Goal: Task Accomplishment & Management: Complete application form

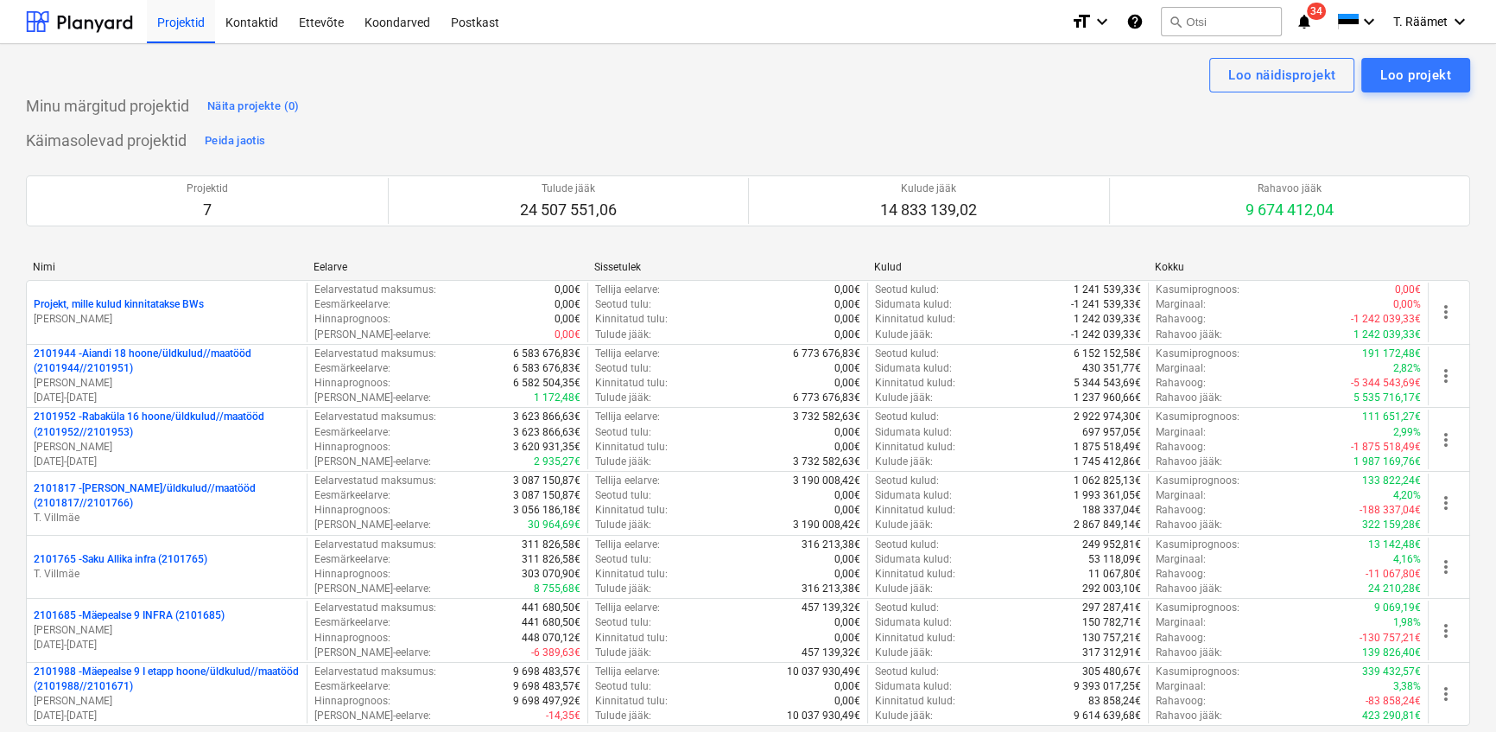
scroll to position [3370, 0]
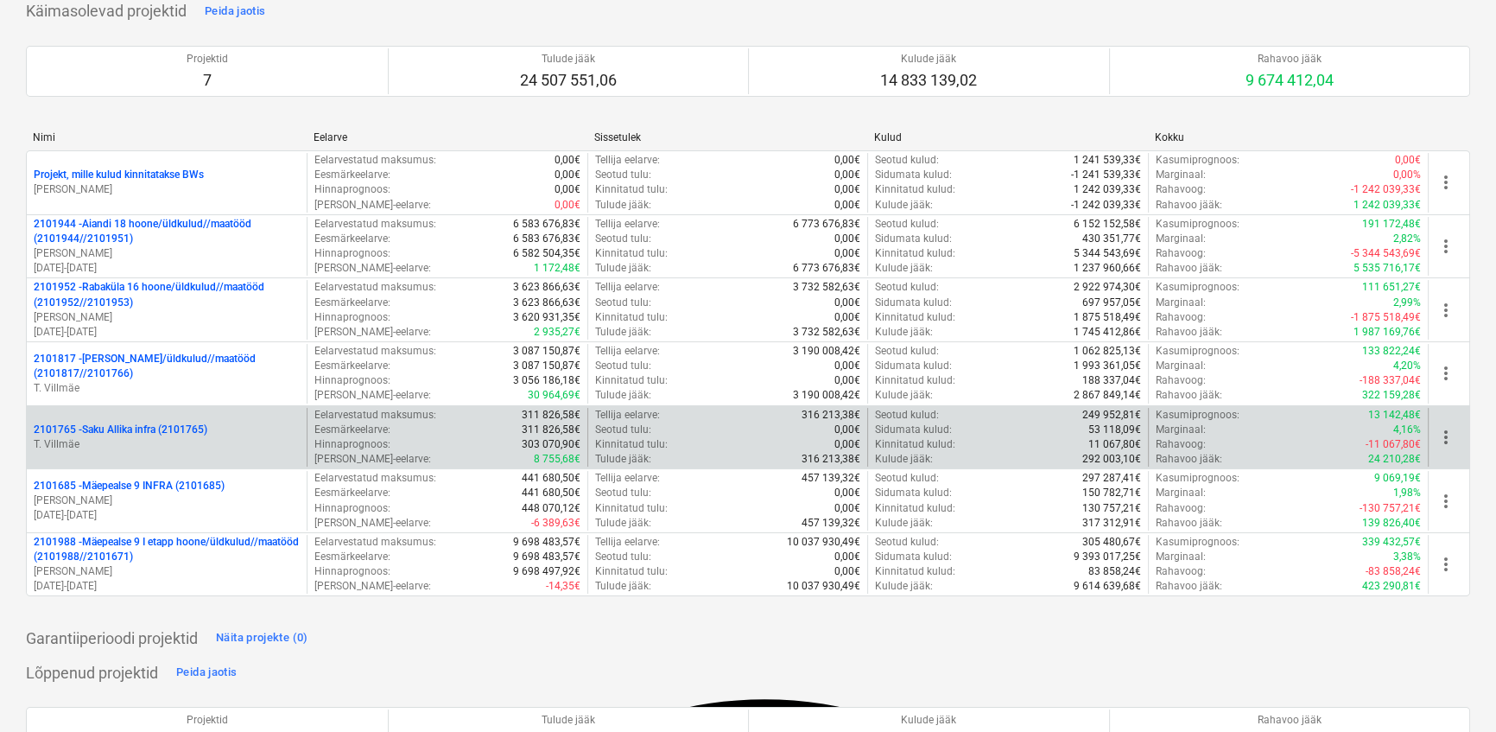
scroll to position [156, 0]
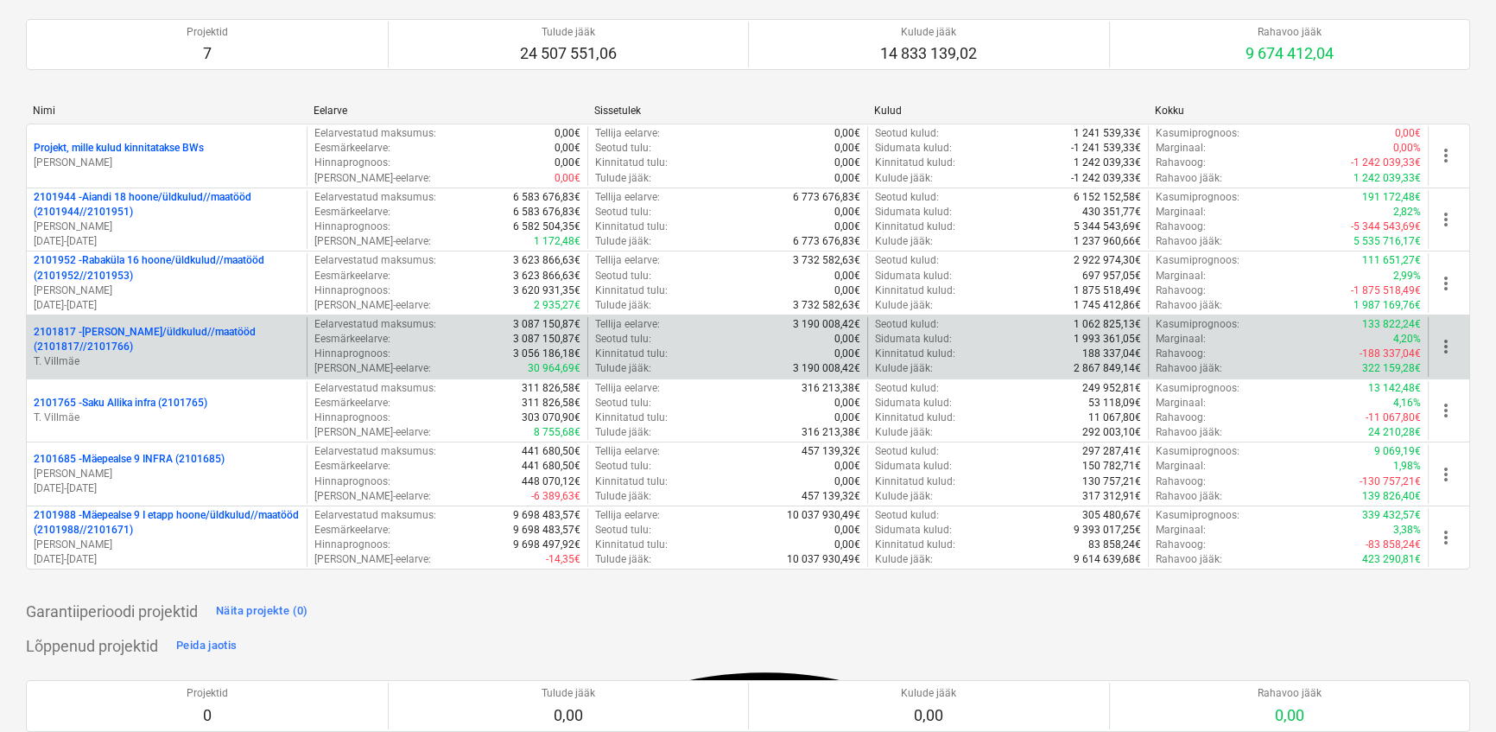
click at [147, 336] on p "2101817 - [PERSON_NAME]/üldkulud//maatööd (2101817//2101766)" at bounding box center [167, 339] width 266 height 29
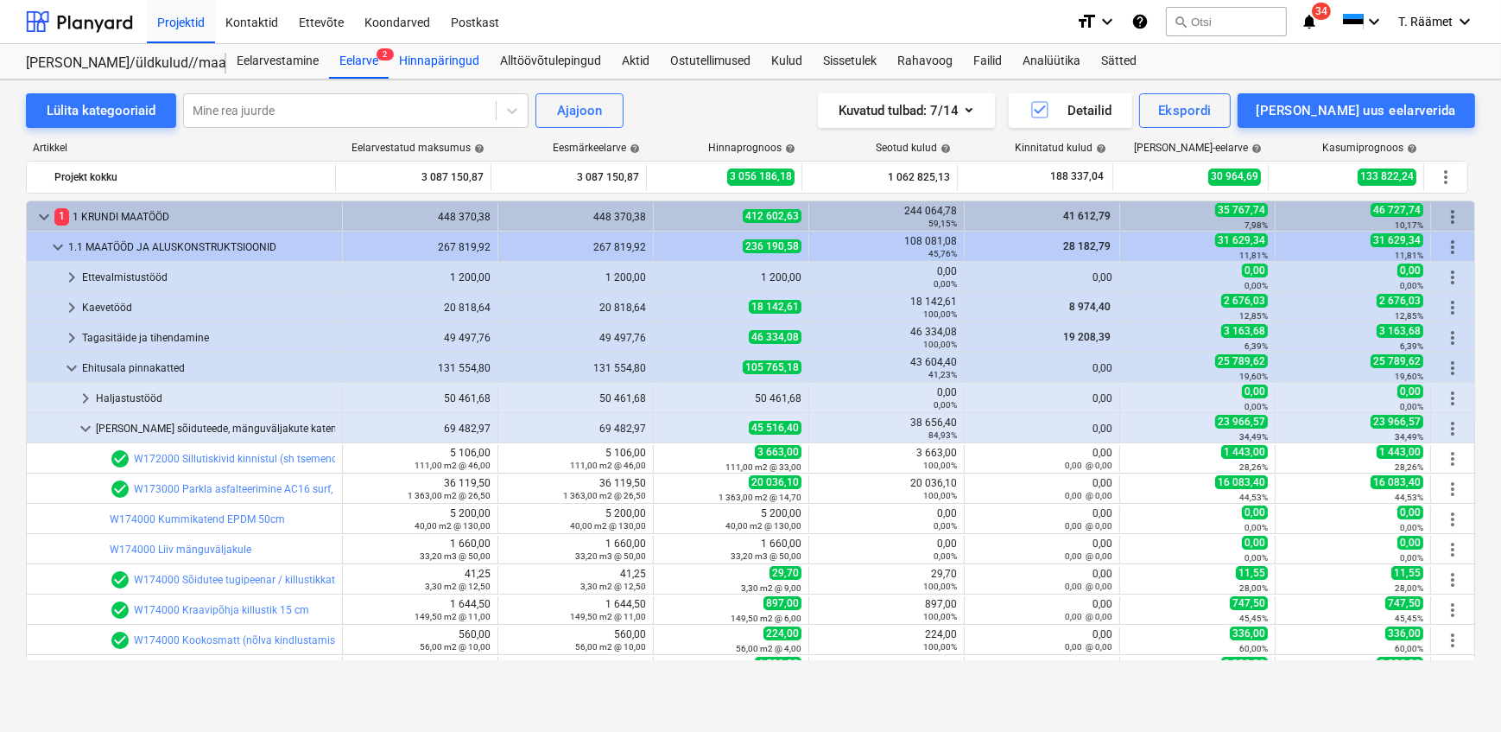
click at [449, 61] on div "Hinnapäringud" at bounding box center [439, 61] width 101 height 35
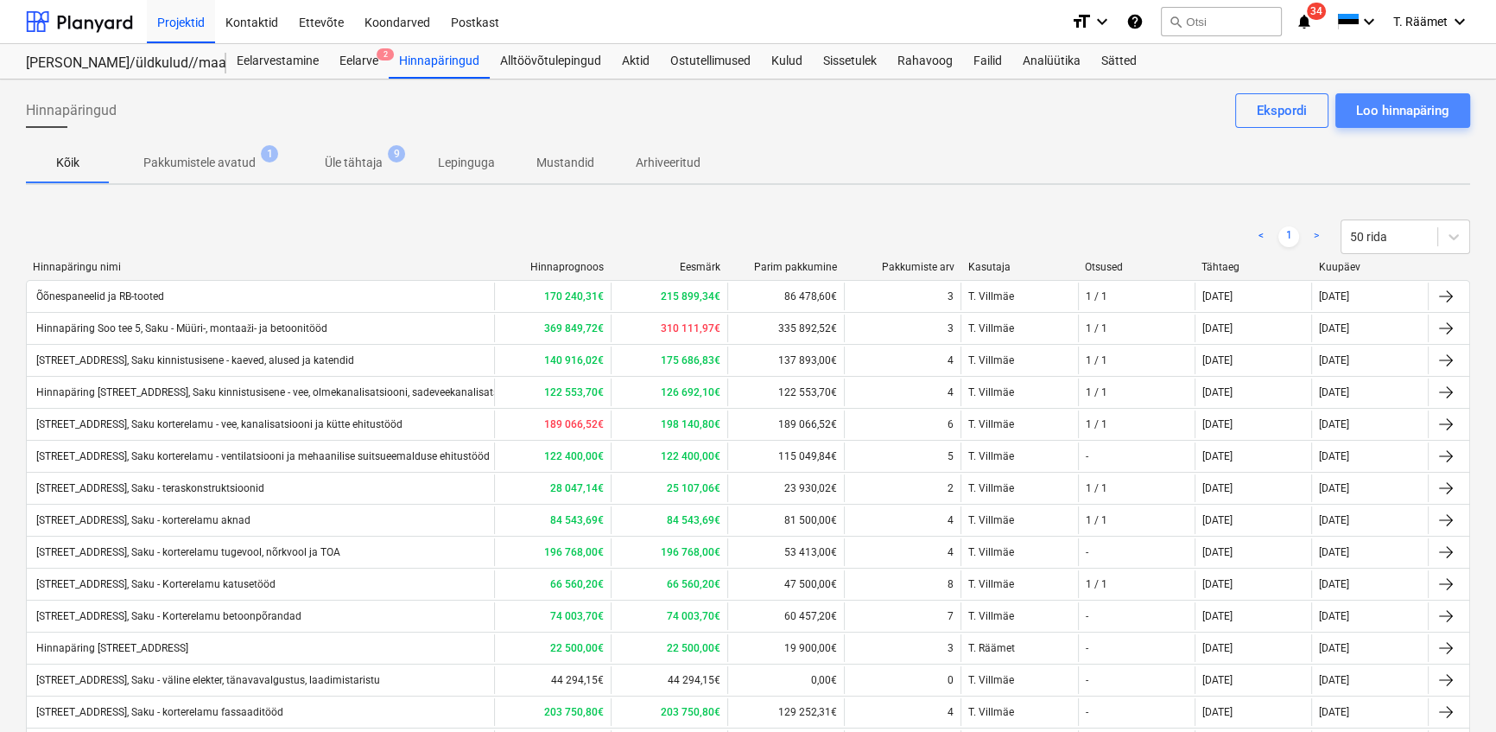
click at [1373, 107] on div "Loo hinnapäring" at bounding box center [1402, 110] width 93 height 22
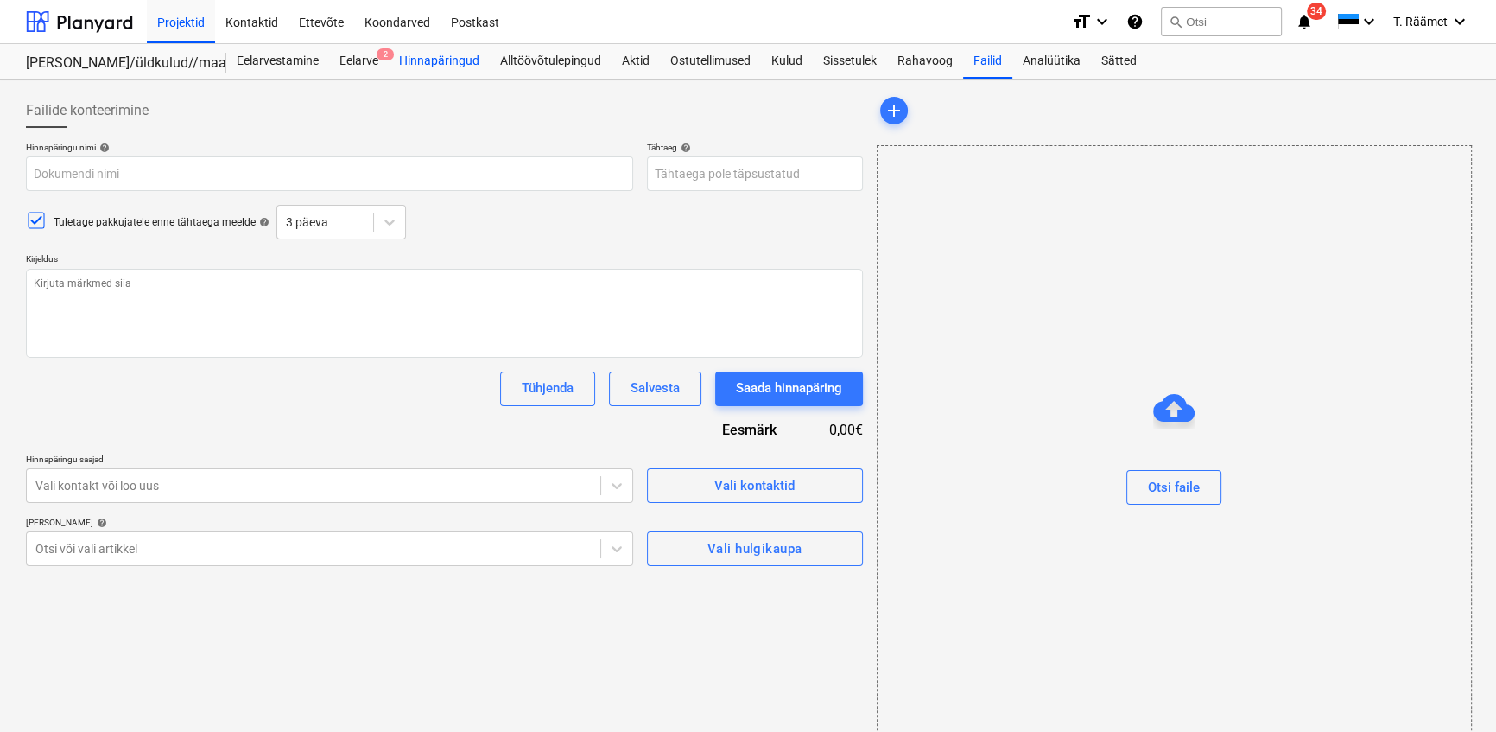
click at [447, 60] on div "Hinnapäringud" at bounding box center [439, 61] width 101 height 35
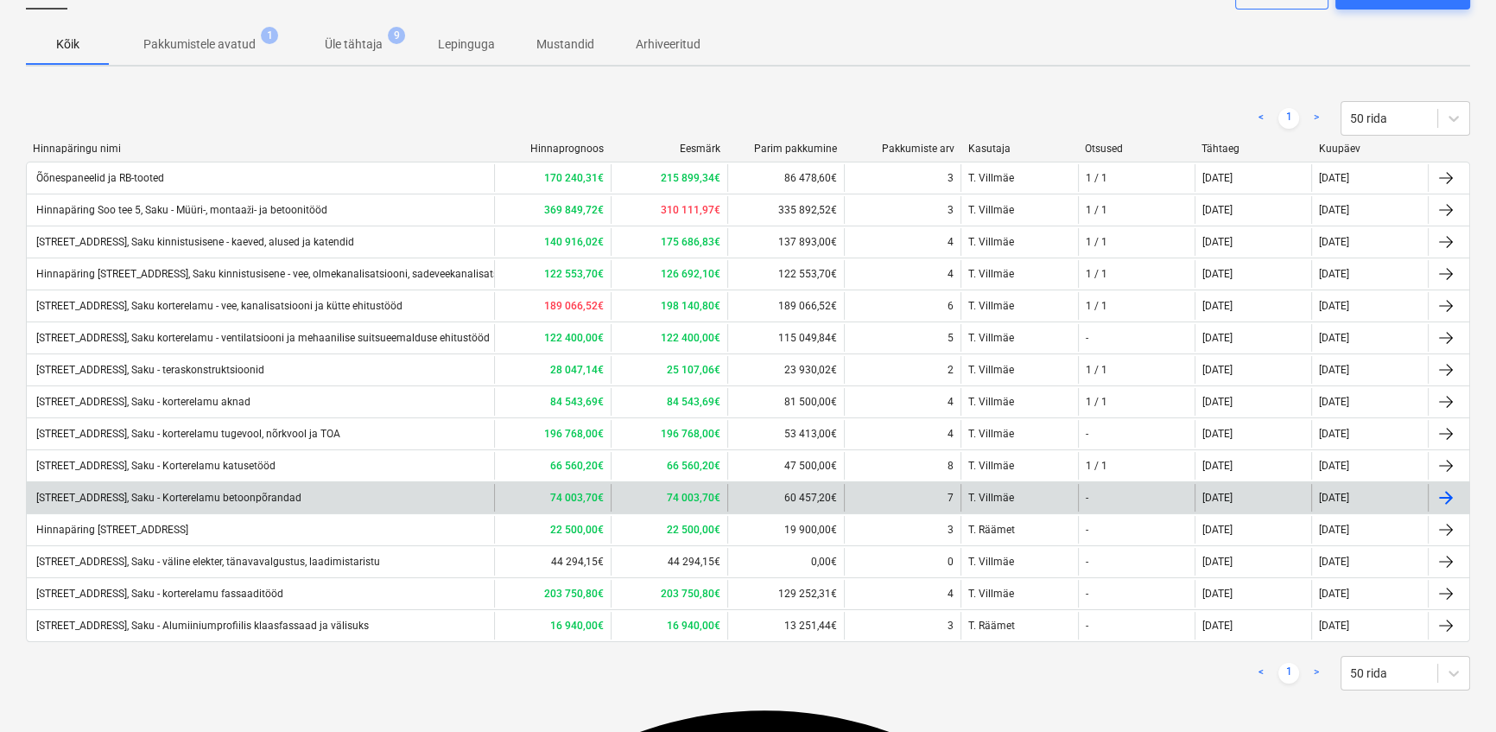
scroll to position [123, 0]
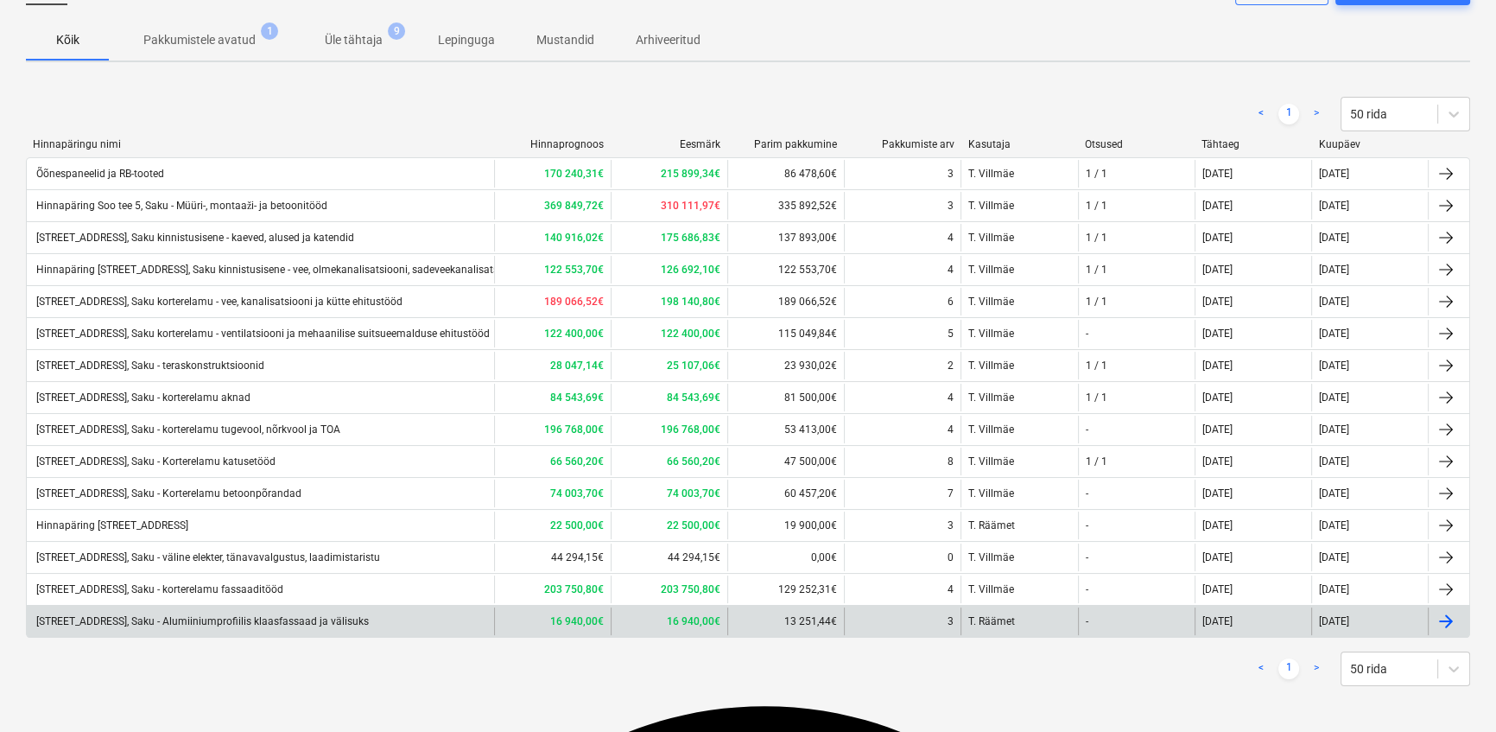
click at [302, 615] on div "[STREET_ADDRESS], Saku - Alumiiniumprofiilis klaasfassaad ja välisuks" at bounding box center [201, 621] width 335 height 12
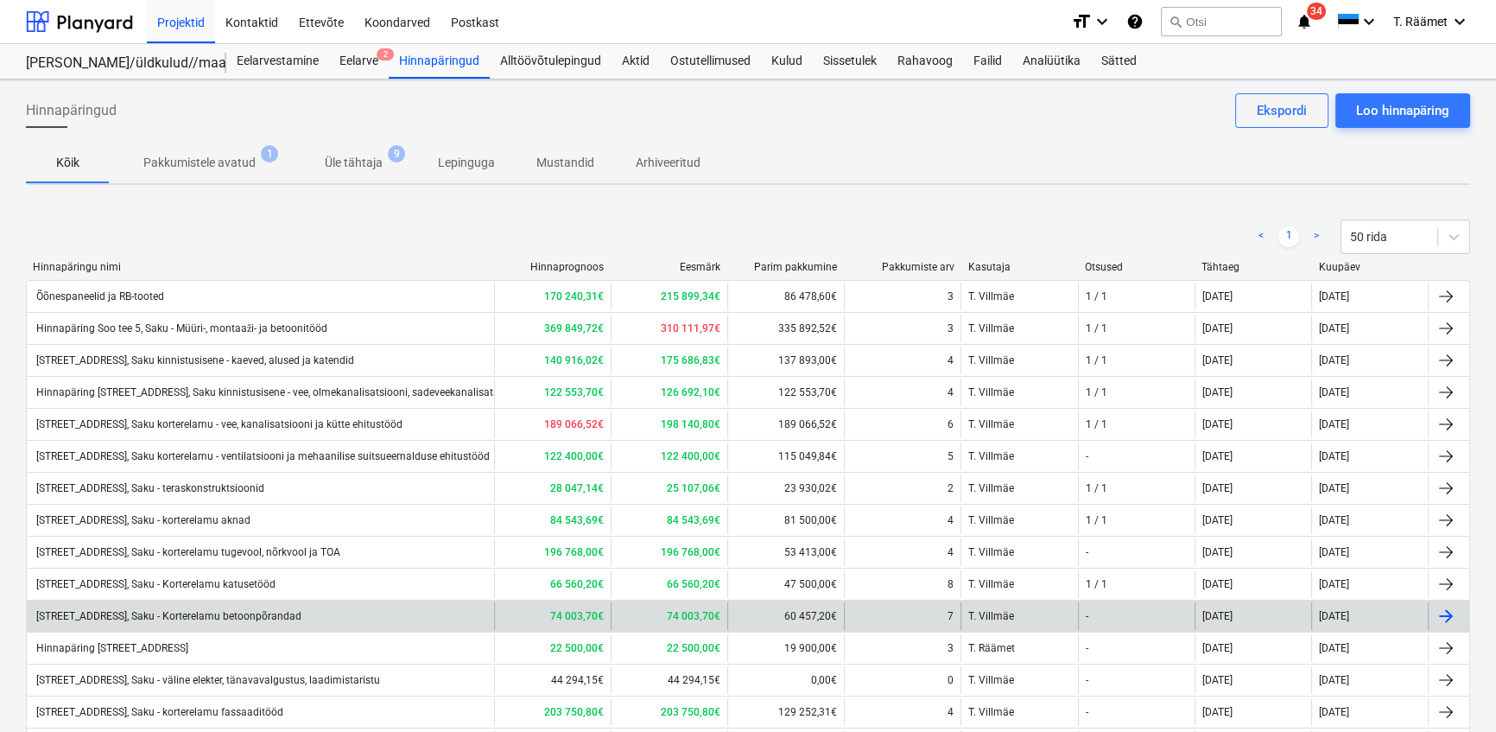
scroll to position [123, 0]
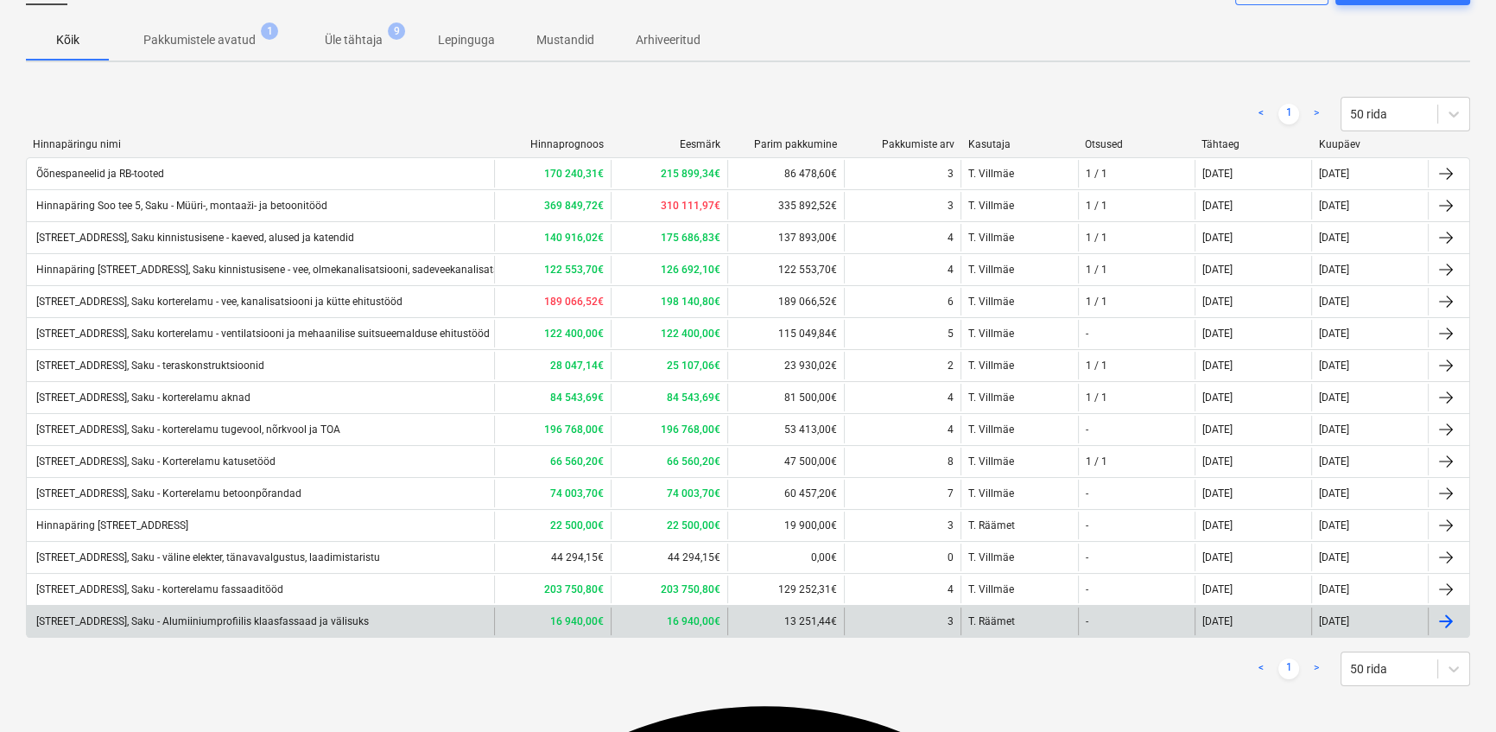
click at [333, 618] on div "[STREET_ADDRESS], Saku - Alumiiniumprofiilis klaasfassaad ja välisuks" at bounding box center [201, 621] width 335 height 12
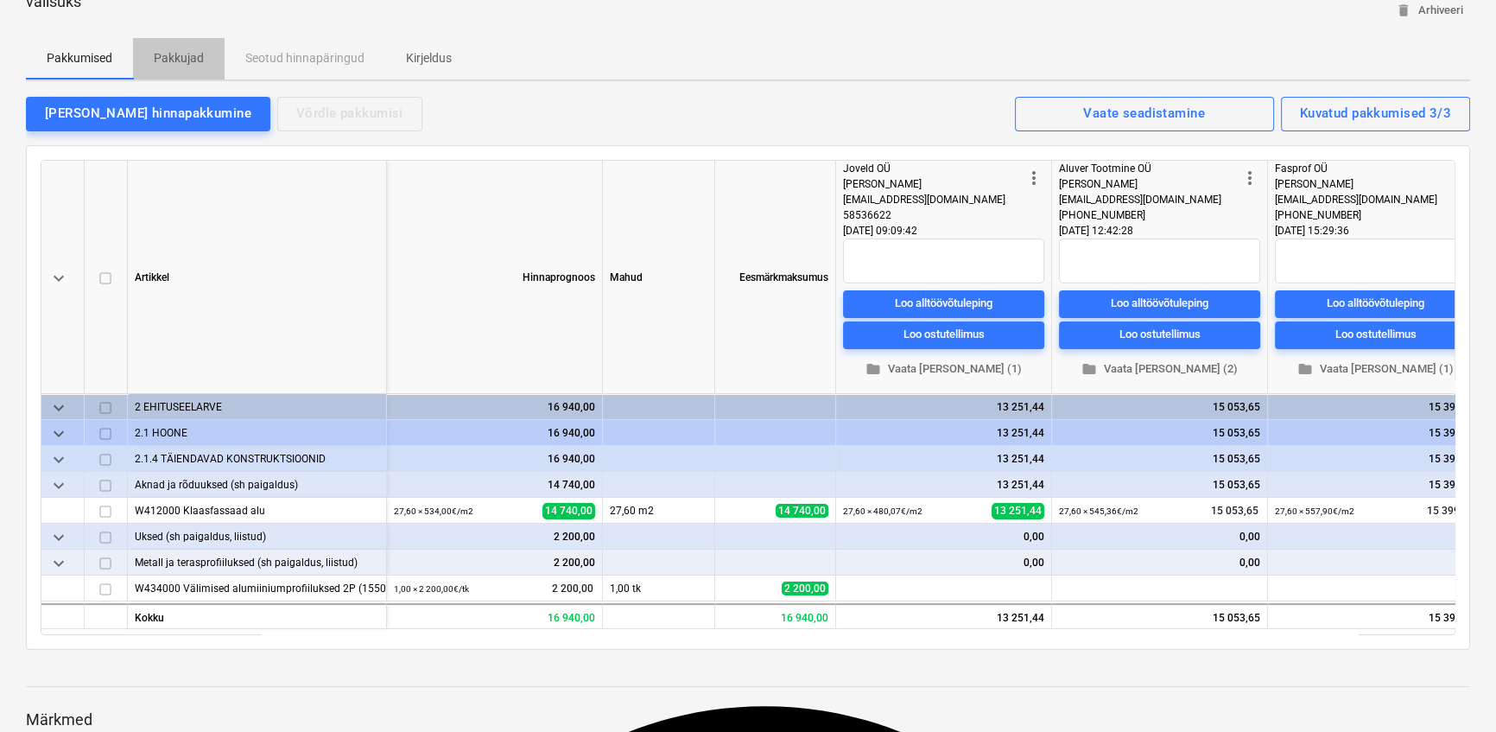
click at [181, 54] on p "Pakkujad" at bounding box center [179, 58] width 50 height 18
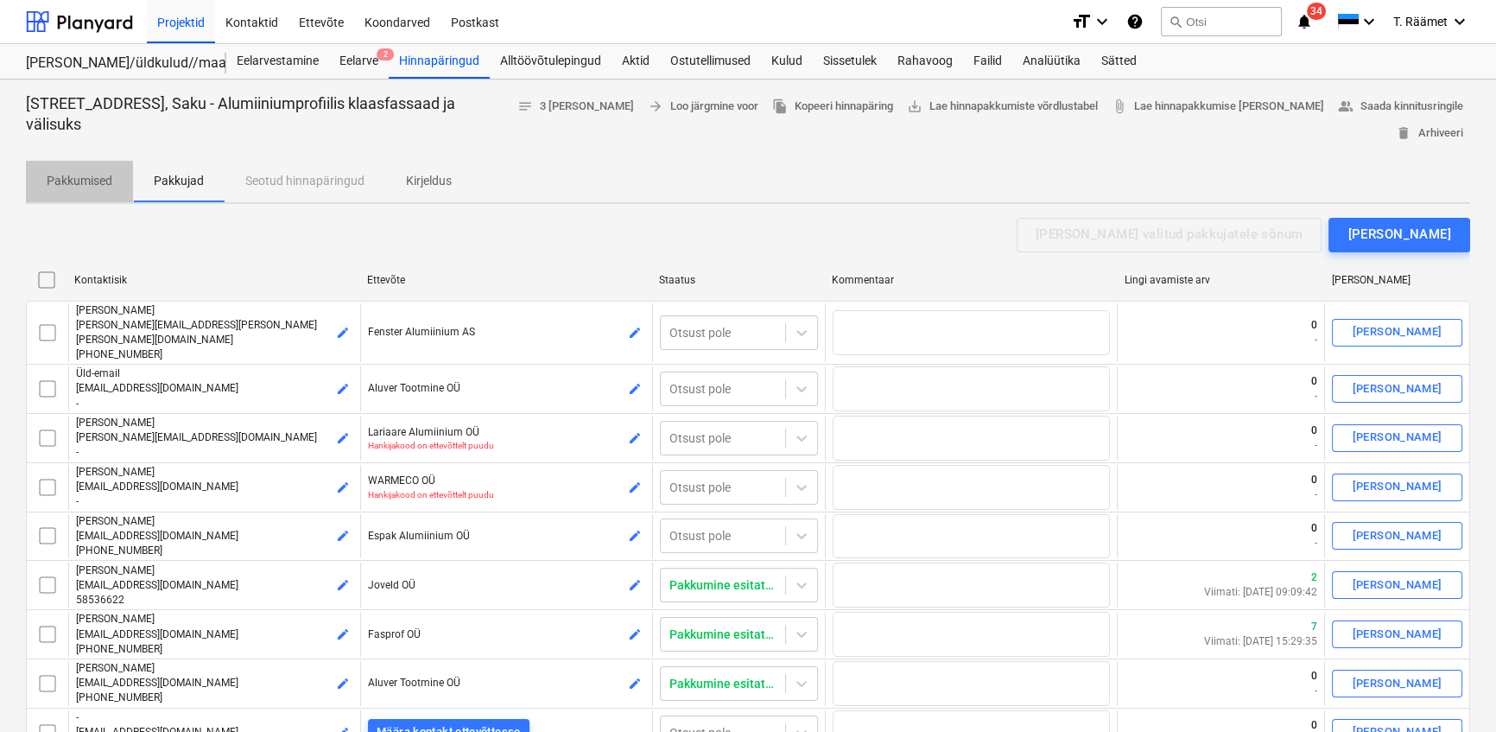
click at [86, 180] on p "Pakkumised" at bounding box center [80, 181] width 66 height 18
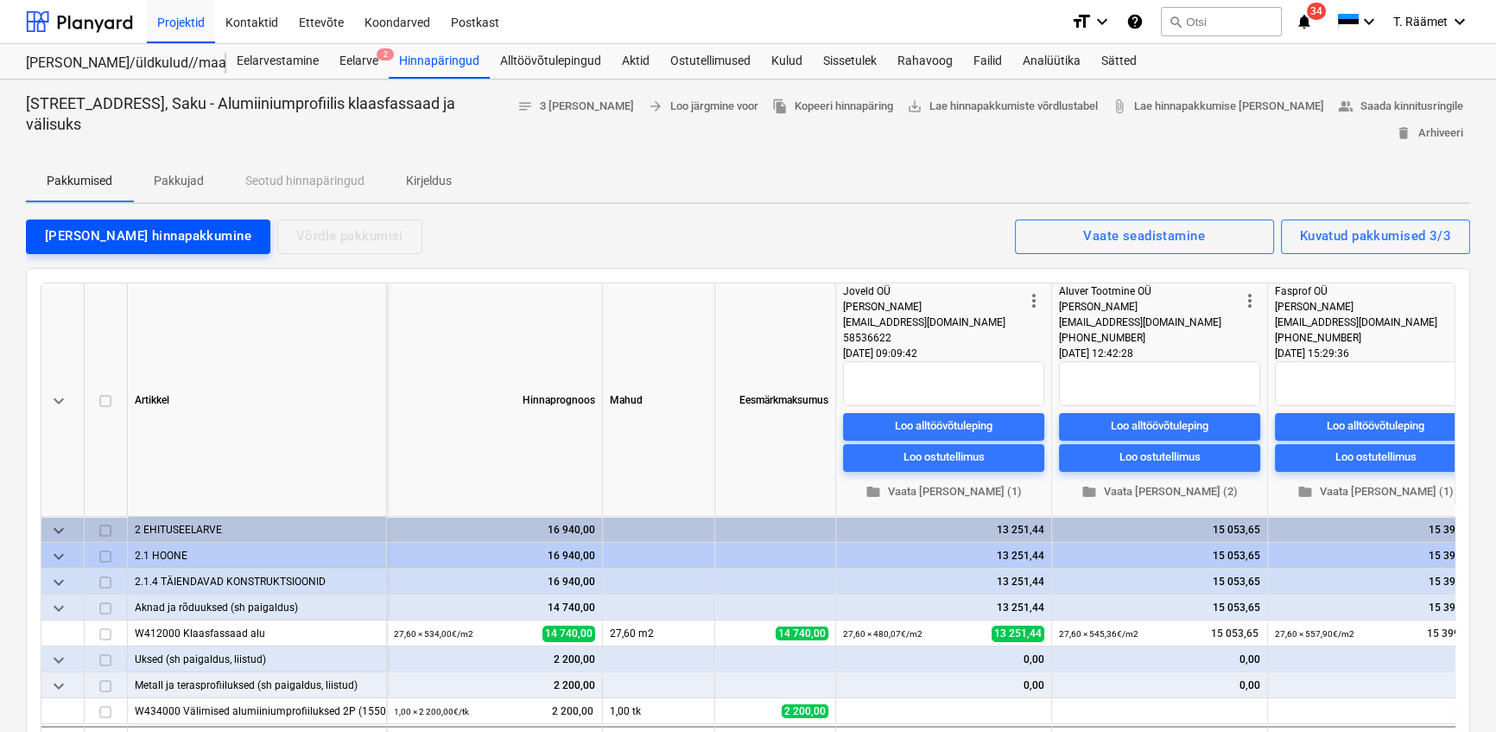
click at [147, 238] on div "[PERSON_NAME] hinnapakkumine" at bounding box center [148, 236] width 206 height 22
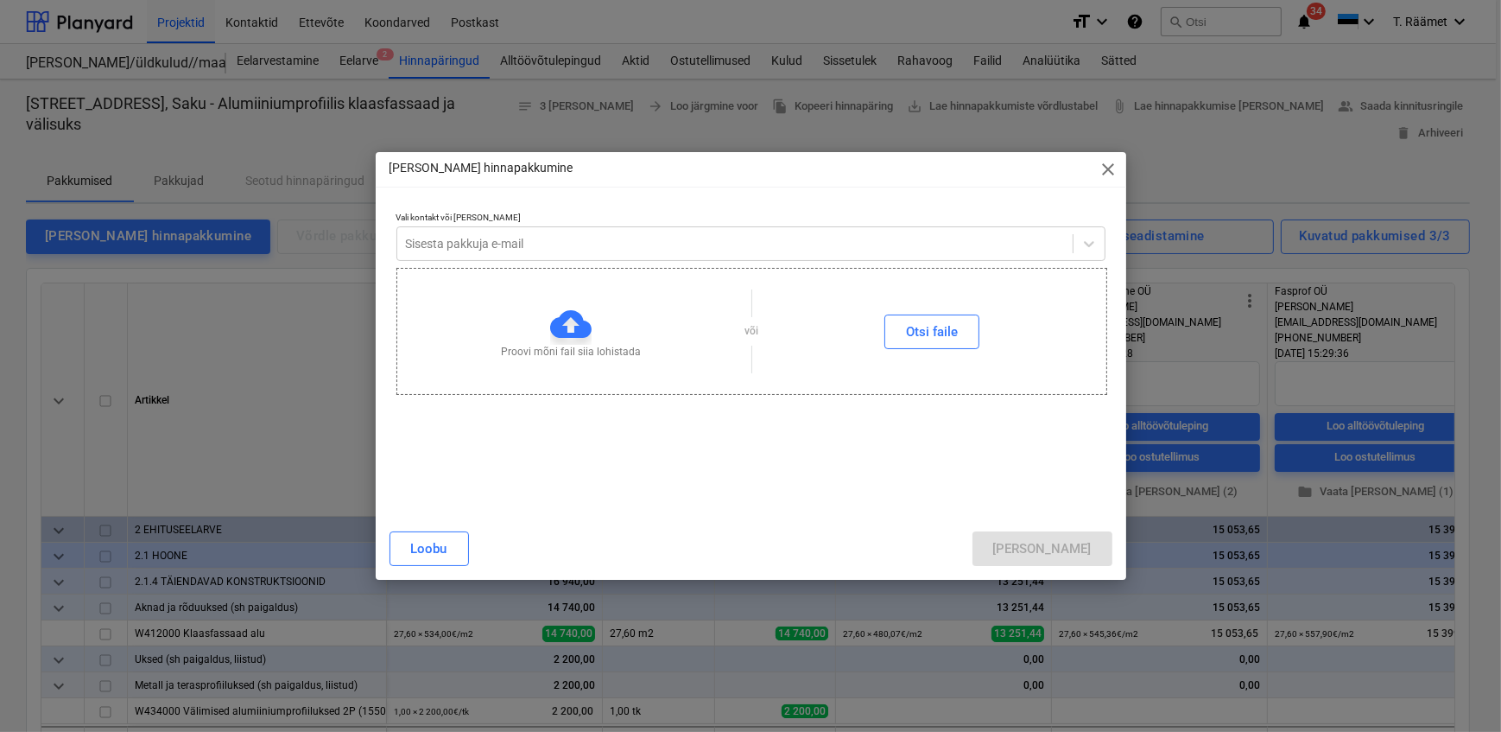
click at [1106, 167] on span "close" at bounding box center [1109, 169] width 21 height 21
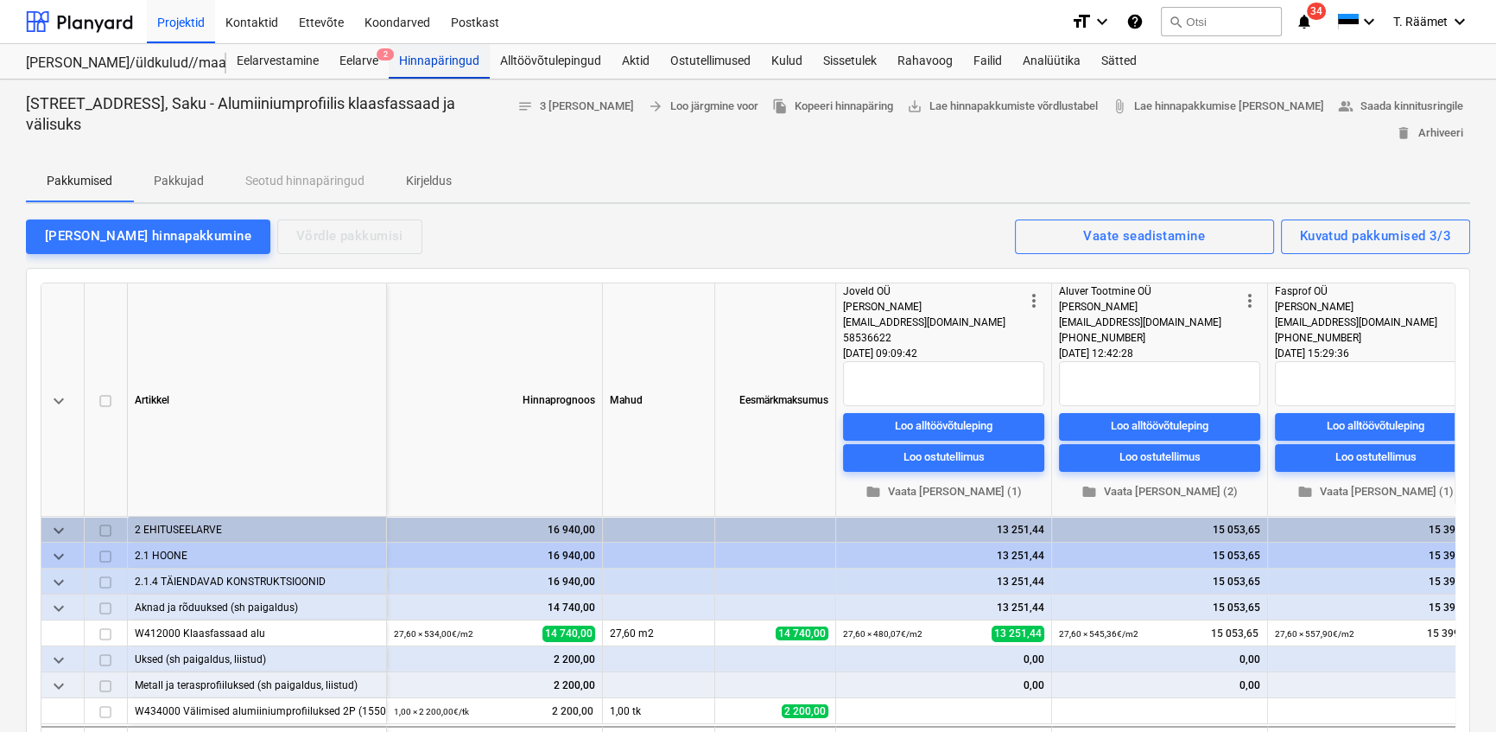
click at [434, 53] on div "Hinnapäringud" at bounding box center [439, 61] width 101 height 35
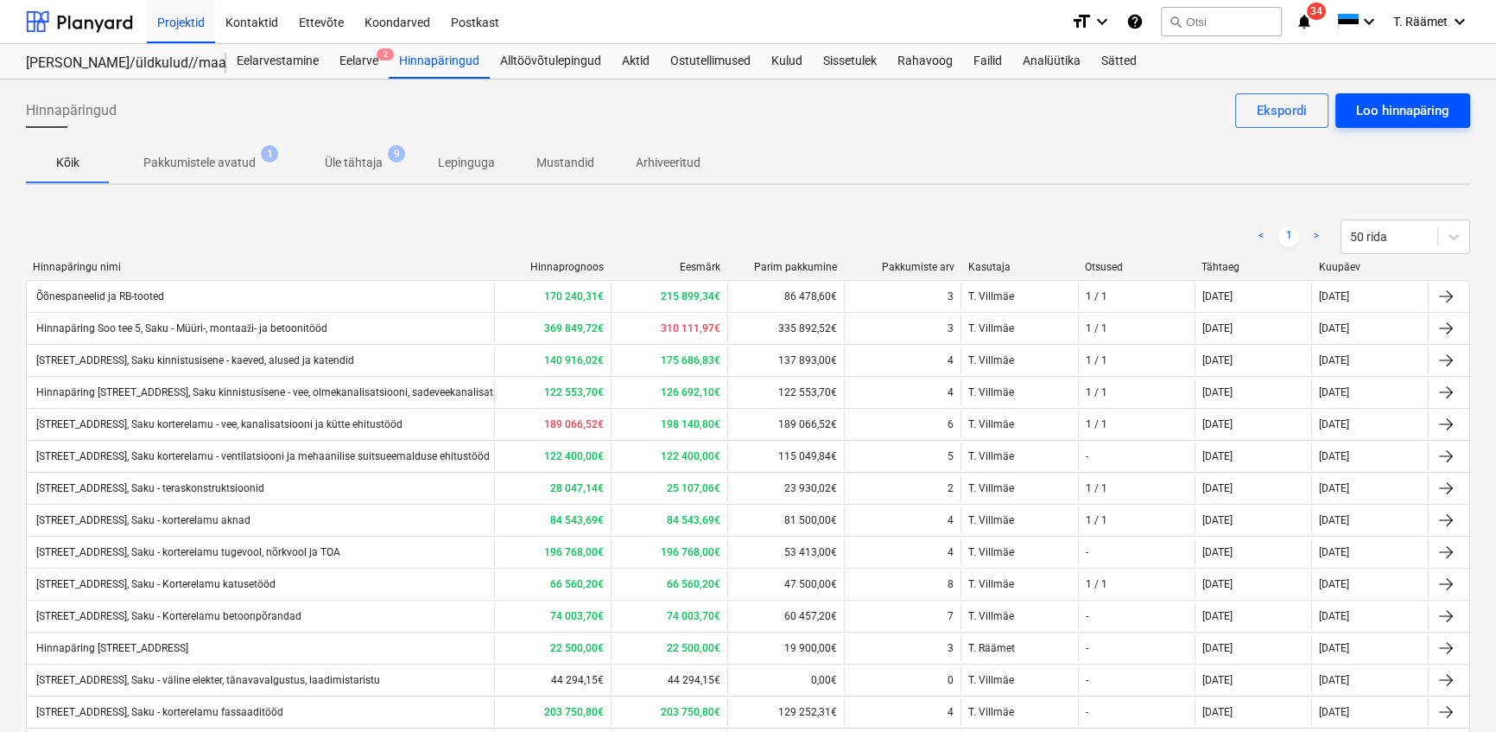
click at [1385, 112] on div "Loo hinnapäring" at bounding box center [1402, 110] width 93 height 22
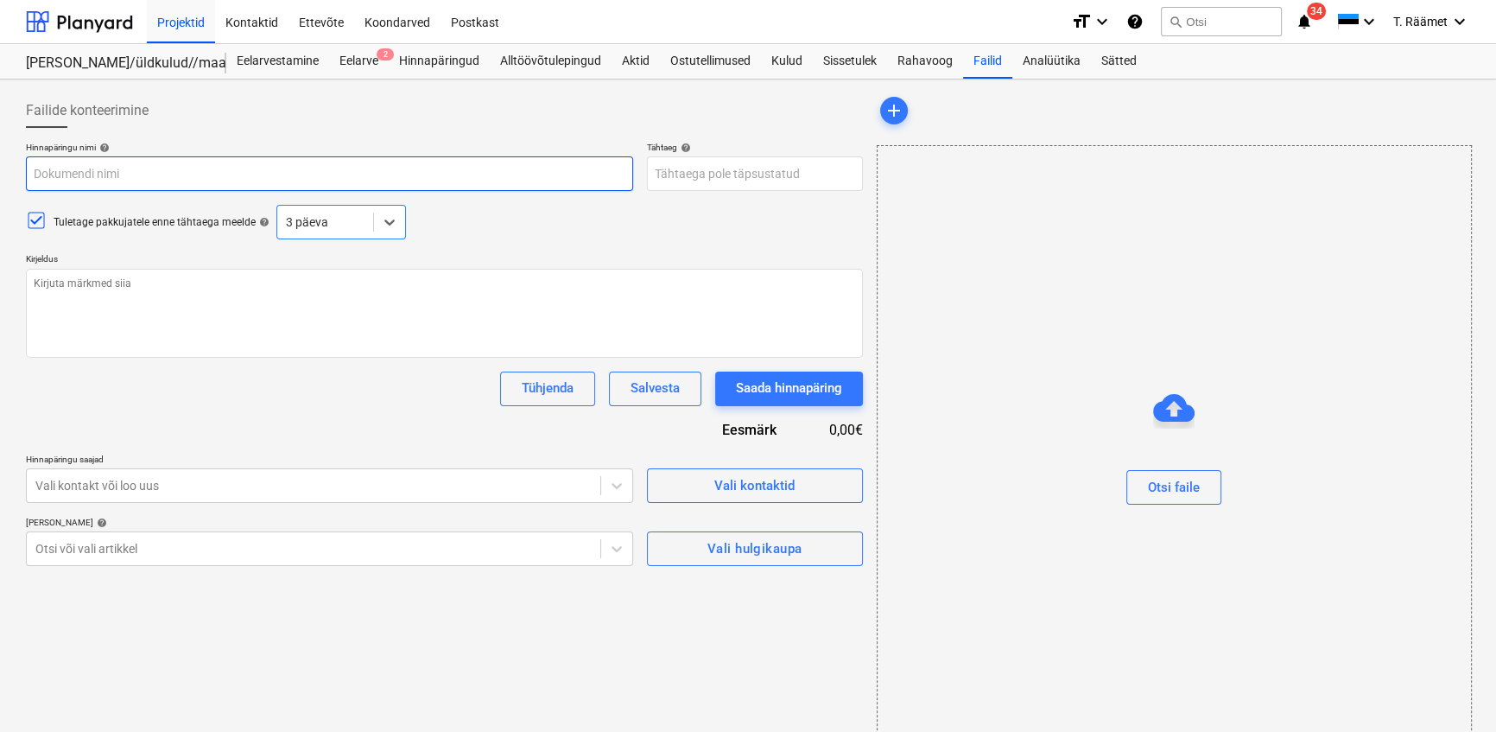
click at [179, 167] on input "text" at bounding box center [329, 173] width 607 height 35
type textarea "x"
type input "H"
type textarea "x"
type input "Hi"
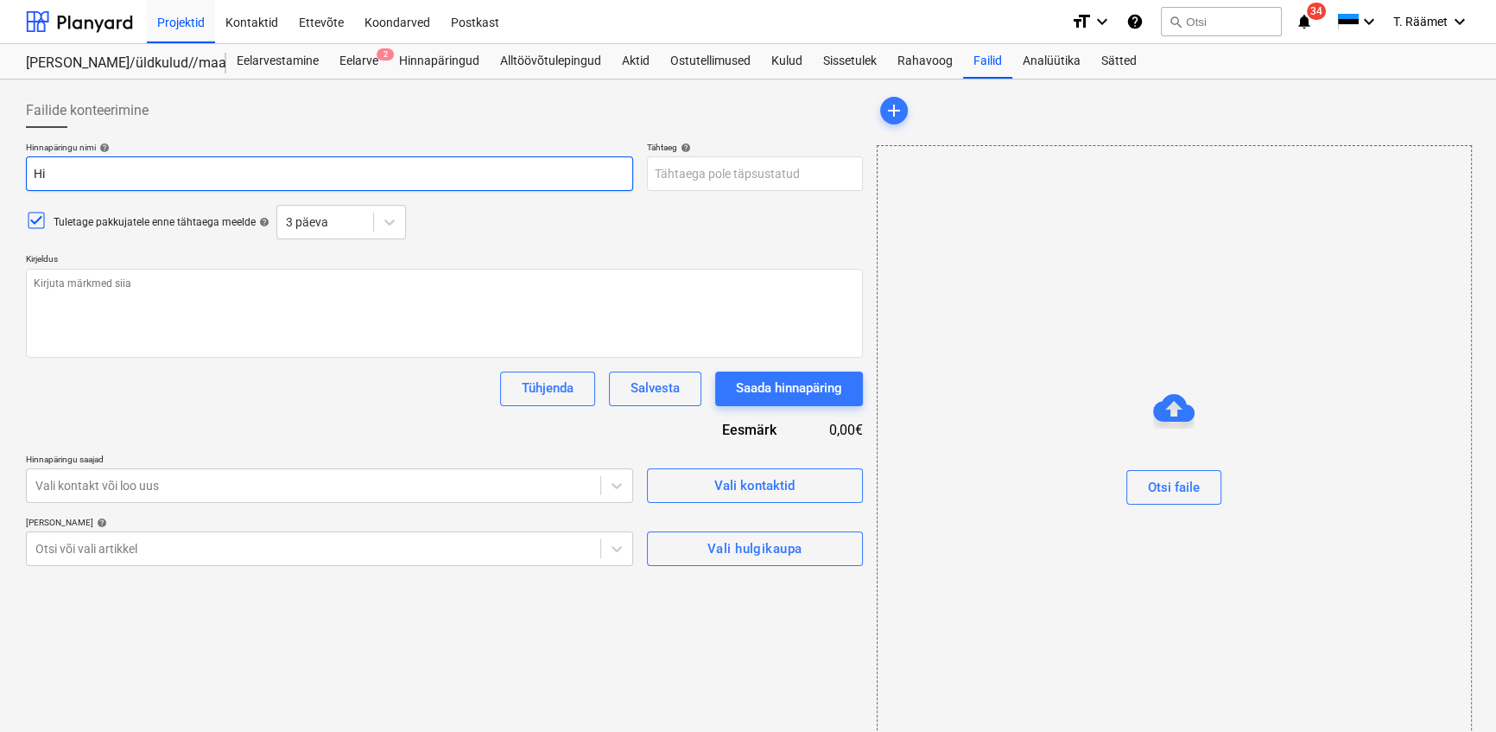
type textarea "x"
type input "Hin"
type textarea "x"
type input "[PERSON_NAME]"
type textarea "x"
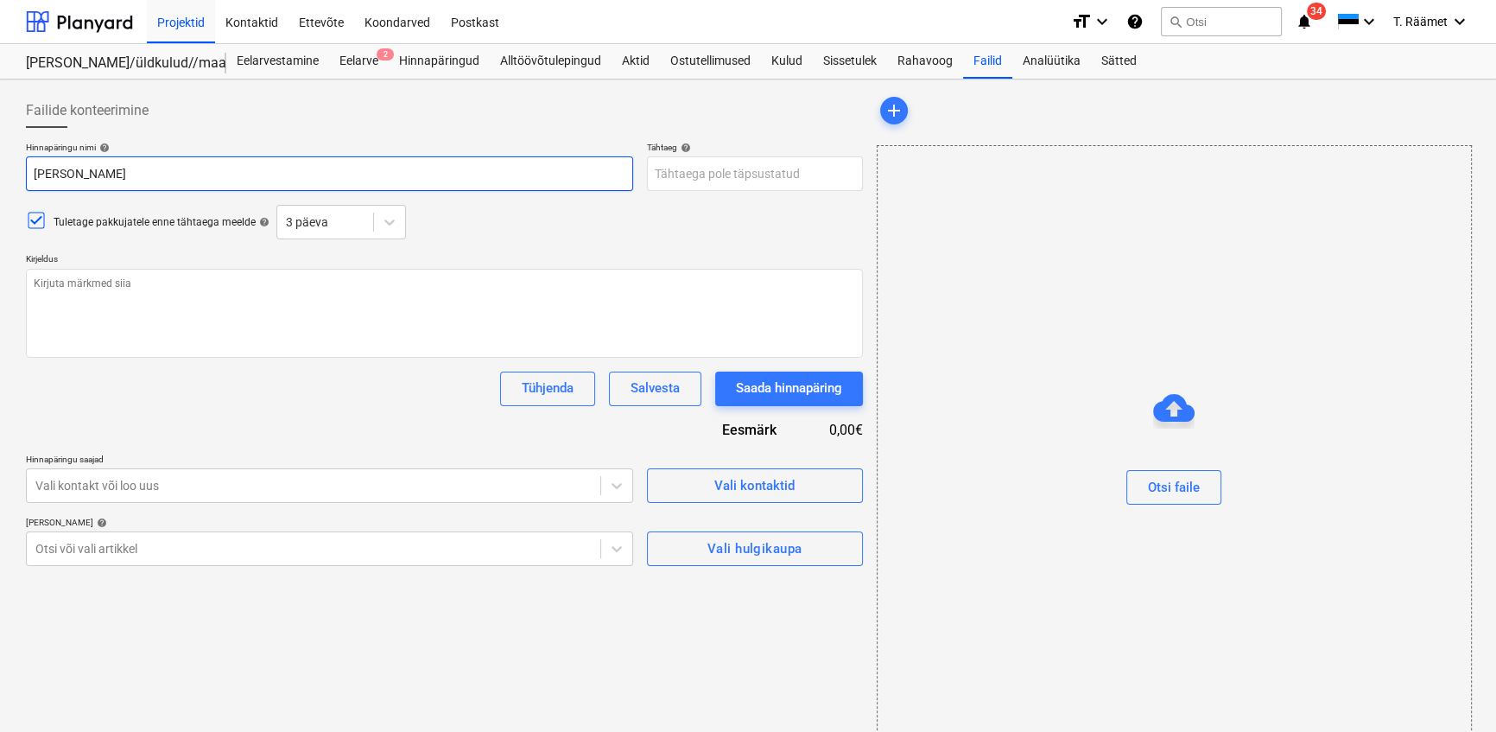
type input "Hinna"
type textarea "x"
type input "Hinnap"
type textarea "x"
type input "Hinnapä"
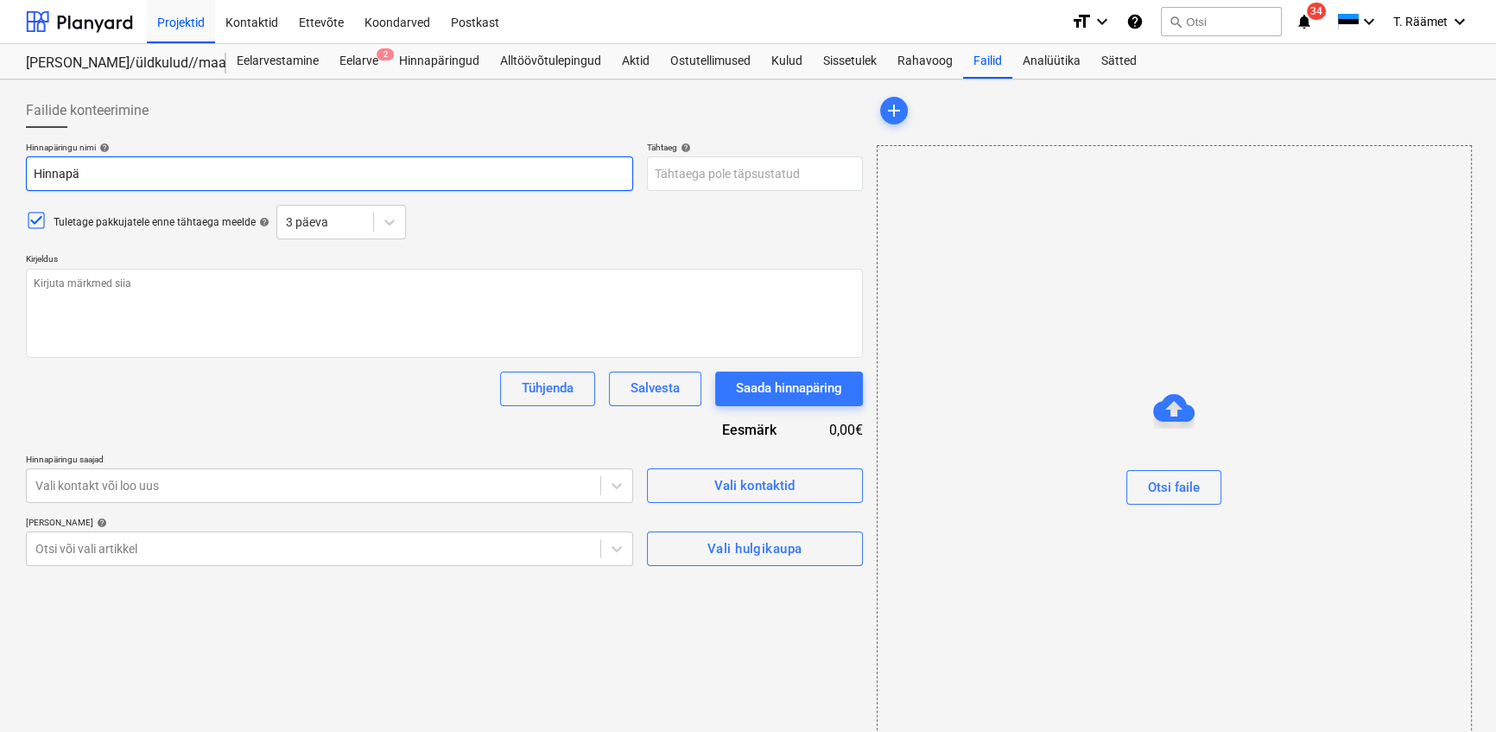
type textarea "x"
type input "Hinnapär"
type textarea "x"
type input "Hinnapäri"
type textarea "x"
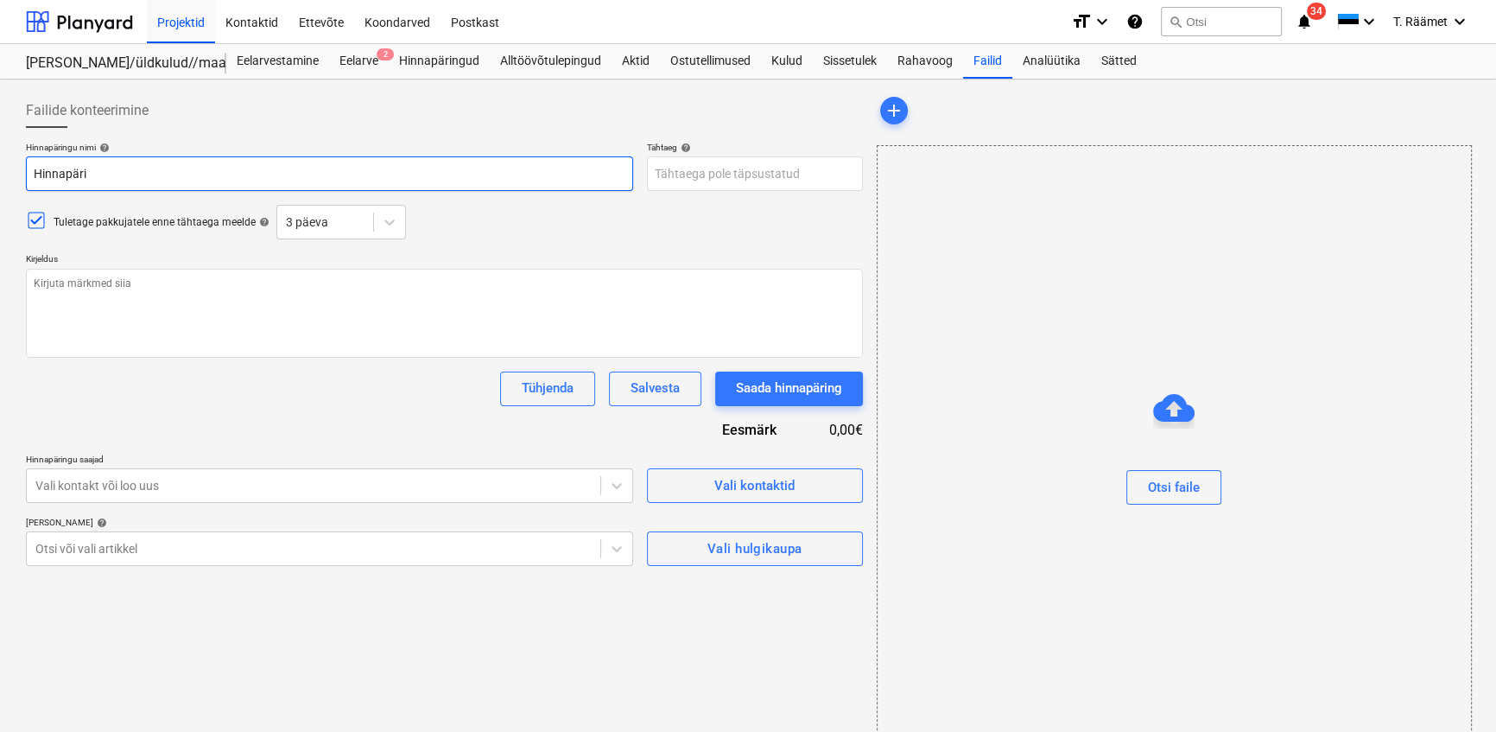
type input "Hinnapärin"
type textarea "x"
type input "Hinnapäring"
type textarea "x"
type input "Hinnapäring"
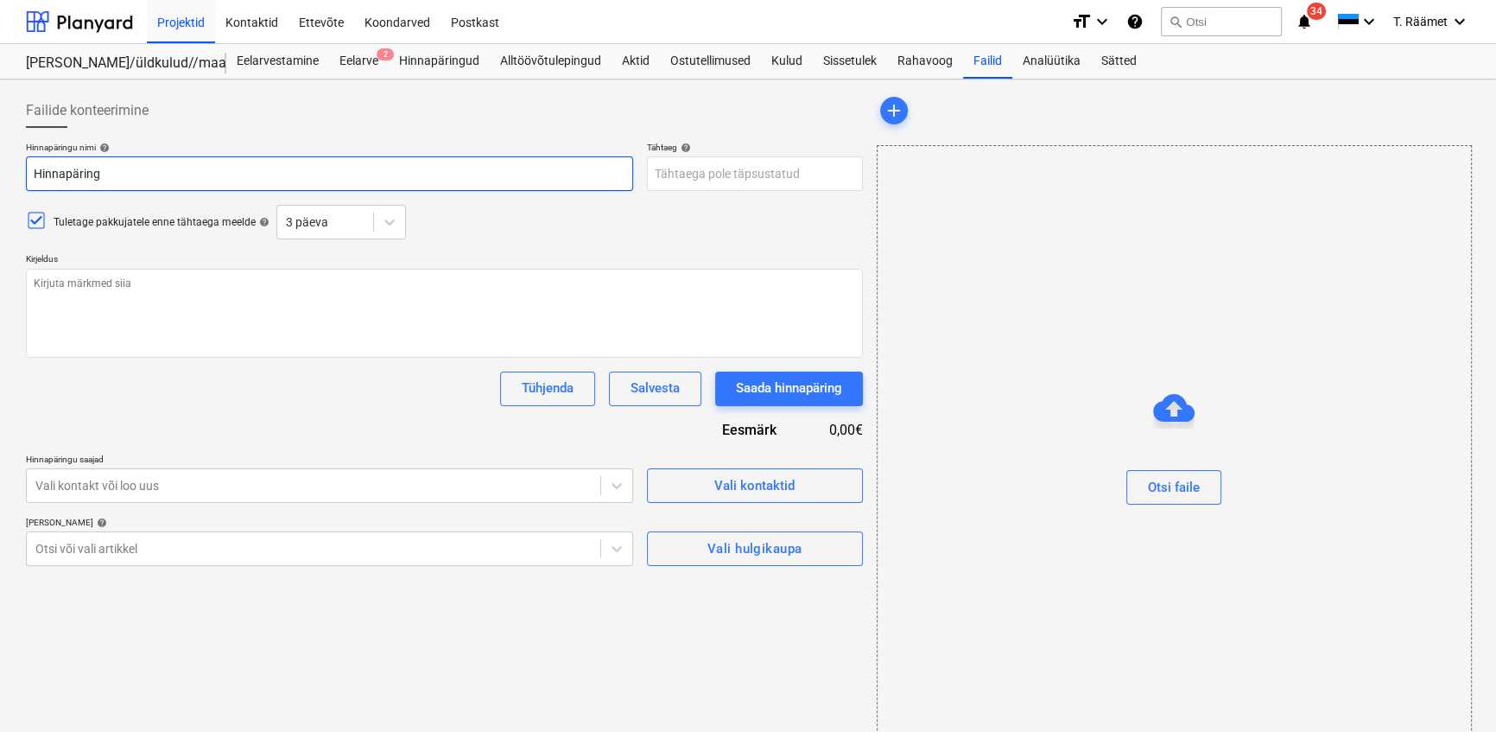
type textarea "x"
type input "Hinnapäring S"
type textarea "x"
type input "Hinnapäring So"
type textarea "x"
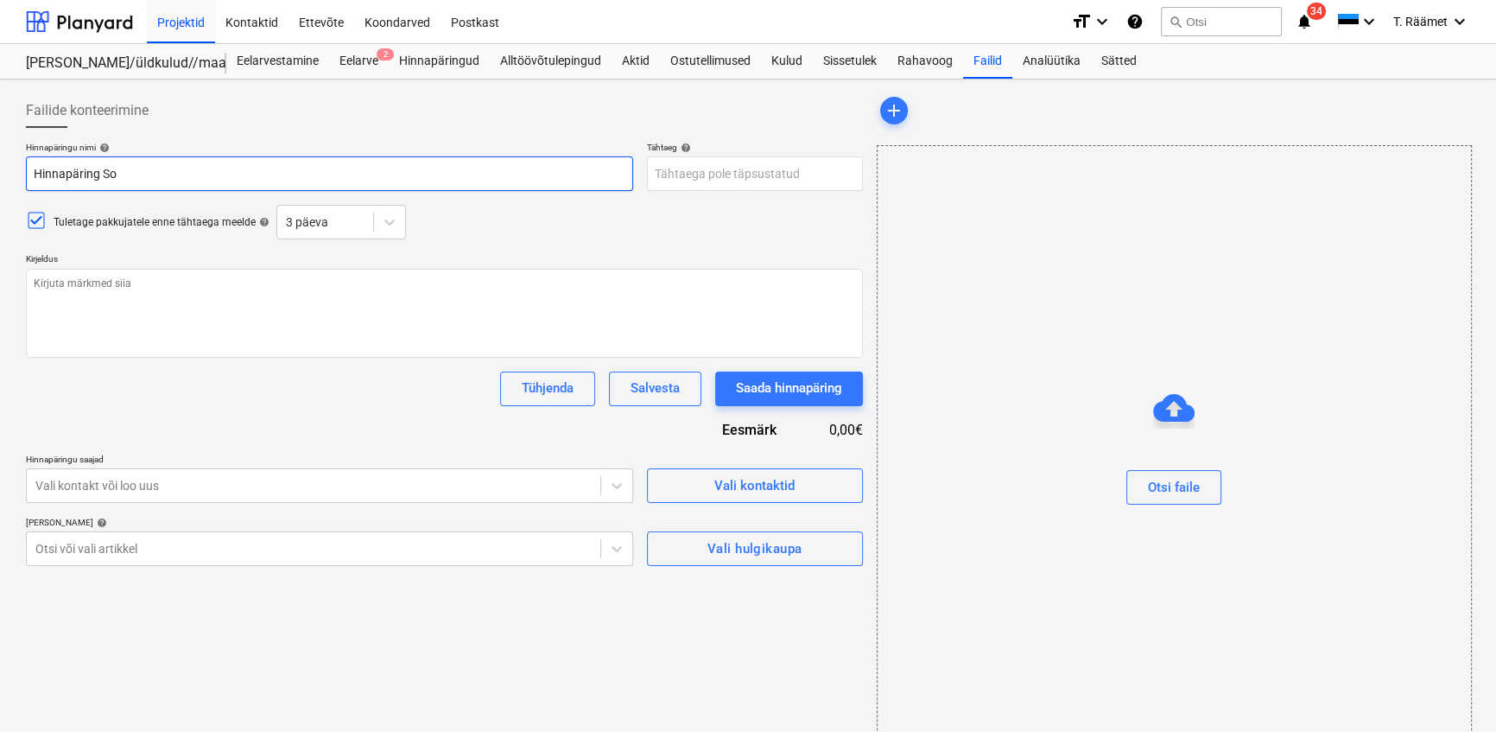
type input "Hinnapäring [PERSON_NAME]"
type textarea "x"
type input "Hinnapäring [PERSON_NAME]"
type textarea "x"
type input "Hinnapäring Soo te"
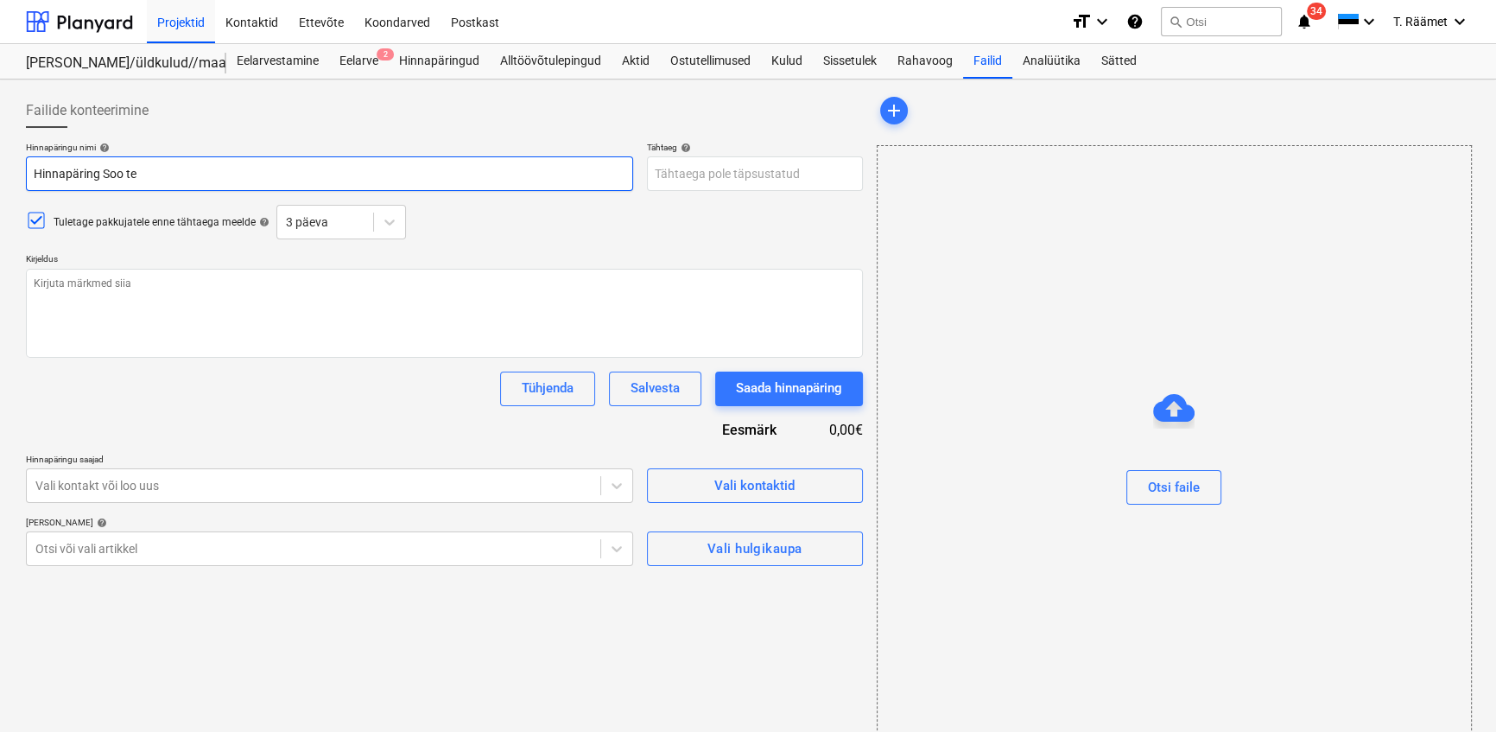
type textarea "x"
type input "Hinnapäring [PERSON_NAME]"
type textarea "x"
type input "Hinnapäring [PERSON_NAME]"
type textarea "x"
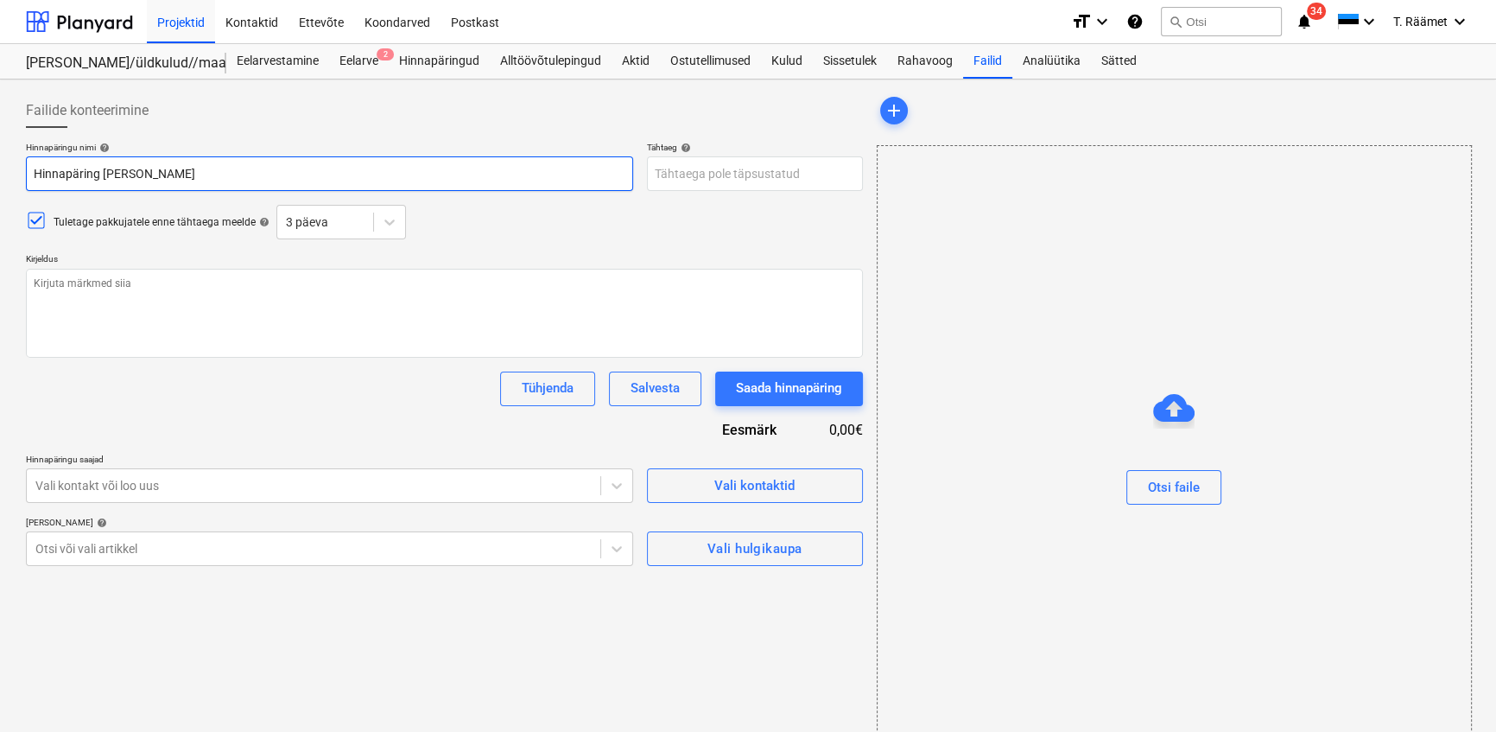
type input "Hinnapäring Soo tee 5"
type textarea "x"
type input "[STREET_ADDRESS],"
type textarea "x"
type input "[STREET_ADDRESS]"
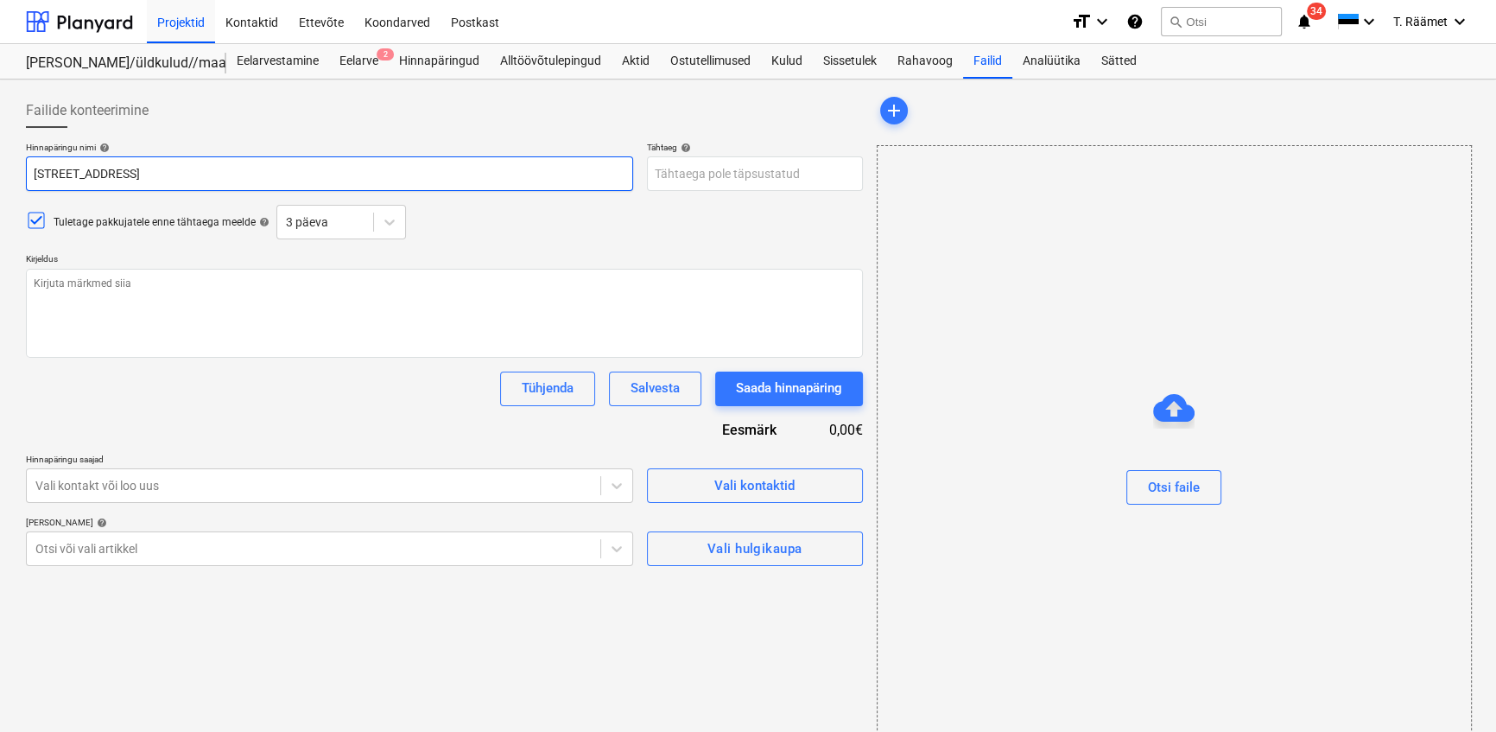
type textarea "x"
type input "[STREET_ADDRESS]"
type textarea "x"
type input "[STREET_ADDRESS]"
type textarea "x"
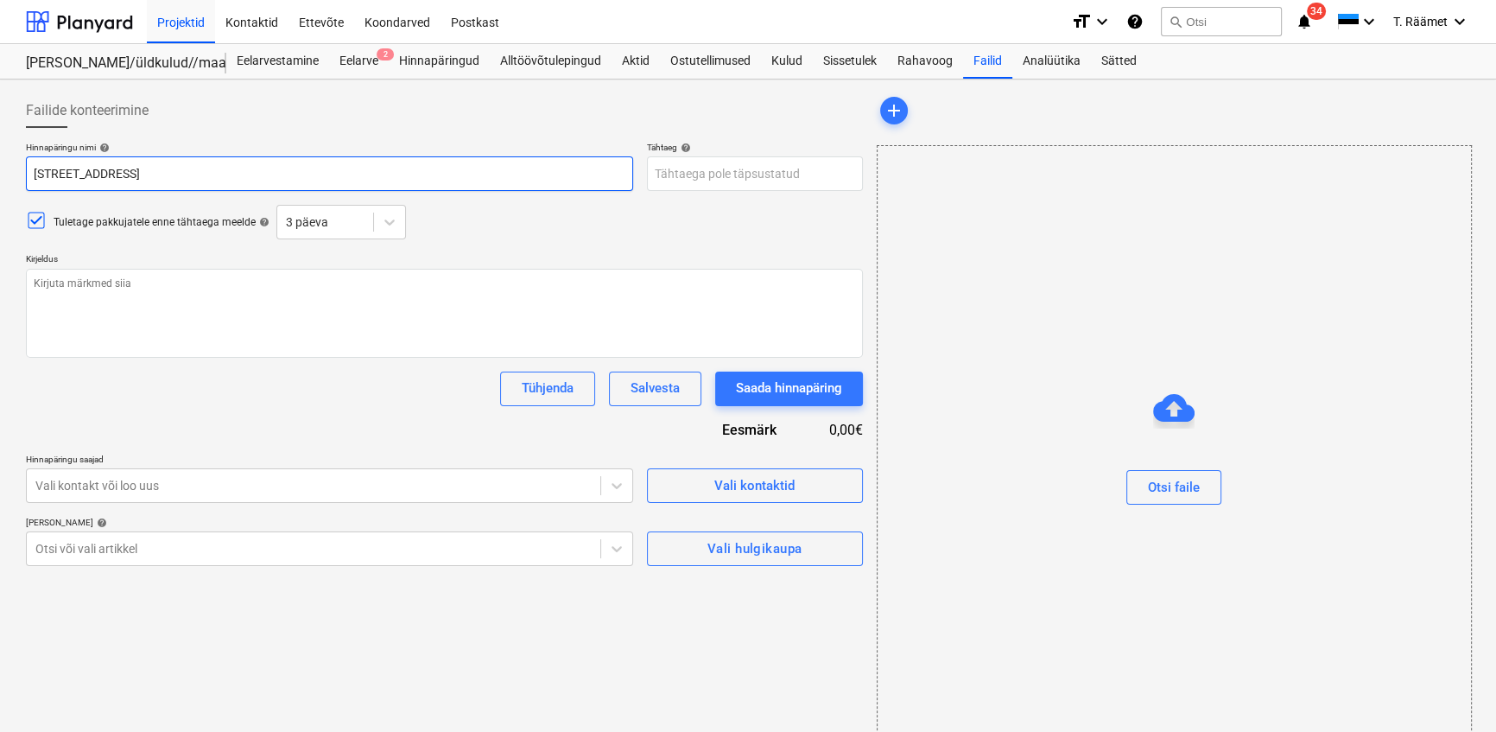
type input "[STREET_ADDRESS]"
type textarea "x"
type input "[STREET_ADDRESS]"
type textarea "x"
type input "Hinnapäring [STREET_ADDRESS] -"
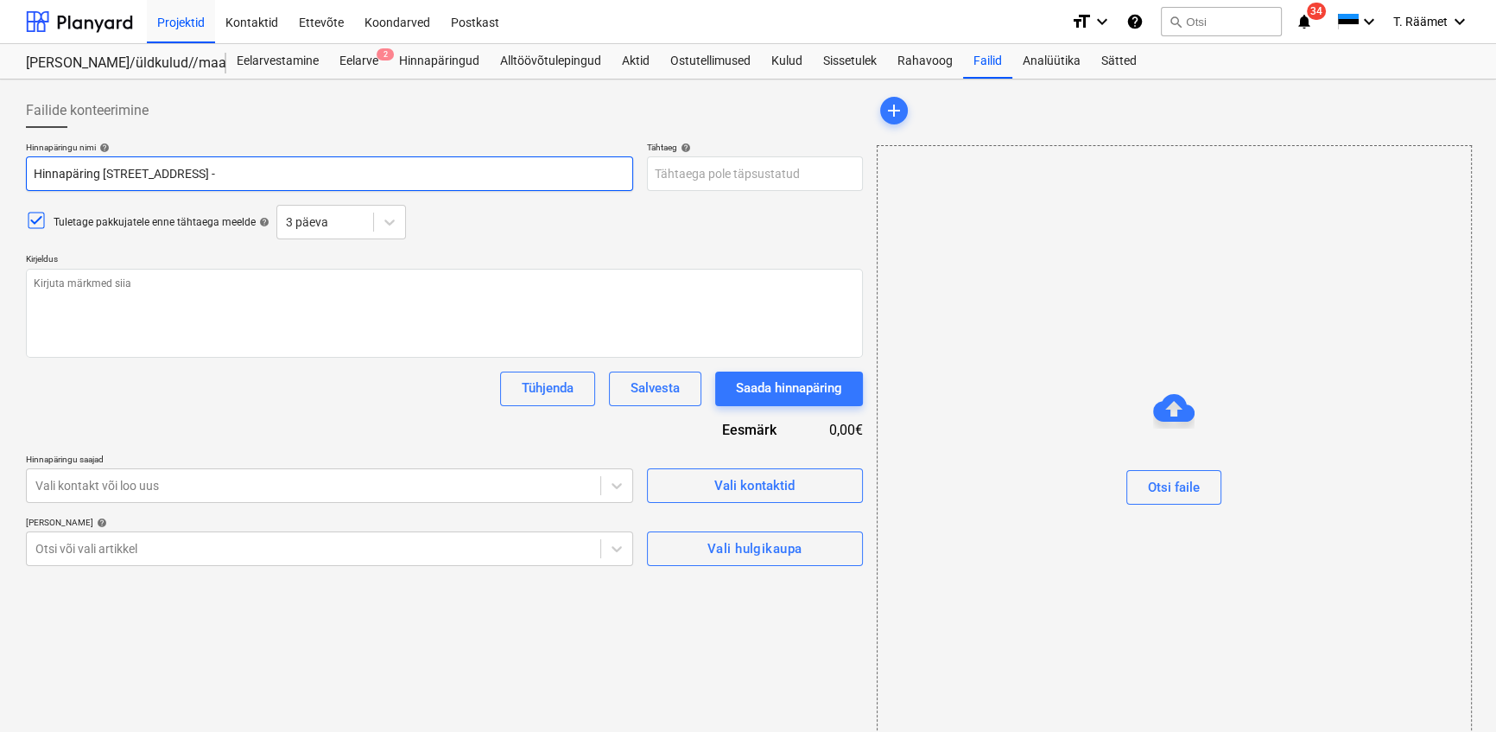
type textarea "x"
type input "Hinnapäring [STREET_ADDRESS] -"
type textarea "x"
type input "[STREET_ADDRESS] - t"
type textarea "x"
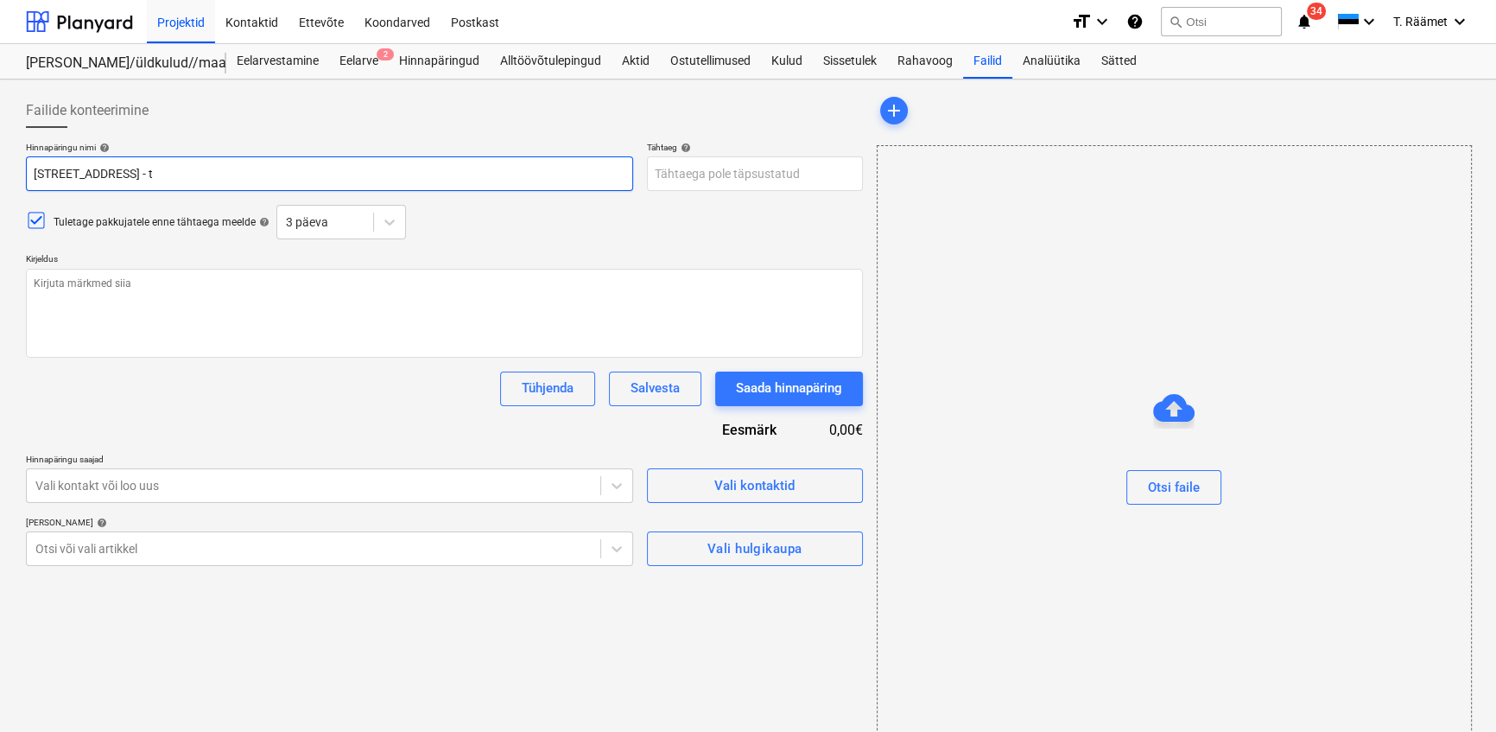
type input "[STREET_ADDRESS]"
type textarea "x"
type input "Hinnapäring [STREET_ADDRESS]"
type textarea "x"
type input "Hinnapäring [STREET_ADDRESS]"
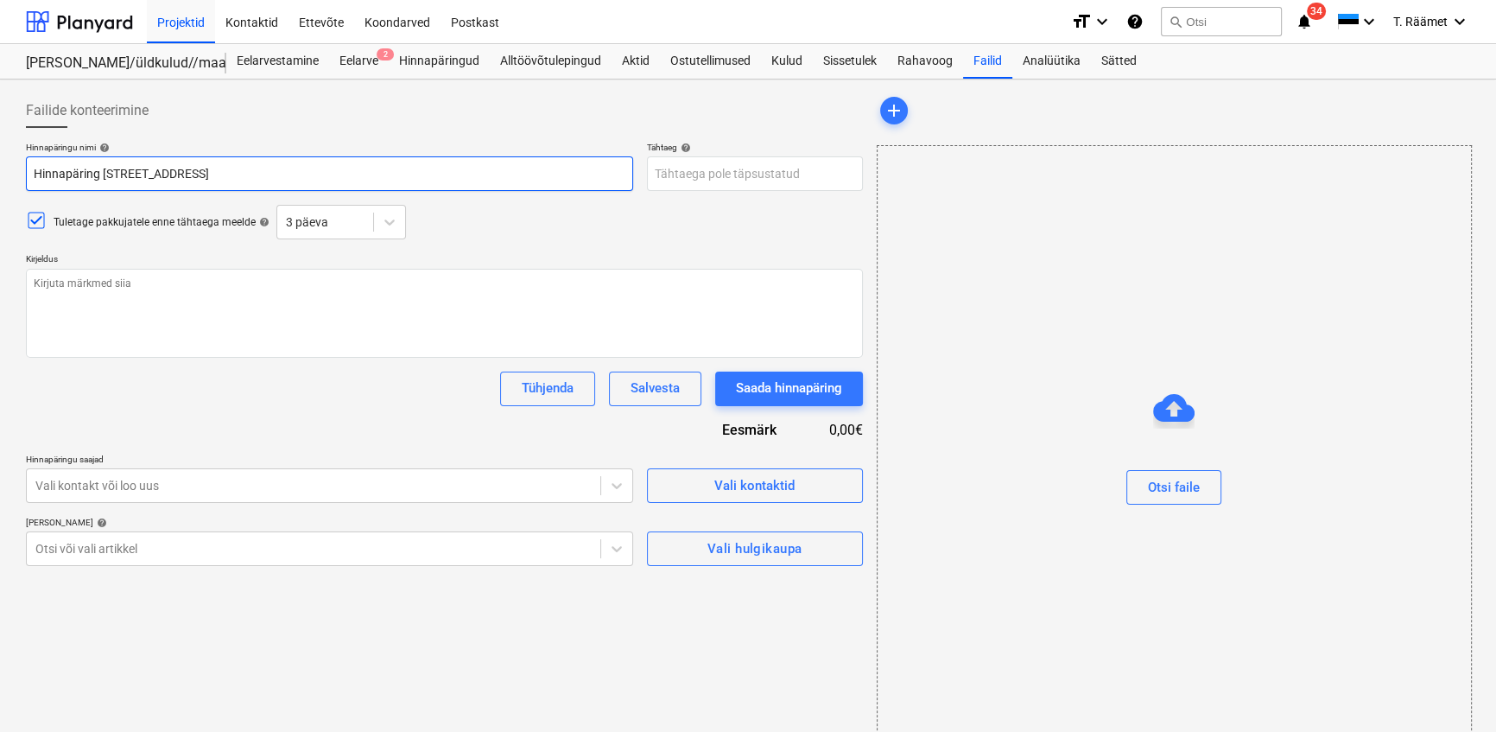
type textarea "x"
type input "[STREET_ADDRESS]"
type textarea "x"
type input "[STREET_ADDRESS] - terasu"
type textarea "x"
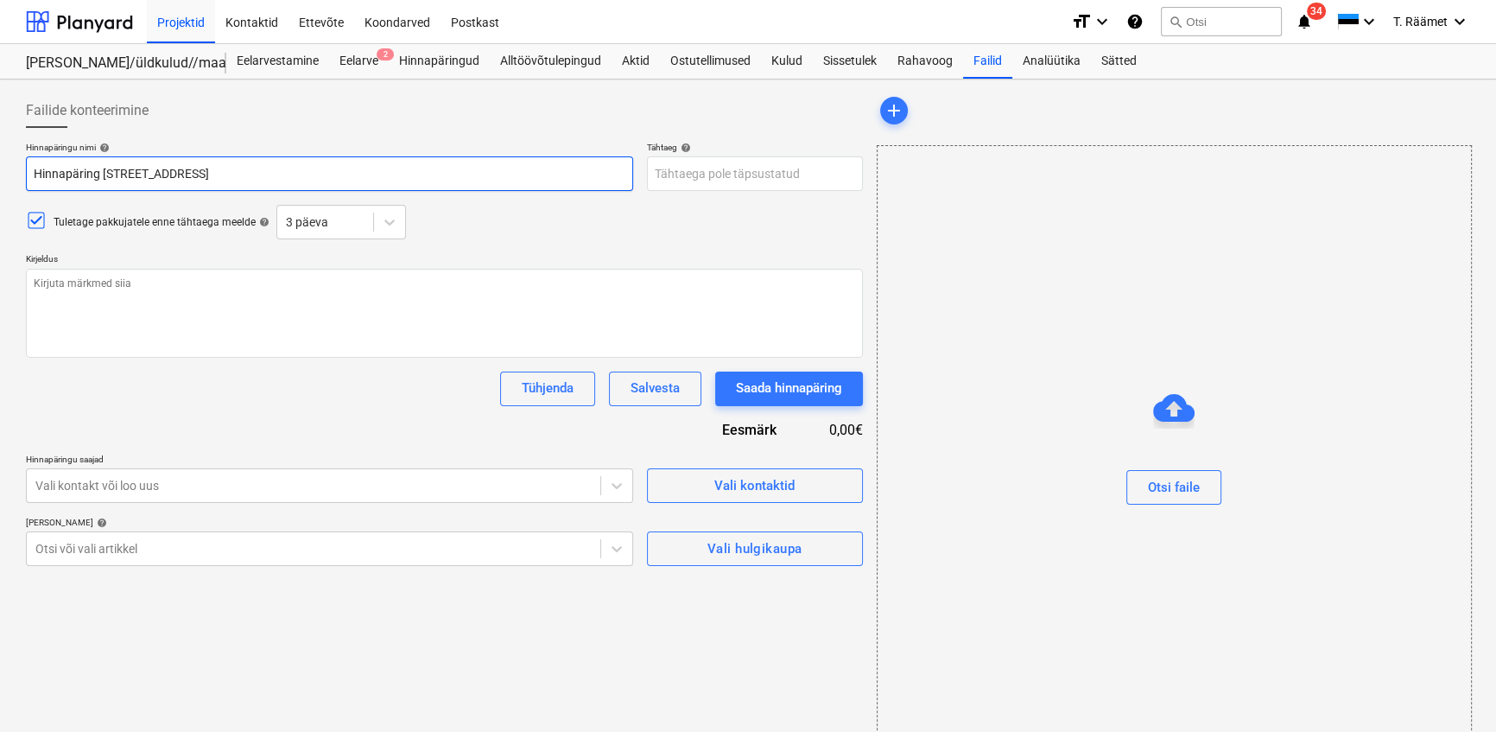
type input "[STREET_ADDRESS], Saku - terasuks"
type textarea "x"
type input "[STREET_ADDRESS], Saku - terasukse"
type textarea "x"
type input "[STREET_ADDRESS], Saku - terasuksed"
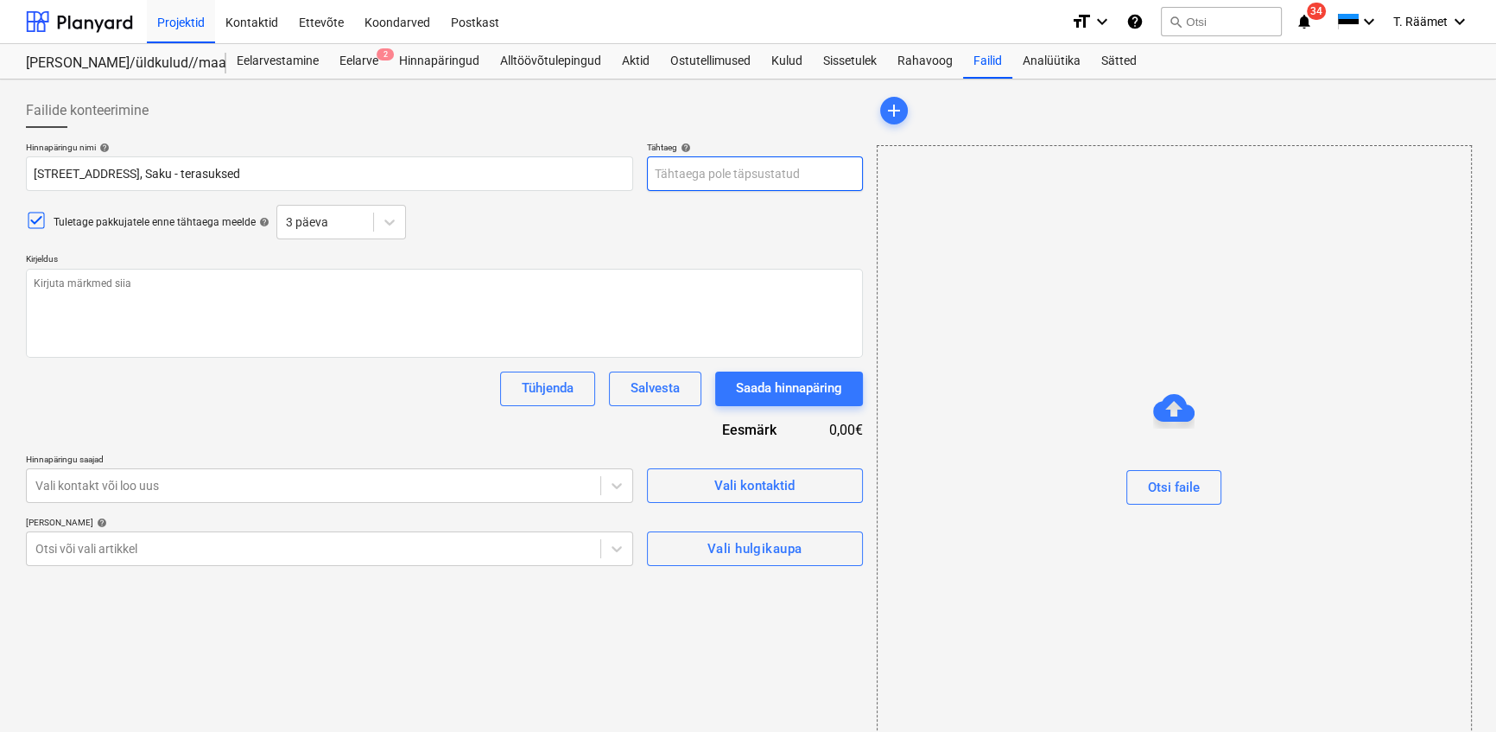
click at [737, 168] on body "Projektid Kontaktid Ettevõte Koondarved Postkast format_size keyboard_arrow_dow…" at bounding box center [748, 366] width 1496 height 732
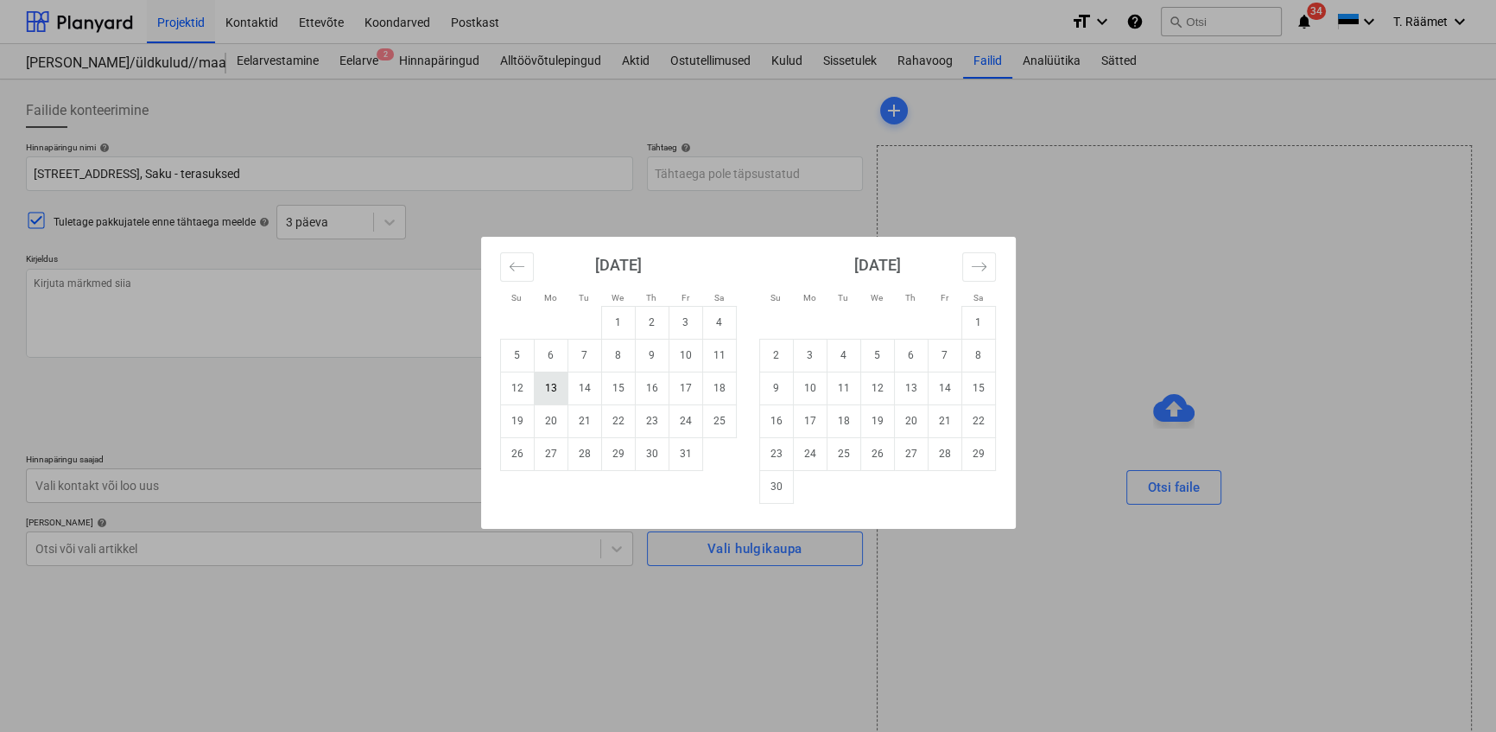
click at [556, 391] on td "13" at bounding box center [551, 387] width 34 height 33
type textarea "x"
type input "[DATE]"
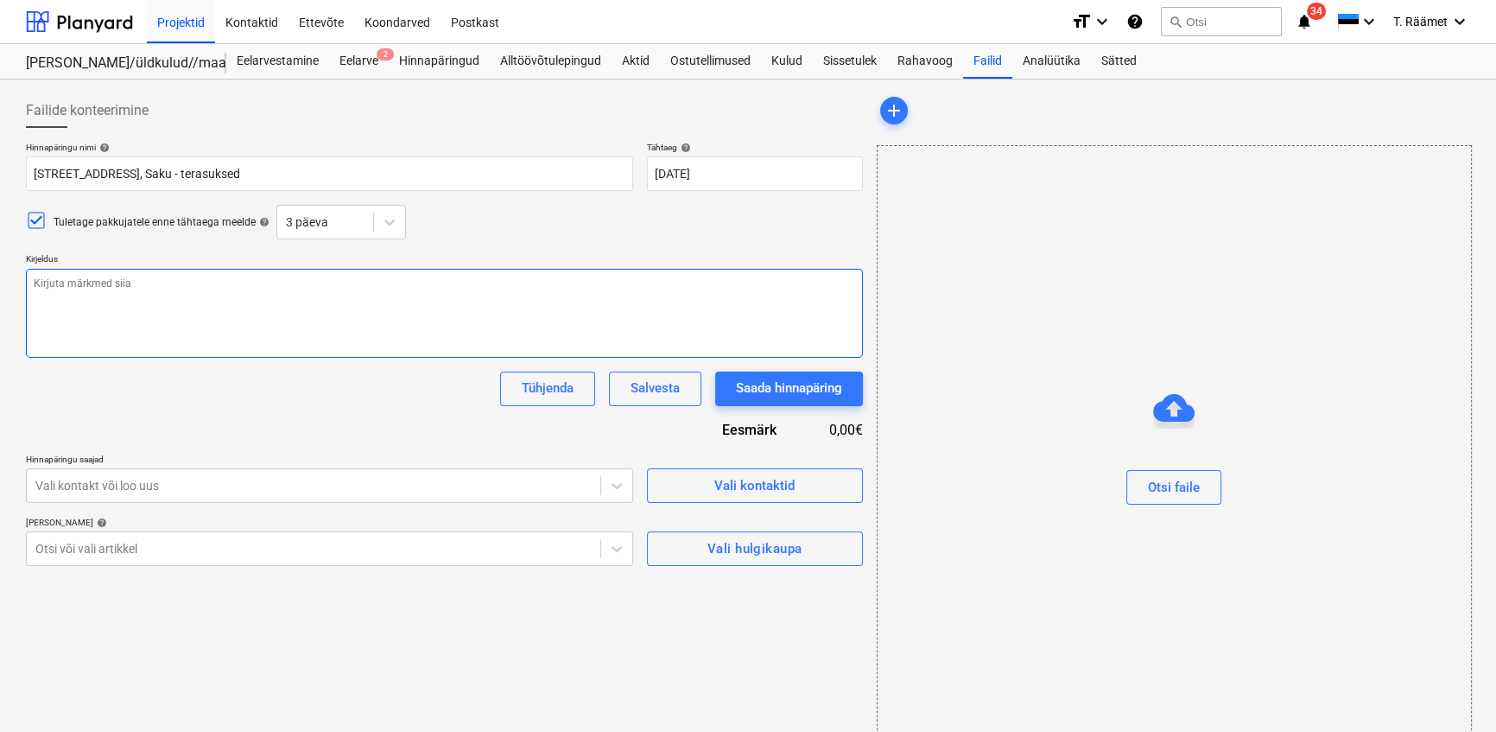
click at [213, 309] on textarea at bounding box center [444, 313] width 837 height 89
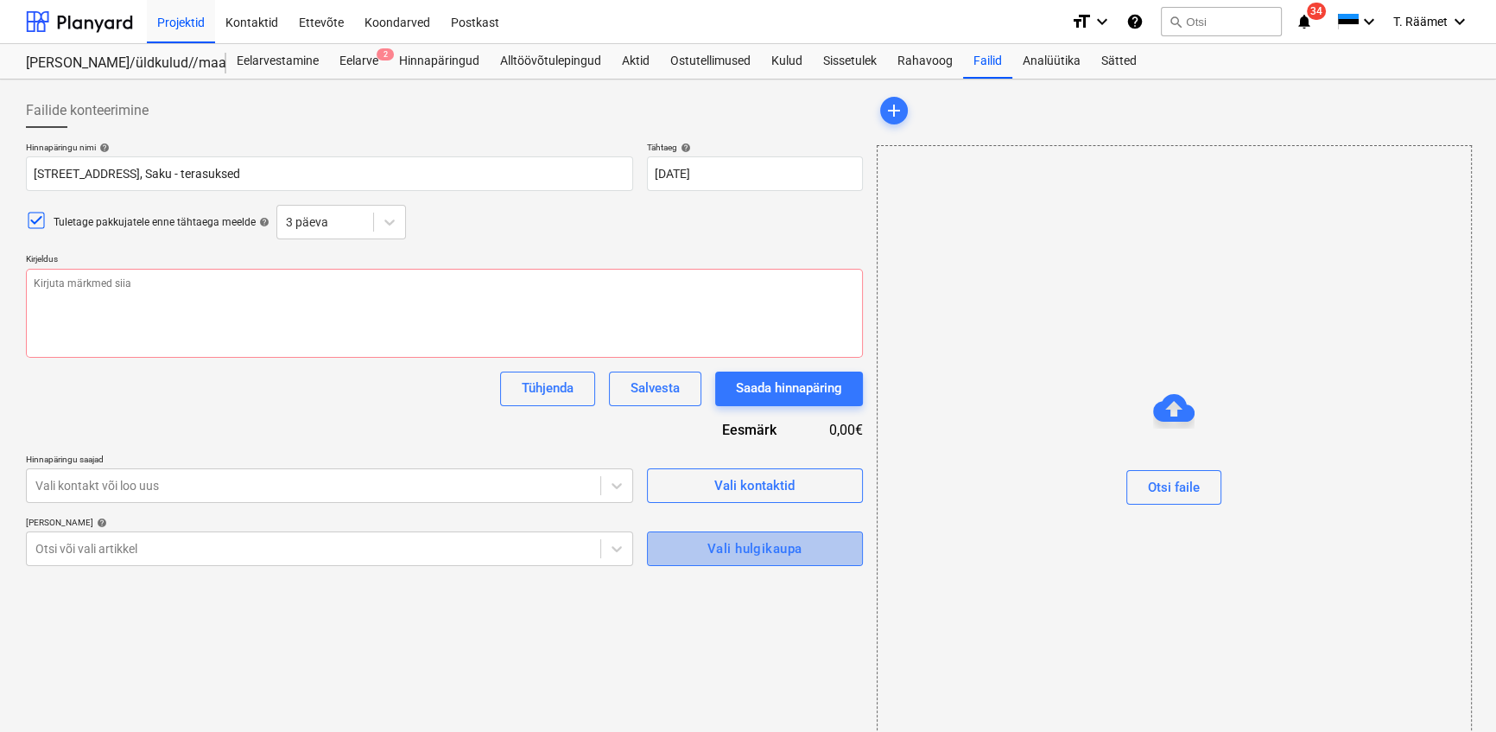
click at [686, 560] on span "Vali hulgikaupa" at bounding box center [755, 548] width 178 height 22
type textarea "x"
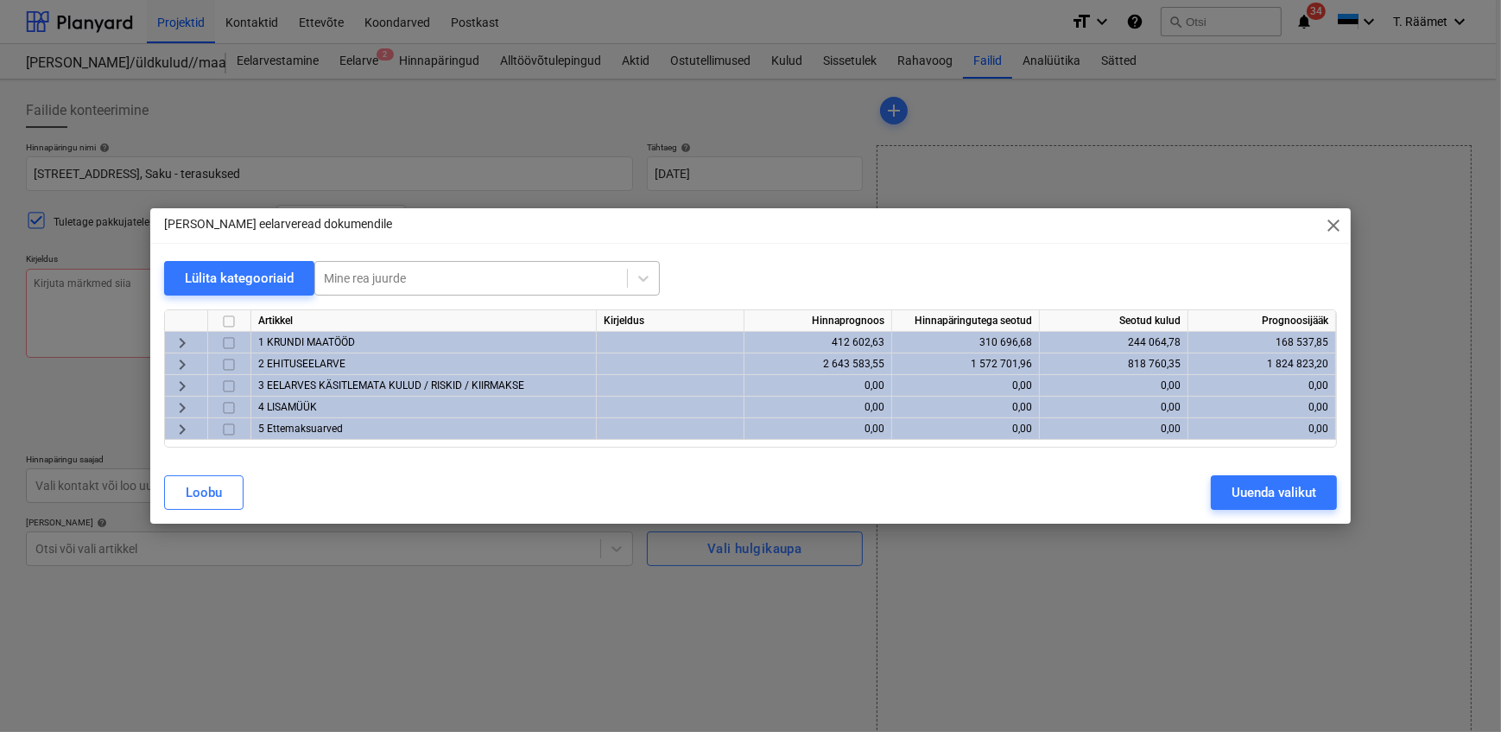
click at [449, 277] on div at bounding box center [471, 277] width 295 height 17
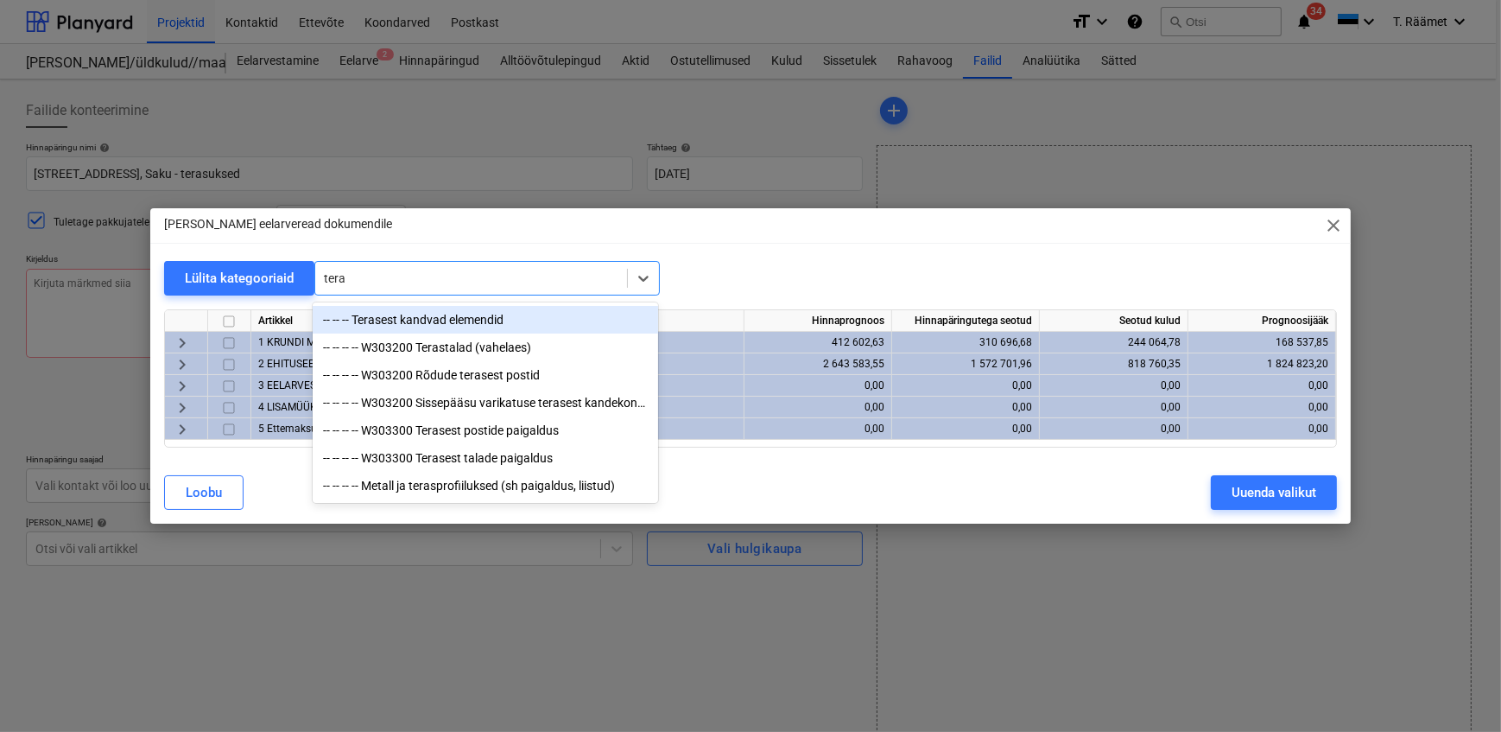
type input "teras"
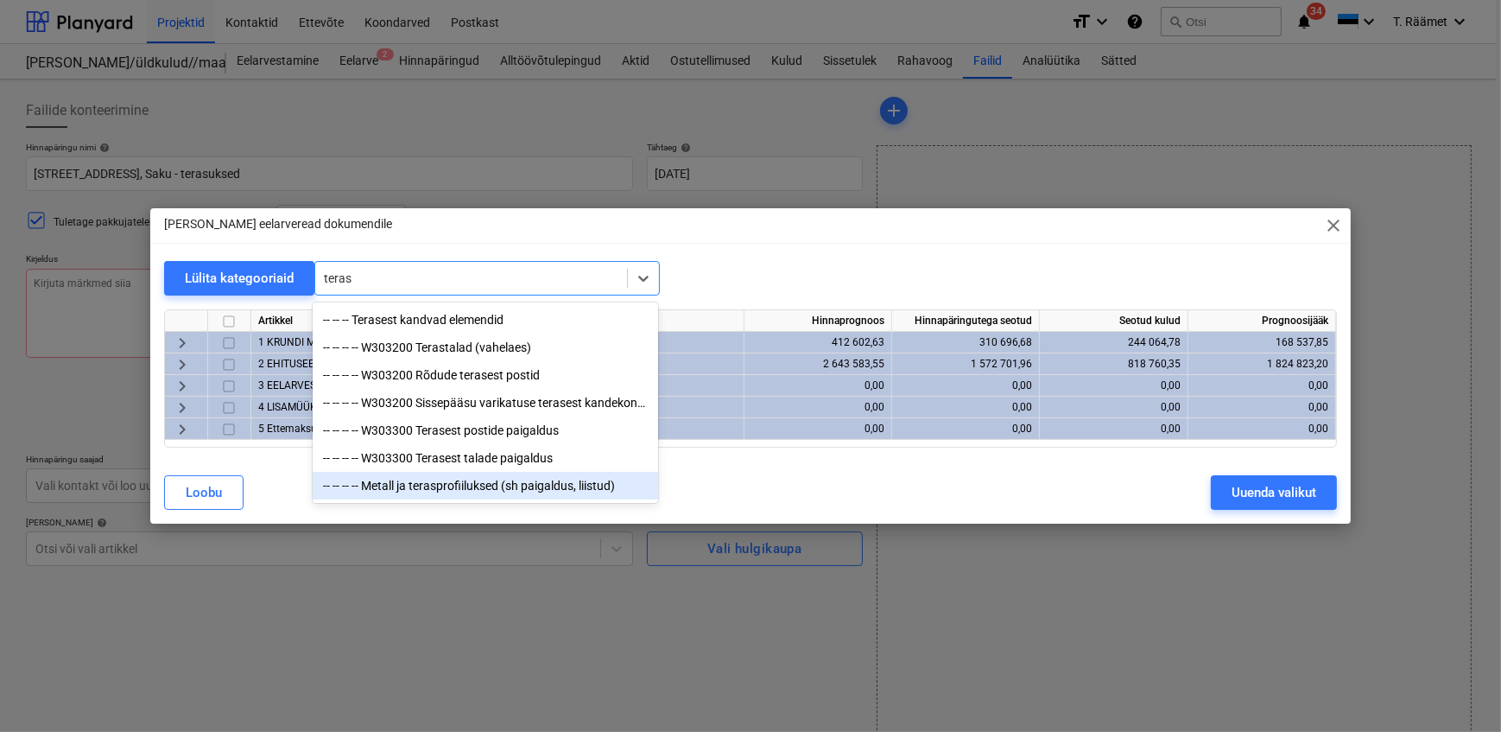
click at [469, 499] on div "-- -- -- -- Metall ja terasprofiiluksed (sh paigaldus, liistud)" at bounding box center [486, 486] width 346 height 28
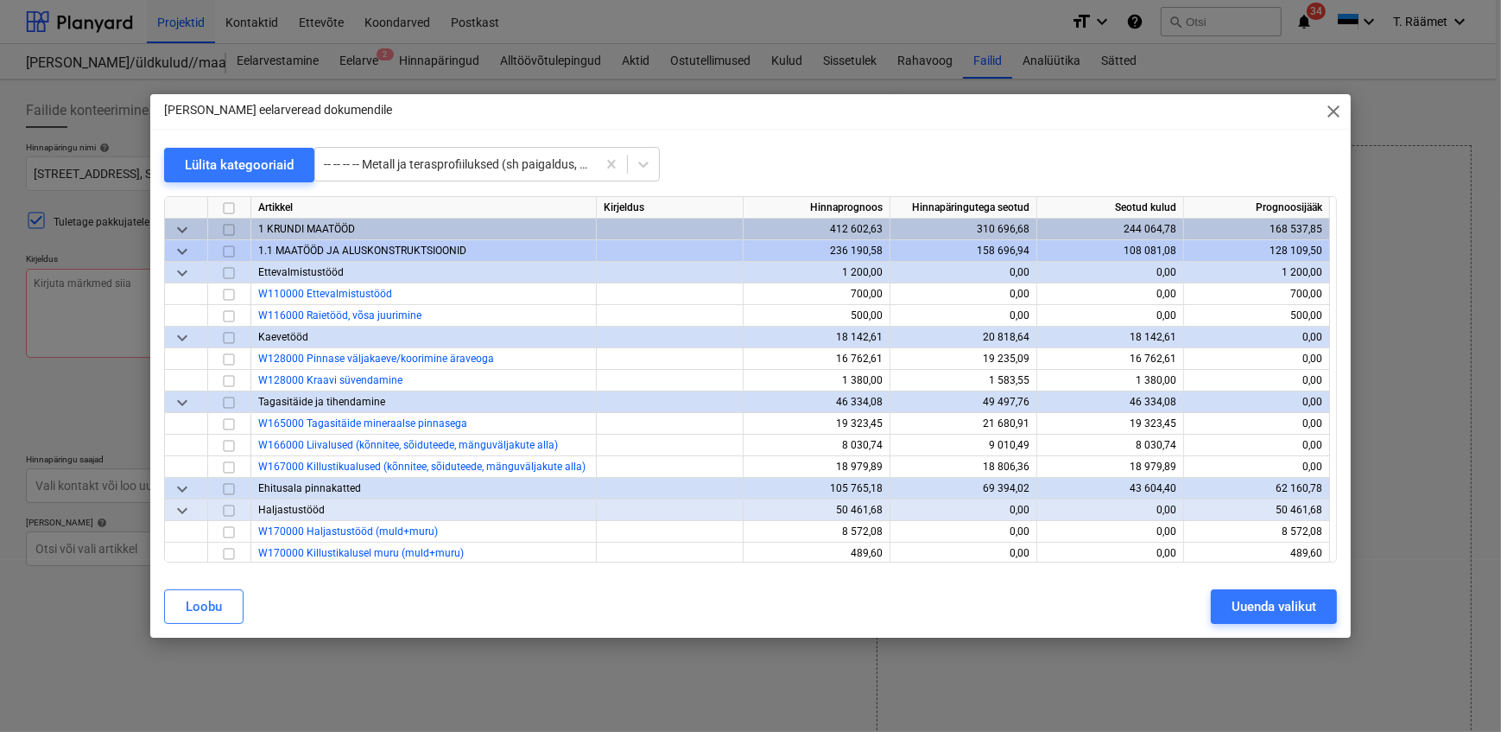
click at [469, 506] on div "Artikkel Kirjeldus Hinnaprognoos Hinnapäringutega seotud Seotud kulud Prognoosi…" at bounding box center [750, 379] width 1173 height 366
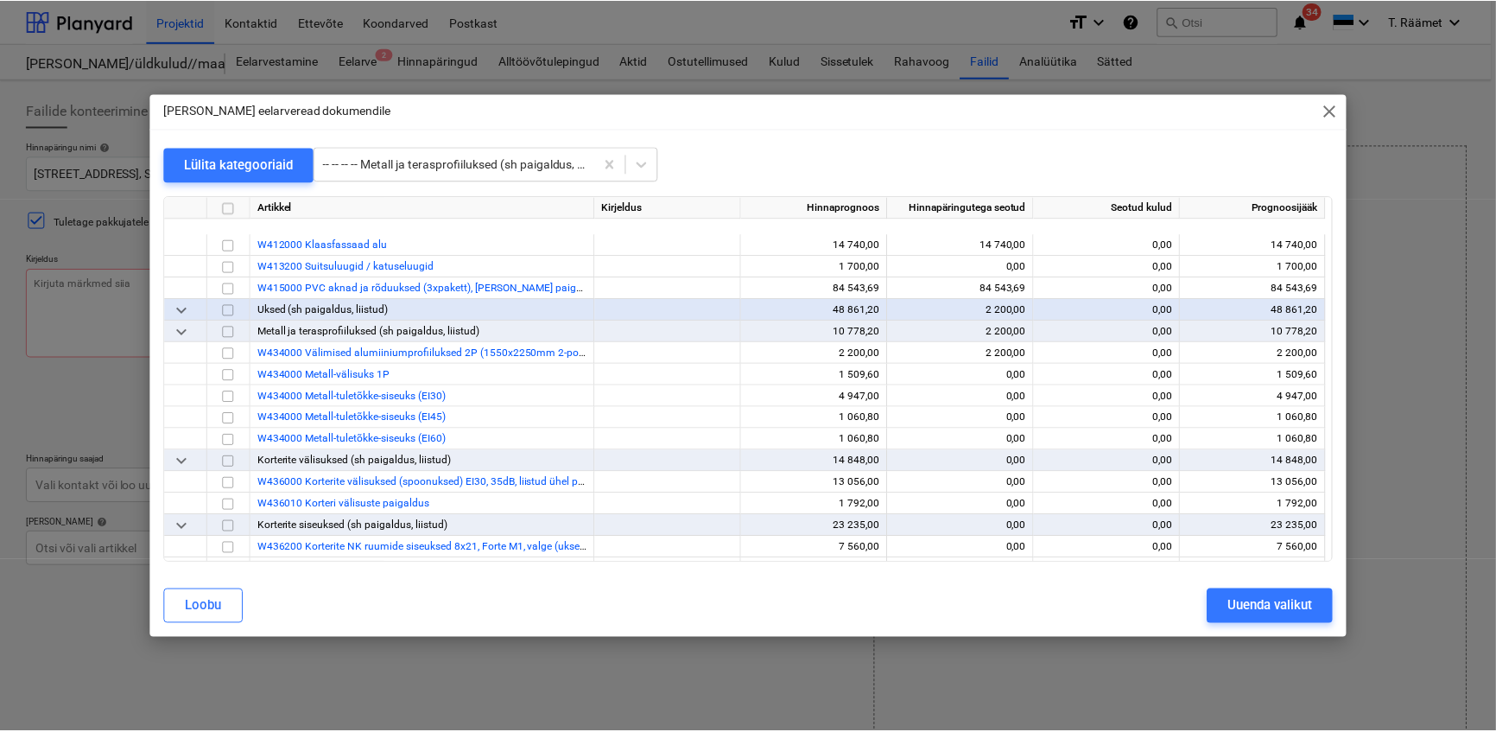
scroll to position [3649, 0]
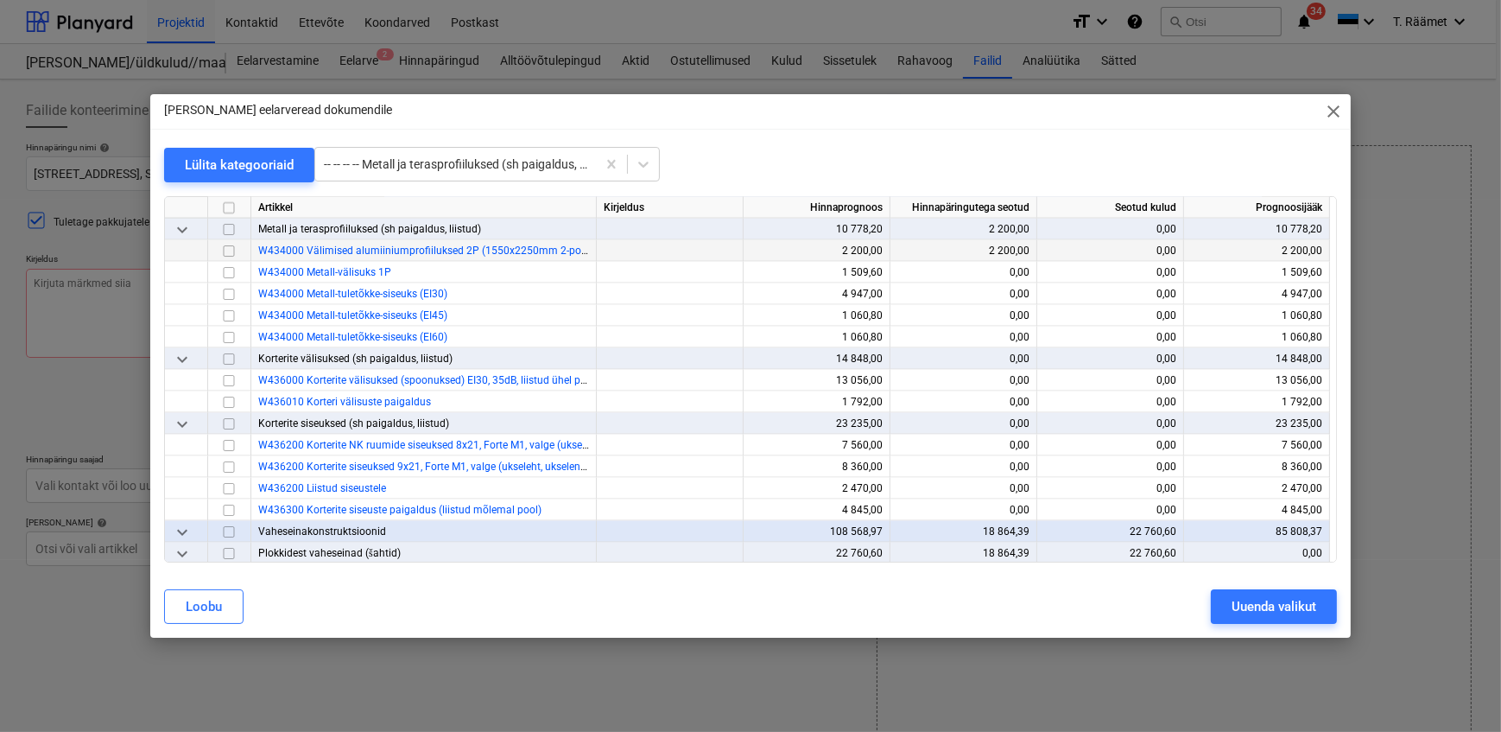
click at [226, 252] on input "checkbox" at bounding box center [229, 250] width 21 height 21
click at [226, 273] on input "checkbox" at bounding box center [229, 272] width 21 height 21
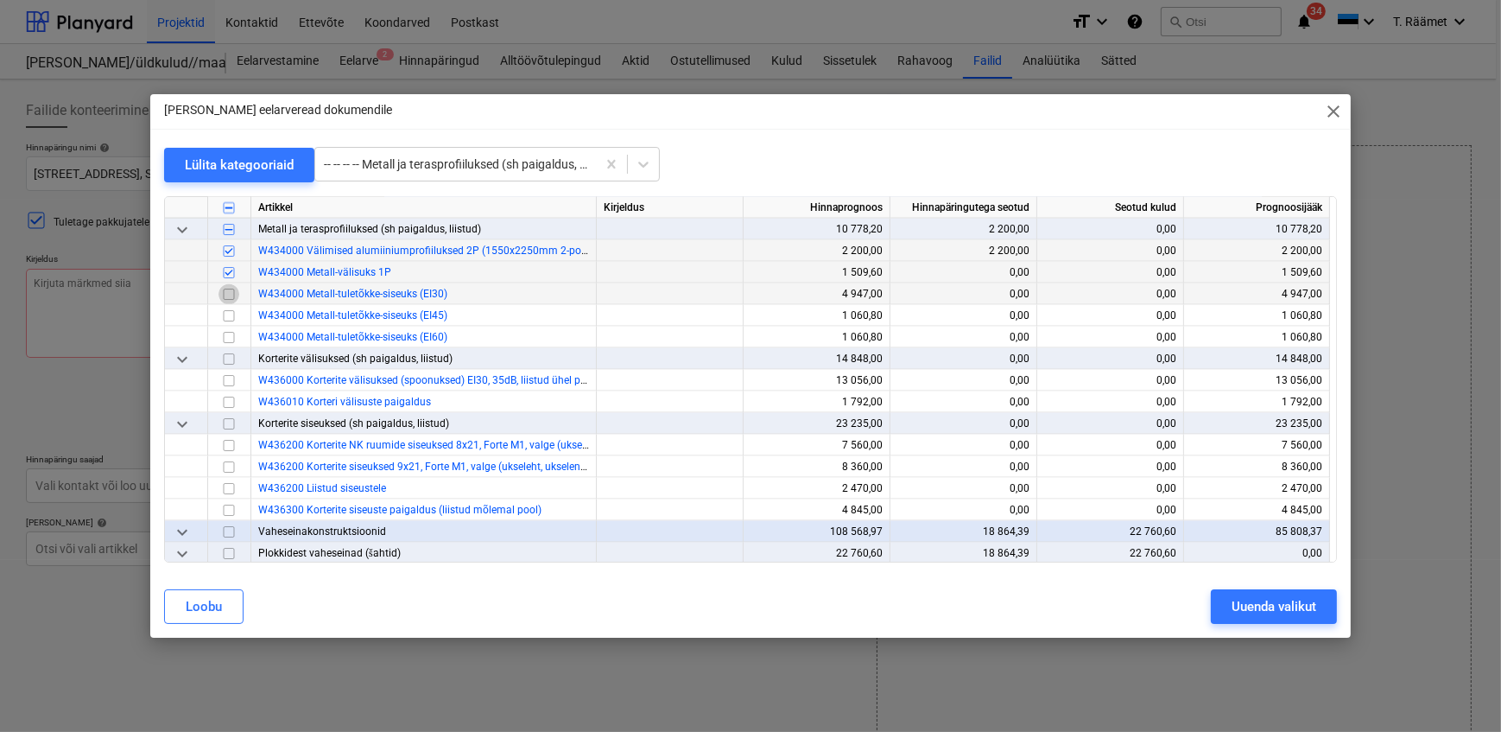
click at [226, 291] on input "checkbox" at bounding box center [229, 293] width 21 height 21
click at [226, 312] on input "checkbox" at bounding box center [229, 315] width 21 height 21
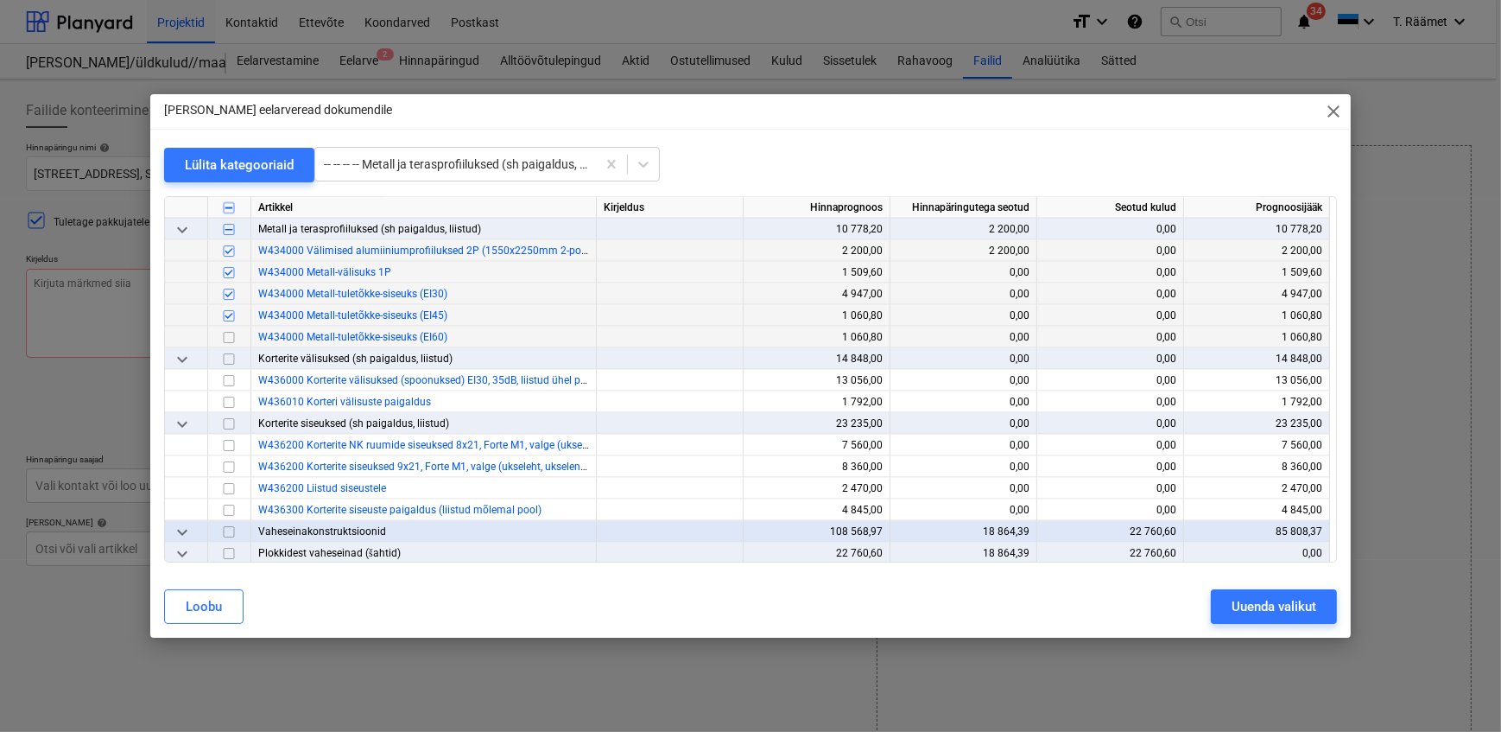
click at [226, 337] on input "checkbox" at bounding box center [229, 337] width 21 height 21
click at [1280, 603] on div "Uuenda valikut" at bounding box center [1274, 606] width 85 height 22
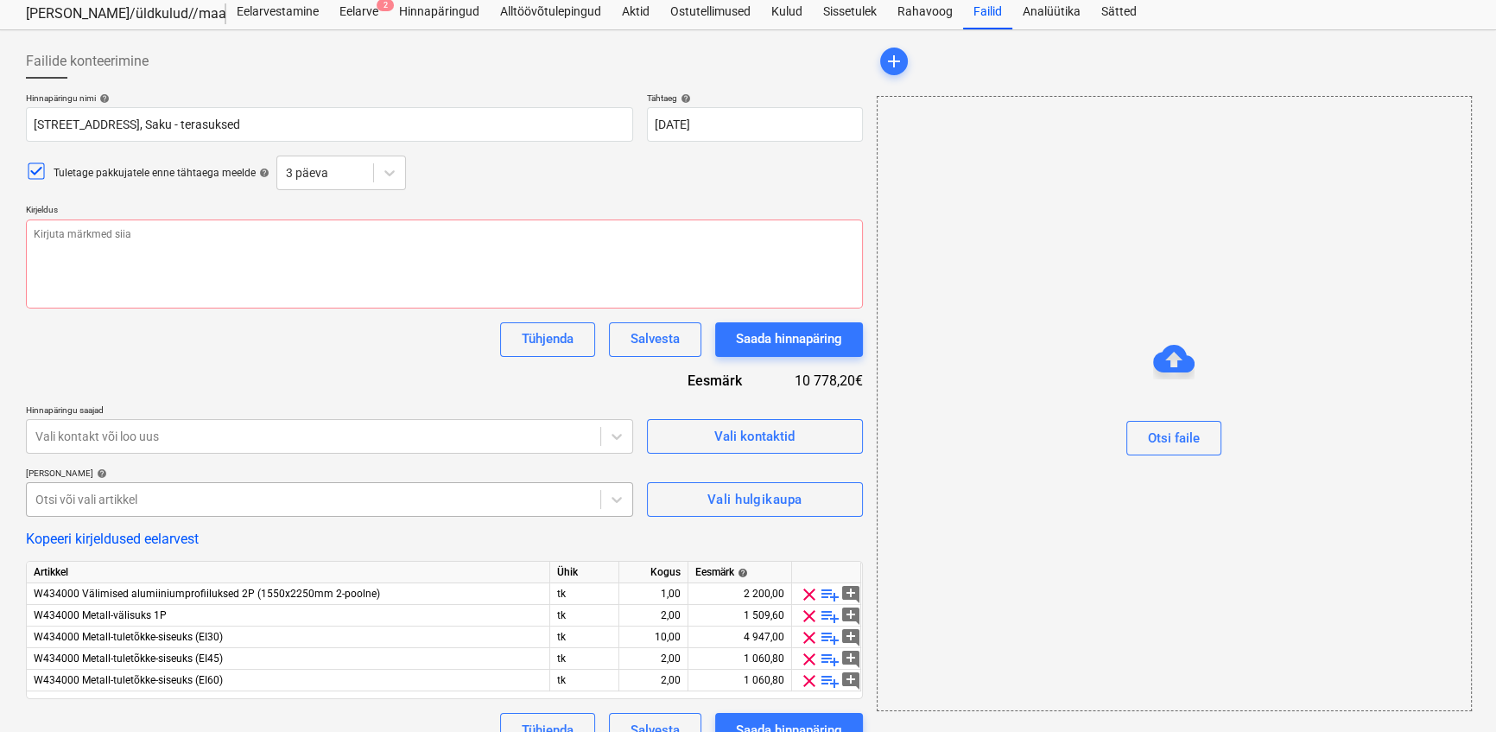
scroll to position [0, 0]
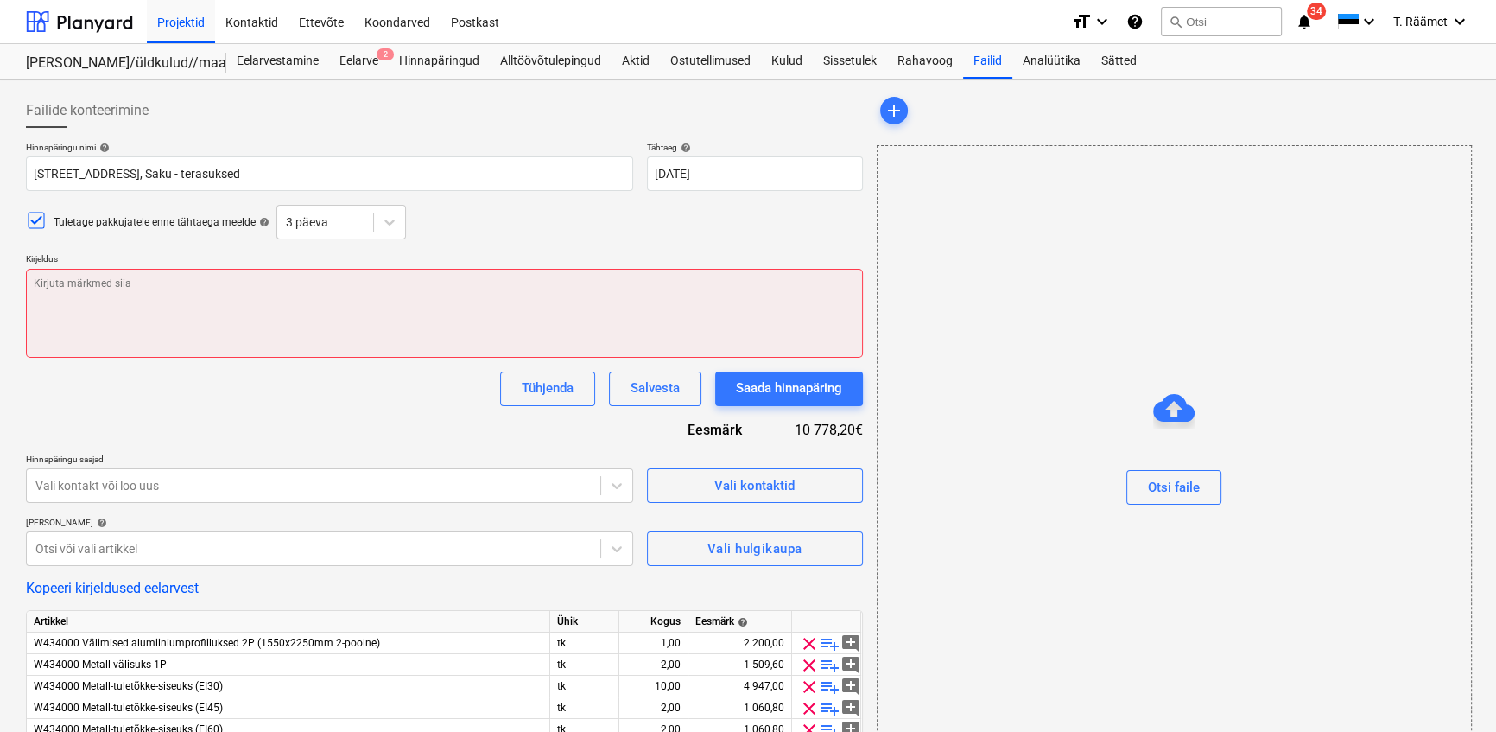
click at [117, 309] on textarea at bounding box center [444, 313] width 837 height 89
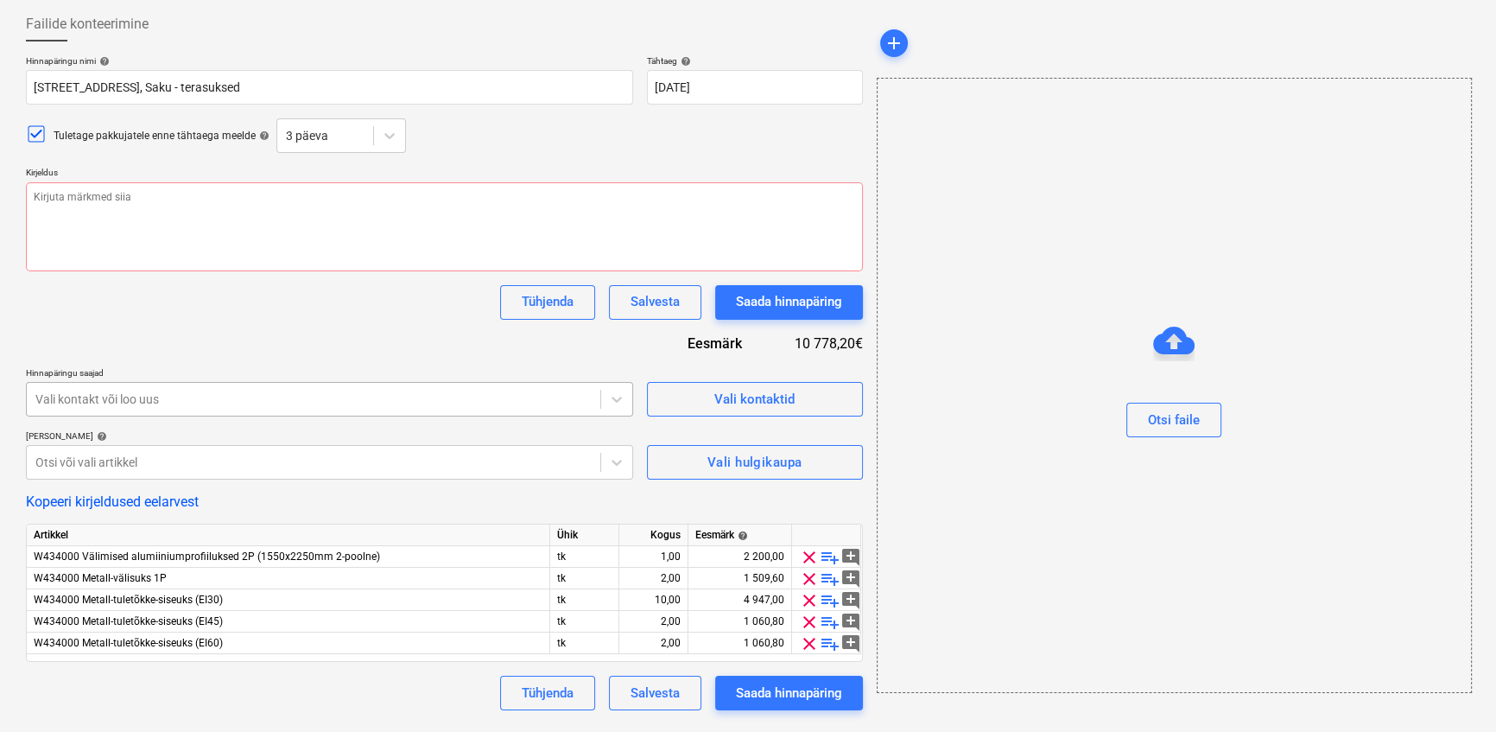
type textarea "x"
click at [226, 408] on div at bounding box center [313, 398] width 556 height 17
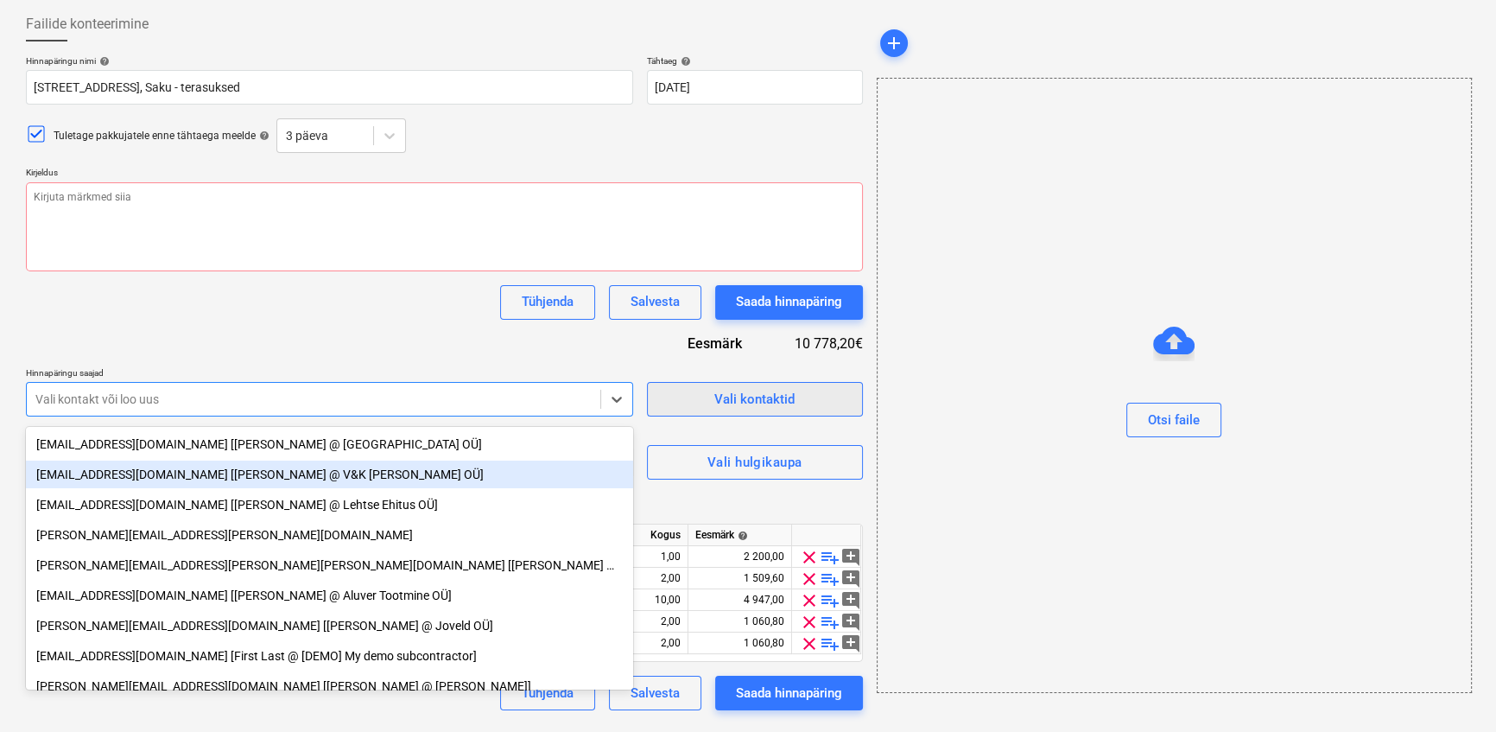
click at [744, 395] on div "Vali kontaktid" at bounding box center [754, 399] width 80 height 22
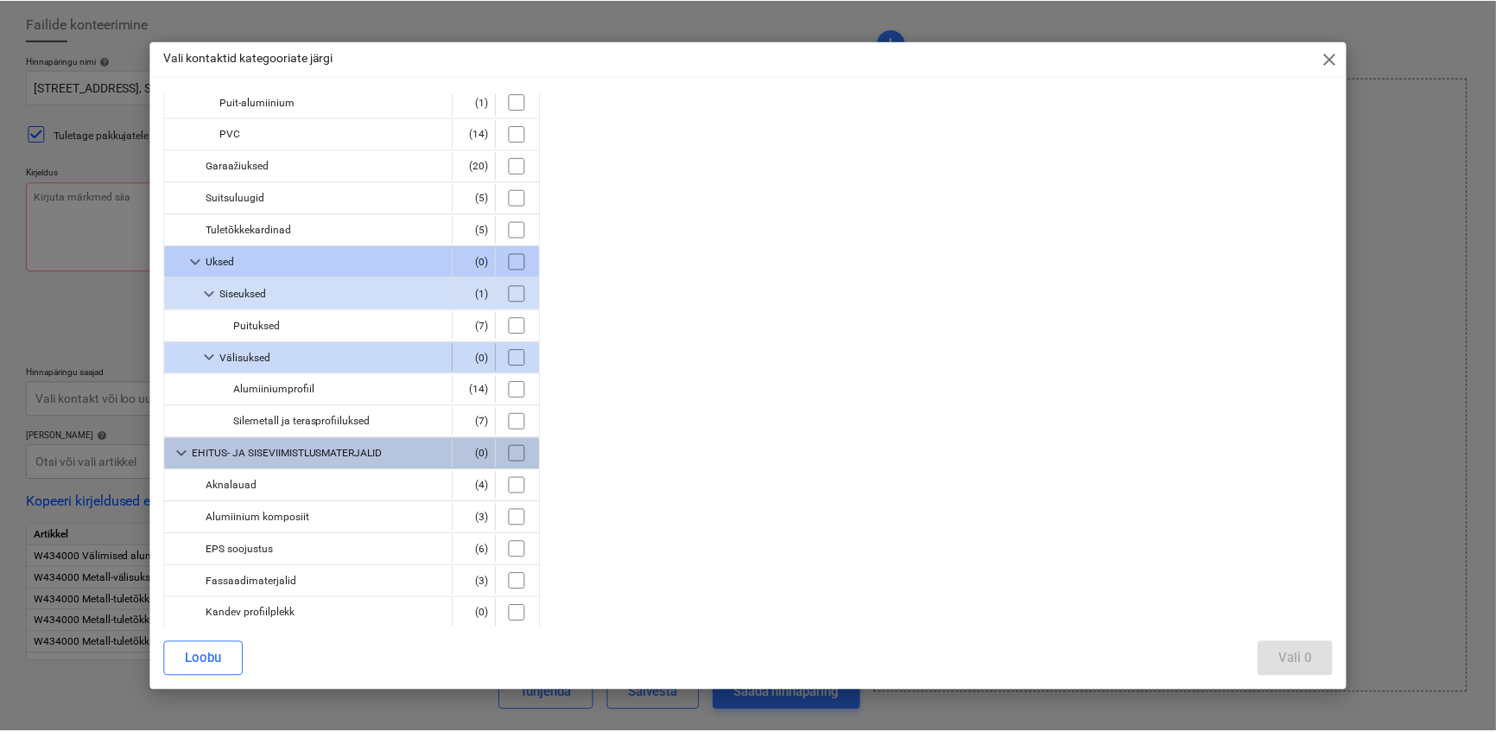
scroll to position [235, 0]
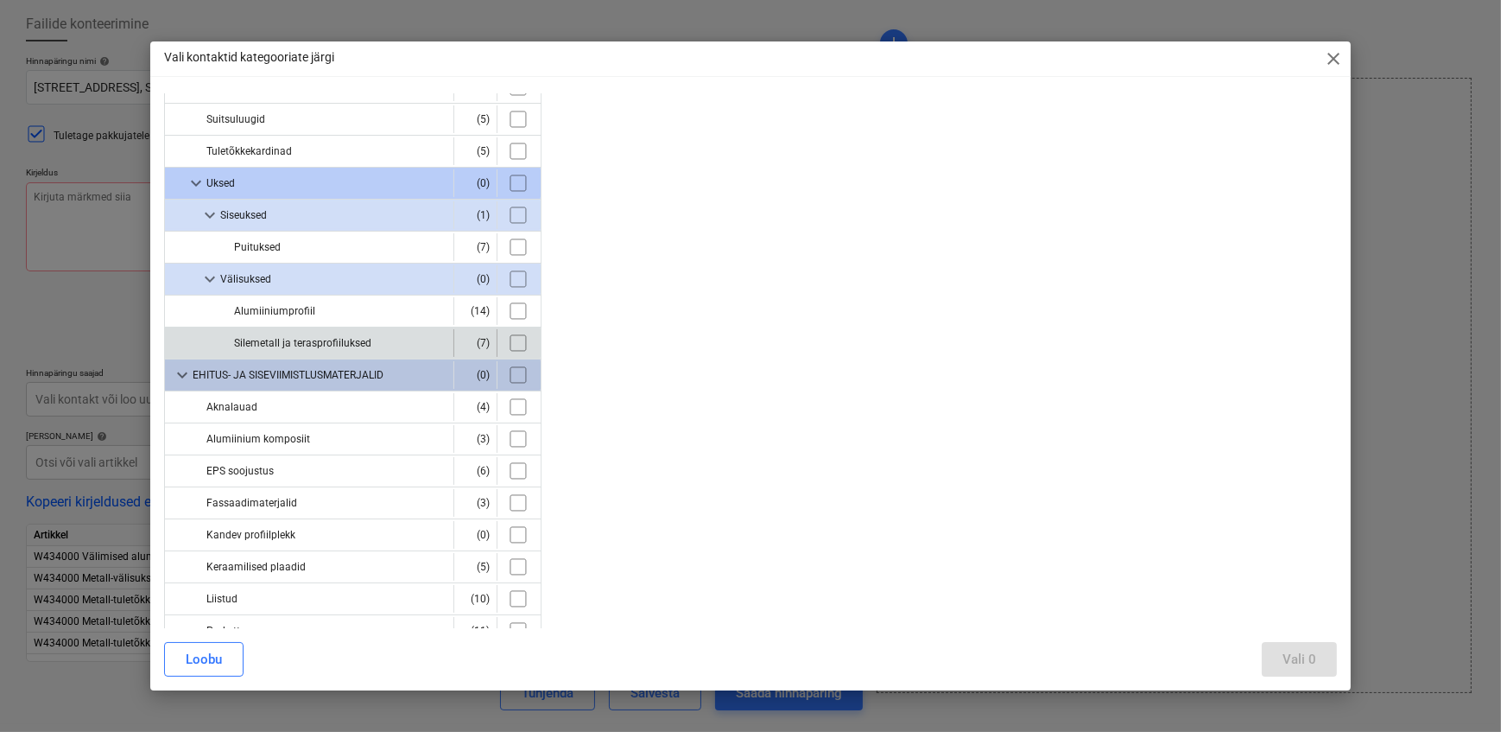
click at [516, 339] on input "checkbox" at bounding box center [518, 343] width 28 height 28
checkbox input "true"
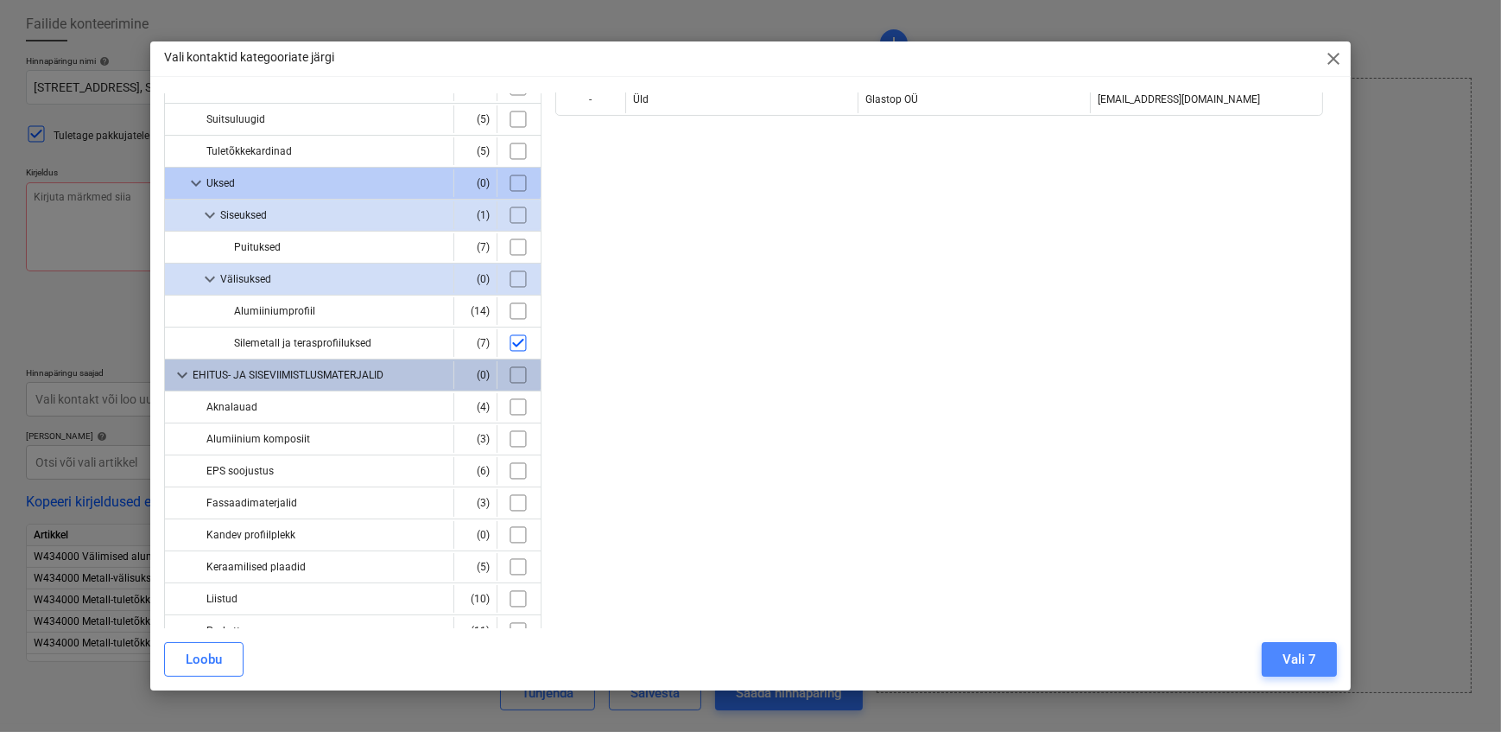
click at [1300, 662] on div "Vali 7" at bounding box center [1300, 659] width 34 height 22
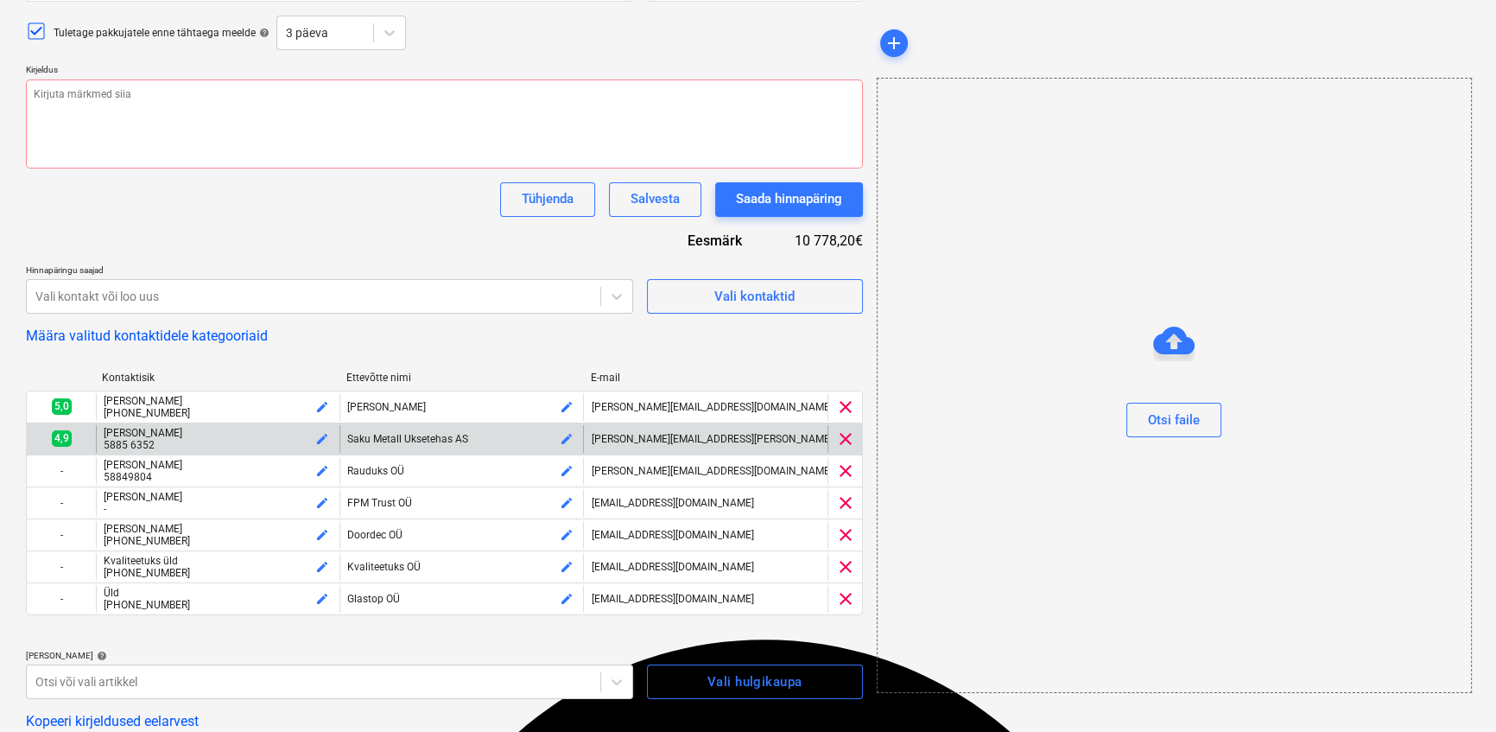
scroll to position [243, 0]
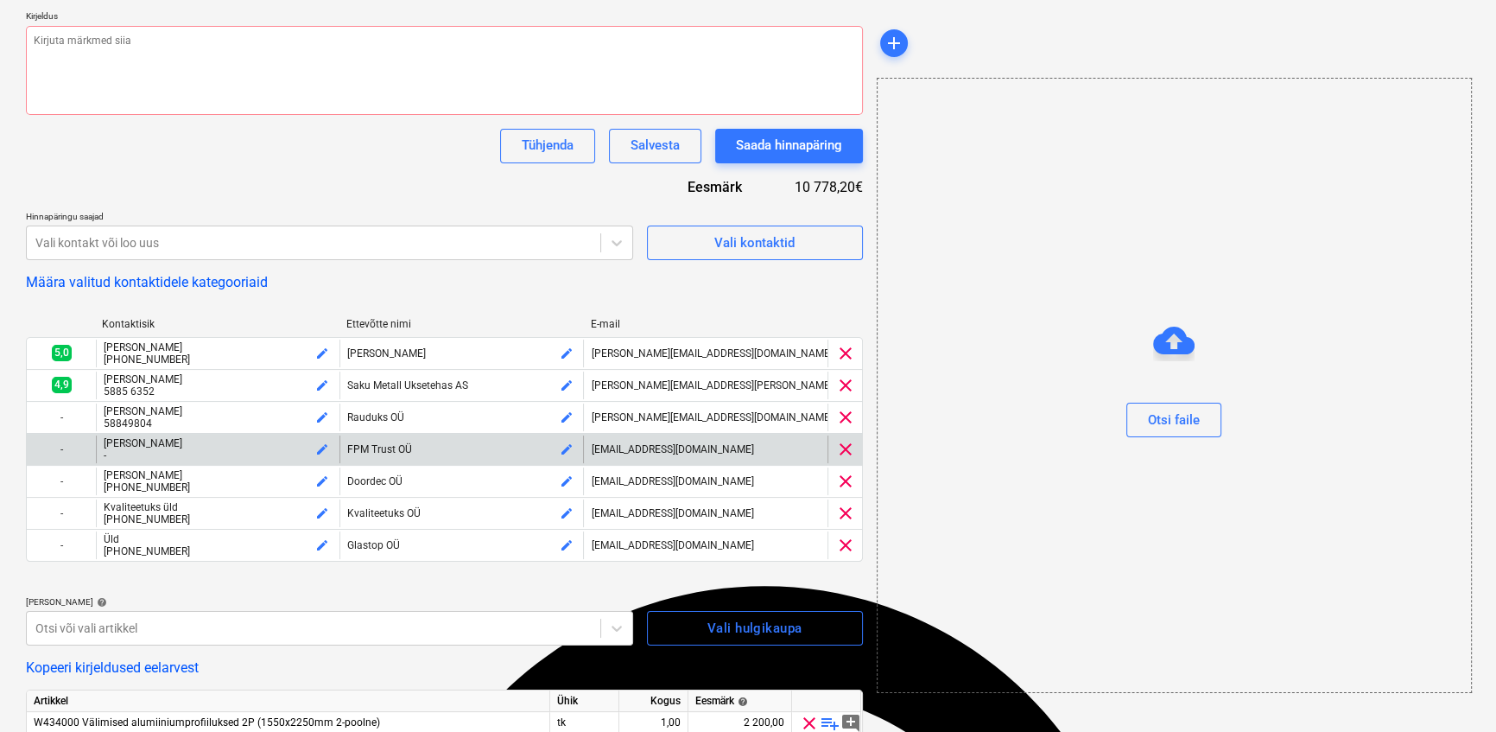
click at [843, 460] on span "clear" at bounding box center [845, 449] width 21 height 21
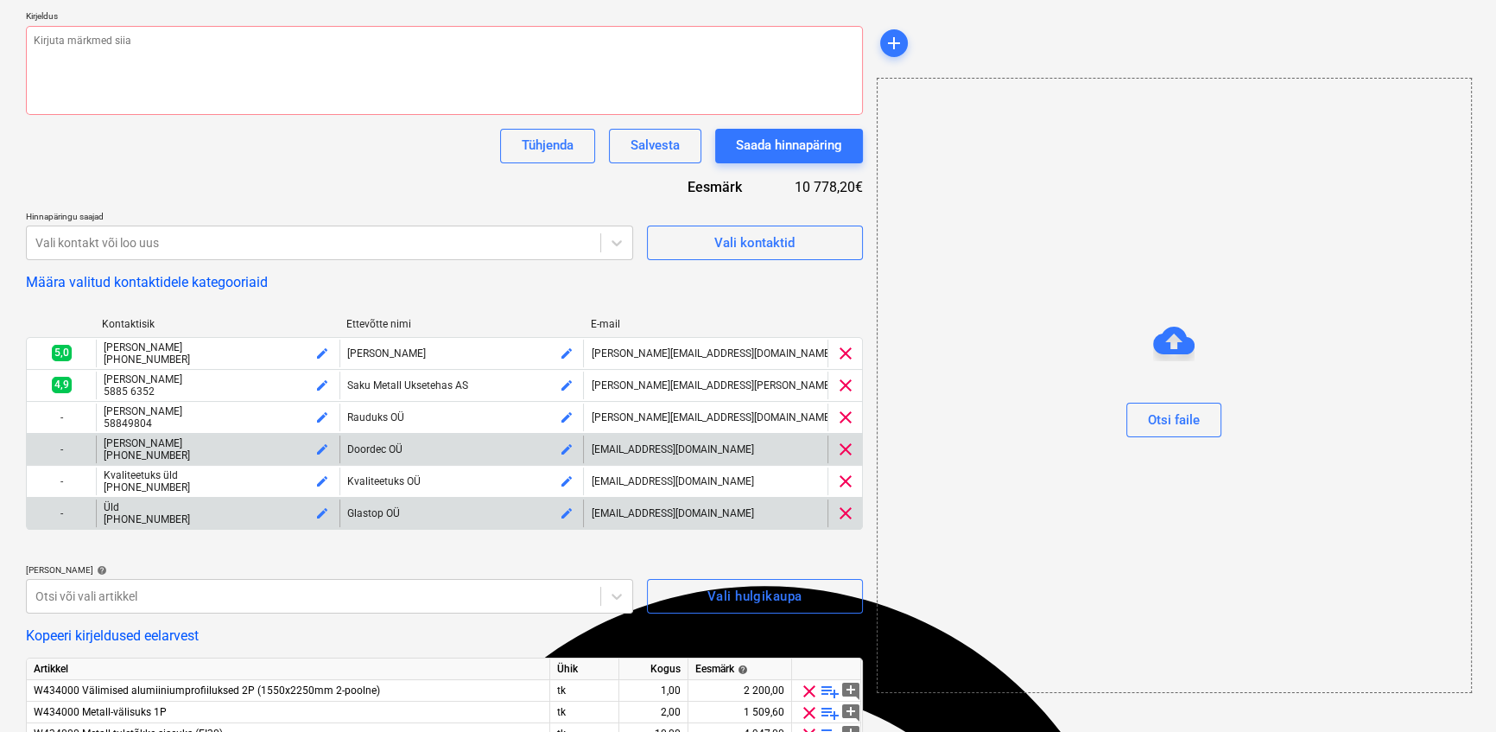
click at [845, 523] on span "clear" at bounding box center [845, 513] width 21 height 21
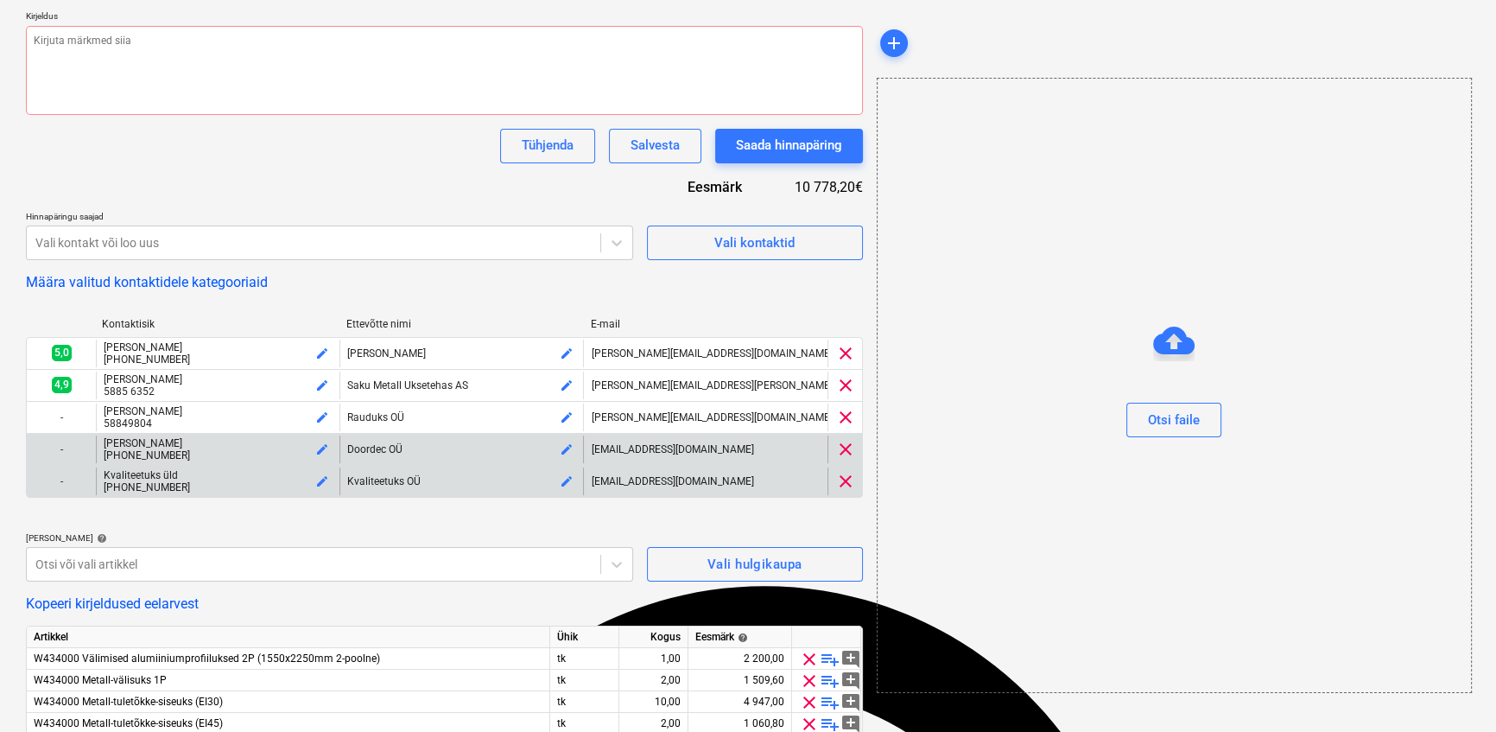
click at [847, 491] on span "clear" at bounding box center [845, 481] width 21 height 21
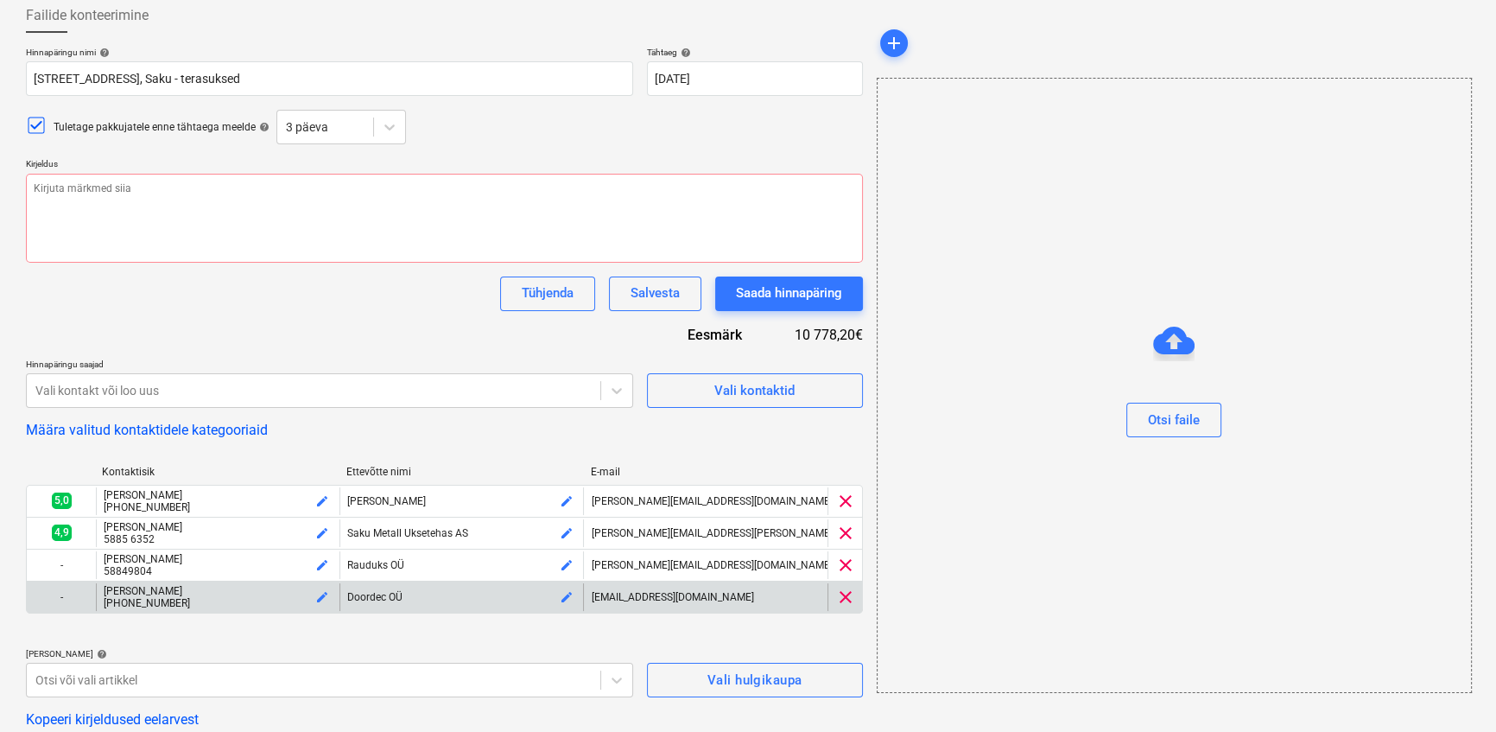
scroll to position [0, 0]
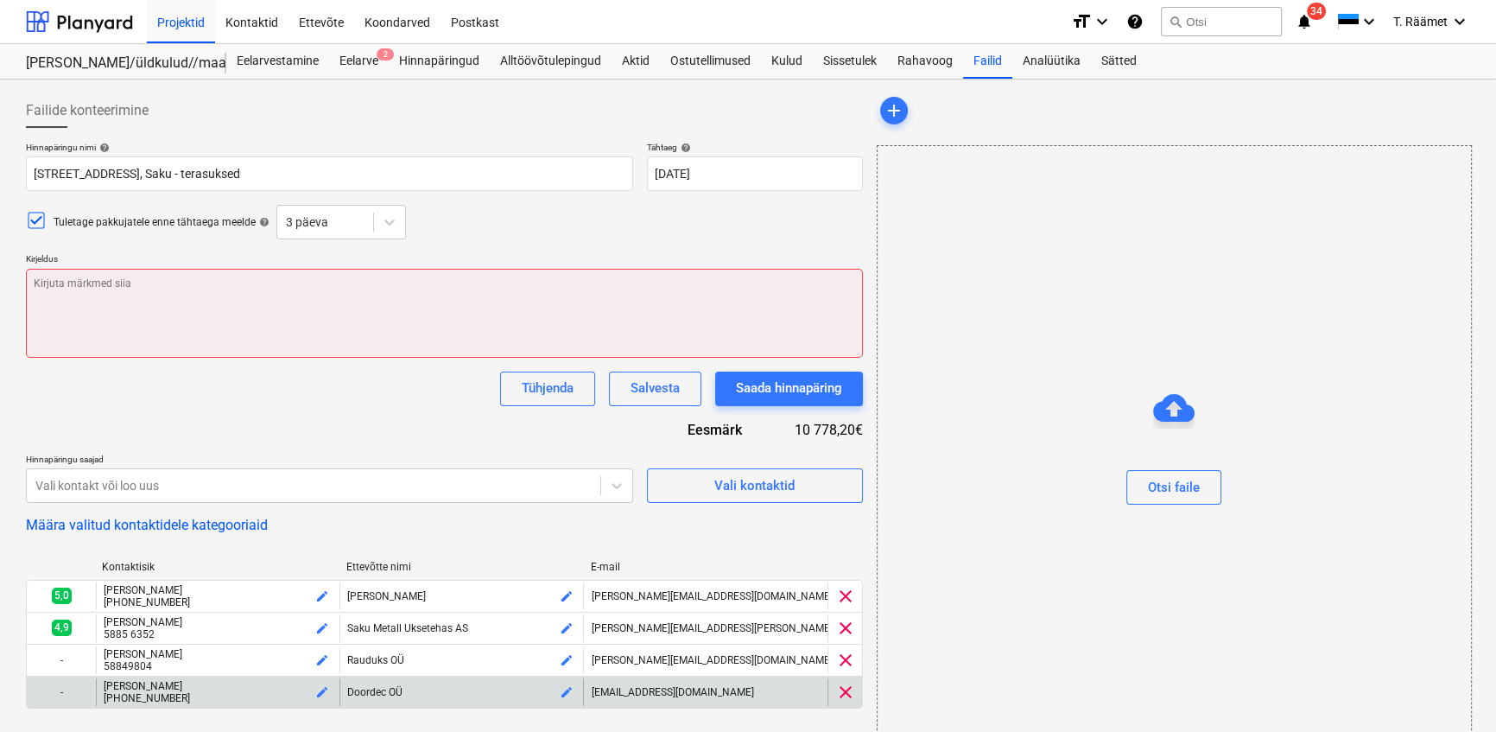
click at [258, 317] on textarea at bounding box center [444, 313] width 837 height 89
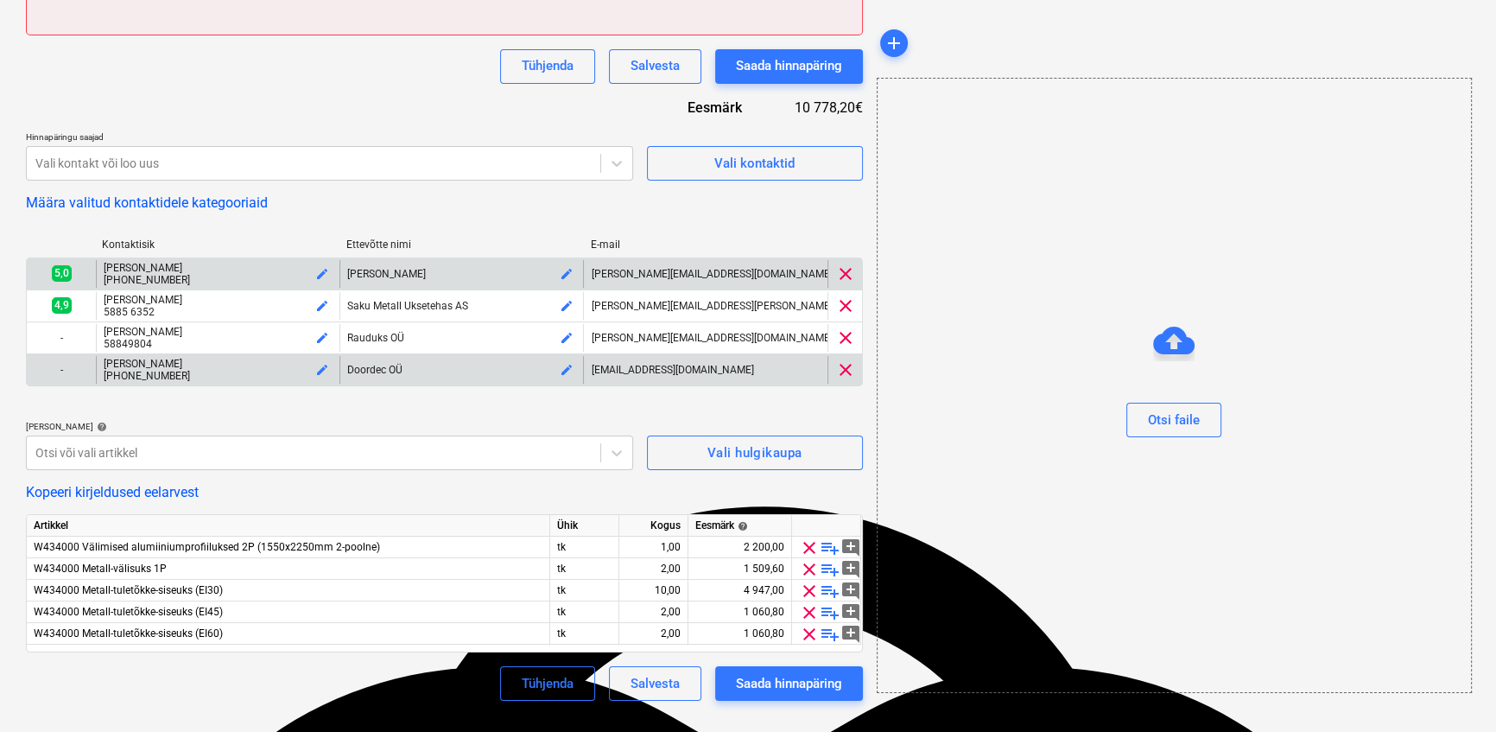
scroll to position [331, 0]
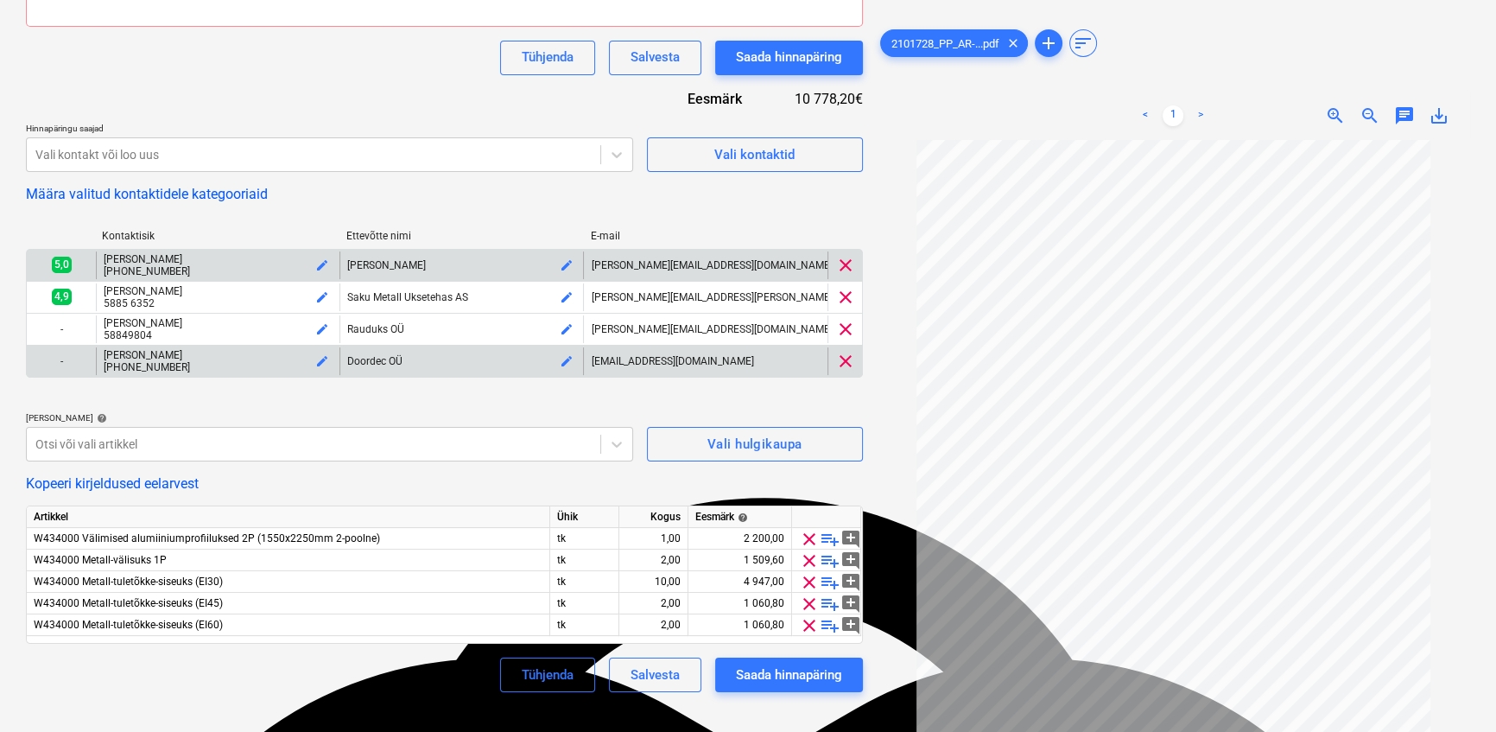
click at [1197, 111] on link ">" at bounding box center [1200, 115] width 21 height 21
click at [1201, 116] on link ">" at bounding box center [1200, 115] width 21 height 21
click at [1054, 44] on span "add" at bounding box center [1048, 43] width 21 height 21
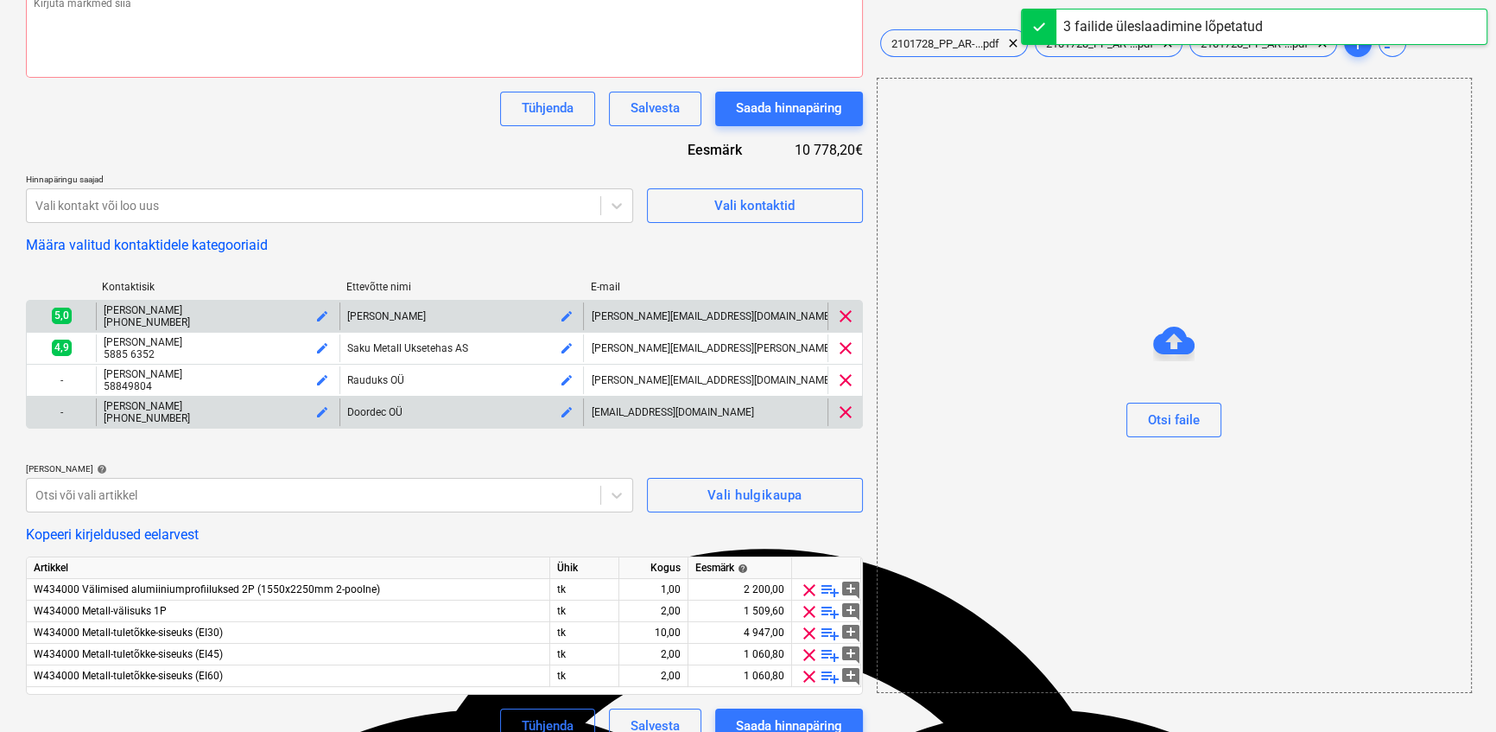
scroll to position [252, 0]
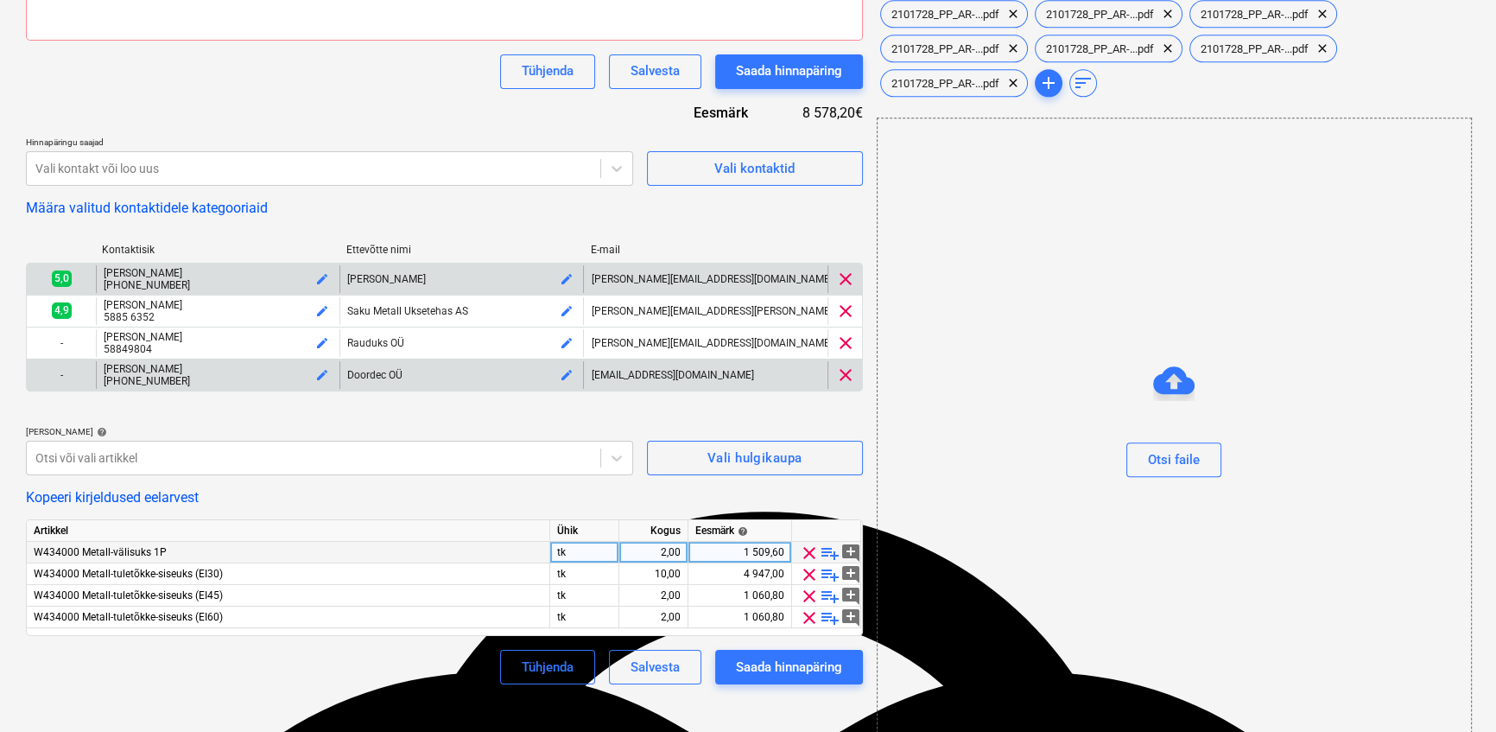
scroll to position [309, 0]
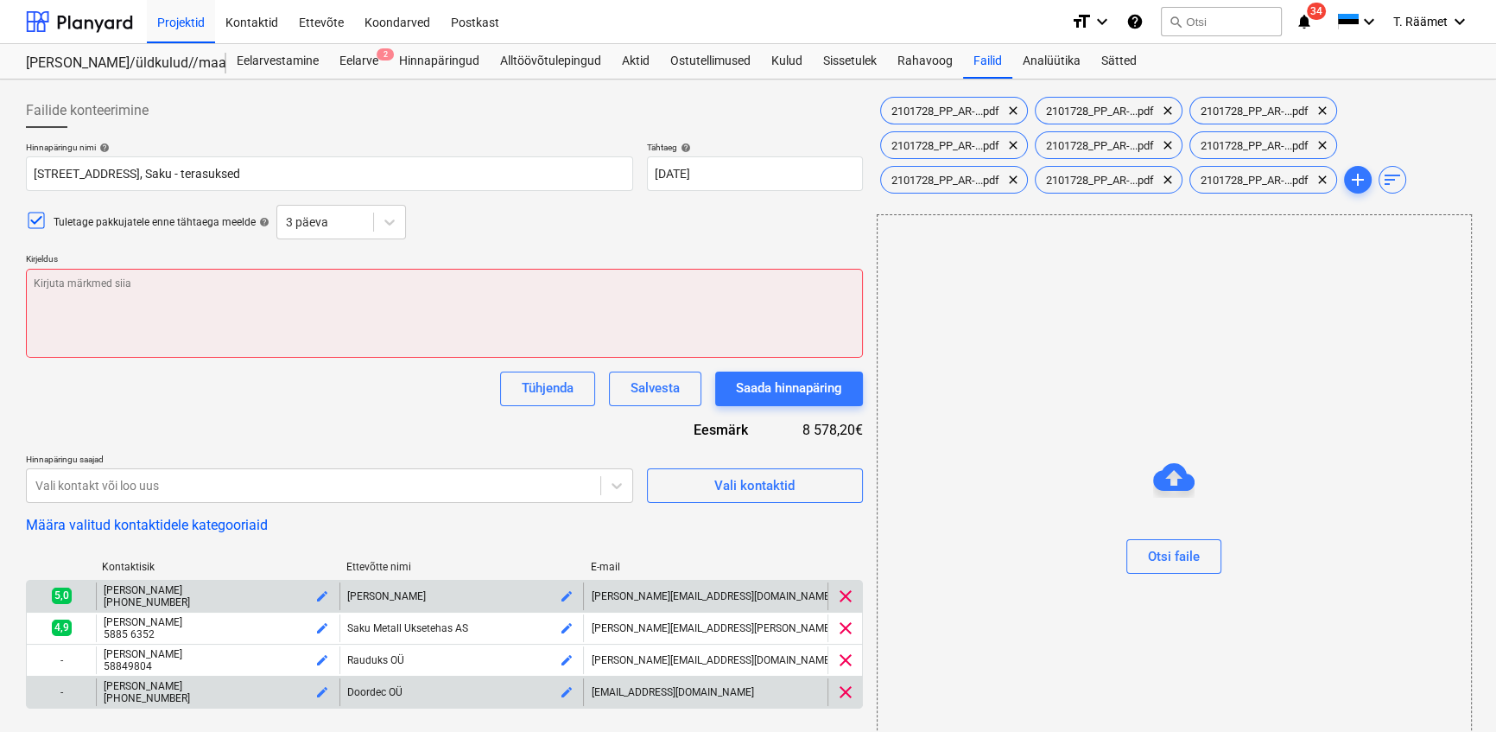
click at [213, 316] on textarea at bounding box center [444, 313] width 837 height 89
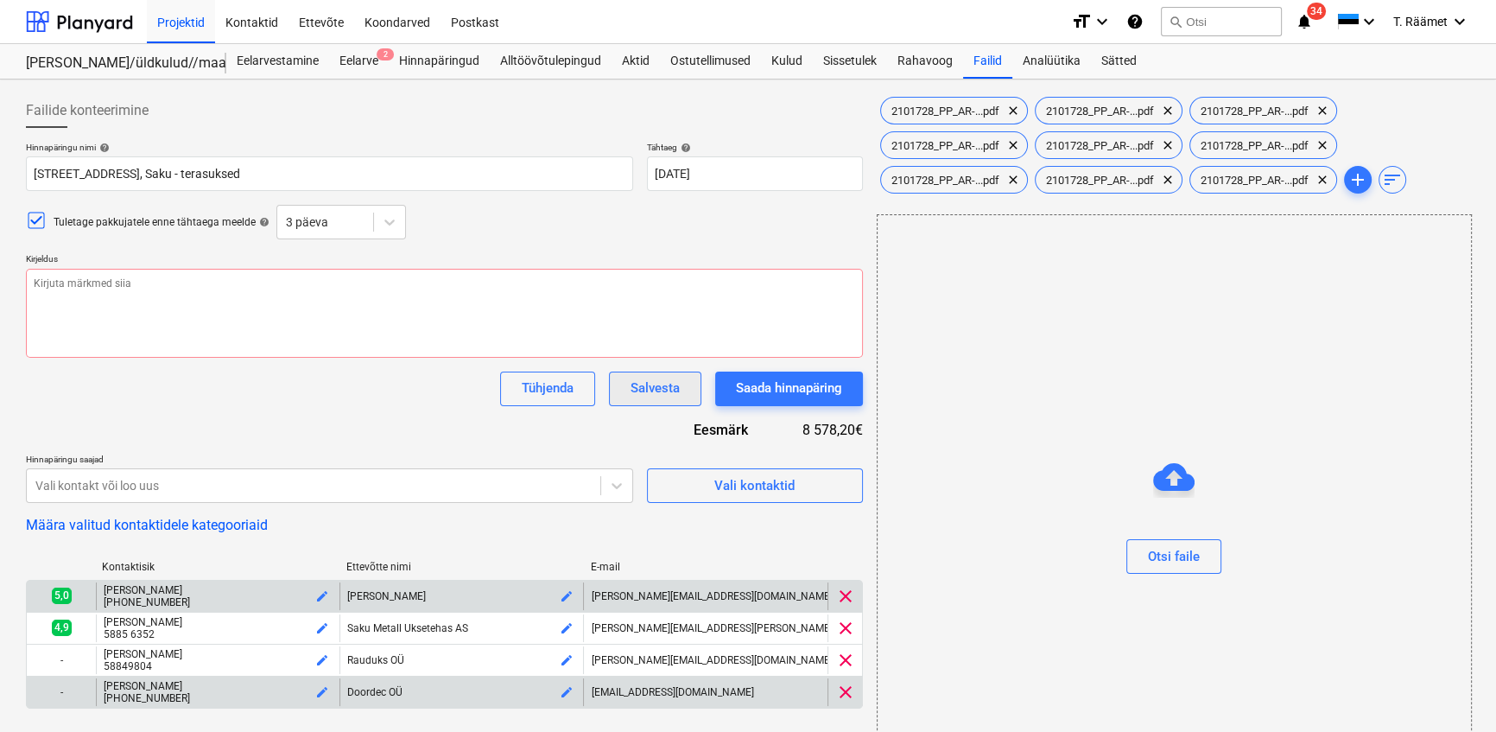
type textarea "x"
click at [631, 403] on button "Salvesta" at bounding box center [655, 388] width 92 height 35
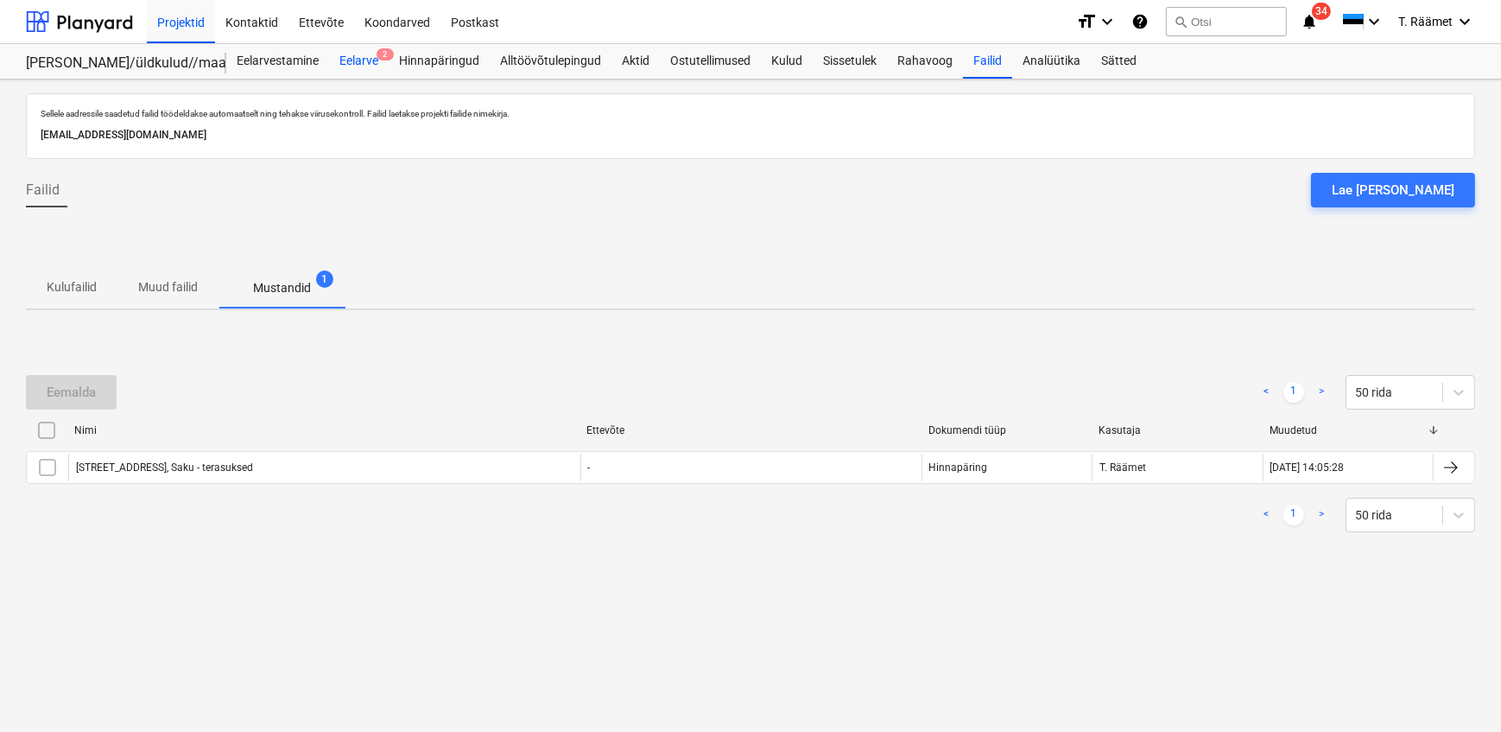
click at [362, 54] on div "Eelarve 2" at bounding box center [359, 61] width 60 height 35
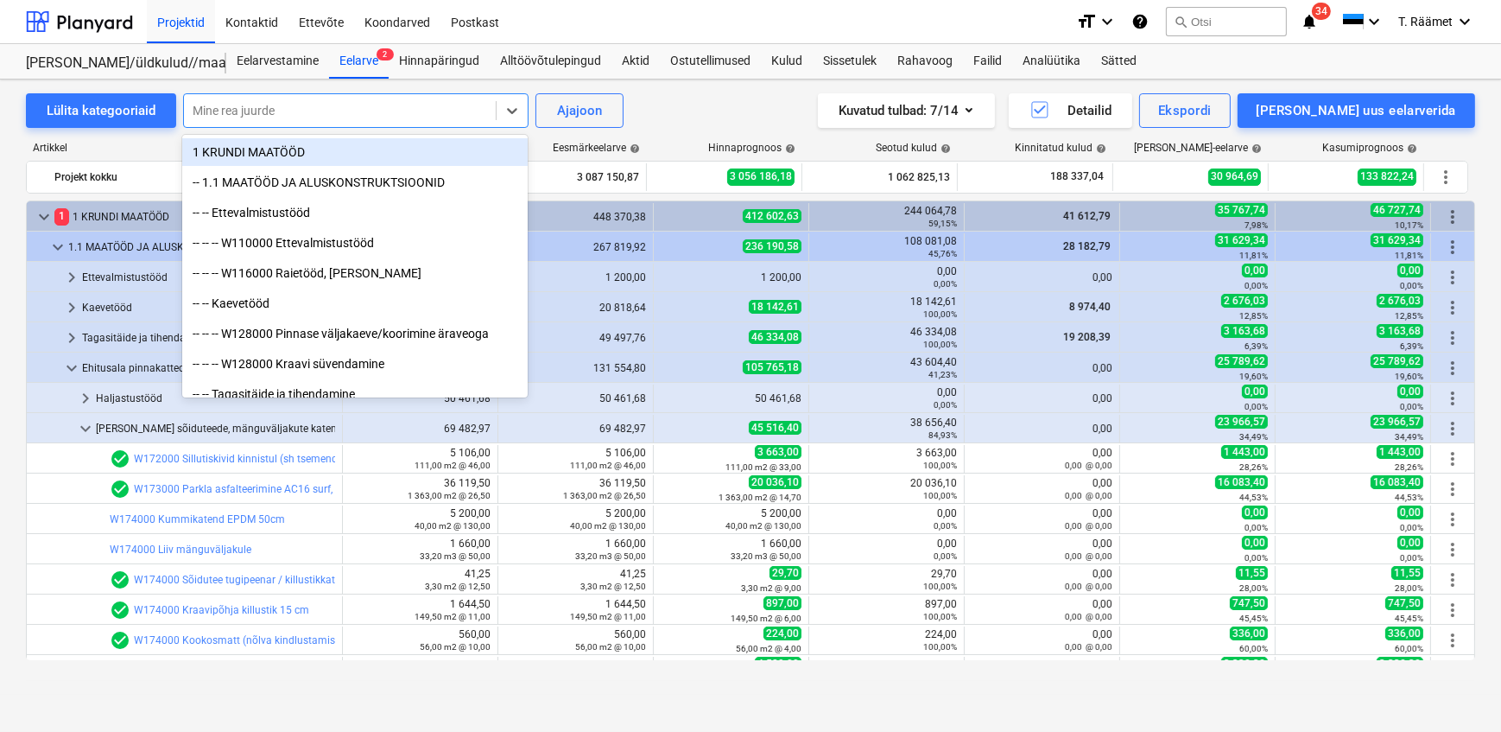
click at [303, 105] on div at bounding box center [340, 110] width 295 height 17
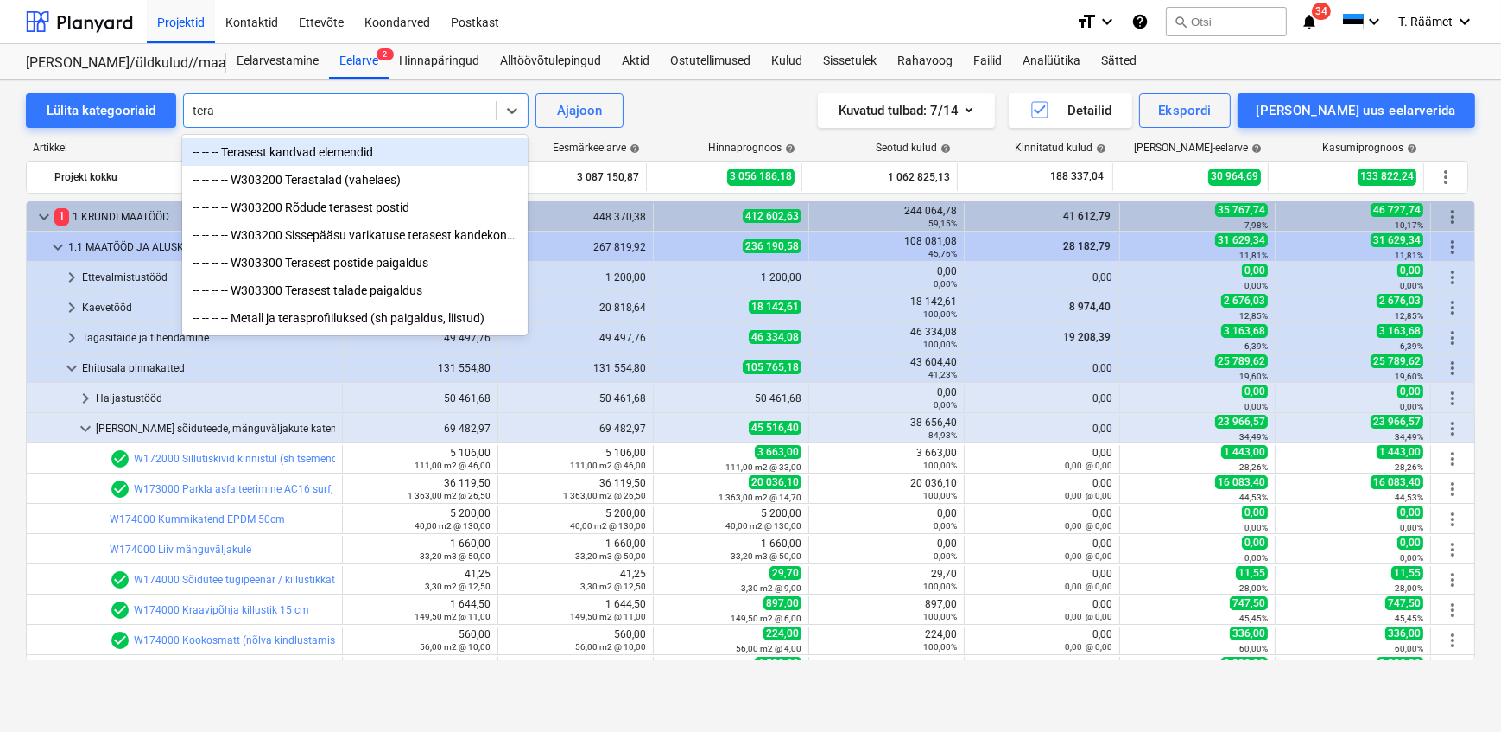
type input "teras"
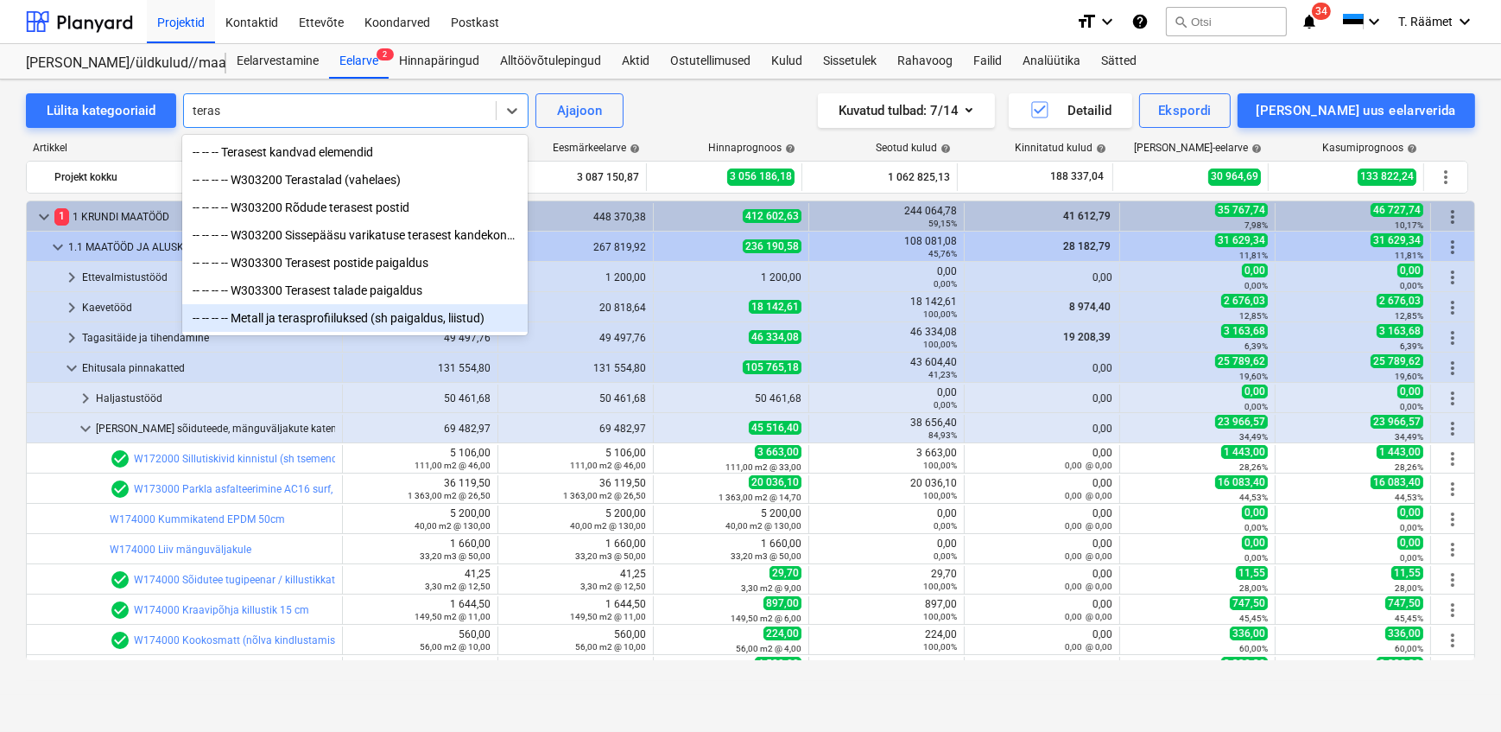
click at [294, 332] on div "-- -- -- -- Metall ja terasprofiiluksed (sh paigaldus, liistud)" at bounding box center [355, 318] width 346 height 28
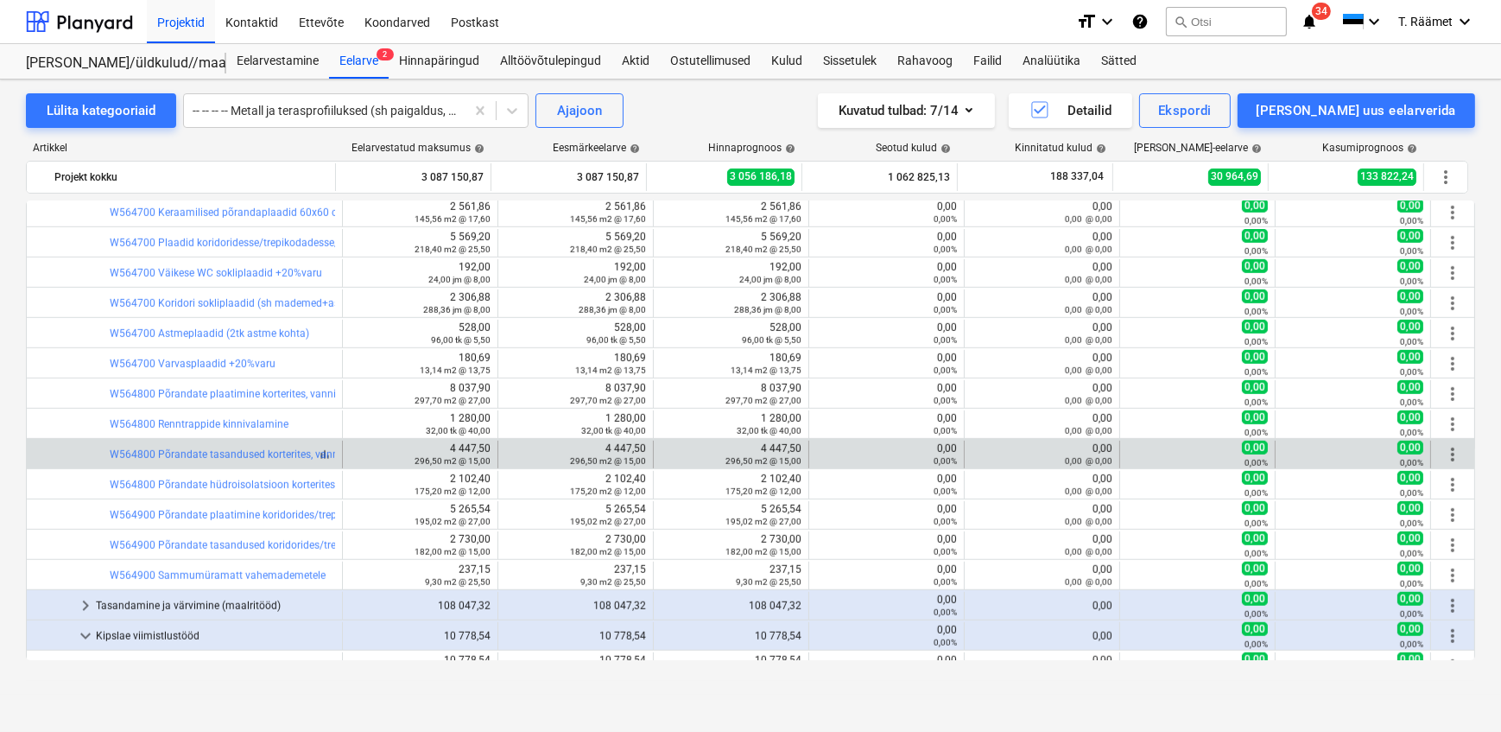
scroll to position [1649, 0]
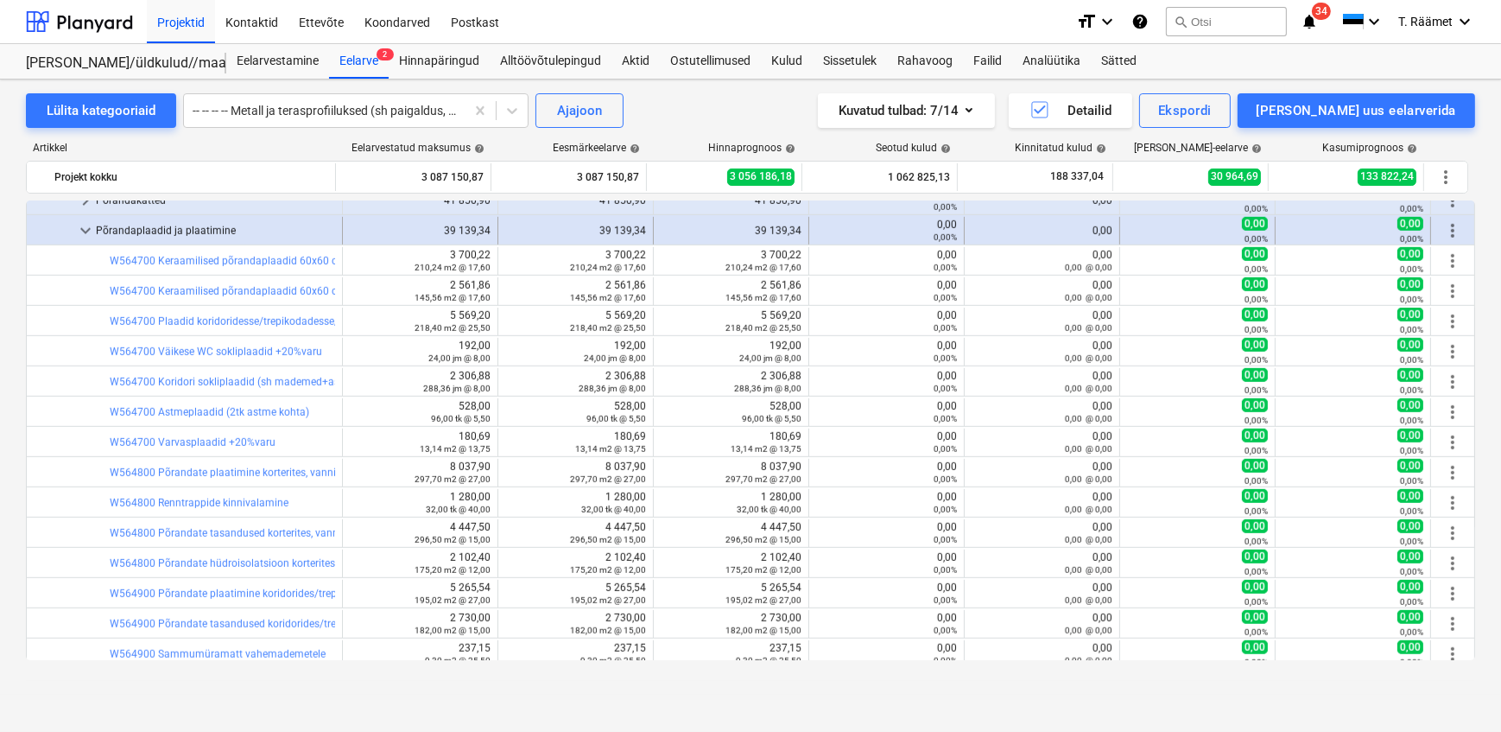
click at [79, 233] on span "keyboard_arrow_down" at bounding box center [85, 230] width 21 height 21
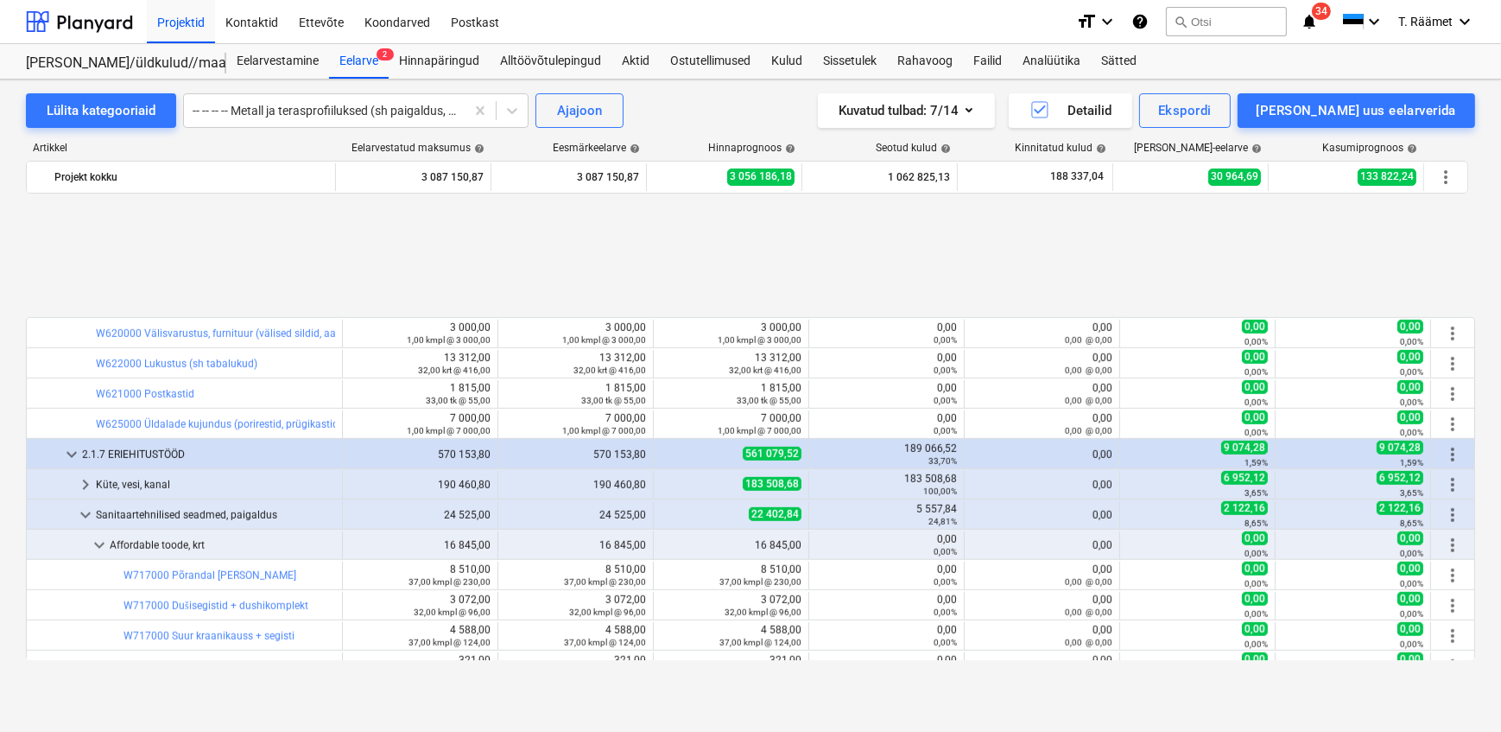
scroll to position [1884, 0]
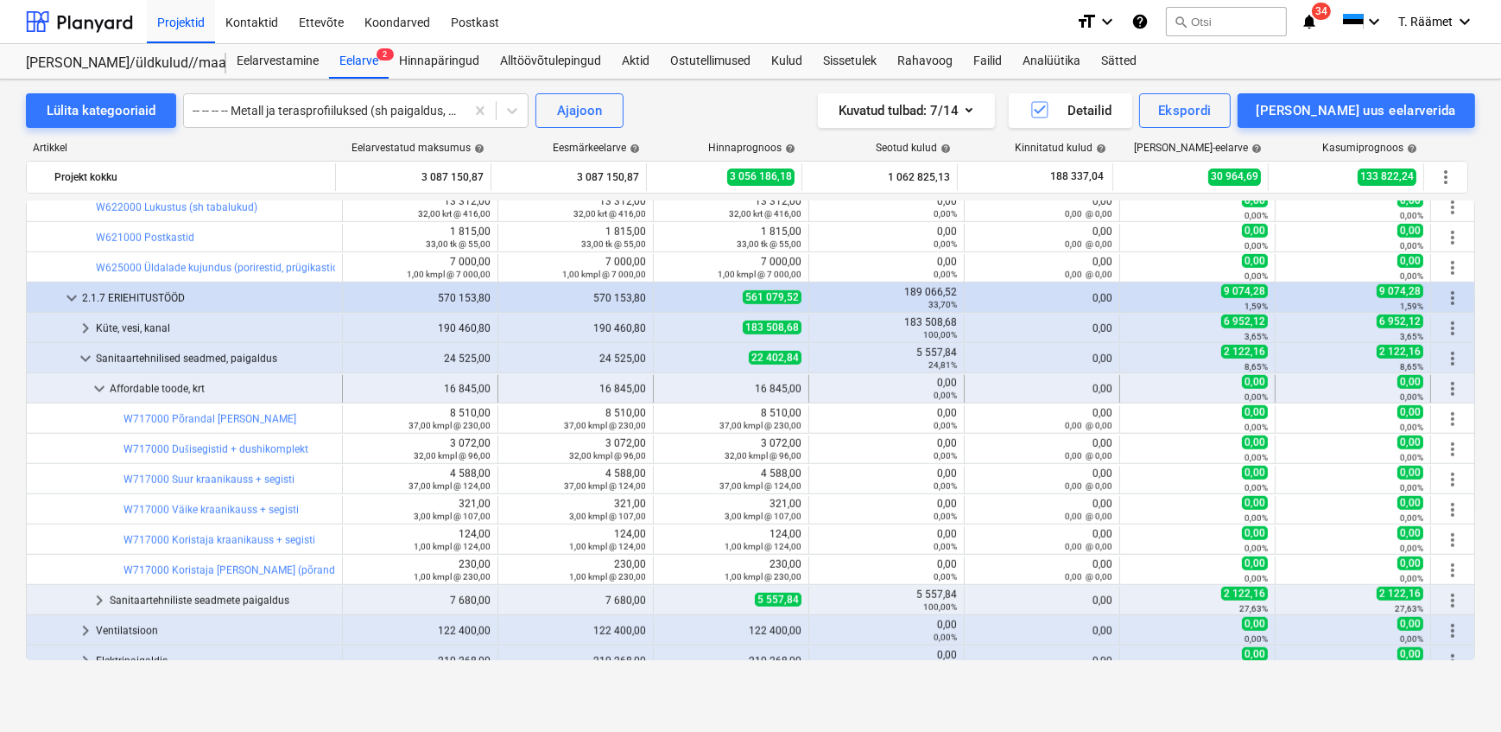
click at [99, 385] on span "keyboard_arrow_down" at bounding box center [99, 388] width 21 height 21
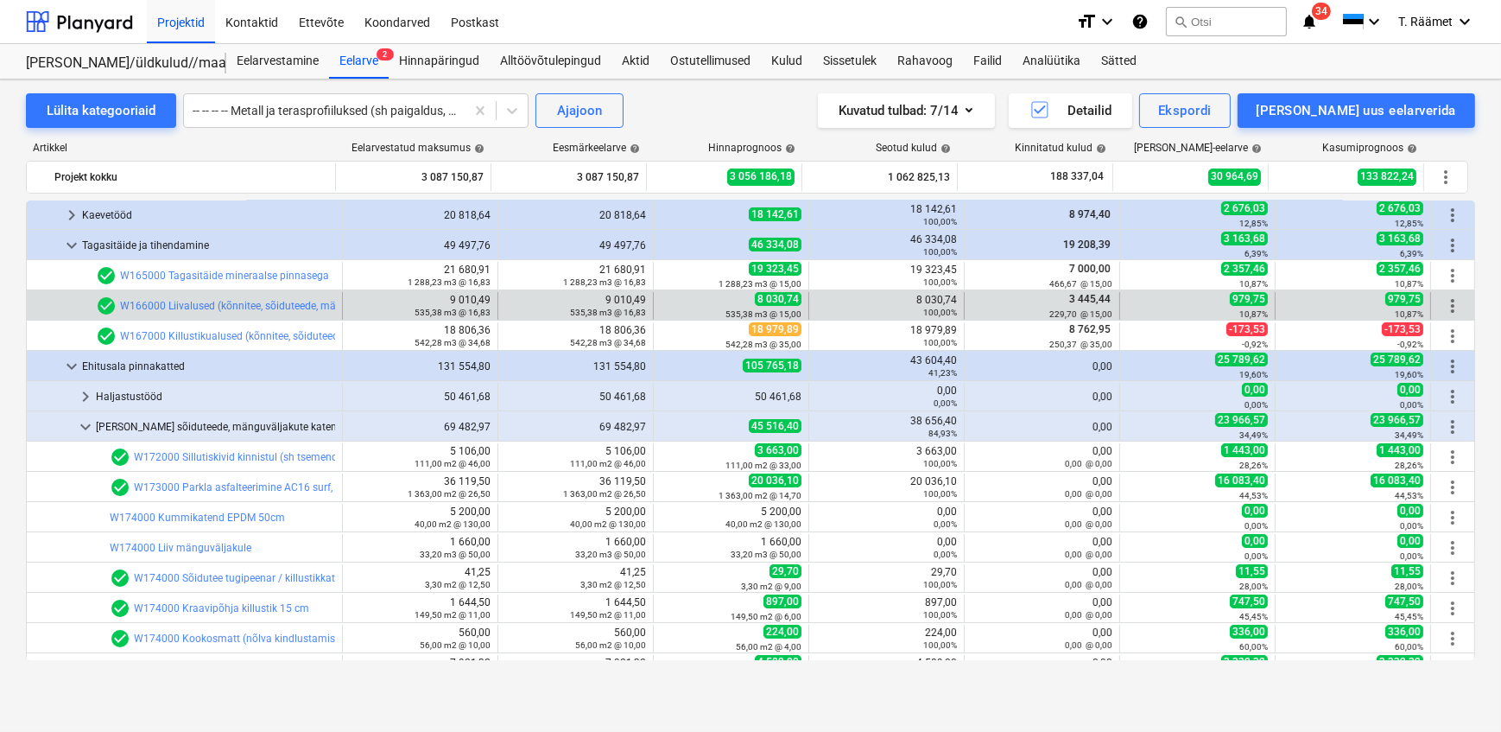
scroll to position [0, 0]
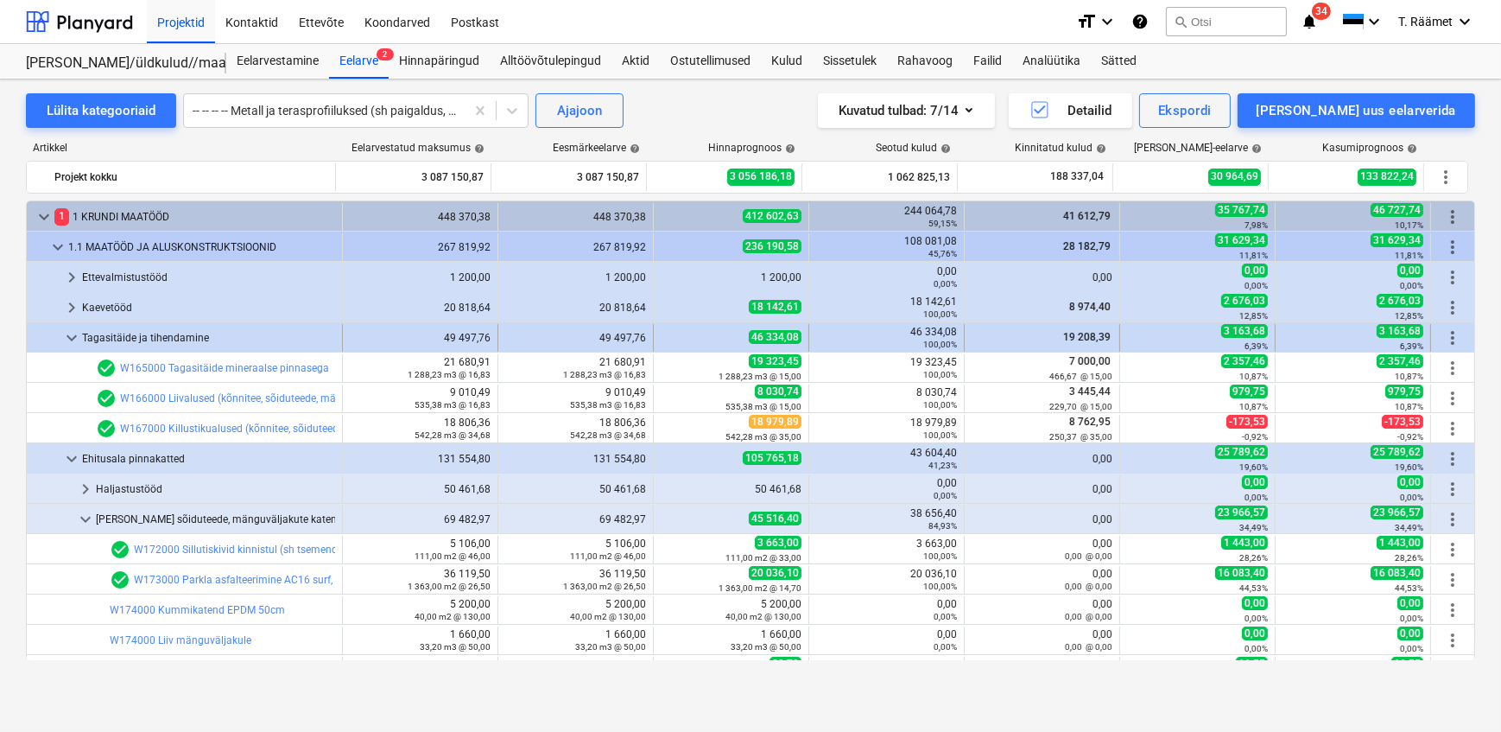
click at [70, 345] on span "keyboard_arrow_down" at bounding box center [71, 337] width 21 height 21
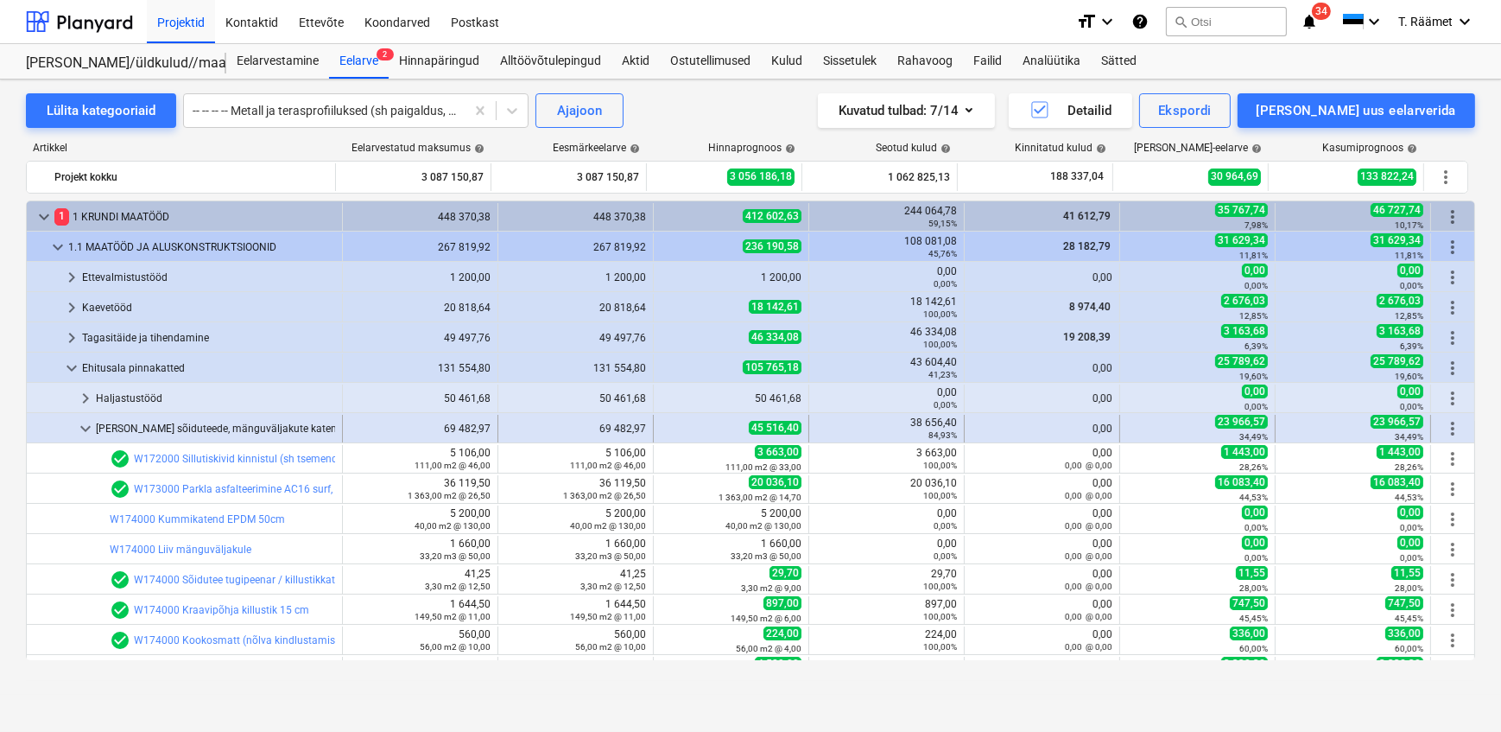
click at [79, 431] on span "keyboard_arrow_down" at bounding box center [85, 428] width 21 height 21
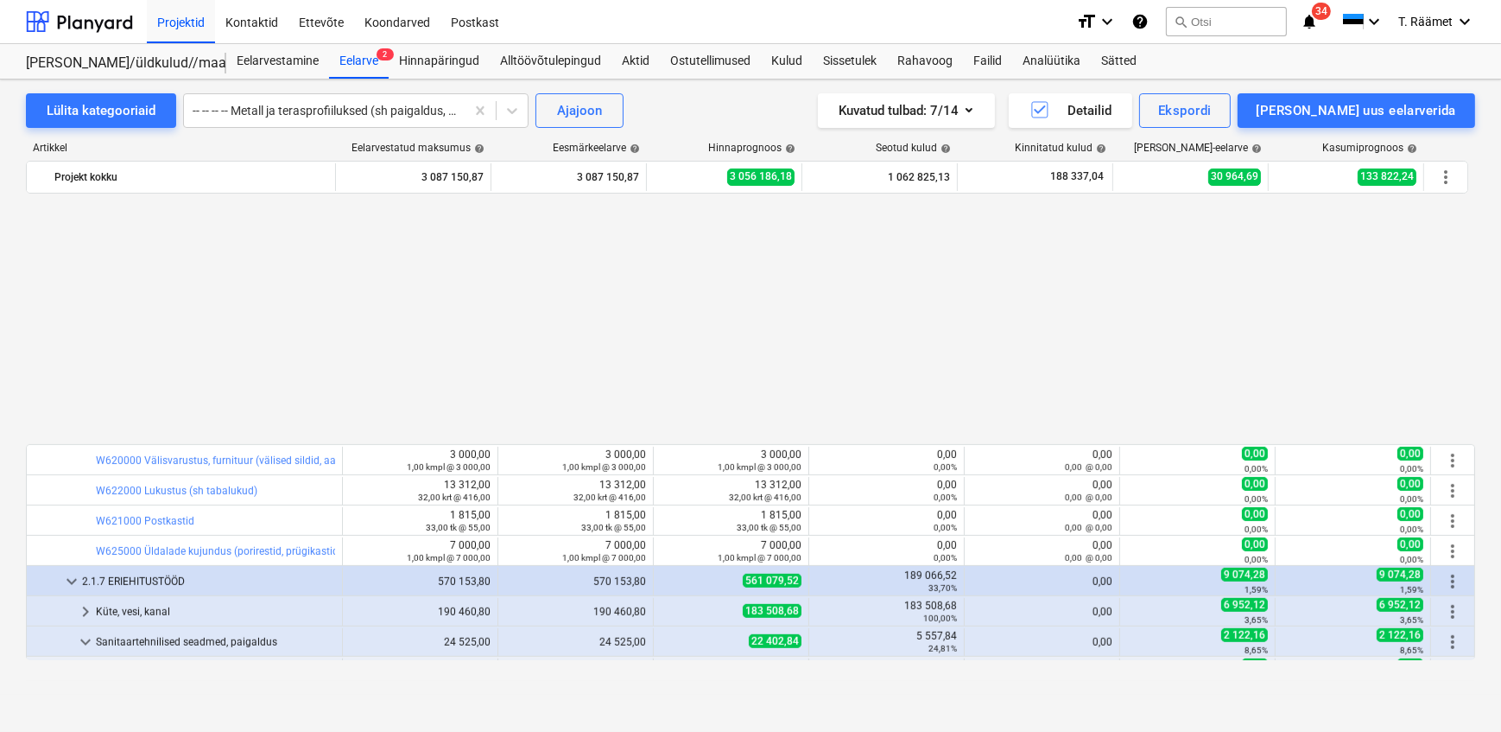
scroll to position [1475, 0]
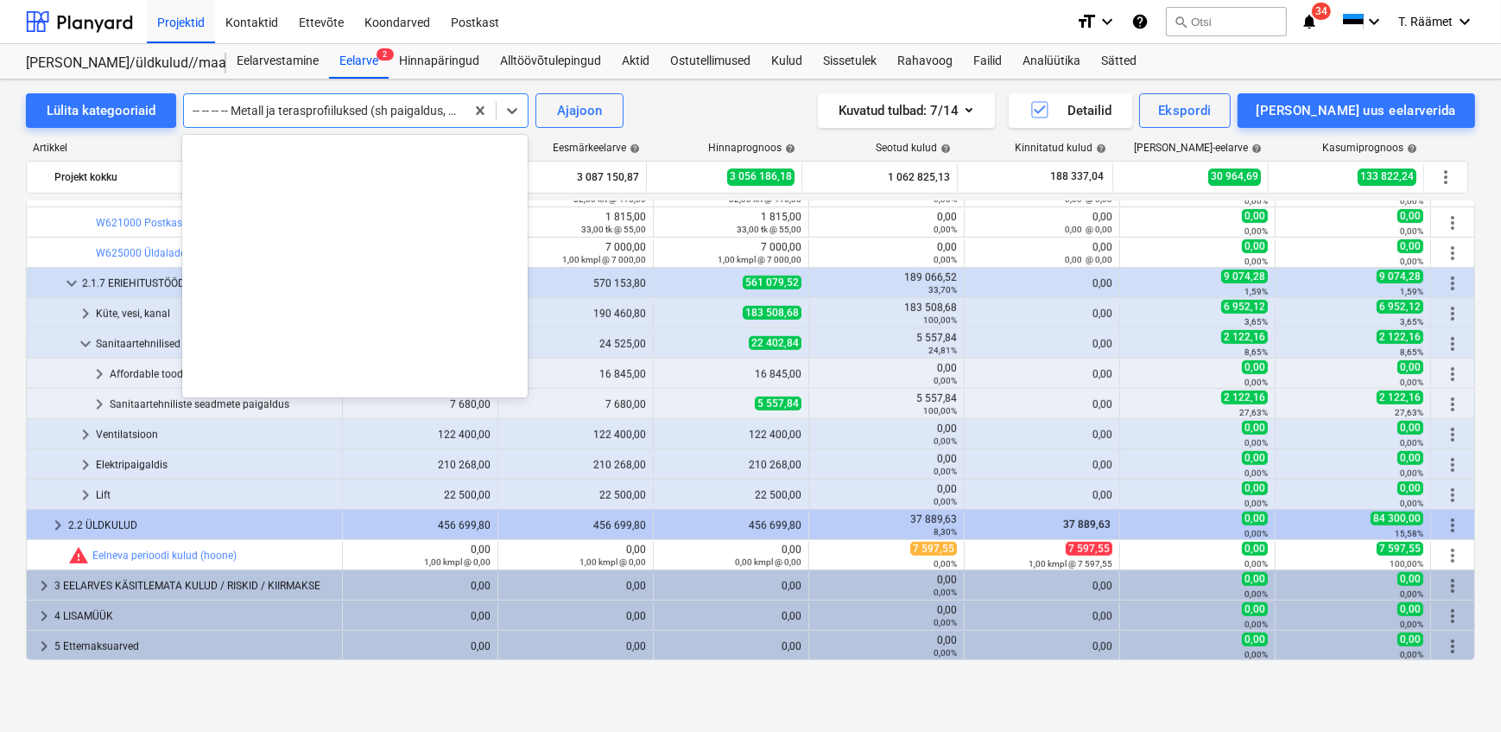
click at [354, 112] on div at bounding box center [324, 110] width 263 height 17
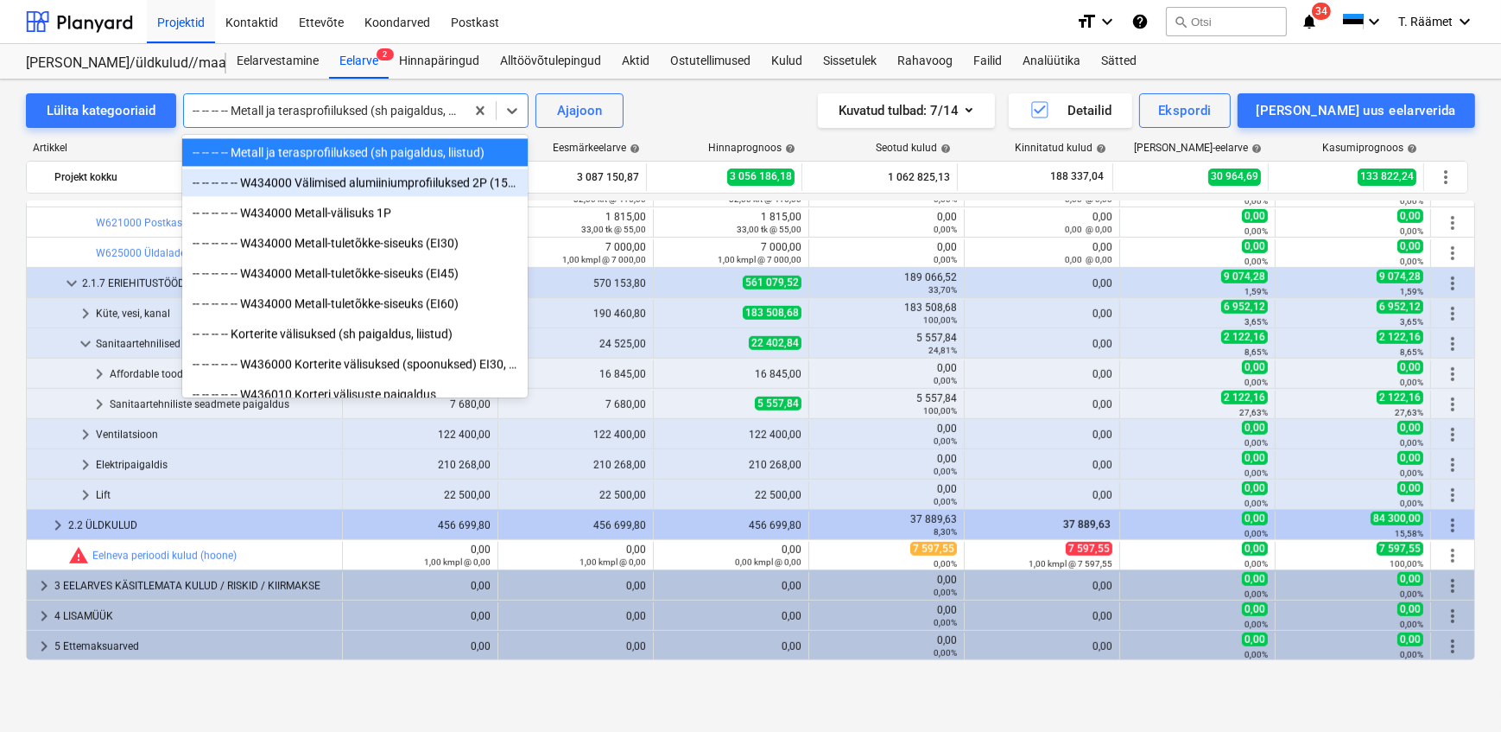
drag, startPoint x: 335, startPoint y: 168, endPoint x: 335, endPoint y: 181, distance: 13.8
click at [335, 181] on div "-- -- -- -- -- W434000 Välimised alumiiniumprofiiluksed 2P (1550x2250mm 2-pooln…" at bounding box center [355, 182] width 346 height 28
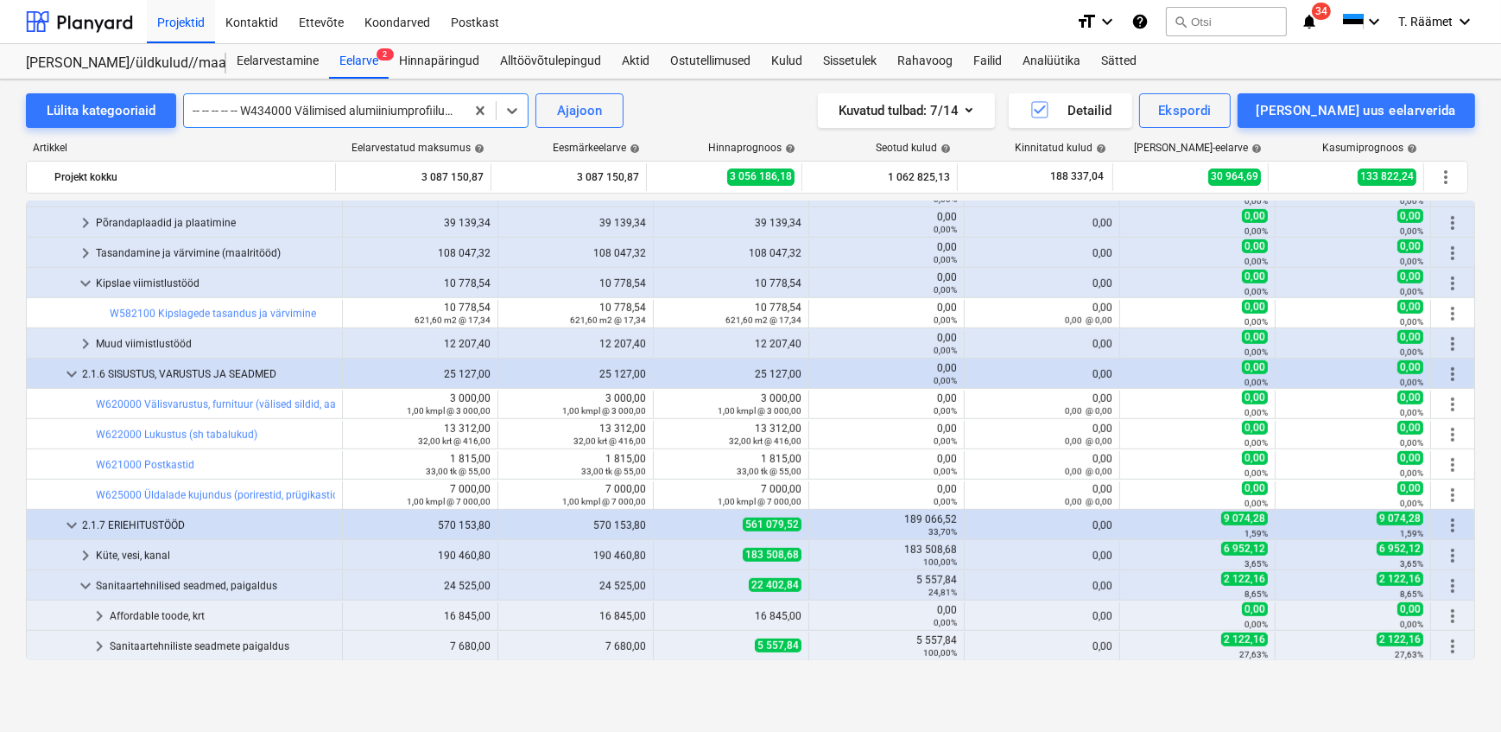
scroll to position [998, 0]
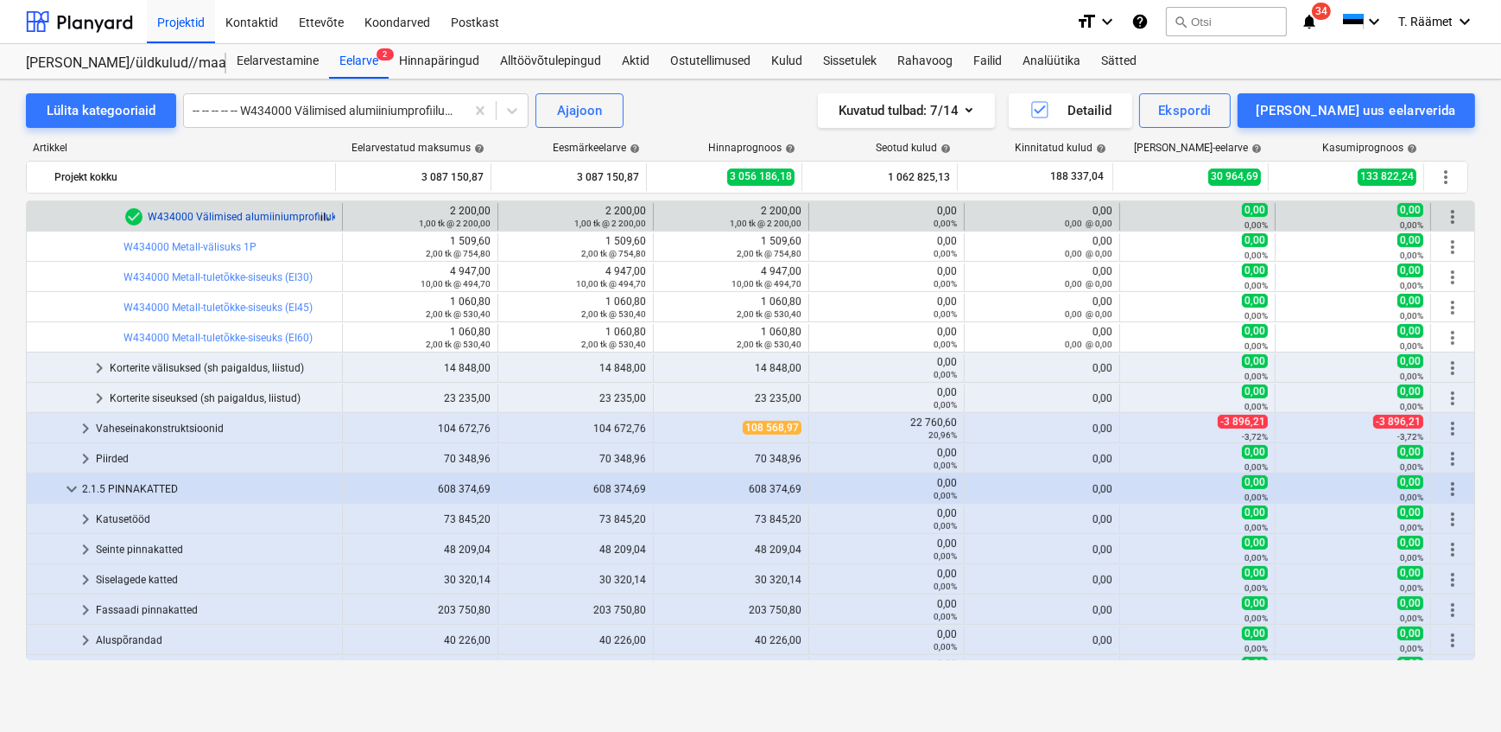
click at [269, 215] on link "W434000 Välimised alumiiniumprofiiluksed 2P (1550x2250mm 2-poolne)" at bounding box center [321, 217] width 346 height 12
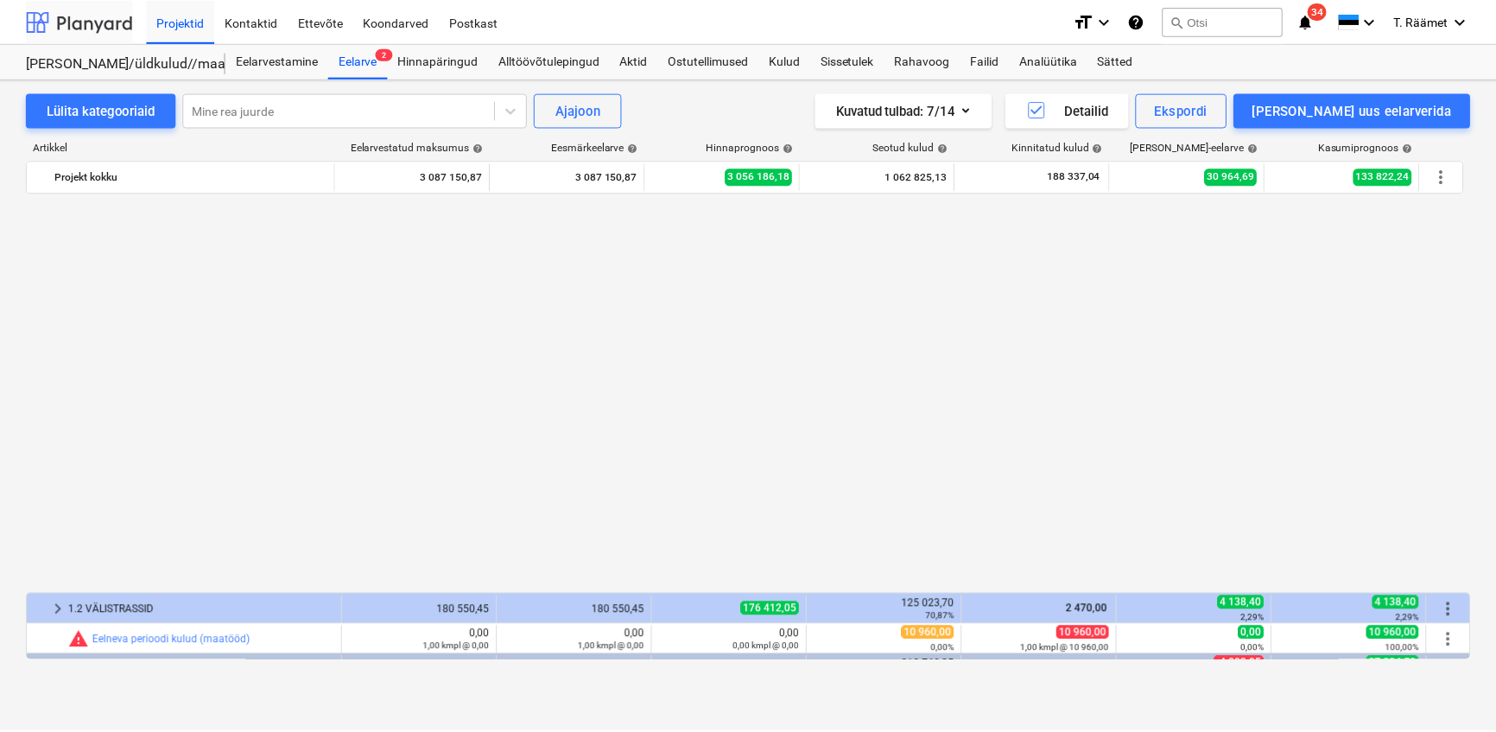
scroll to position [998, 0]
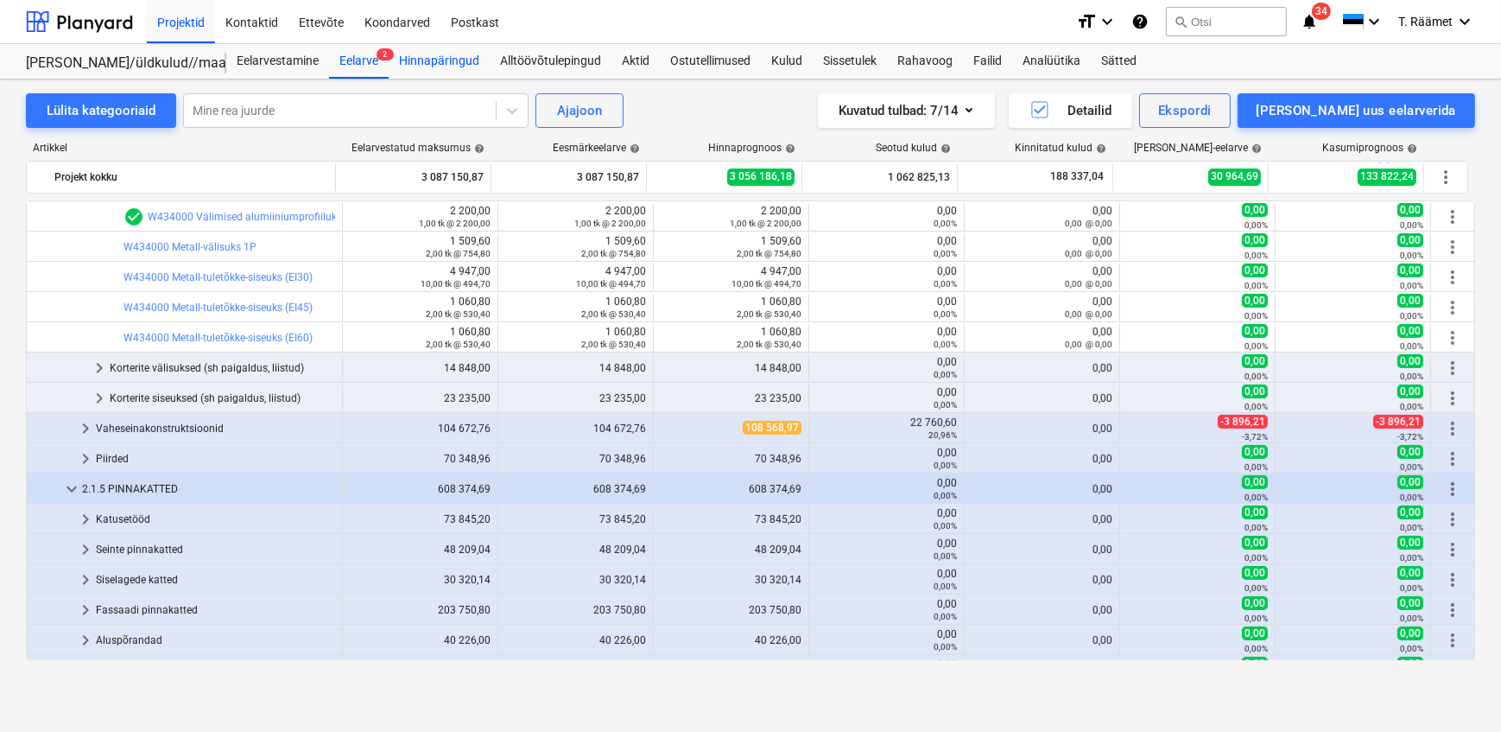
click at [443, 51] on div "Hinnapäringud" at bounding box center [439, 61] width 101 height 35
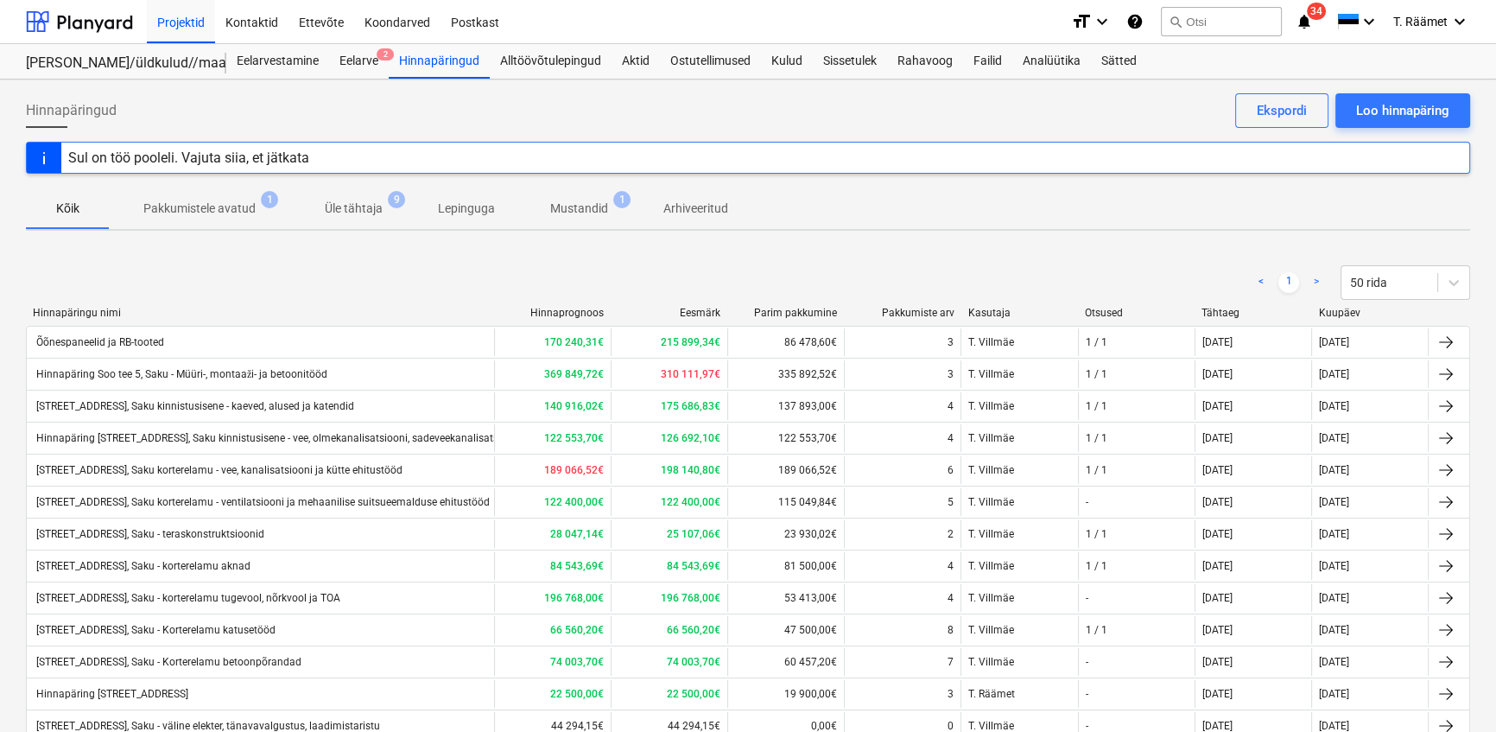
click at [570, 215] on p "Mustandid" at bounding box center [579, 209] width 58 height 18
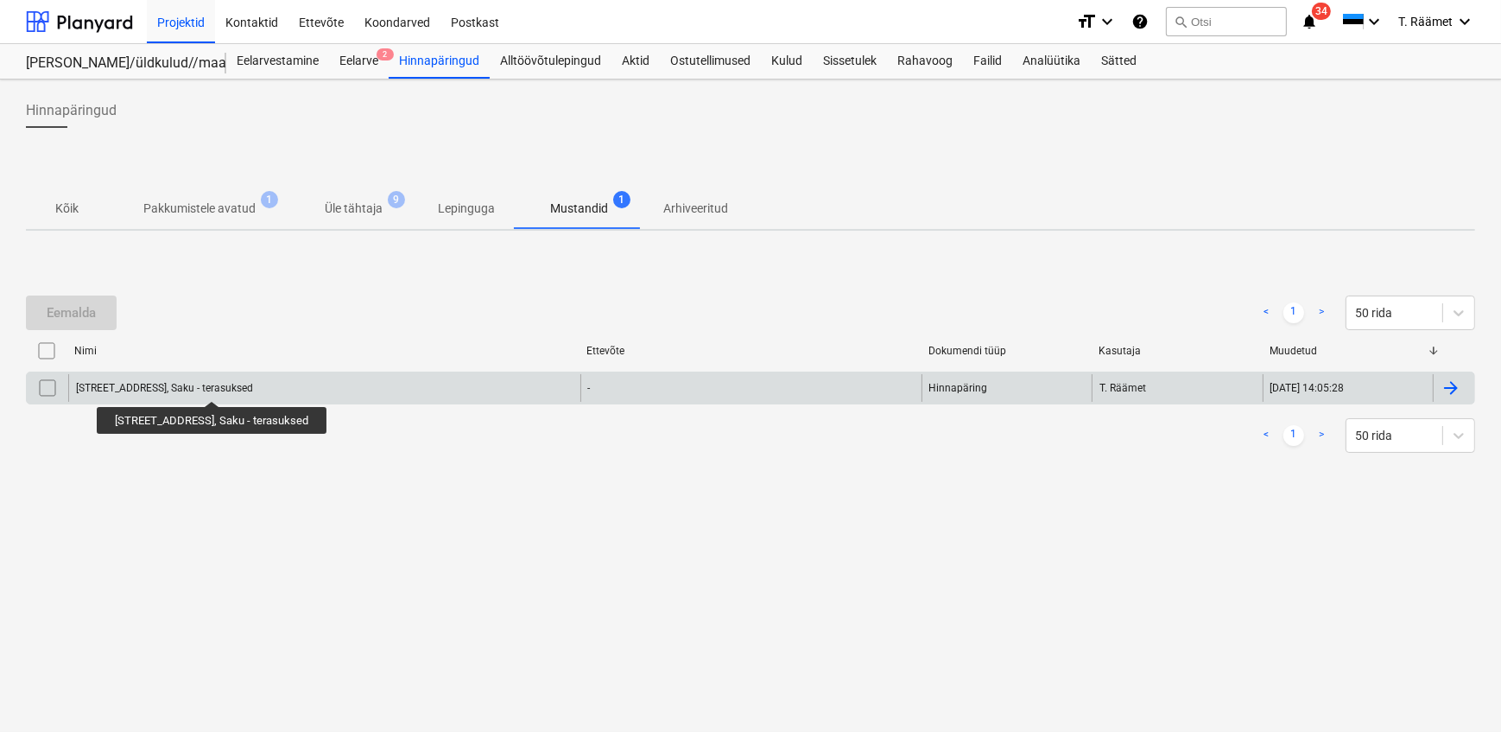
click at [217, 385] on div "[STREET_ADDRESS], Saku - terasuksed" at bounding box center [164, 388] width 177 height 12
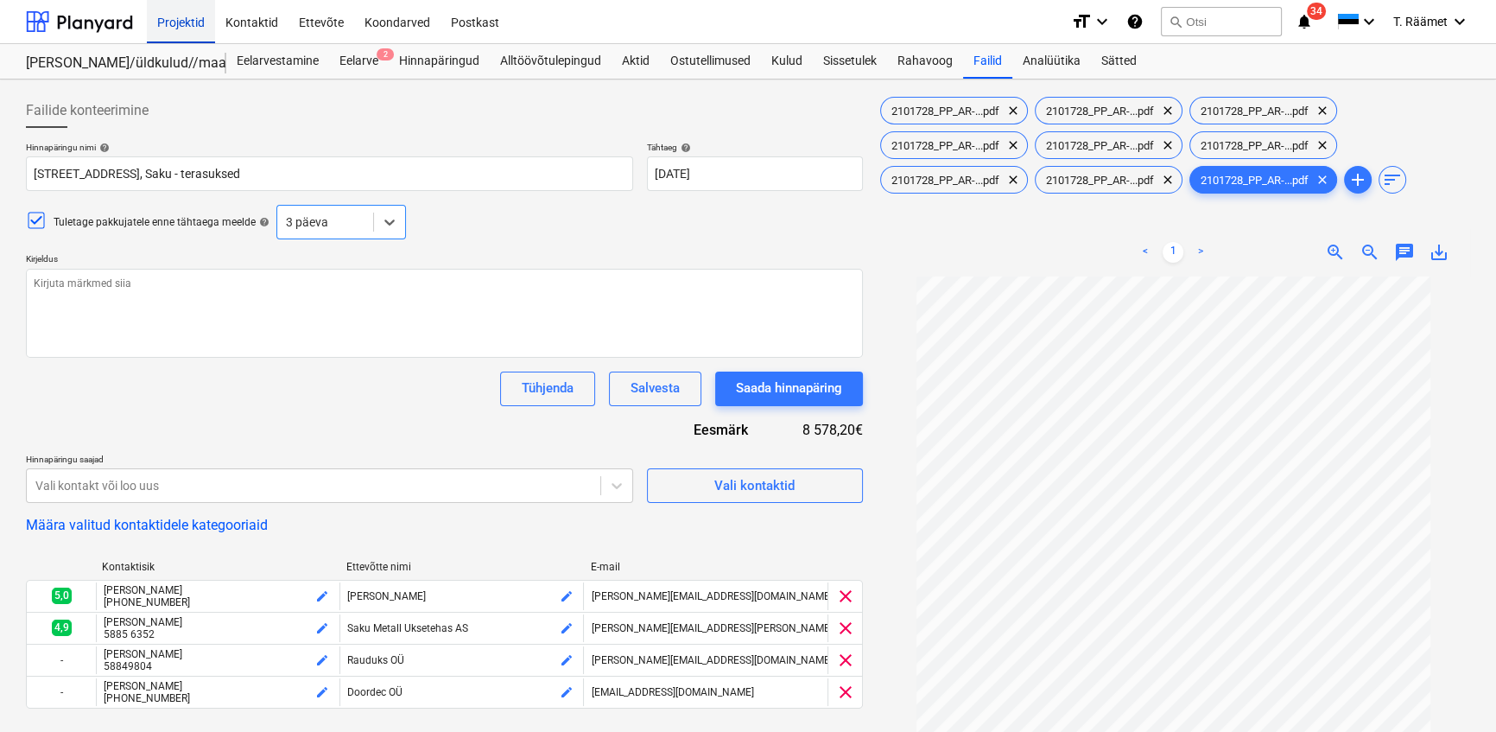
click at [174, 21] on div "Projektid" at bounding box center [181, 21] width 68 height 44
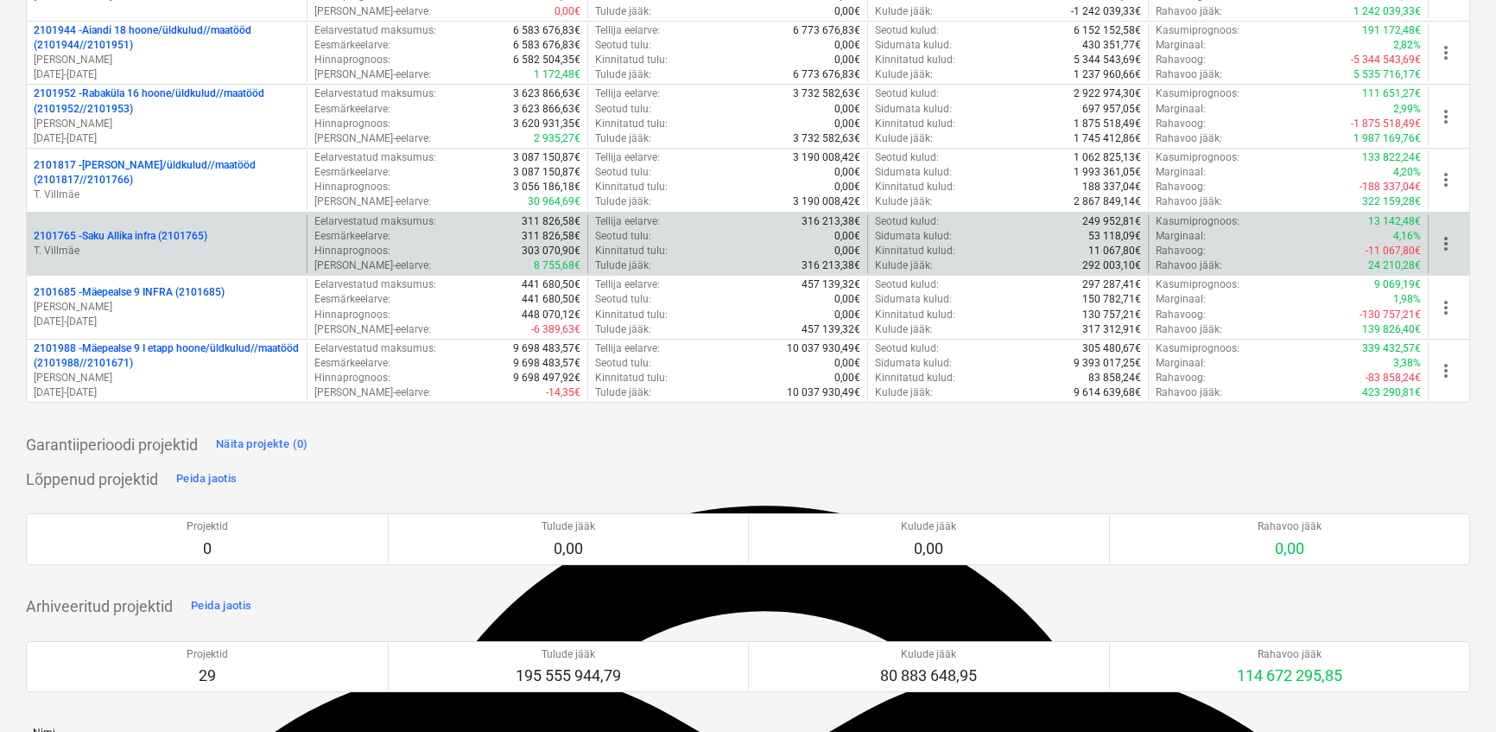
scroll to position [156, 0]
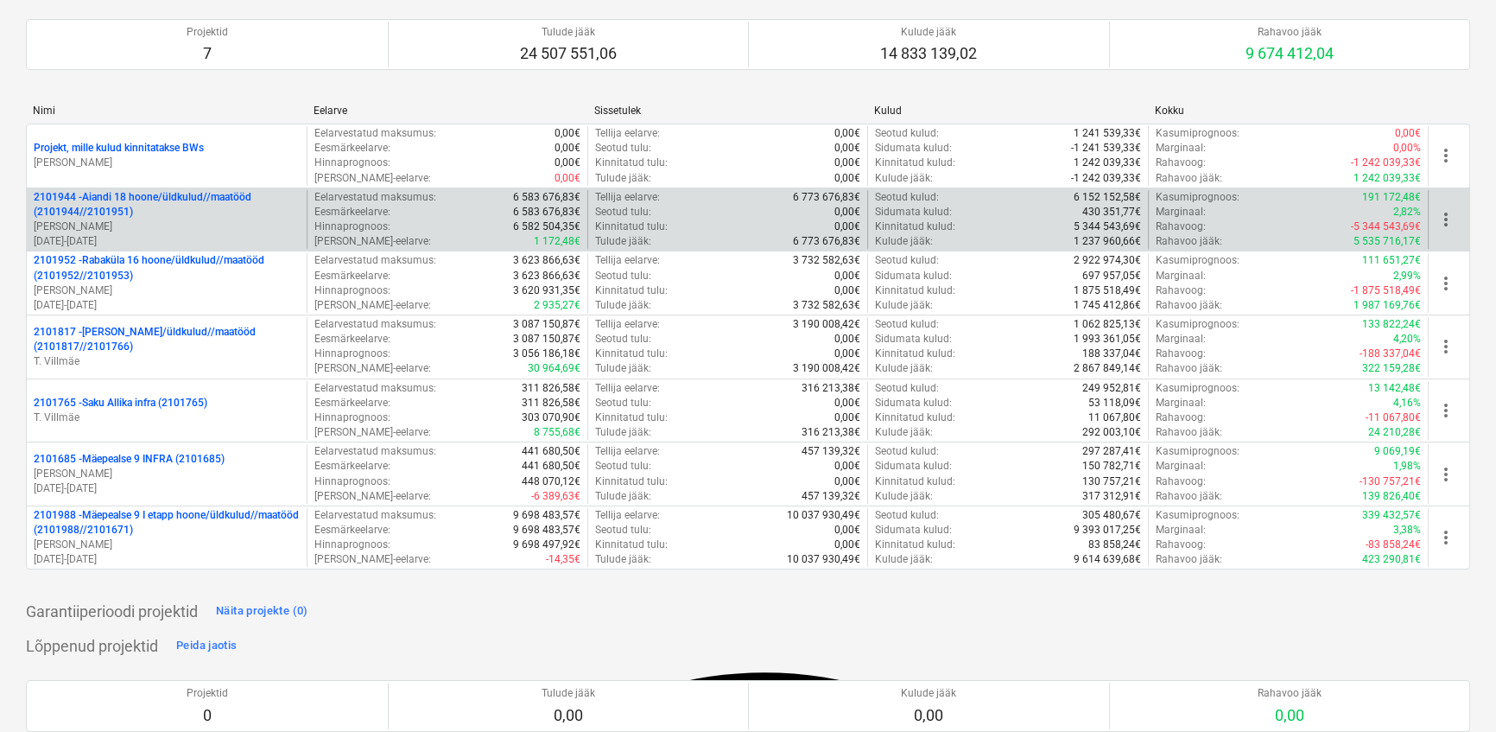
click at [114, 200] on p "2101944 - Aiandi 18 hoone/üldkulud//maatööd (2101944//2101951)" at bounding box center [167, 204] width 266 height 29
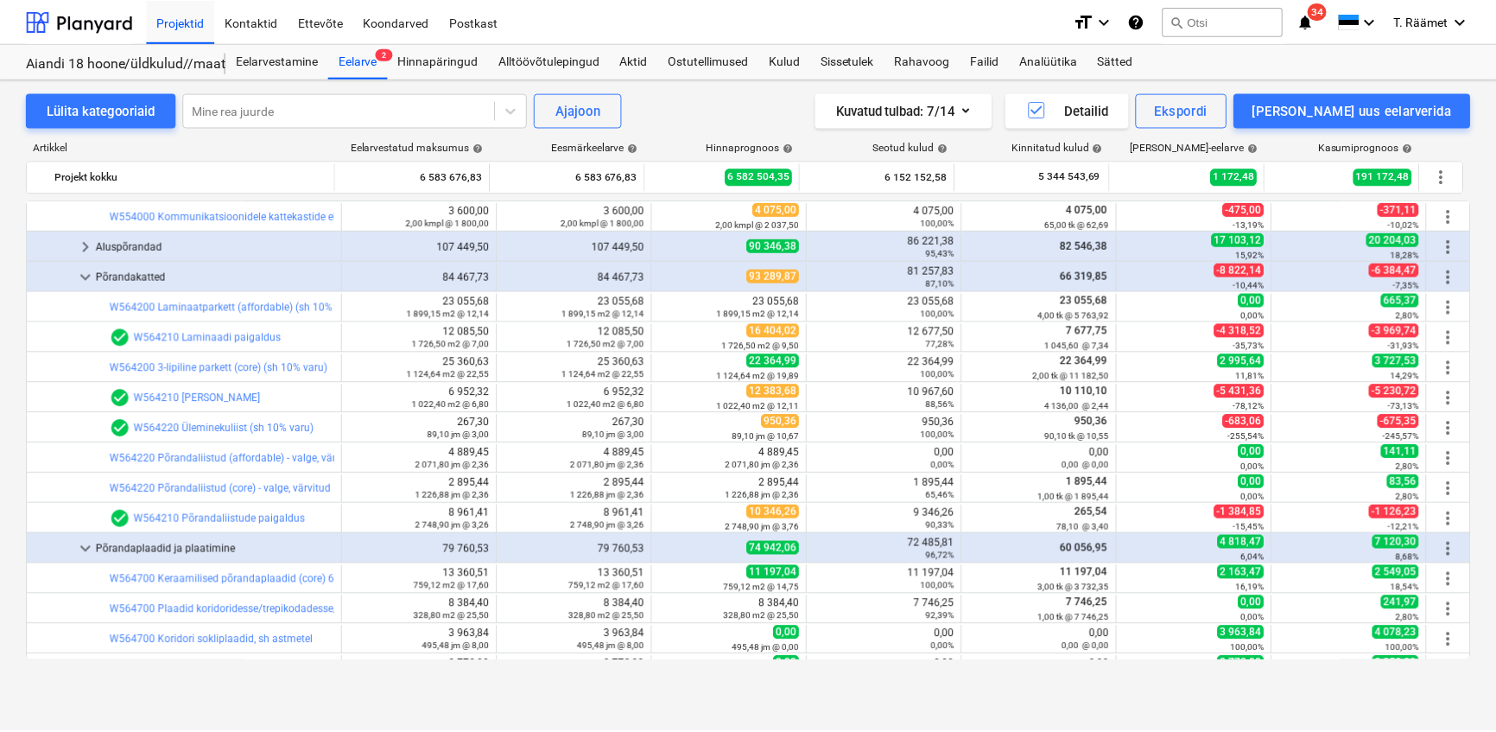
scroll to position [1814, 0]
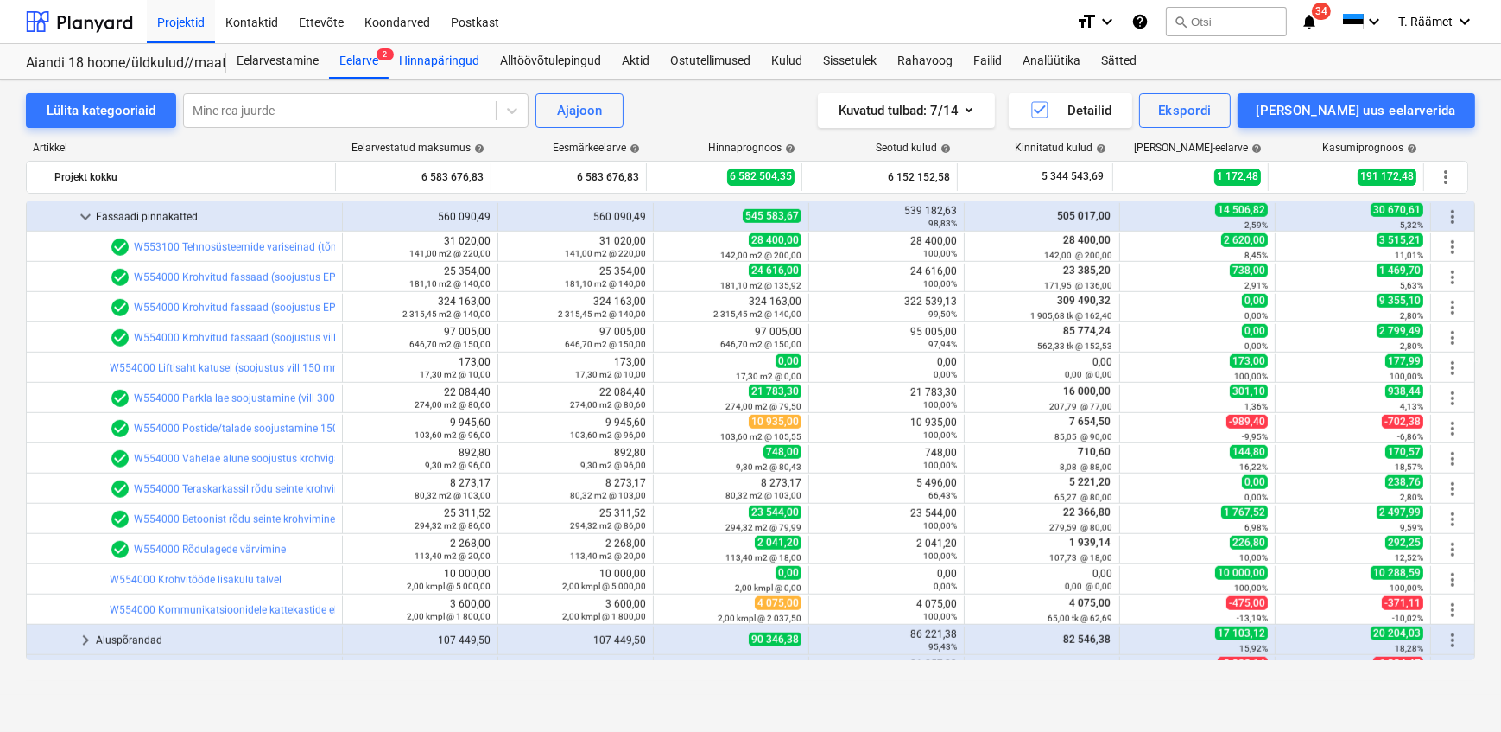
click at [450, 59] on div "Hinnapäringud" at bounding box center [439, 61] width 101 height 35
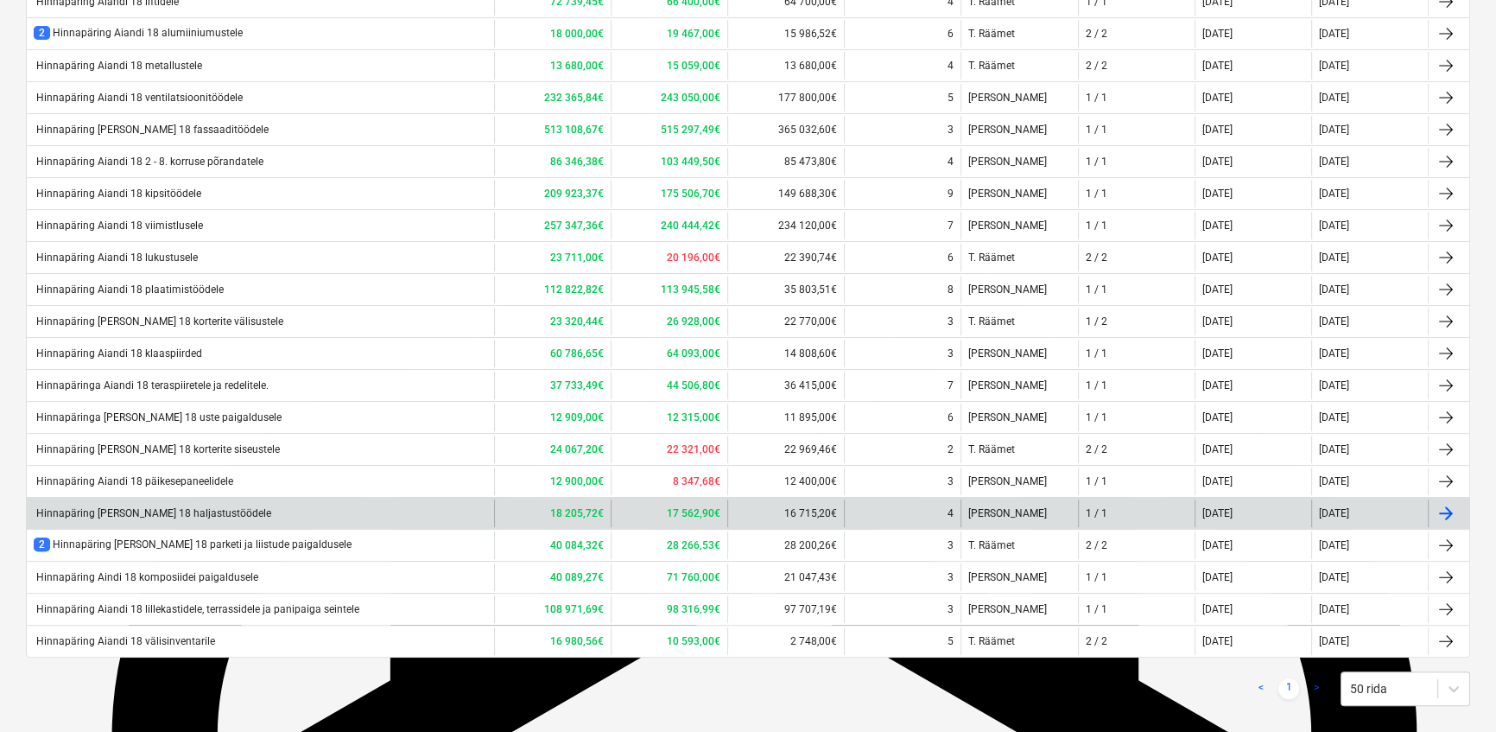
scroll to position [471, 0]
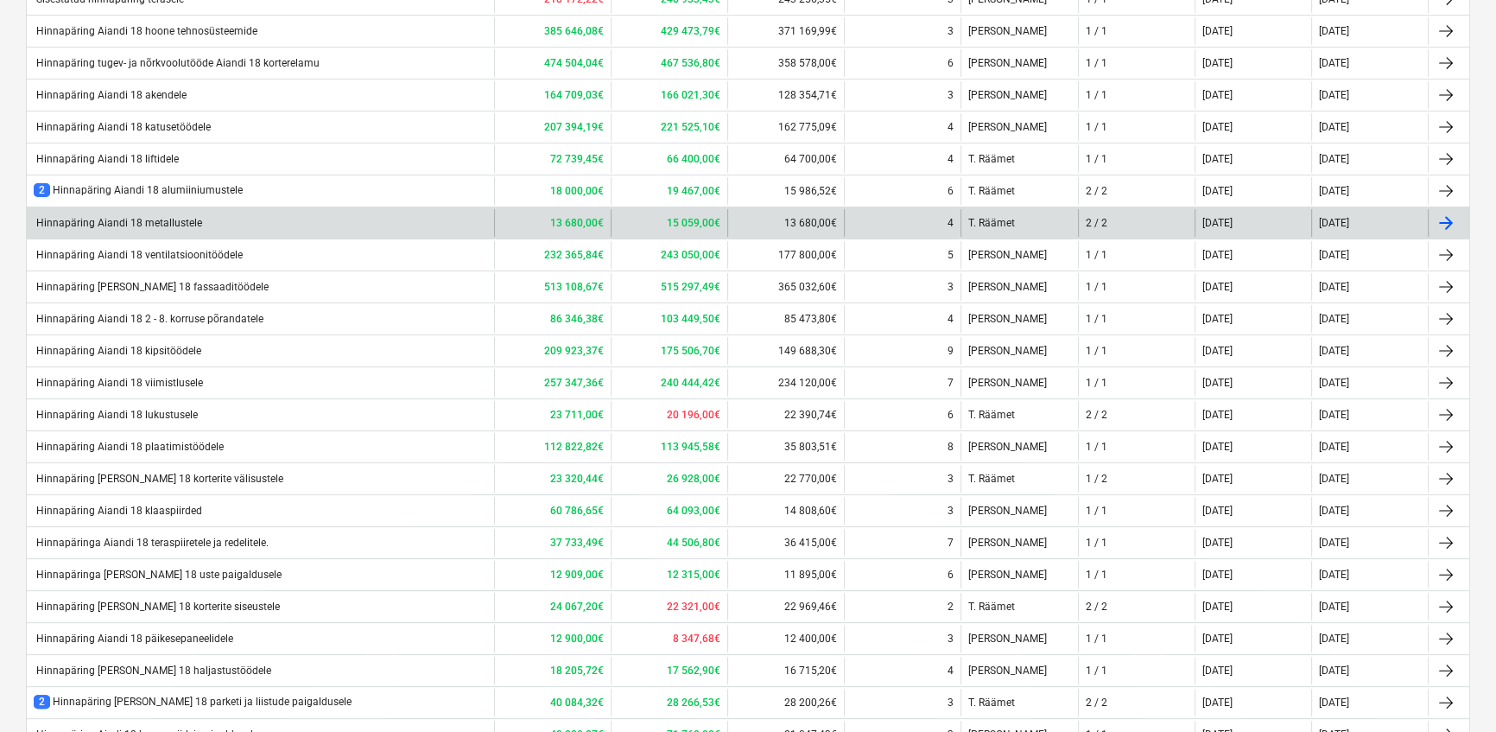
click at [161, 225] on div "Hinnapäring Aiandi 18 metallustele" at bounding box center [118, 223] width 168 height 12
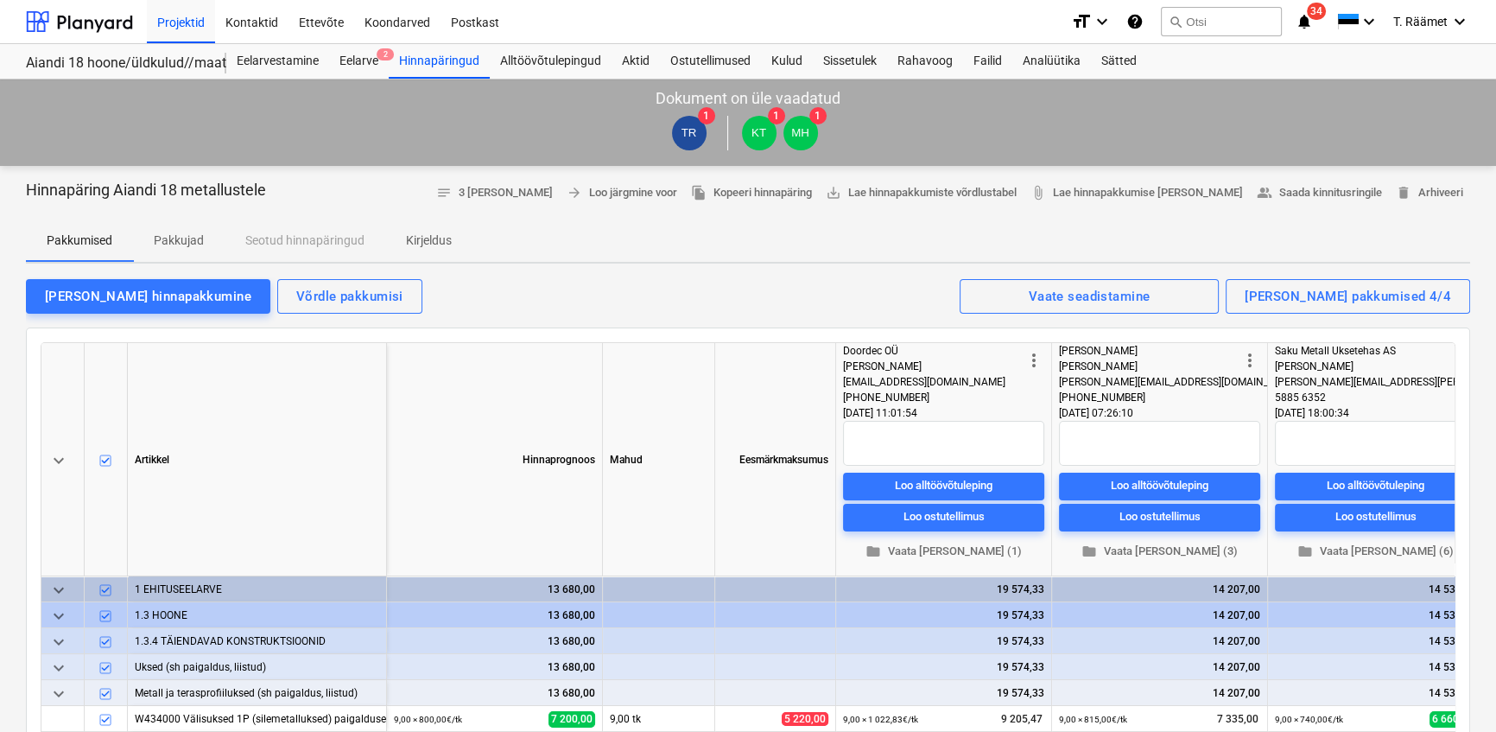
click at [425, 239] on p "Kirjeldus" at bounding box center [429, 240] width 46 height 18
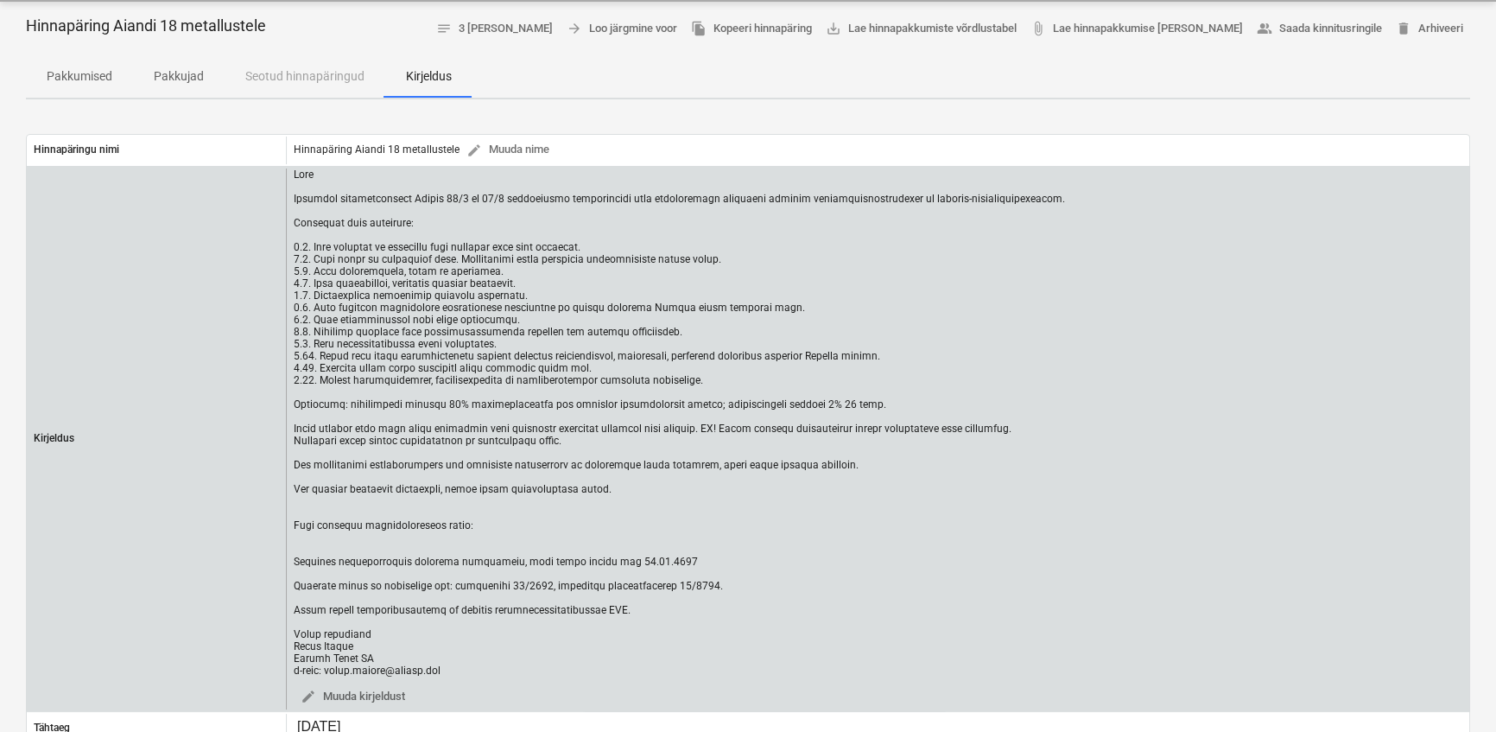
scroll to position [235, 0]
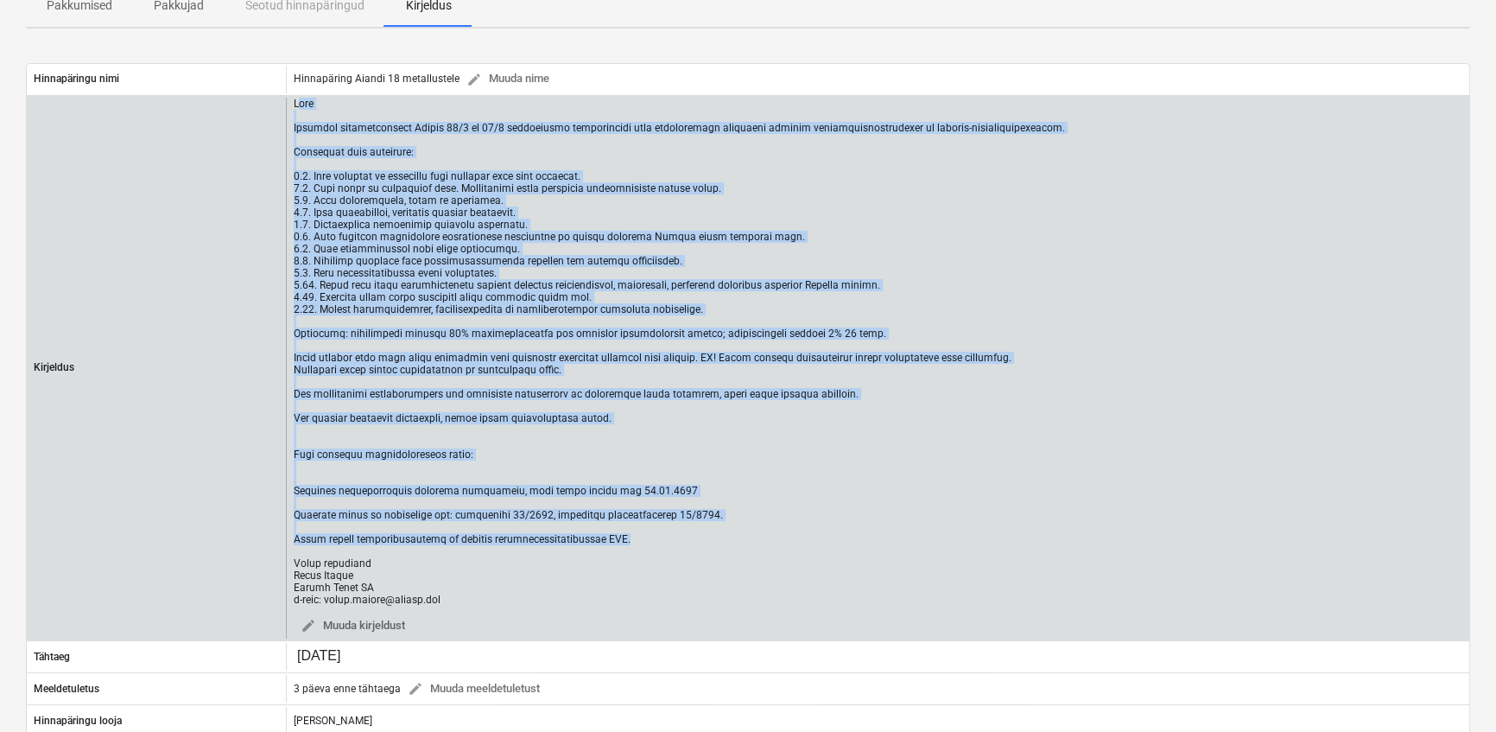
drag, startPoint x: 296, startPoint y: 102, endPoint x: 633, endPoint y: 666, distance: 657.0
click at [633, 605] on div at bounding box center [679, 352] width 771 height 508
copy div "lor Ipsumdol sitametconsect Adipis 60/4 el 65/7 seddoeiusmo temporincidi utla e…"
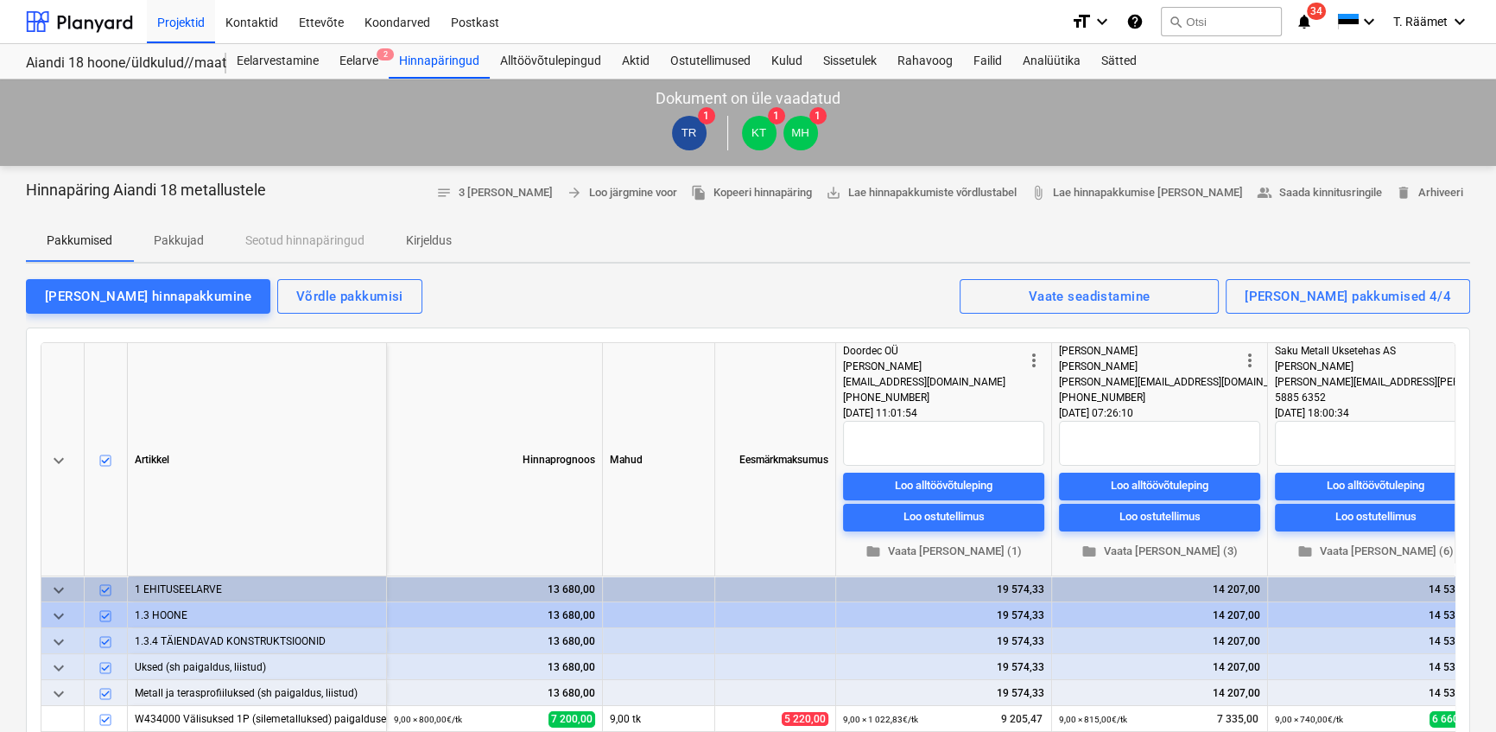
drag, startPoint x: 162, startPoint y: 25, endPoint x: 136, endPoint y: 0, distance: 35.4
click at [162, 25] on div "Projektid" at bounding box center [181, 21] width 68 height 44
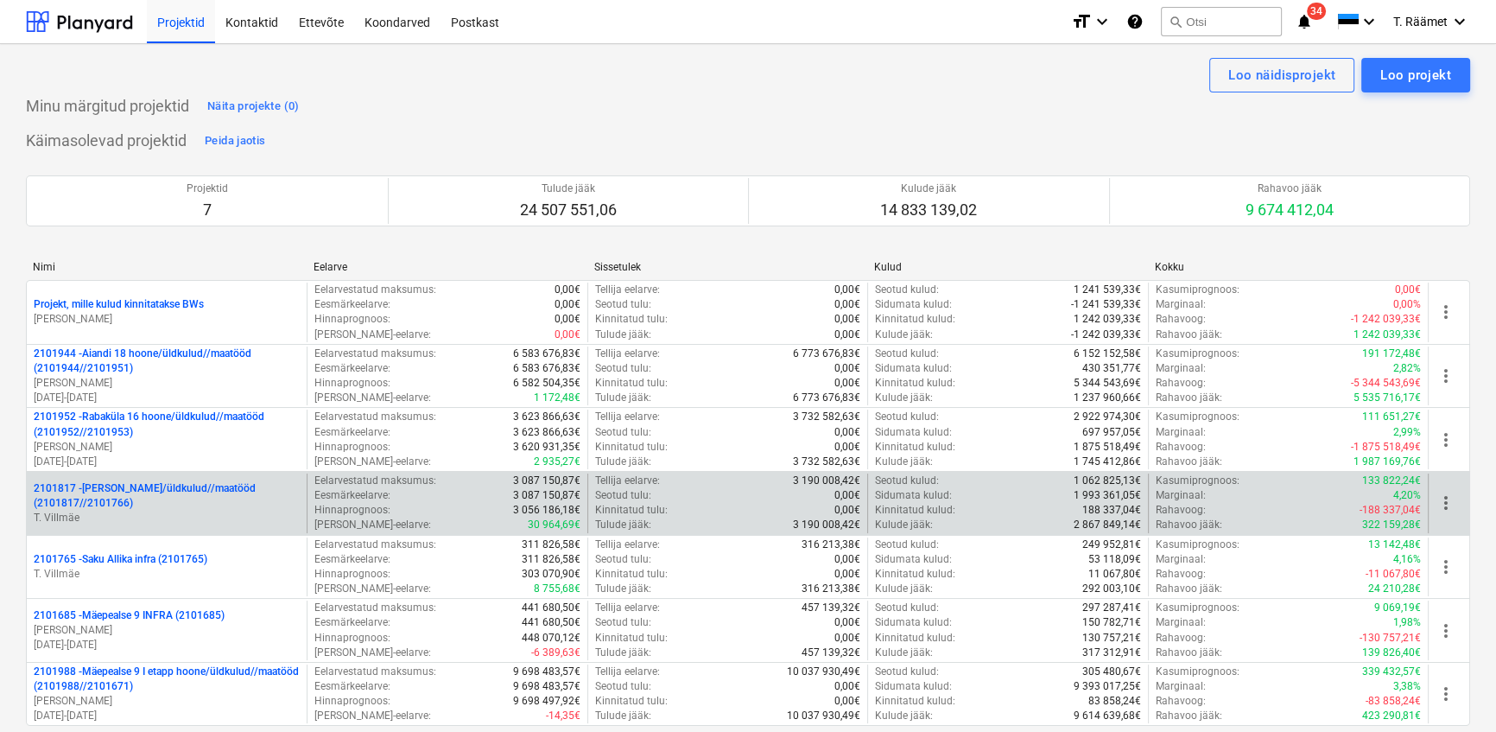
click at [153, 492] on p "2101817 - [PERSON_NAME]/üldkulud//maatööd (2101817//2101766)" at bounding box center [167, 495] width 266 height 29
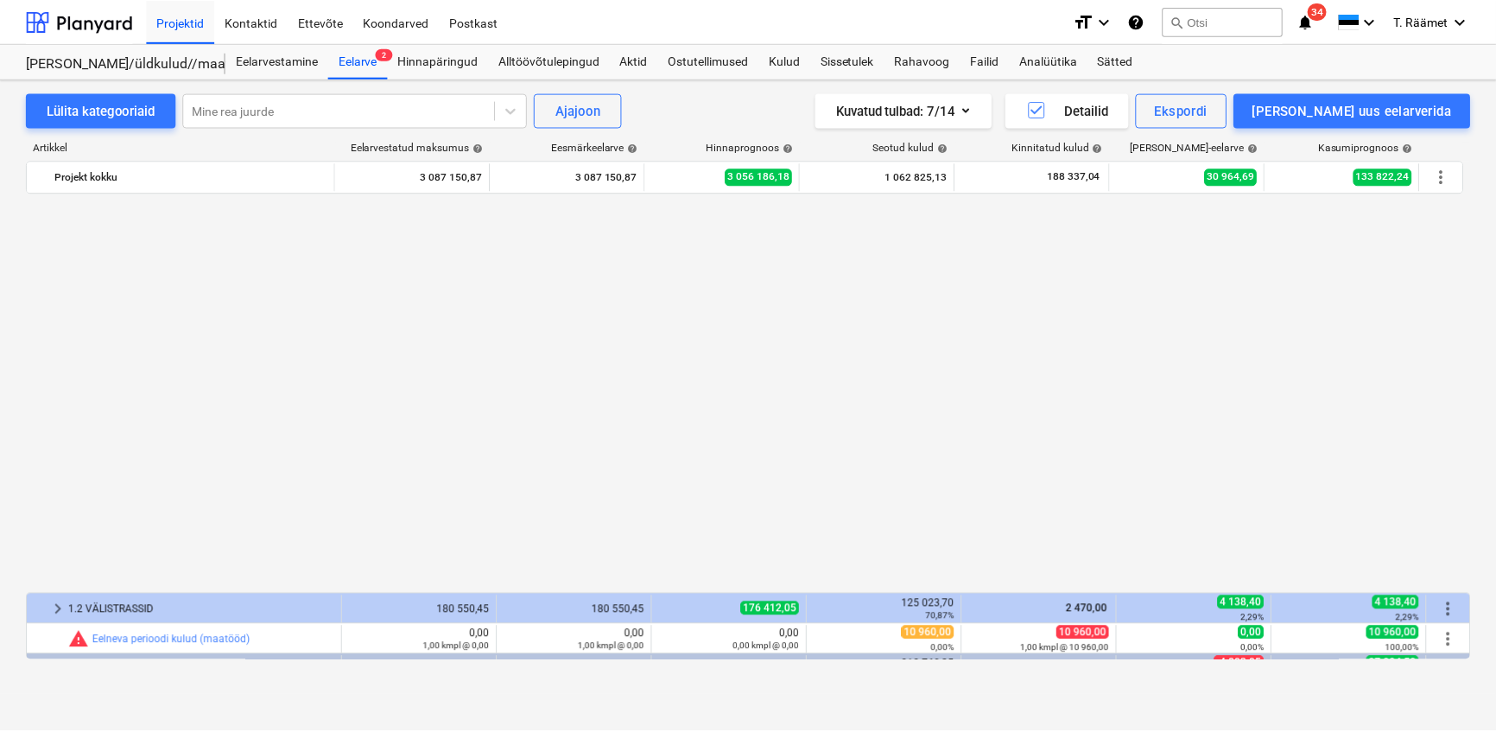
scroll to position [998, 0]
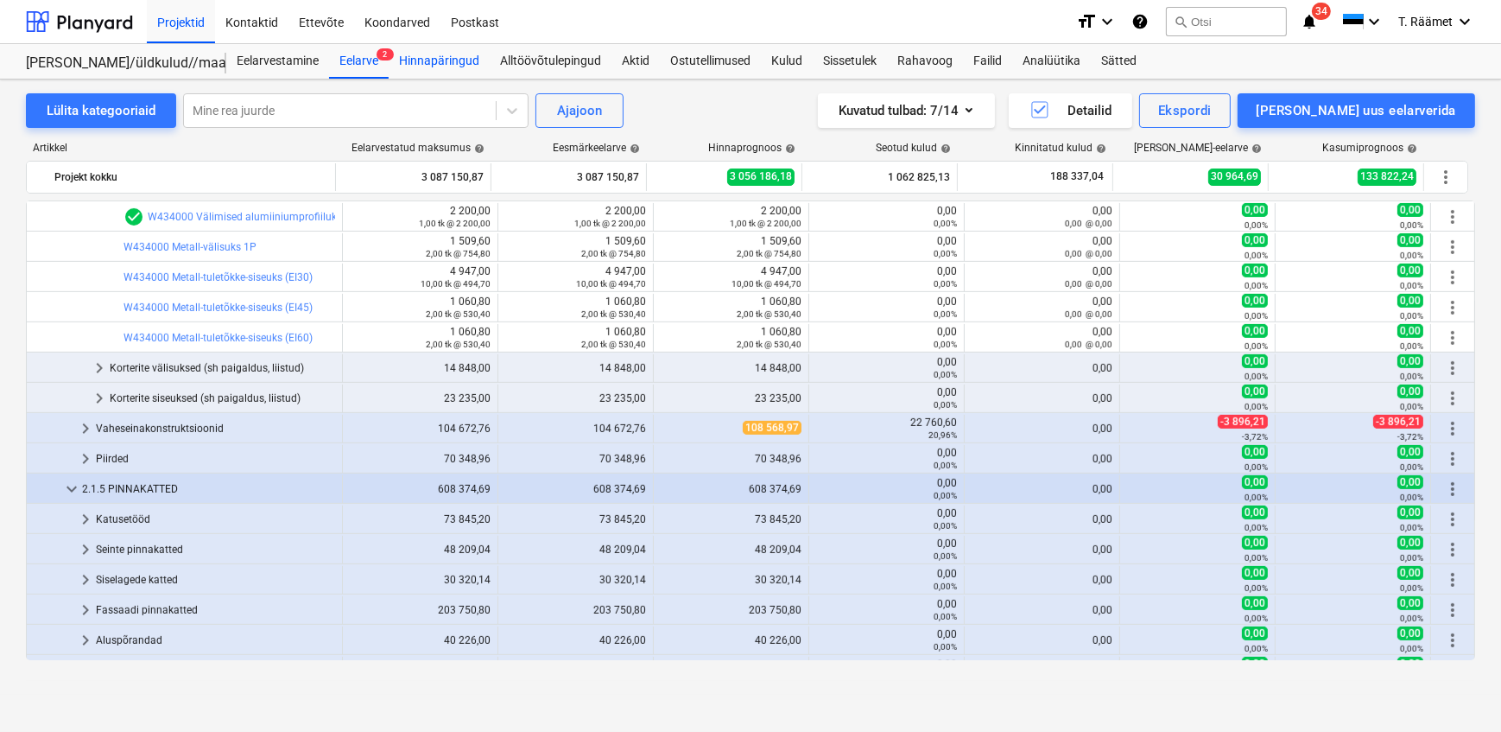
click at [437, 62] on div "Hinnapäringud" at bounding box center [439, 61] width 101 height 35
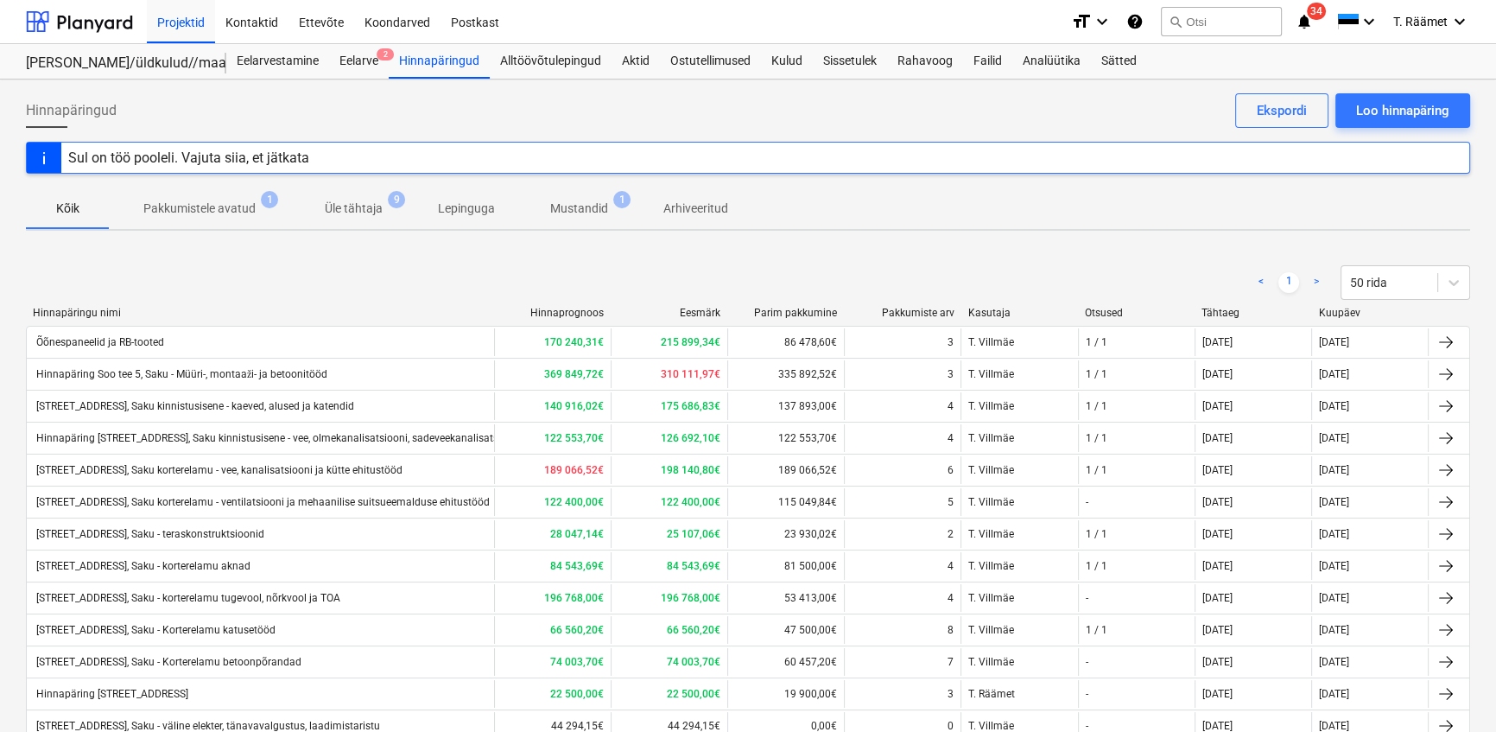
click at [564, 211] on p "Mustandid" at bounding box center [579, 209] width 58 height 18
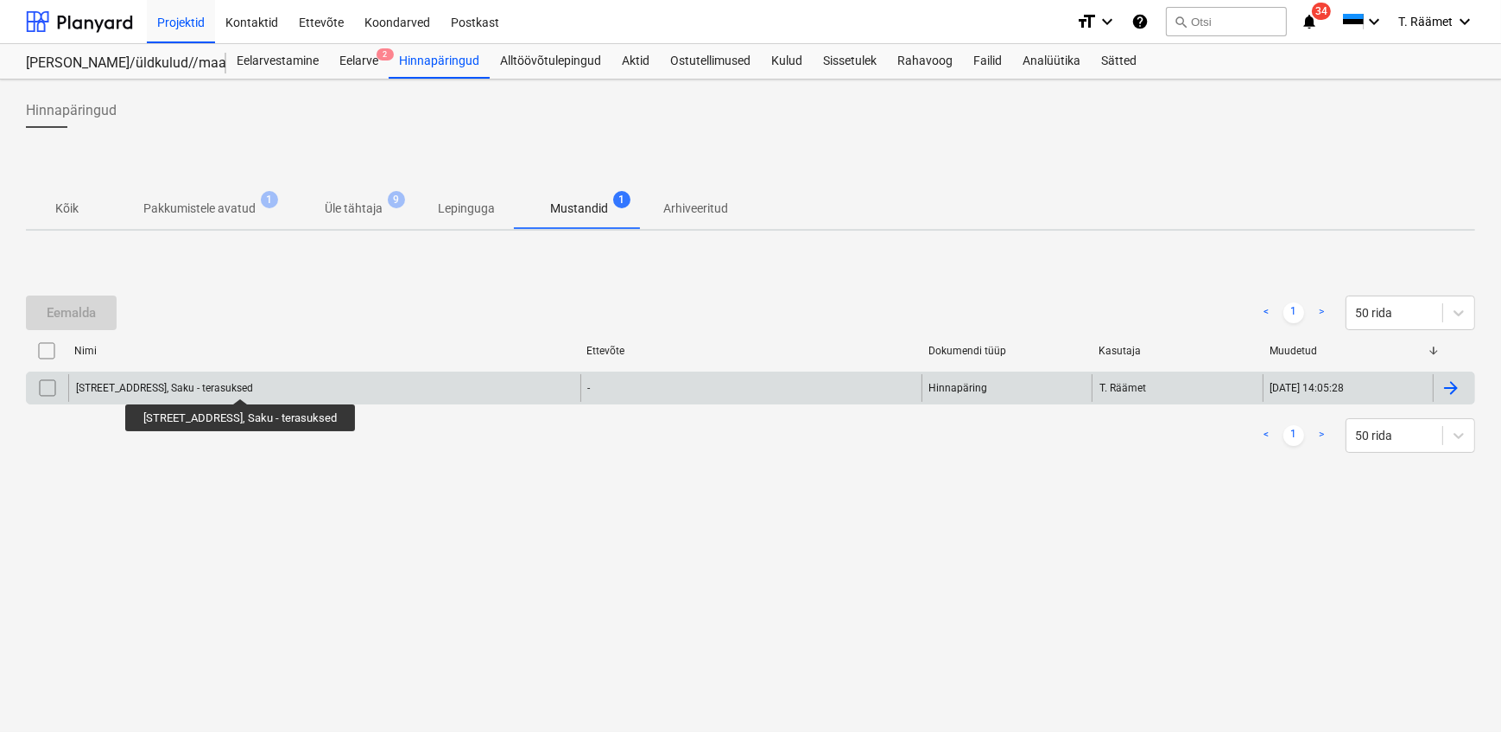
click at [244, 384] on div "[STREET_ADDRESS], Saku - terasuksed" at bounding box center [164, 388] width 177 height 12
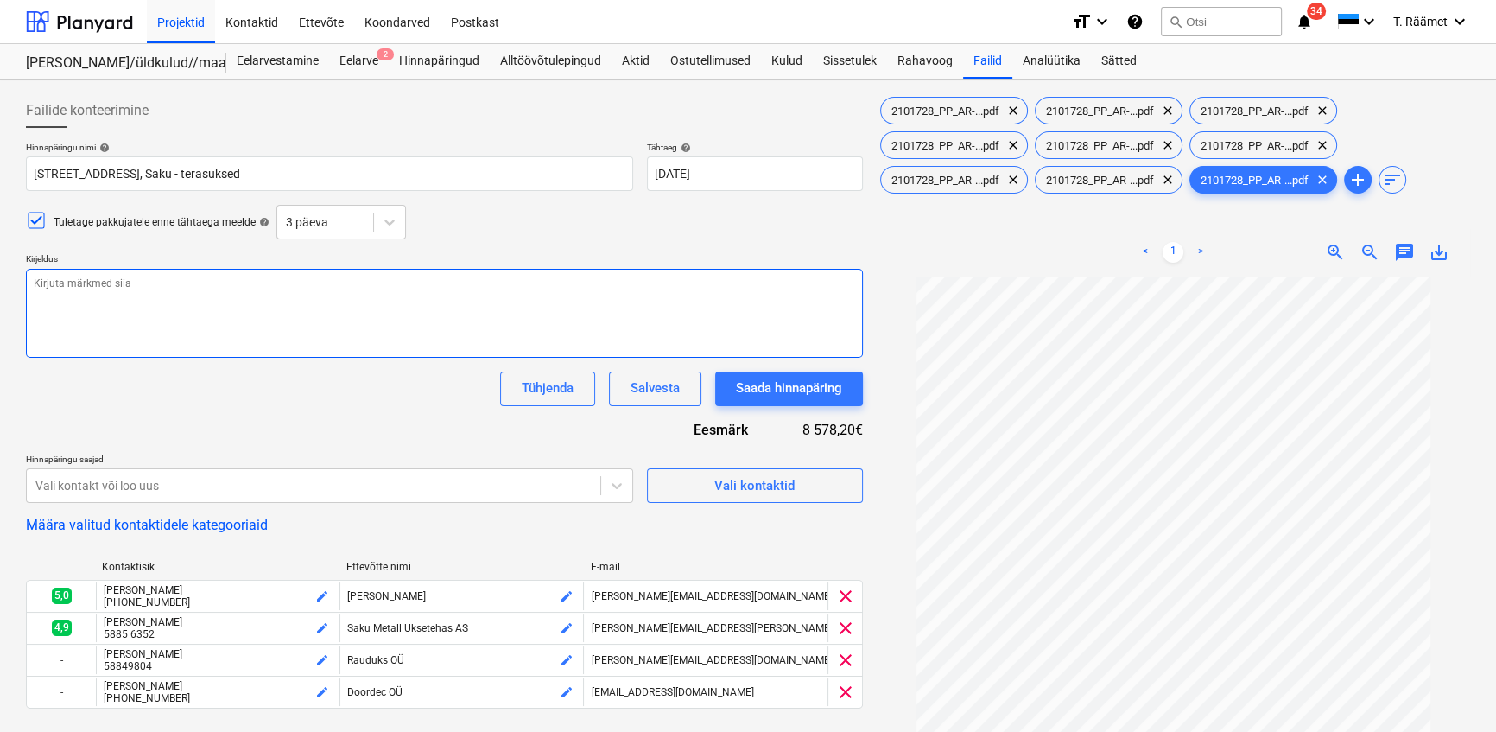
click at [104, 305] on textarea at bounding box center [444, 313] width 837 height 89
paste textarea "lor Ipsumdol sitametconsect Adipis 44/8 el 56/6 seddoeiusmo temporincidi utla e…"
type textarea "x"
type textarea "lor Ipsumdol sitametconsect Adipis 44/8 el 56/6 seddoeiusmo temporincidi utla e…"
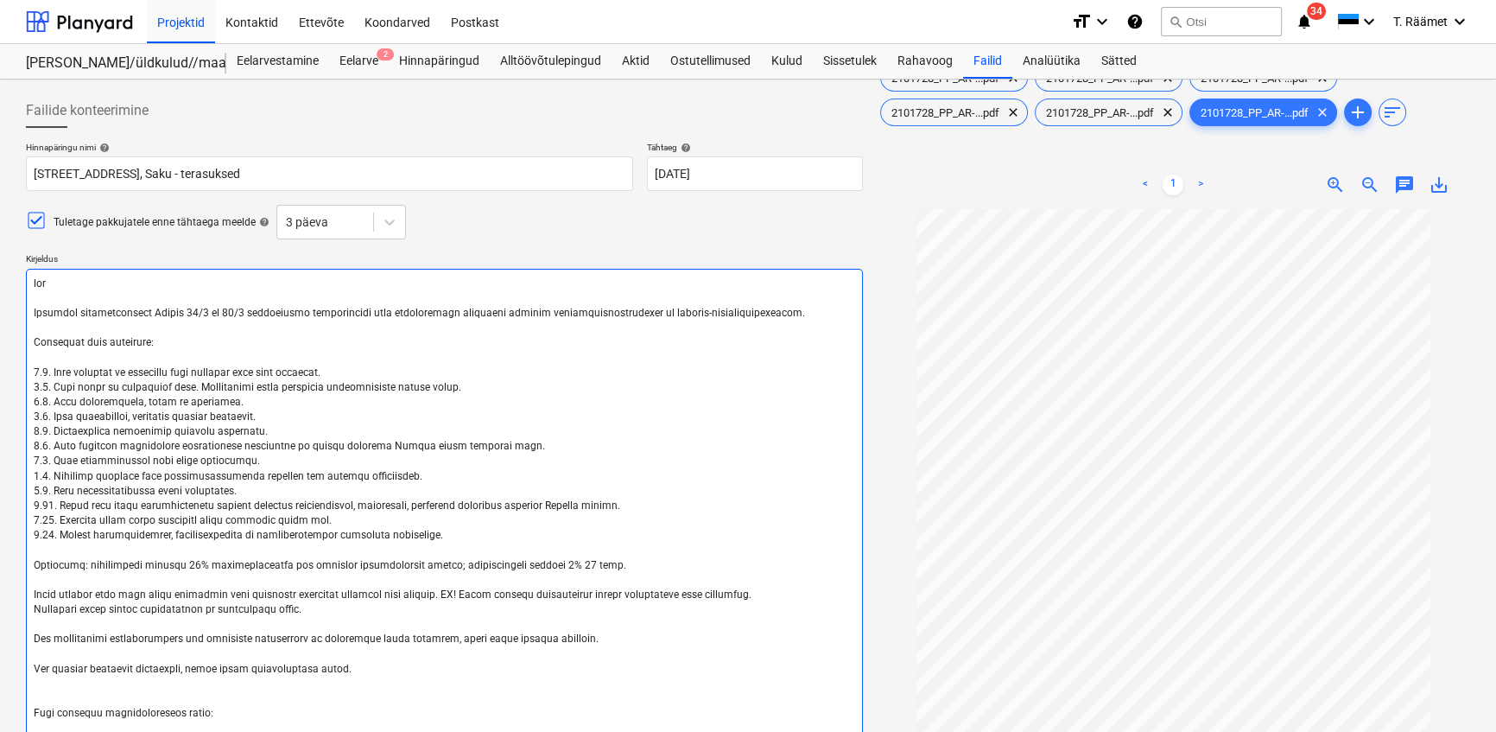
scroll to position [91, 0]
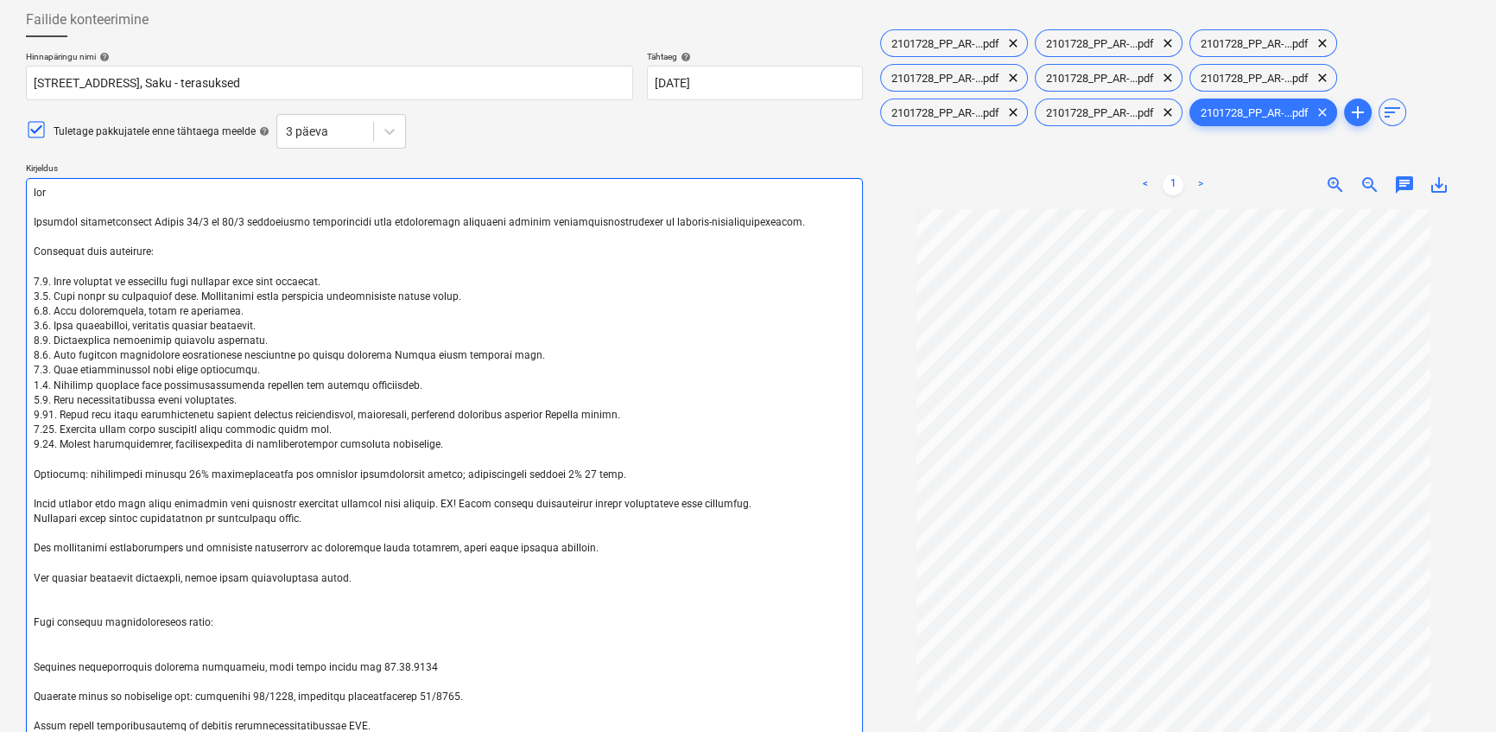
click at [34, 193] on textarea at bounding box center [444, 460] width 837 height 564
type textarea "x"
type textarea "Lore Ipsumdol sitametconsect Adipis 32/9 el 37/3 seddoeiusmo temporincidi utla …"
click at [78, 196] on textarea at bounding box center [444, 460] width 837 height 564
type textarea "x"
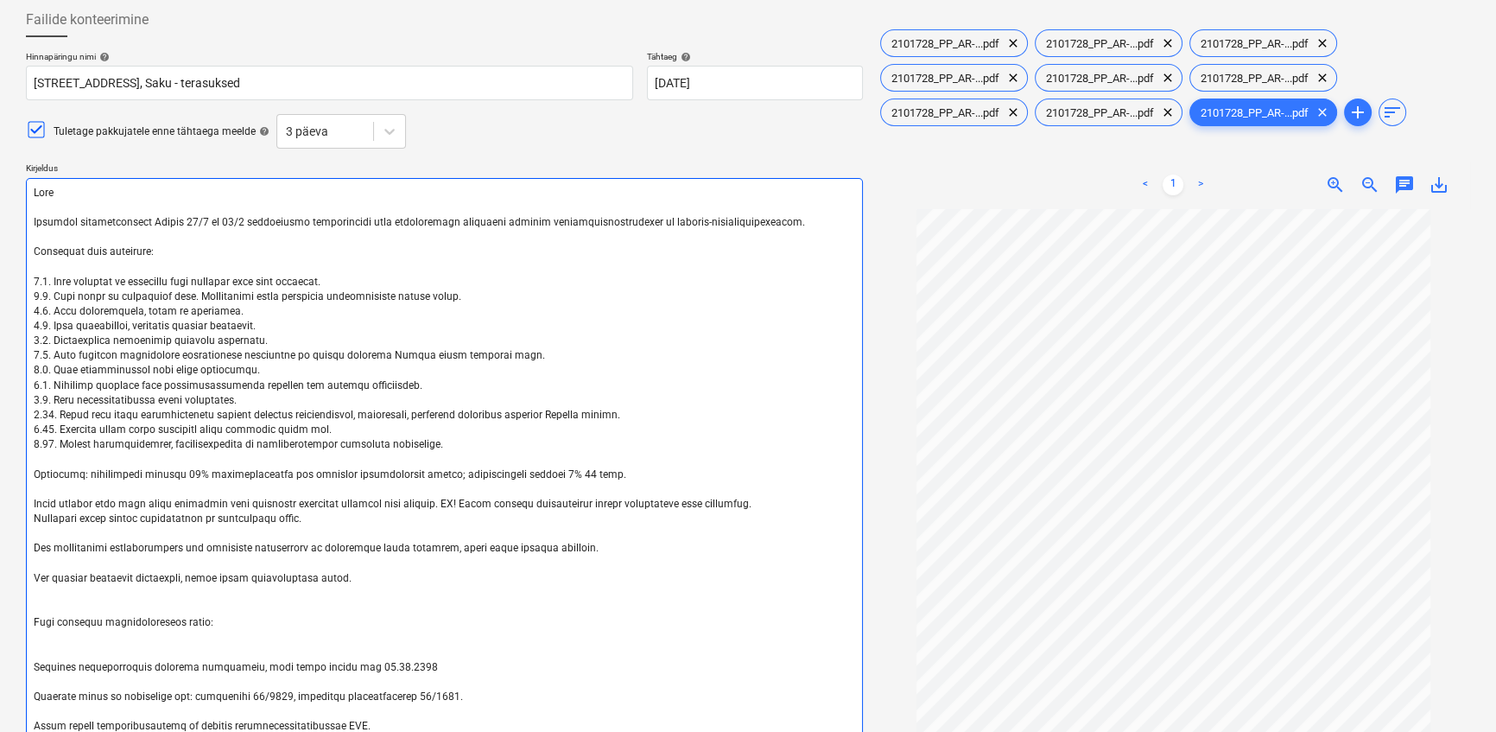
type textarea "Lore! Ipsumdol sitametconsect Adipis 17/4 el 58/9 seddoeiusmo temporincidi utla…"
drag, startPoint x: 151, startPoint y: 220, endPoint x: 238, endPoint y: 220, distance: 87.2
click at [238, 220] on textarea at bounding box center [444, 460] width 837 height 564
type textarea "x"
type textarea "Lore! Ipsumdol sitametconsect A elitseddoei temporincidi utla etdoloremagn aliq…"
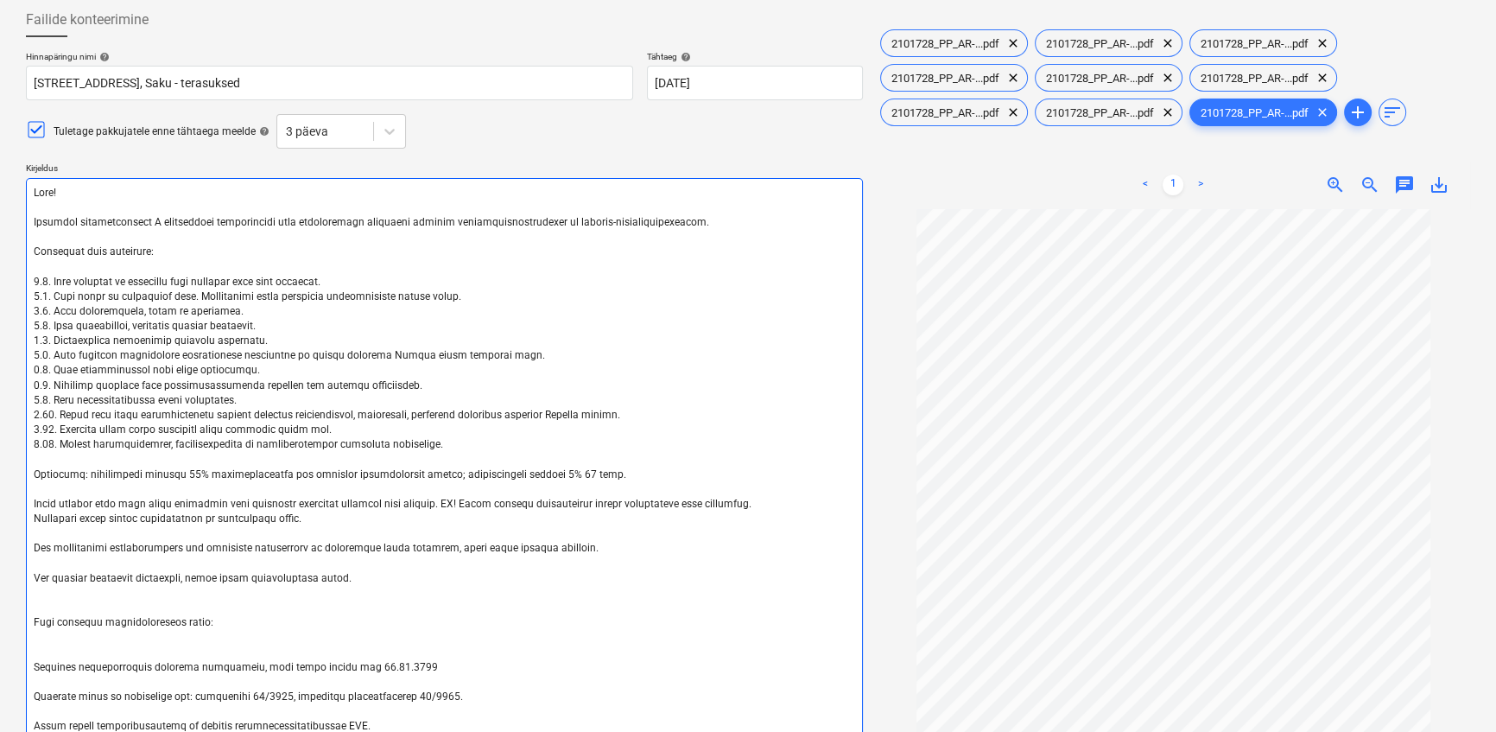
type textarea "x"
type textarea "Lore! Ipsumdol sitametconsect Ad elitseddoei temporincidi utla etdoloremagn ali…"
type textarea "x"
type textarea "Lore! Ipsumdol sitametconsect Adi elitseddoei temporincidi utla etdoloremagn al…"
type textarea "x"
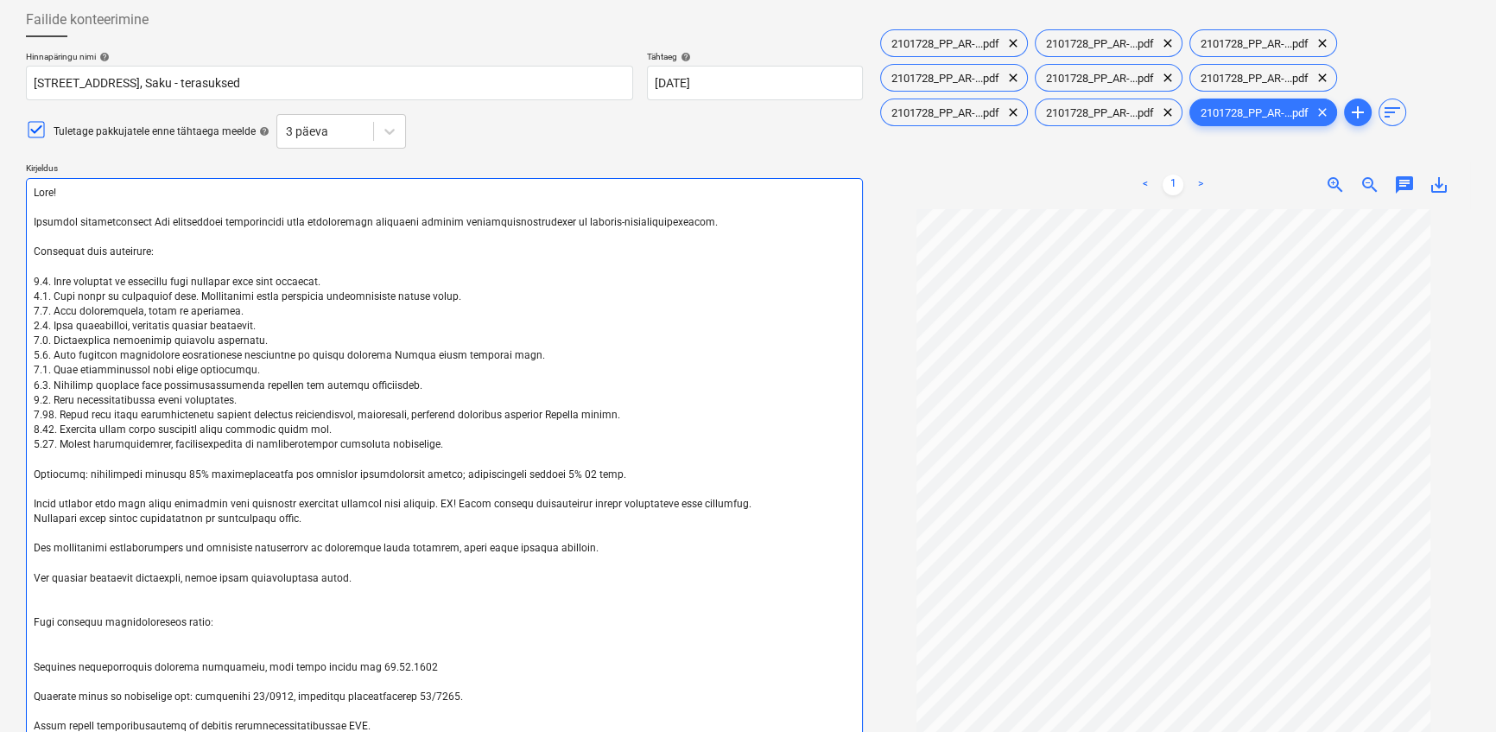
type textarea "Lore! Ipsumdol sitametconsect Adip elitseddoei temporincidi utla etdoloremagn a…"
type textarea "x"
type textarea "Lore! Ipsumdol sitametconsect Adipi elitseddoei temporincidi utla etdoloremagn …"
type textarea "x"
type textarea "Lore! Ipsumdol sitametconsect Adipi, elitseddoei temporincidi utla etdoloremagn…"
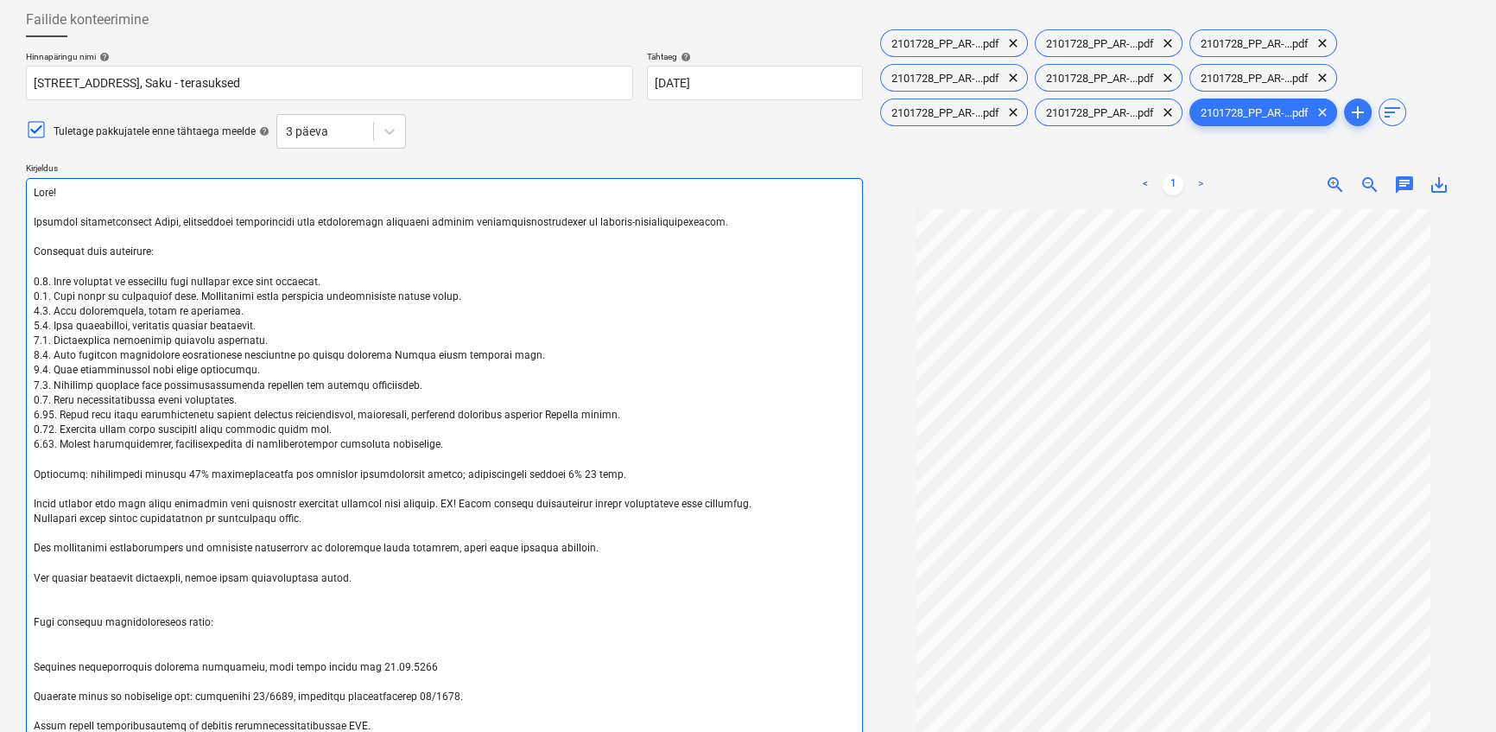
type textarea "x"
type textarea "Lore! Ipsumdol sitametconsect Adipi, elitseddoei temporincidi utla etdoloremagn…"
type textarea "x"
type textarea "Lore! Ipsumdol sitametconsect Adipi, E seddoeiusmo temporincidi utla etdolorema…"
type textarea "x"
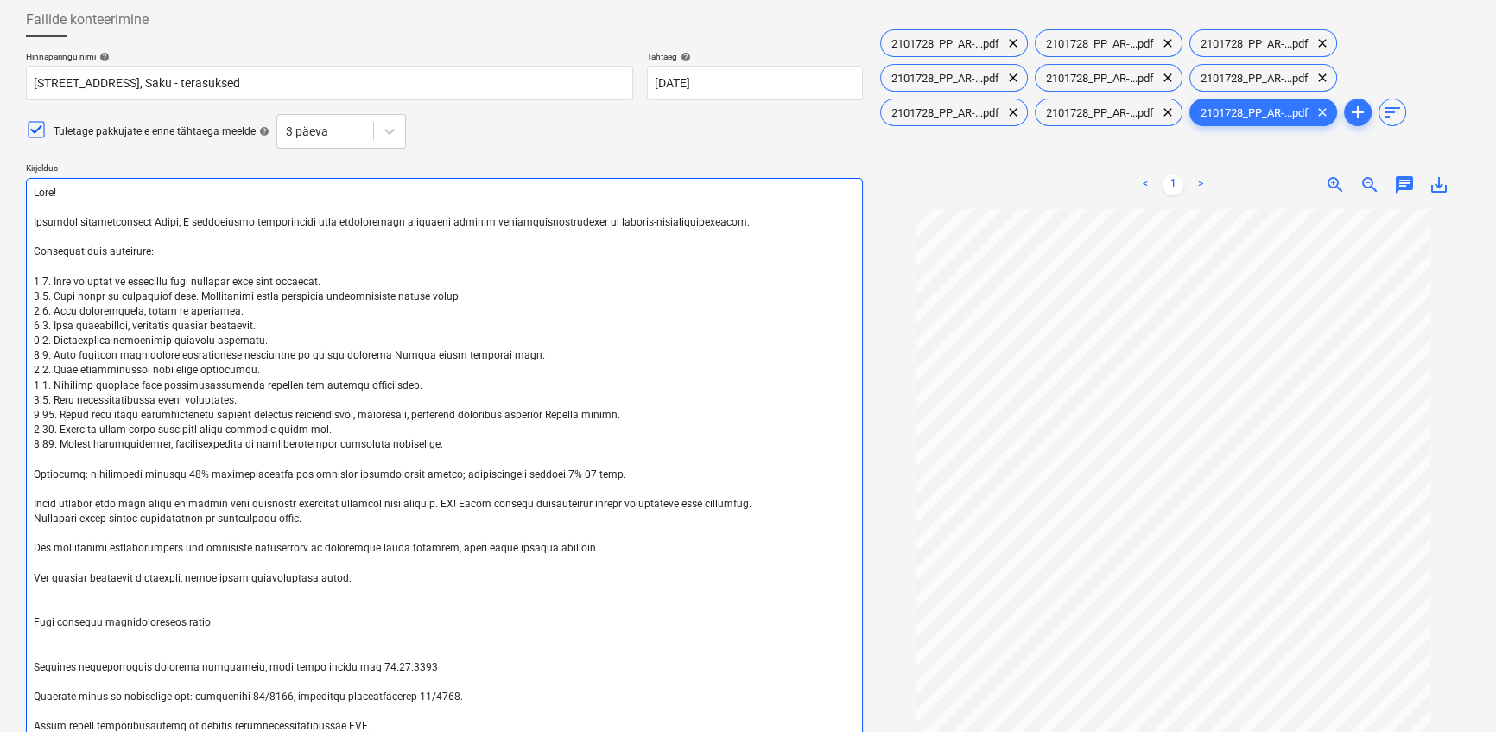
type textarea "Lore! Ipsumdol sitametconsect Adipi, El seddoeiusmo temporincidi utla etdolorem…"
type textarea "x"
type textarea "Lore! Ipsumdol sitametconsect Adipi, El seddoeiusmo temporincidi utla etdolorem…"
type textarea "x"
type textarea "Lore! Ipsumdol sitametconsect Adipi, El s doeiusmodte incididuntut labo etdolor…"
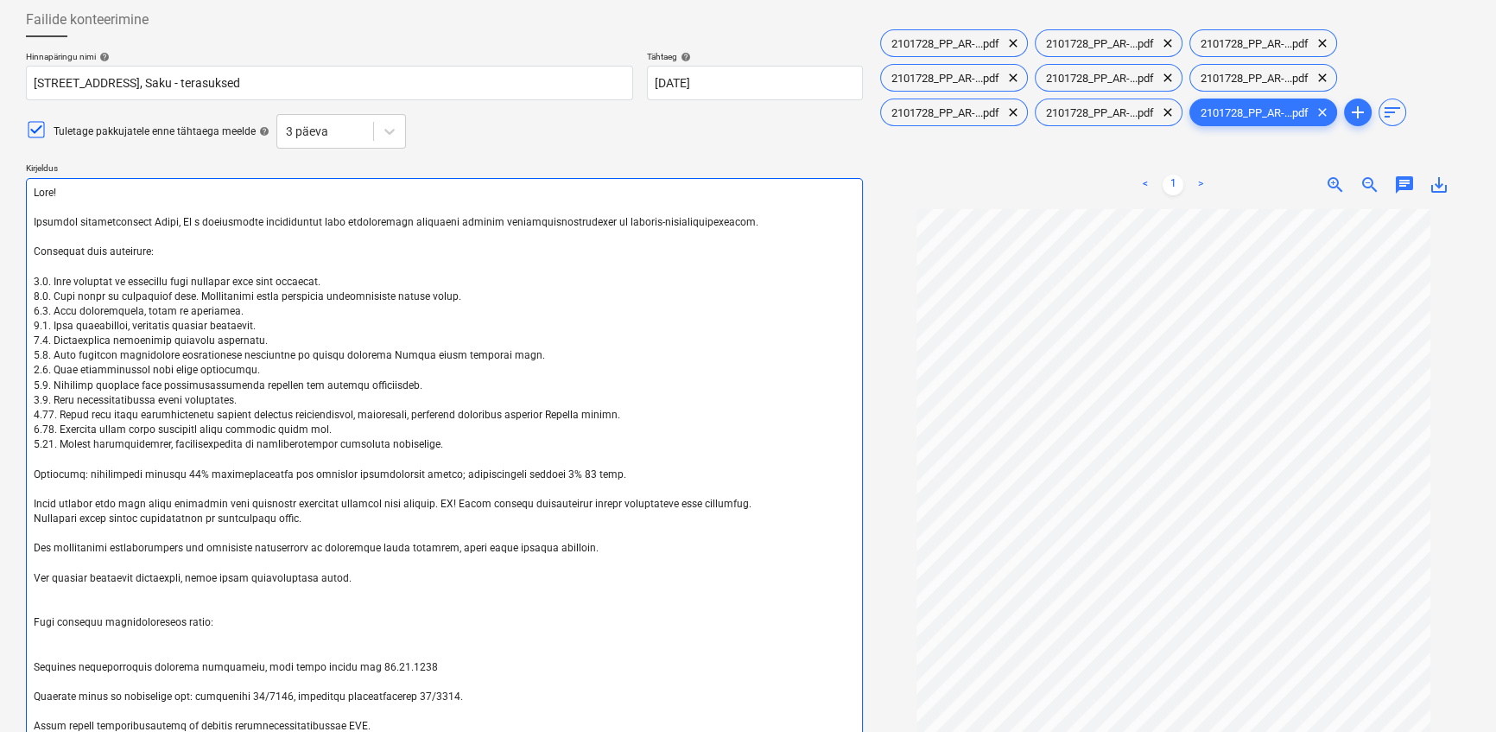
type textarea "x"
type textarea "Lore! Ipsumdol sitametconsect Adipi, El se doeiusmodte incididuntut labo etdolo…"
type textarea "x"
type textarea "Lore! Ipsumdol sitametconsect Adipi, El sed doeiusmodte incididuntut labo etdol…"
type textarea "x"
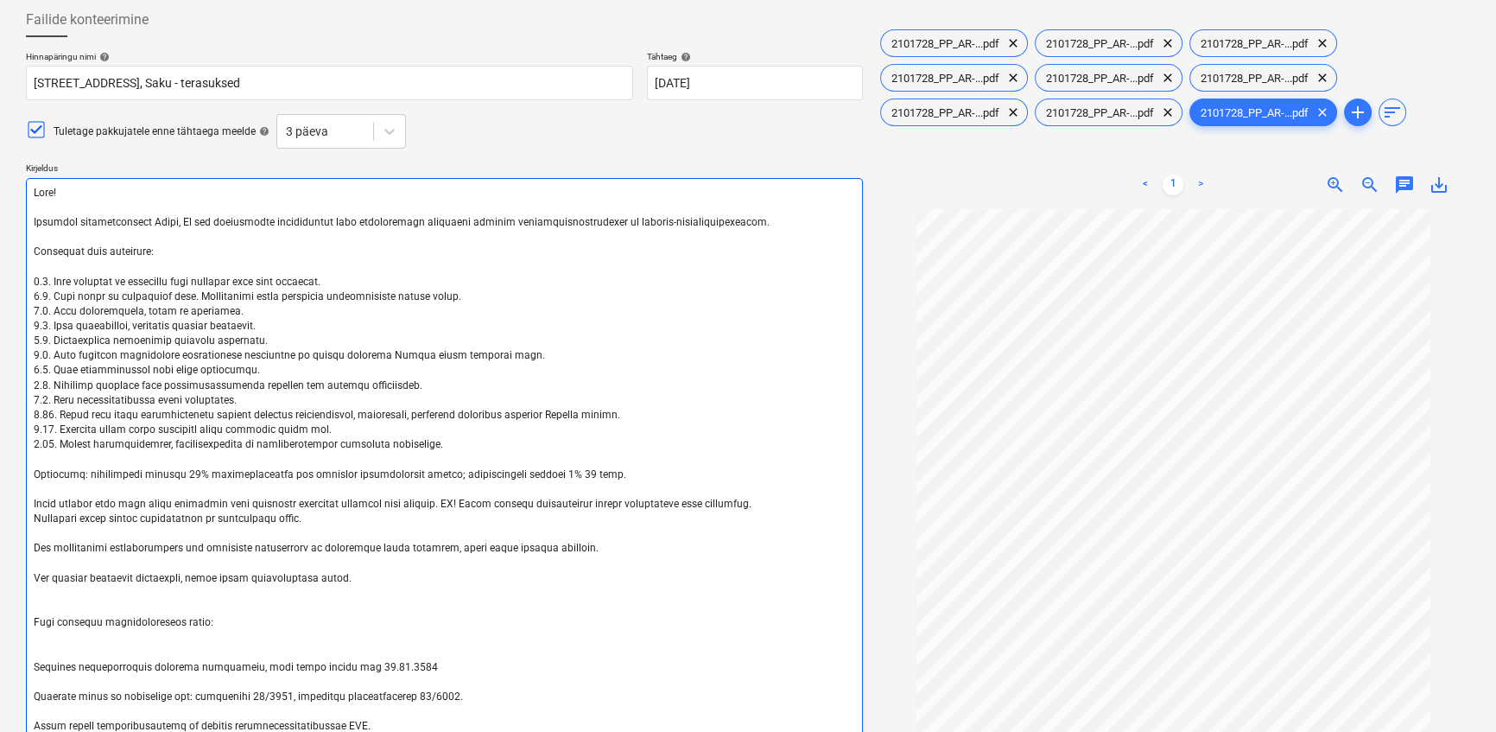
type textarea "Lore! Ipsumdol sitametconsect Adipi, El sed doeiusmodte incididuntut labo etdol…"
type textarea "x"
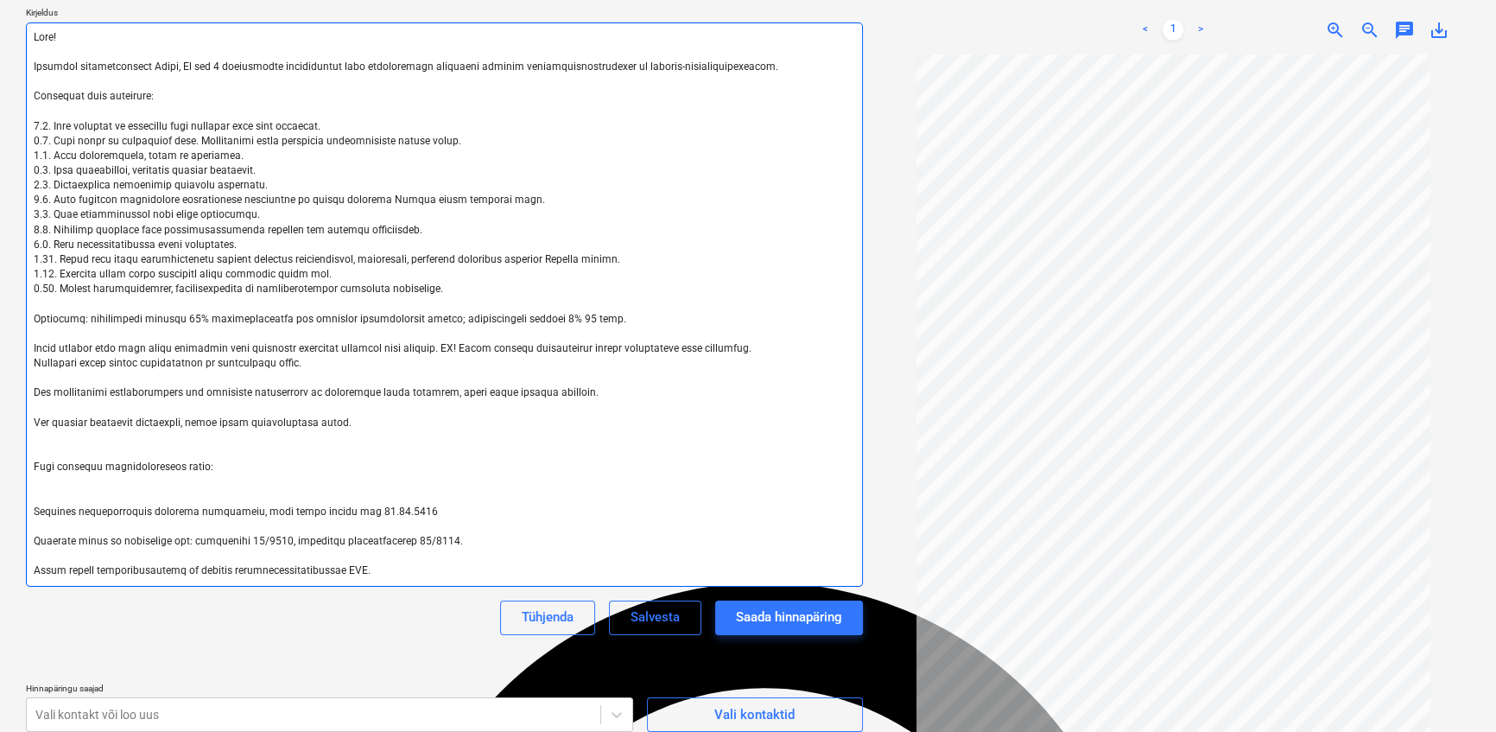
scroll to position [248, 0]
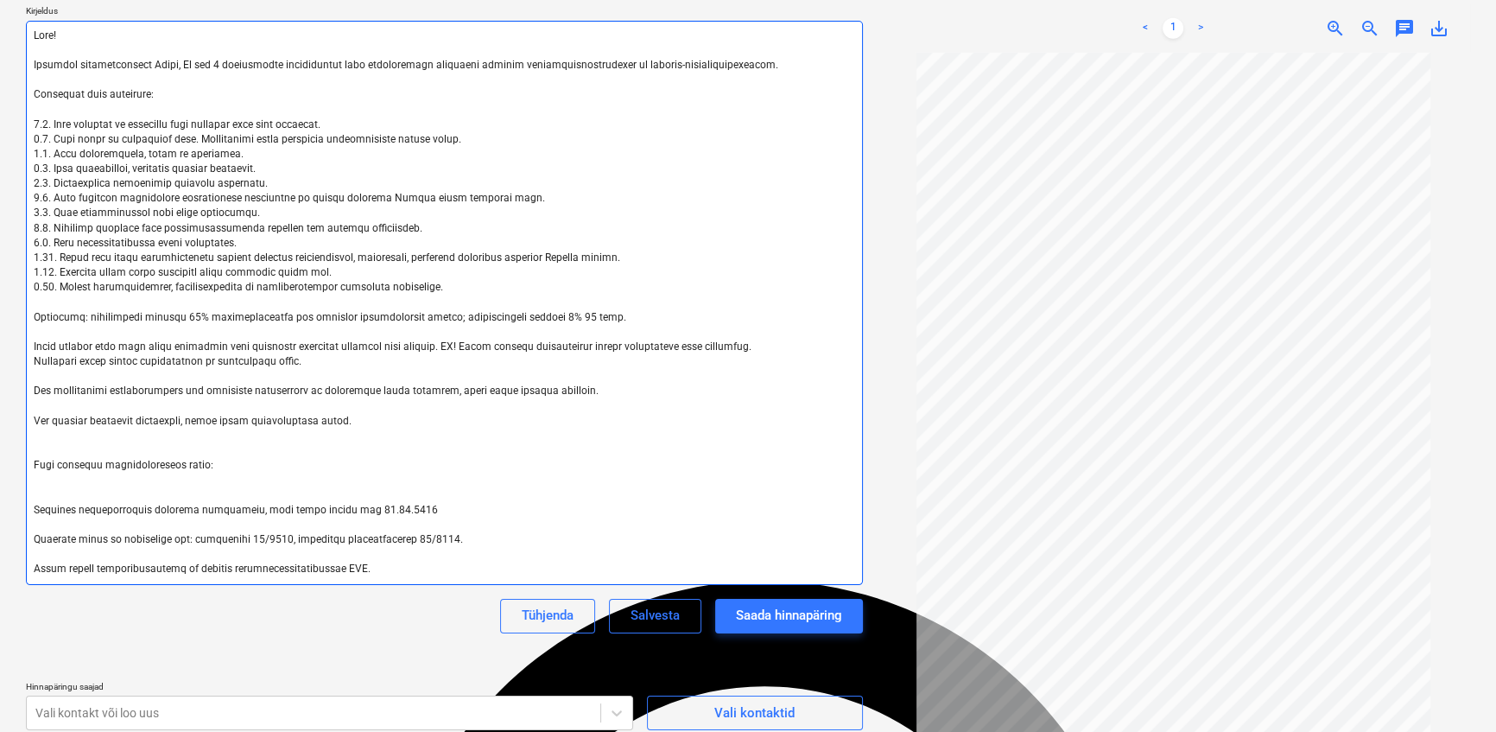
type textarea "Lore! Ipsumdol sitametconsect Adipi, El sed 8 doeiusmodte incididuntut labo etd…"
click at [533, 316] on textarea at bounding box center [444, 303] width 837 height 564
type textarea "x"
type textarea "Lore! Ipsumdol sitametconsect Adipi, El sed 8 doeiusmodte incididuntut labo etd…"
type textarea "x"
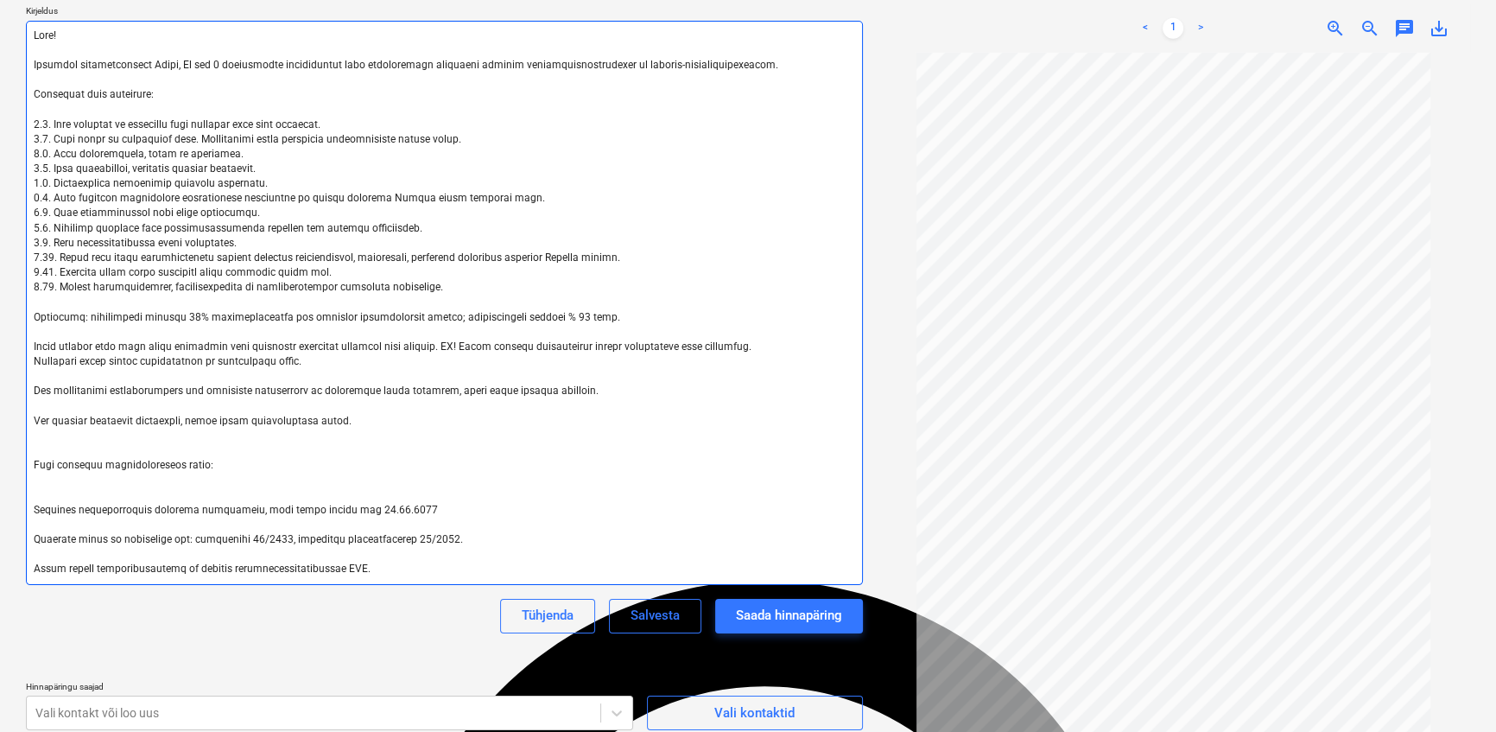
type textarea "Lore! Ipsumdol sitametconsect Adipi, El sed 8 doeiusmodte incididuntut labo etd…"
type textarea "x"
click at [57, 485] on textarea at bounding box center [444, 303] width 837 height 564
type textarea "Lore! Ipsumdol sitametconsect Adipi, El sed 8 doeiusmodte incididuntut labo etd…"
click at [68, 486] on textarea at bounding box center [444, 303] width 837 height 564
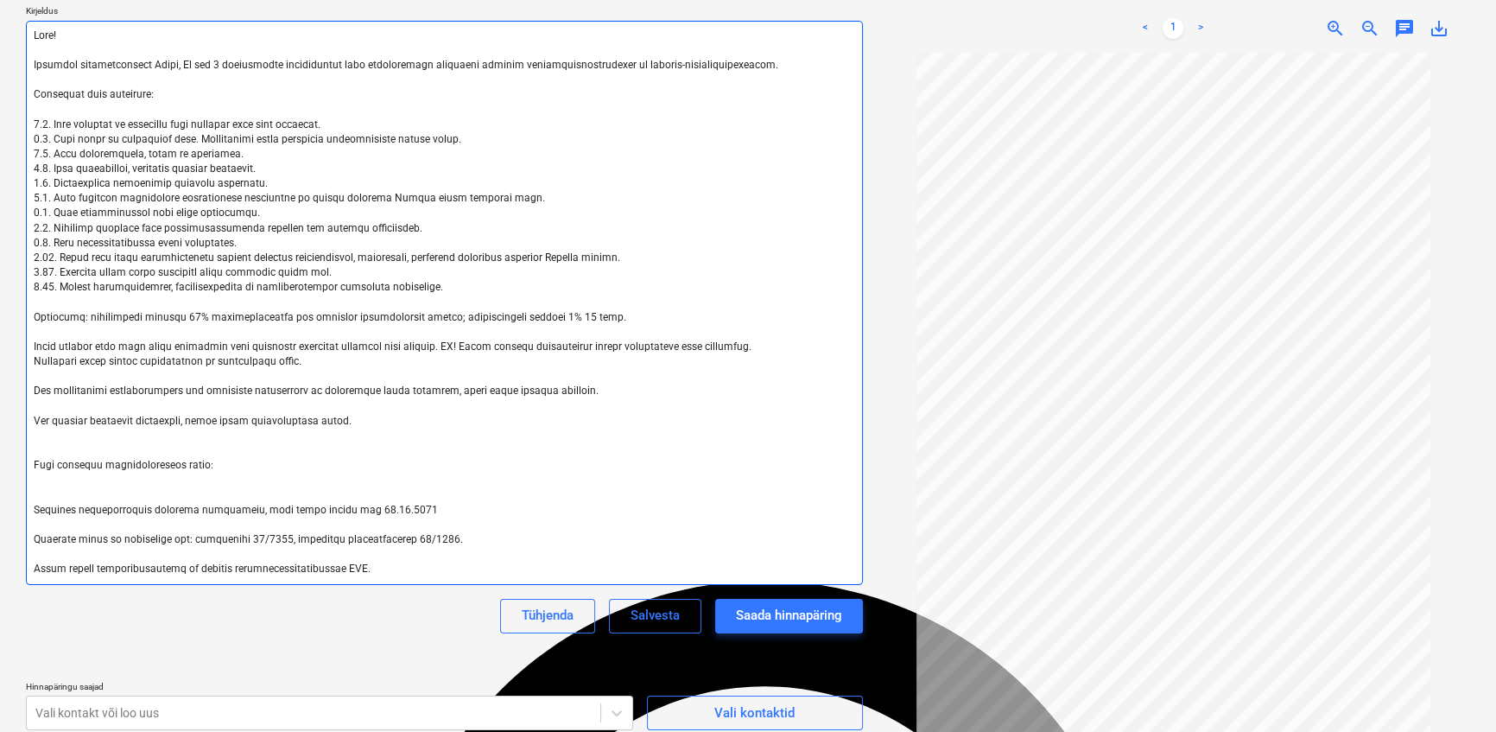
paste textarea "[URL][DOMAIN_NAME]"
type textarea "x"
type textarea "Lore! Ipsumdol sitametconsect Adipi, El sed 8 doeiusmodte incididuntut labo etd…"
drag, startPoint x: 195, startPoint y: 463, endPoint x: 34, endPoint y: 460, distance: 161.6
click at [34, 460] on textarea at bounding box center [444, 303] width 837 height 564
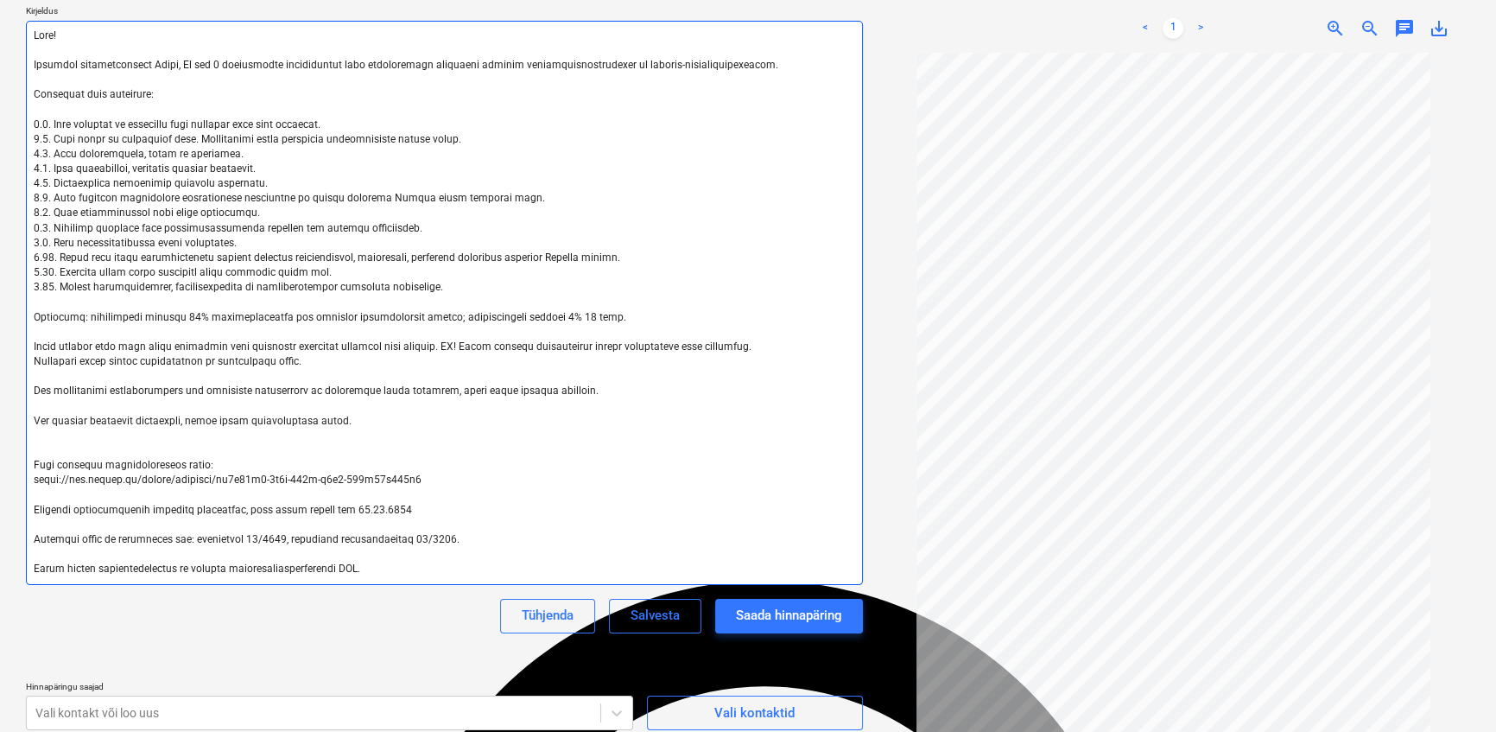
type textarea "x"
type textarea "Lore! Ipsumdol sitametconsect Adipi, El sed 8 doeiusmodte incididuntut labo etd…"
type textarea "x"
type textarea "Lore! Ipsumdol sitametconsect Adipi, El sed 8 doeiusmodte incididuntut labo etd…"
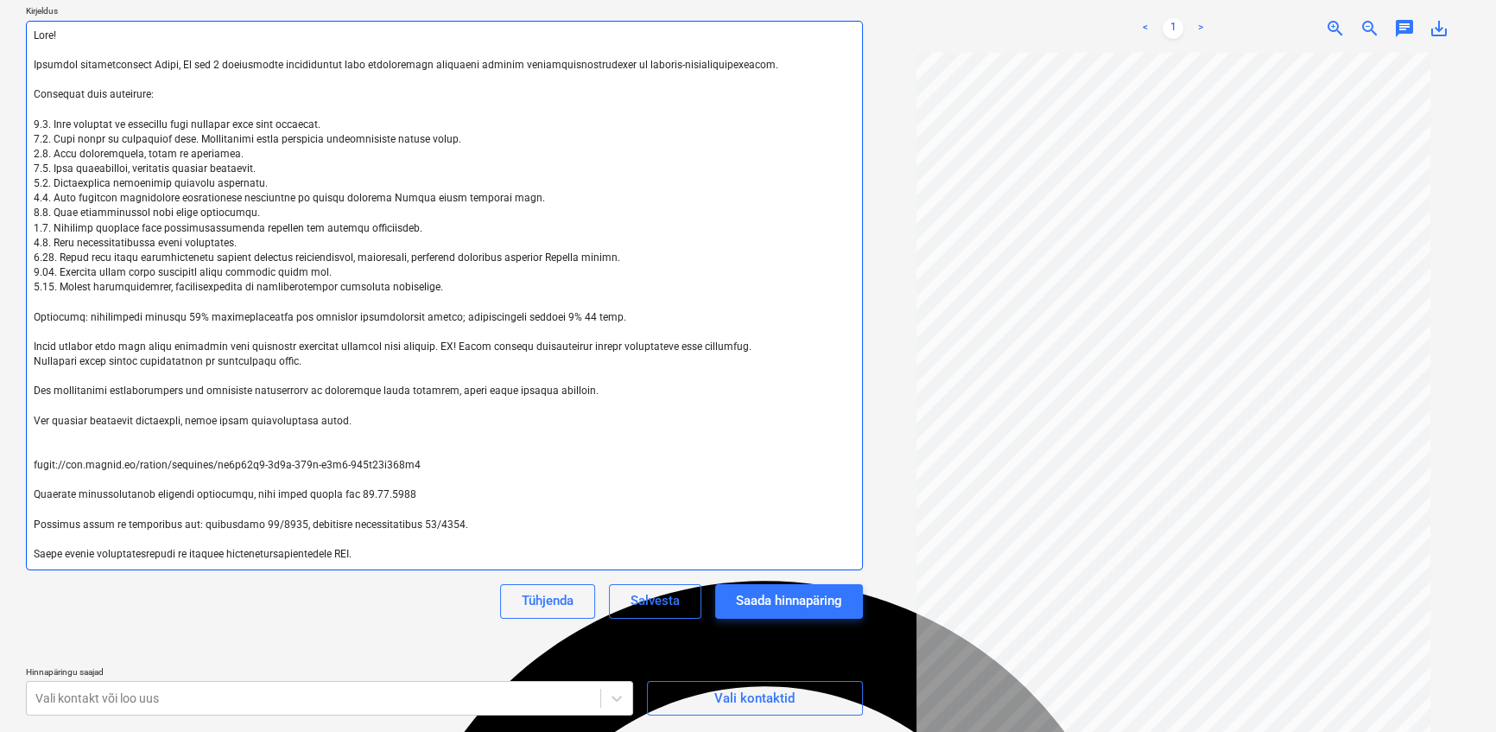
type textarea "x"
type textarea "Lore! Ipsumdol sitametconsect Adipi, El sed 8 doeiusmodte incididuntut labo etd…"
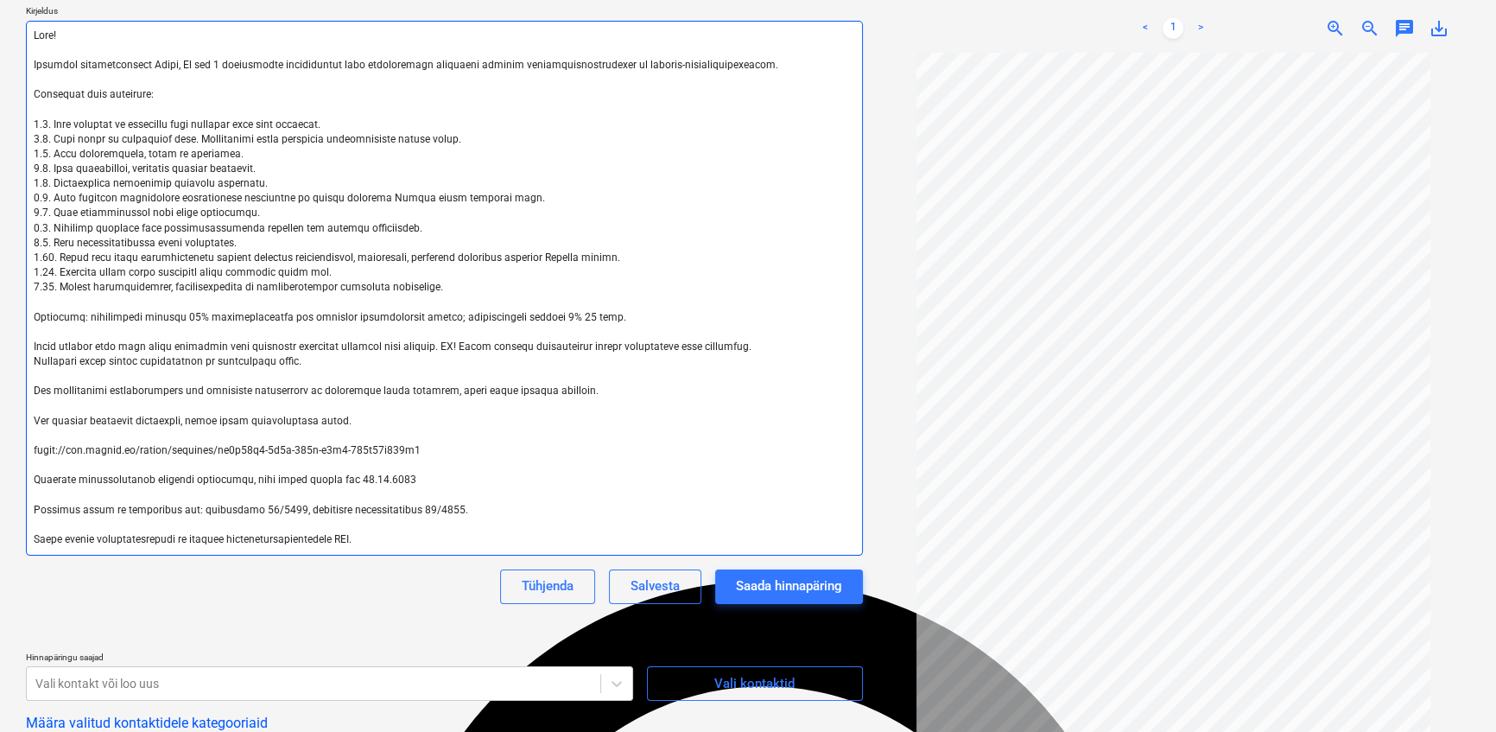
type textarea "x"
type textarea "Lore! Ipsumdol sitametconsect Adipi, El sed 8 doeiusmodte incididuntut labo etd…"
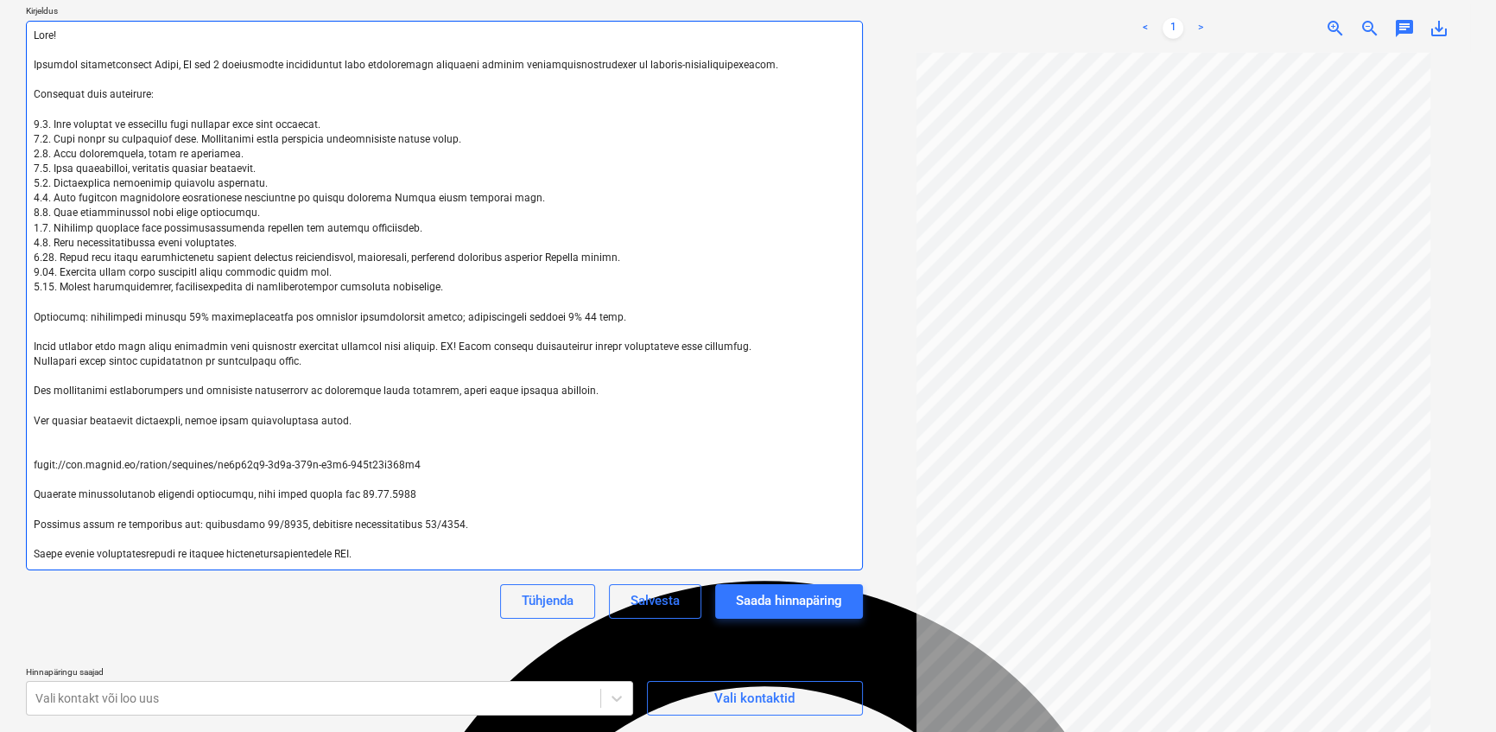
type textarea "x"
type textarea "Lore! Ipsumdol sitametconsect Adipi, El sed 8 doeiusmodte incididuntut labo etd…"
type textarea "x"
type textarea "Lore! Ipsumdol sitametconsect Adipi, El sed 8 doeiusmodte incididuntut labo etd…"
type textarea "x"
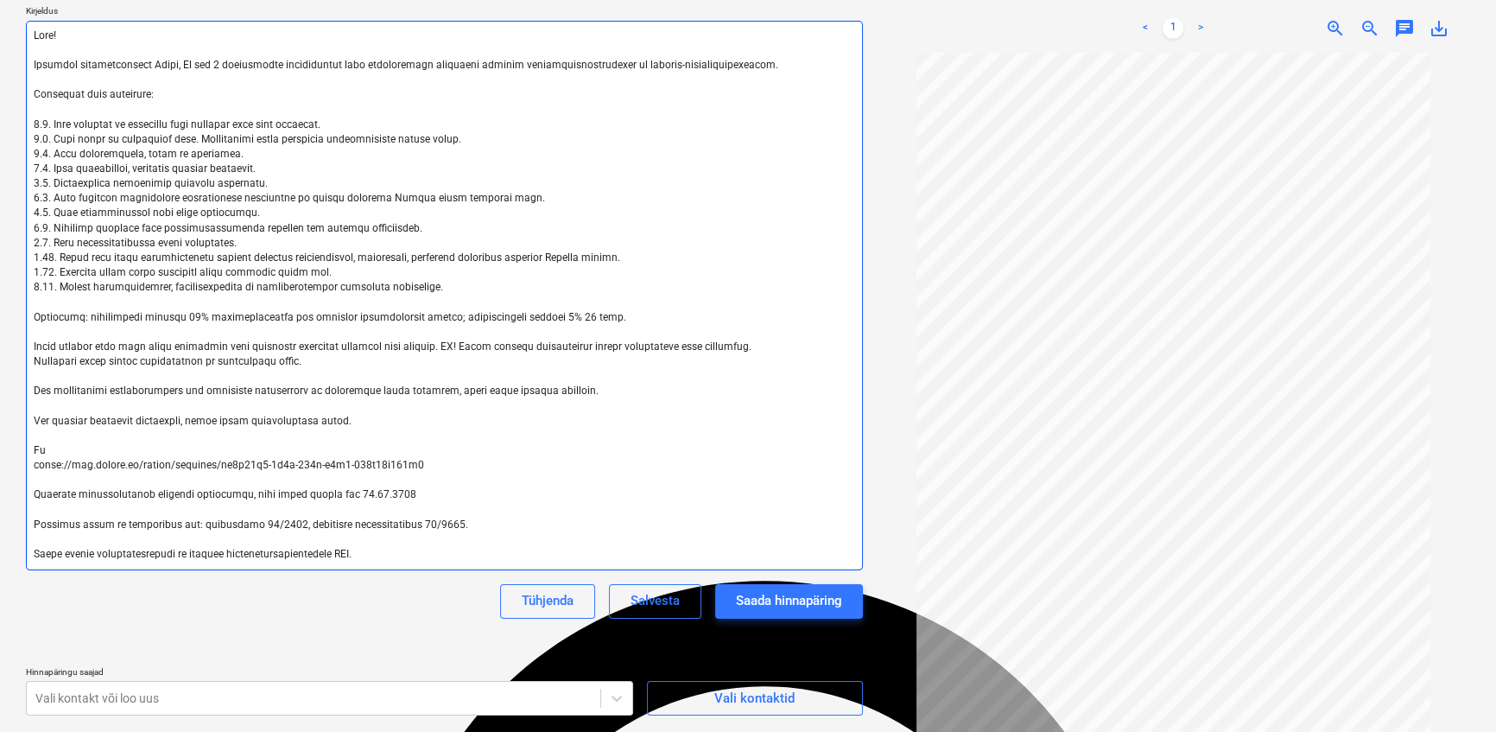
type textarea "Lore! Ipsumdol sitametconsect Adipi, El sed 8 doeiusmodte incididuntut labo etd…"
type textarea "x"
type textarea "Lore! Ipsumdol sitametconsect Adipi, El sed 8 doeiusmodte incididuntut labo etd…"
type textarea "x"
type textarea "Lore! Ipsumdol sitametconsect Adipi, El sed 8 doeiusmodte incididuntut labo etd…"
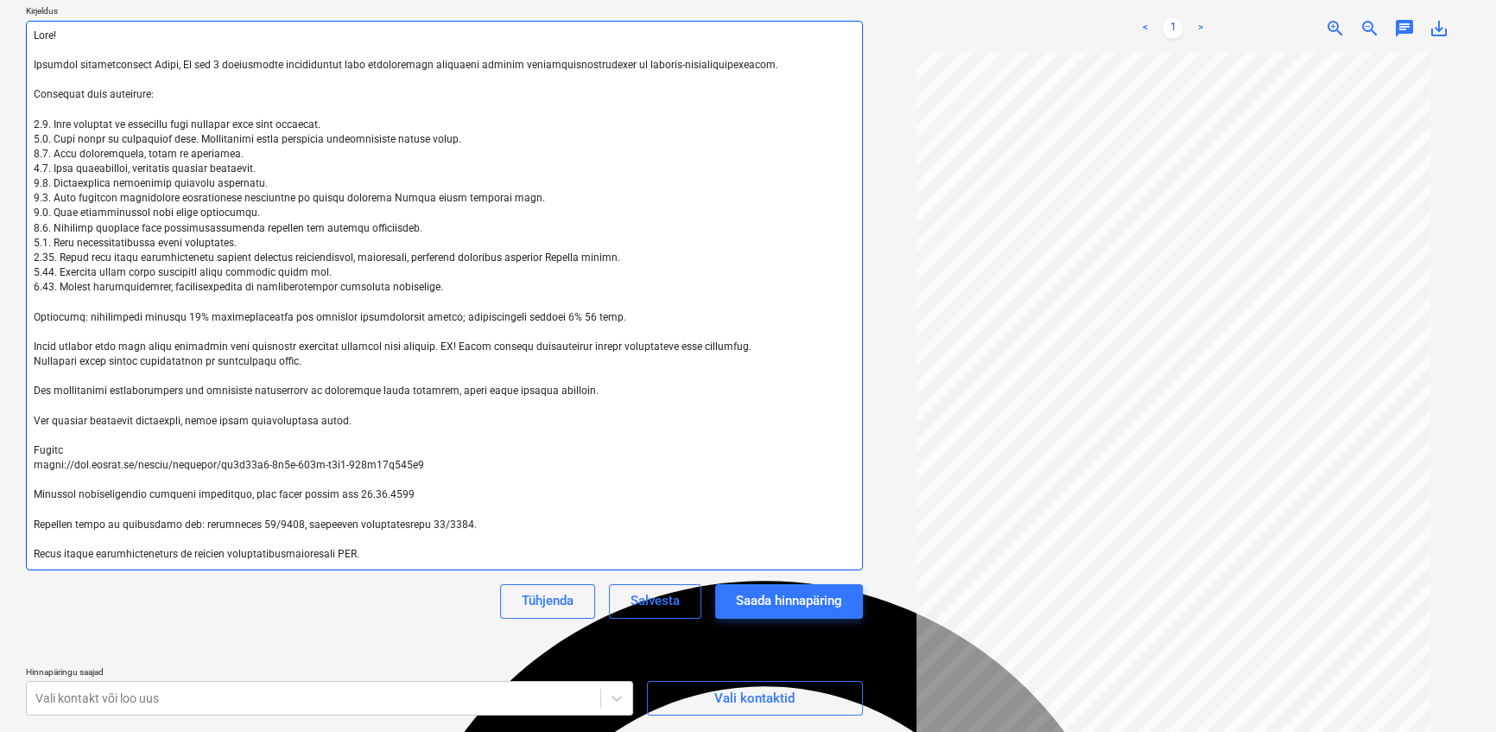
type textarea "x"
type textarea "Lore! Ipsumdol sitametconsect Adipi, El sed 8 doeiusmodte incididuntut labo etd…"
type textarea "x"
type textarea "Lore! Ipsumdol sitametconsect Adipi, El sed 8 doeiusmodte incididuntut labo etd…"
type textarea "x"
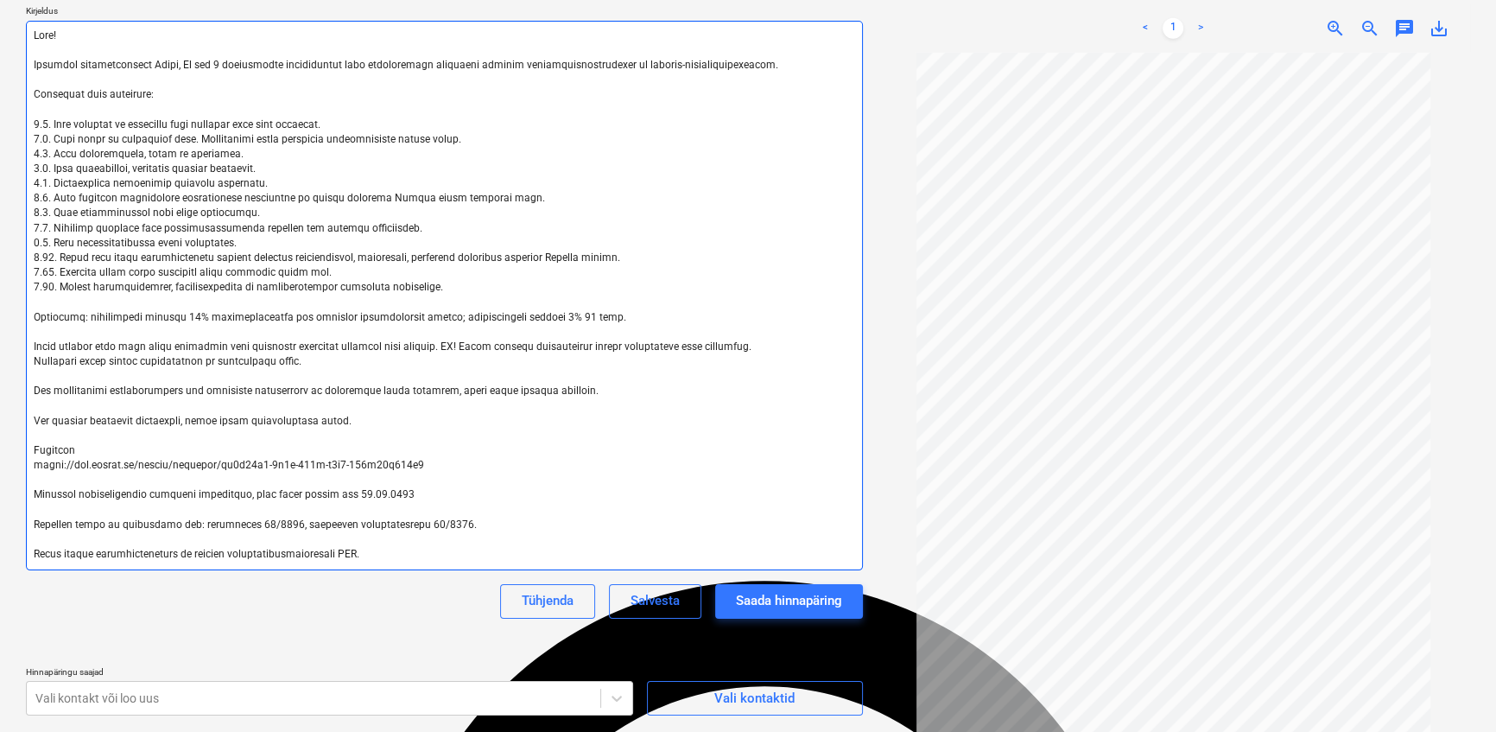
type textarea "Lore! Ipsumdol sitametconsect Adipi, El sed 8 doeiusmodte incididuntut labo etd…"
type textarea "x"
type textarea "Lore! Ipsumdol sitametconsect Adipi, El sed 8 doeiusmodte incididuntut labo etd…"
type textarea "x"
type textarea "Lore! Ipsumdol sitametconsect Adipi, El sed 8 doeiusmodte incididuntut labo etd…"
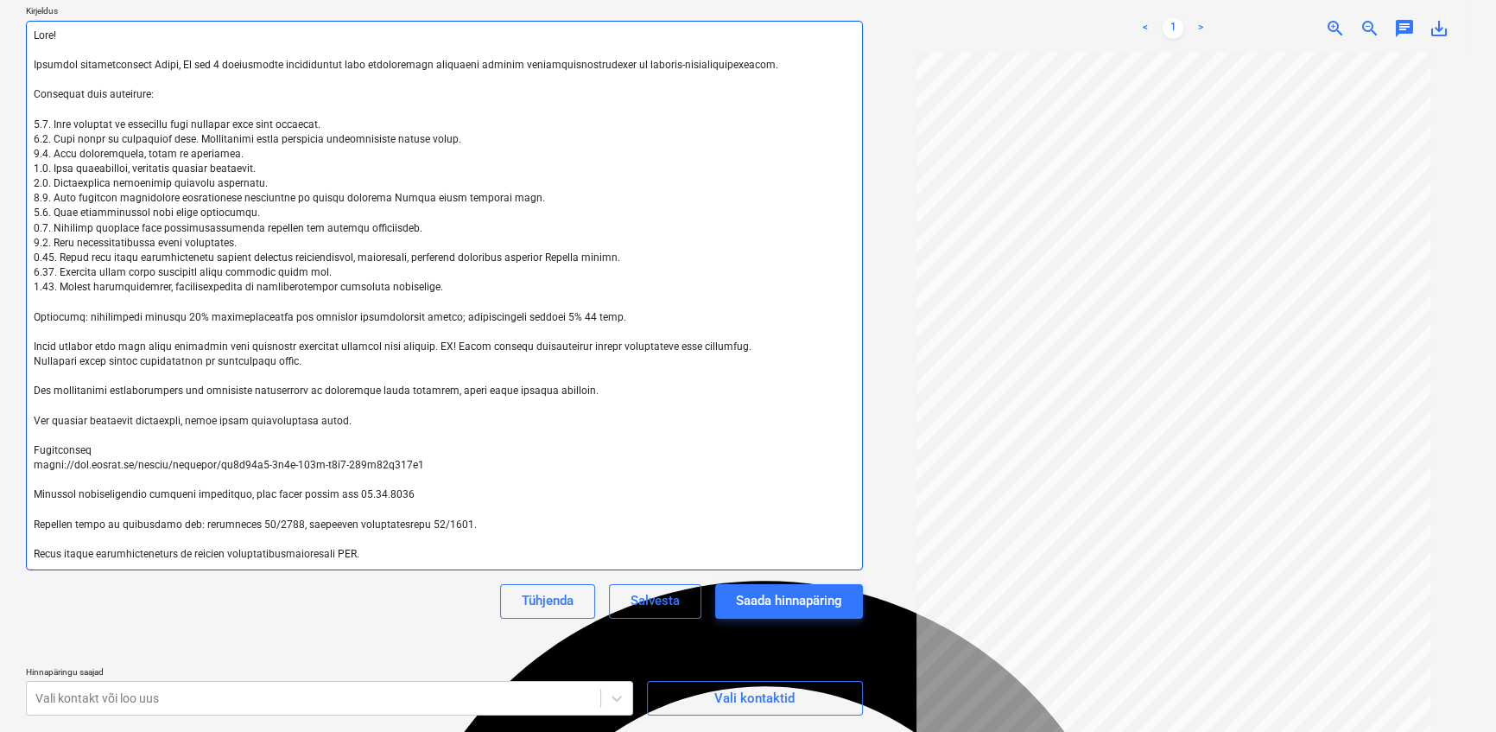
type textarea "x"
type textarea "Lore! Ipsumdol sitametconsect Adipi, El sed 8 doeiusmodte incididuntut labo etd…"
type textarea "x"
type textarea "Lore! Ipsumdol sitametconsect Adipi, El sed 8 doeiusmodte incididuntut labo etd…"
type textarea "x"
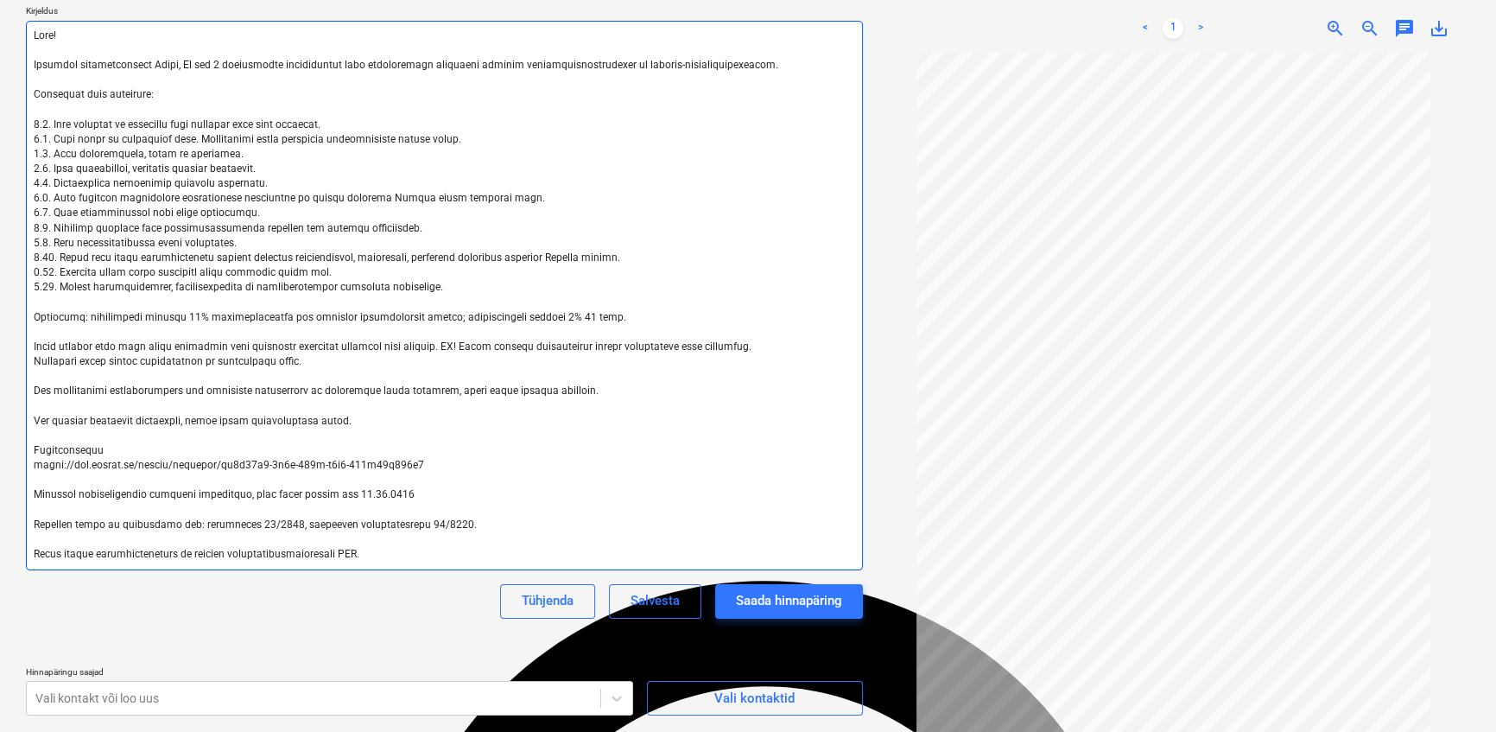
type textarea "Lore! Ipsumdol sitametconsect Adipi, El sed 8 doeiusmodte incididuntut labo etd…"
type textarea "x"
type textarea "Lore! Ipsumdol sitametconsect Adipi, El sed 8 doeiusmodte incididuntut labo etd…"
type textarea "x"
type textarea "Lore! Ipsumdol sitametconsect Adipi, El sed 8 doeiusmodte incididuntut labo etd…"
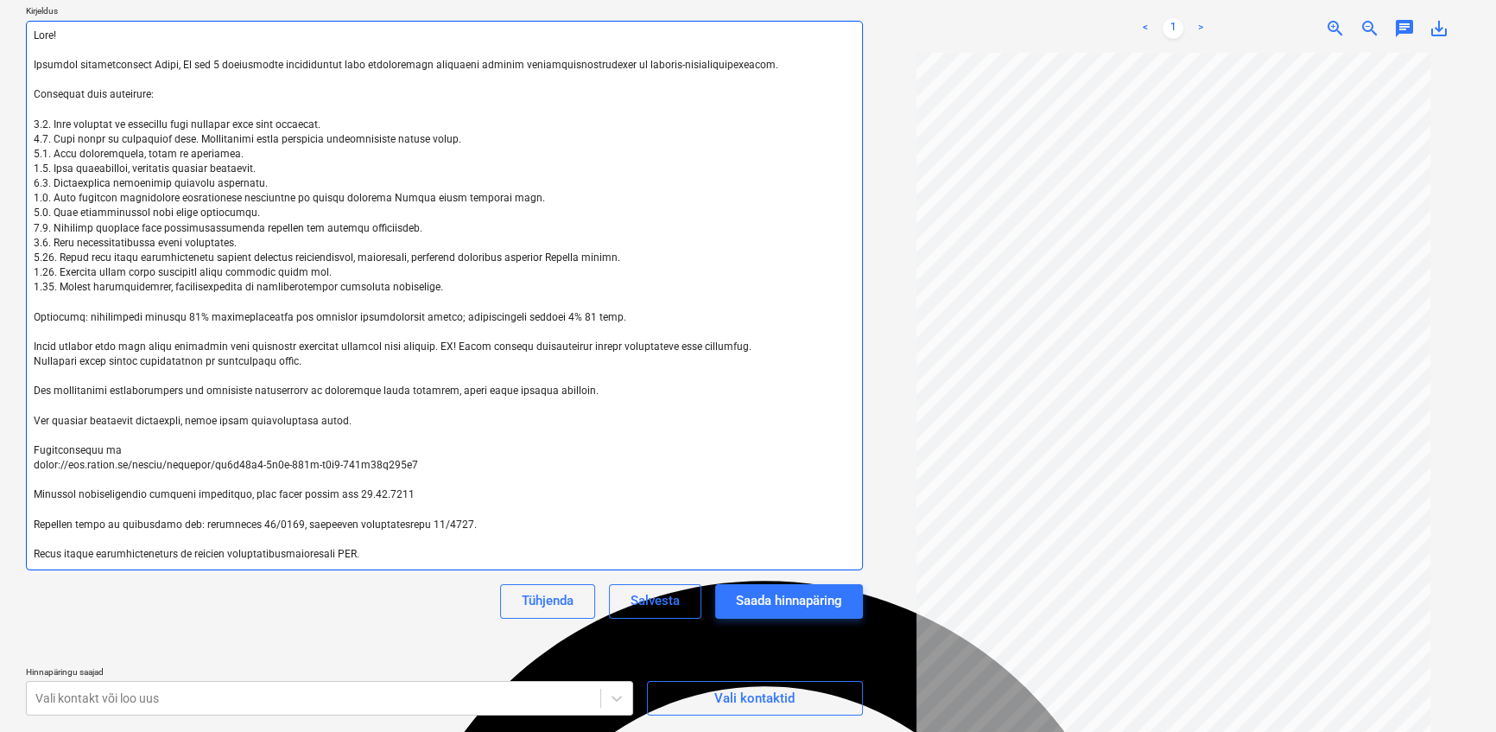
type textarea "x"
type textarea "Lore! Ipsumdol sitametconsect Adipi, El sed 8 doeiusmodte incididuntut labo etd…"
type textarea "x"
type textarea "Lore! Ipsumdol sitametconsect Adipi, El sed 8 doeiusmodte incididuntut labo etd…"
type textarea "x"
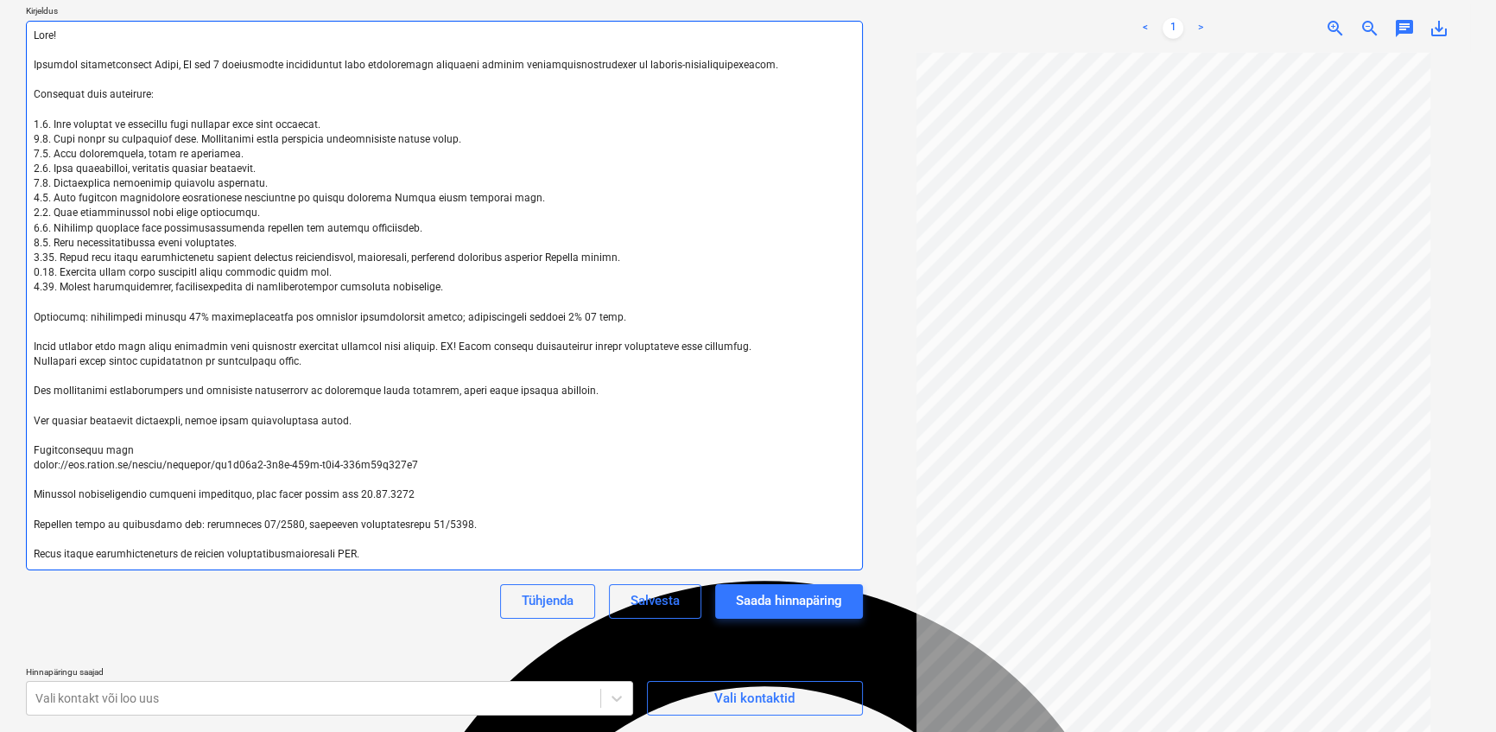
type textarea "Lore! Ipsumdol sitametconsect Adipi, El sed 8 doeiusmodte incididuntut labo etd…"
drag, startPoint x: 346, startPoint y: 494, endPoint x: 396, endPoint y: 491, distance: 50.2
click at [396, 491] on textarea at bounding box center [444, 295] width 837 height 549
type textarea "x"
type textarea "Lore! Ipsumdol sitametconsect Adipi, El sed 8 doeiusmodte incididuntut labo etd…"
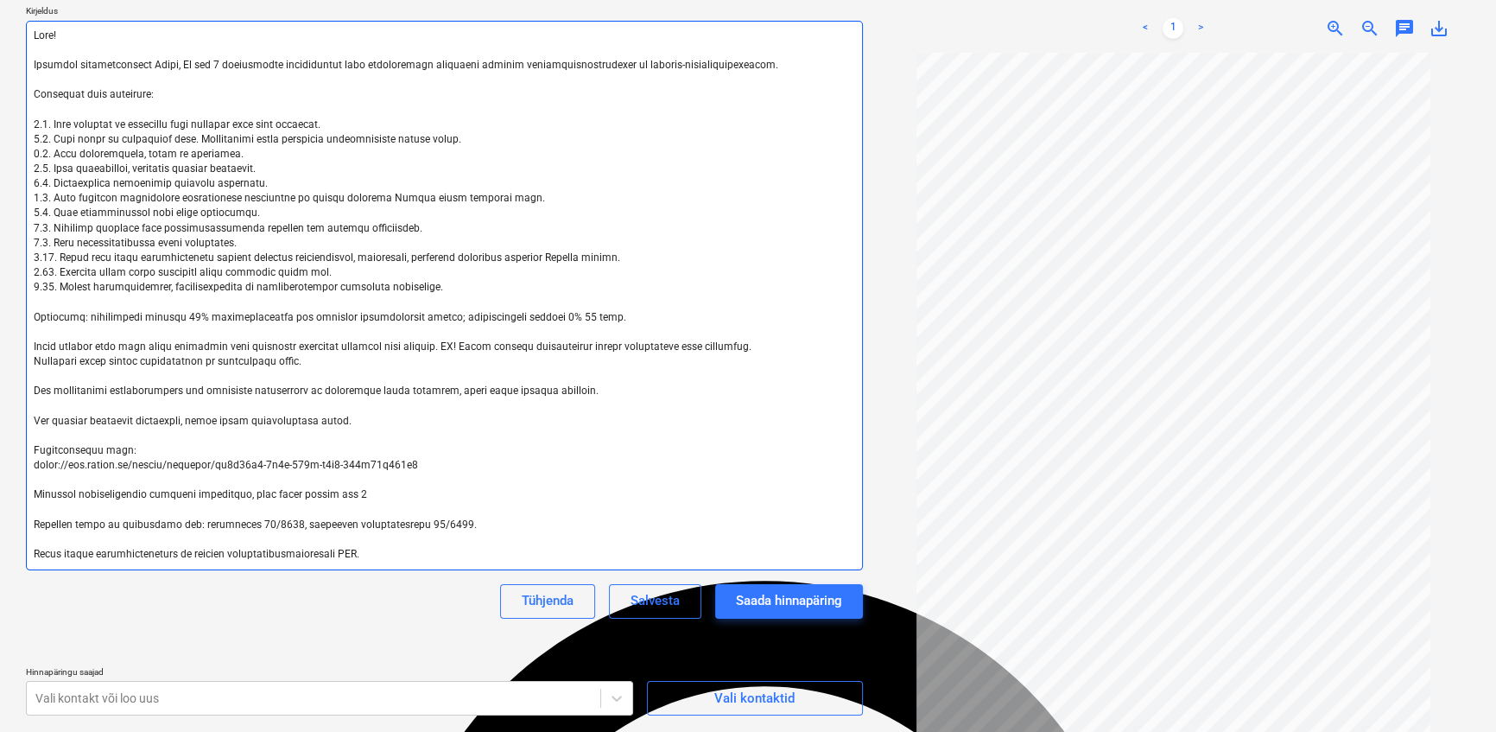
type textarea "x"
type textarea "Lore! Ipsumdol sitametconsect Adipi, El sed 8 doeiusmodte incididuntut labo etd…"
type textarea "x"
type textarea "Lore! Ipsumdol sitametconsect Adipi, El sed 8 doeiusmodte incididuntut labo etd…"
type textarea "x"
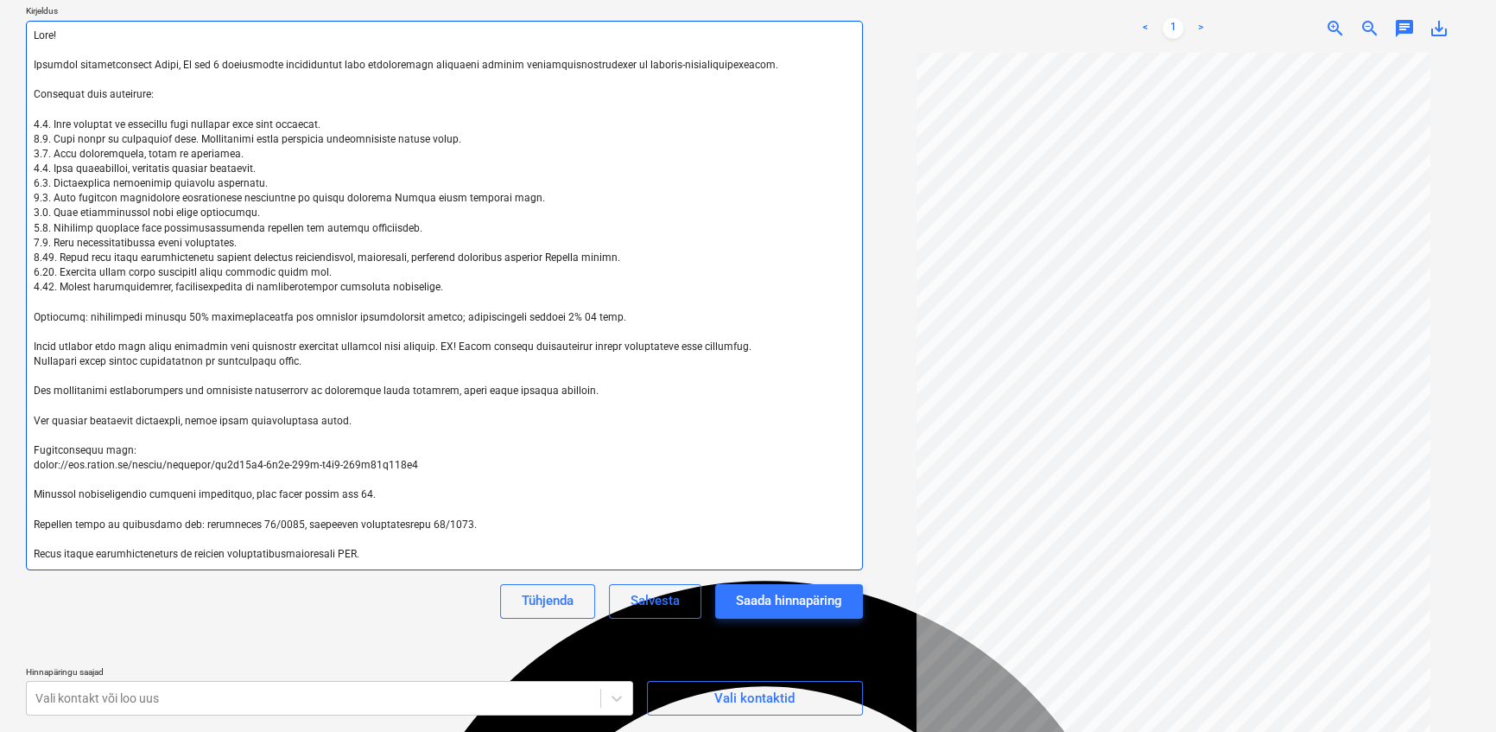
type textarea "Lore! Ipsumdol sitametconsect Adipi, El sed 8 doeiusmodte incididuntut labo etd…"
type textarea "x"
type textarea "Lore! Ipsumdol sitametconsect Adipi, El sed 8 doeiusmodte incididuntut labo etd…"
type textarea "x"
type textarea "Lore! Ipsumdol sitametconsect Adipi, El sed 8 doeiusmodte incididuntut labo etd…"
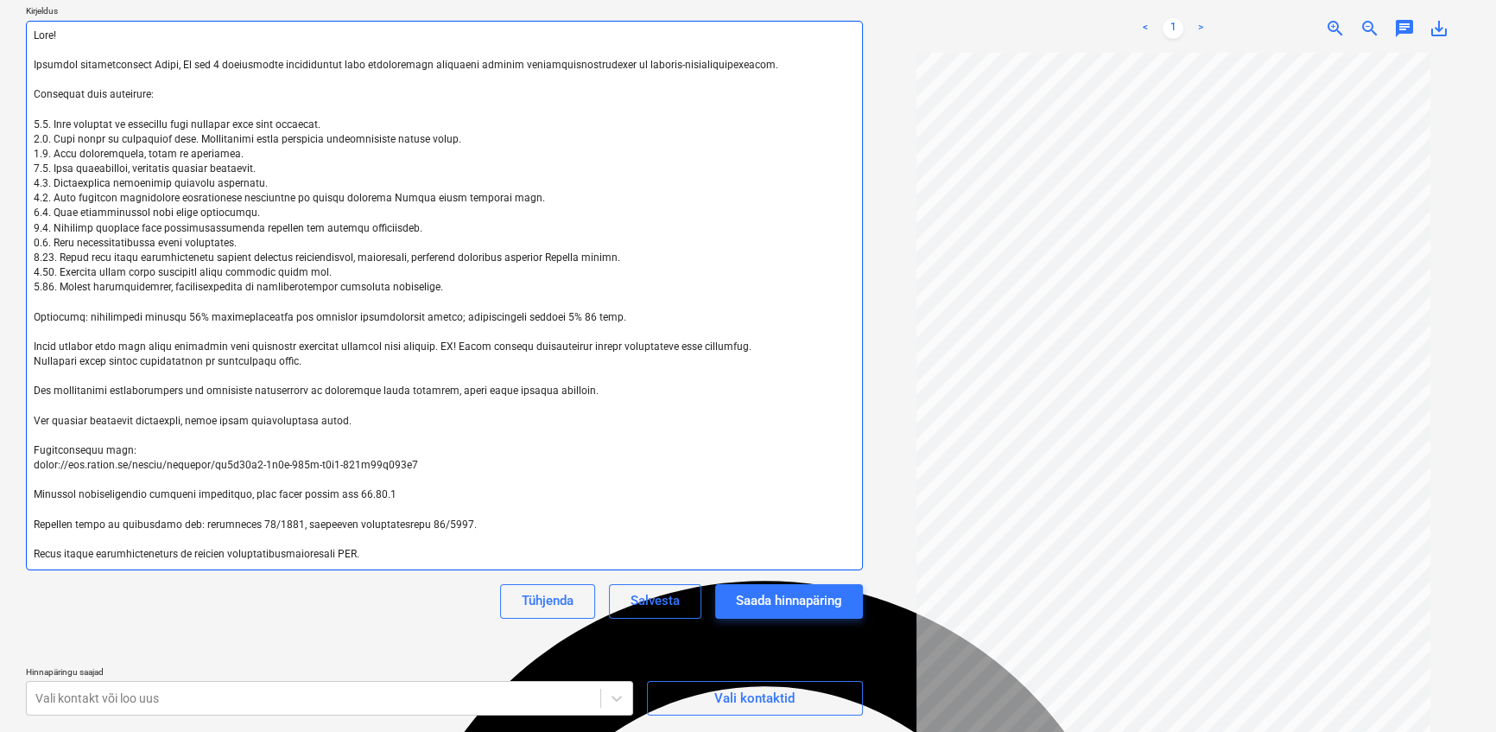
type textarea "x"
type textarea "Lore! Ipsumdol sitametconsect Adipi, El sed 8 doeiusmodte incididuntut labo etd…"
type textarea "x"
type textarea "Lore! Ipsumdol sitametconsect Adipi, El sed 8 doeiusmodte incididuntut labo etd…"
type textarea "x"
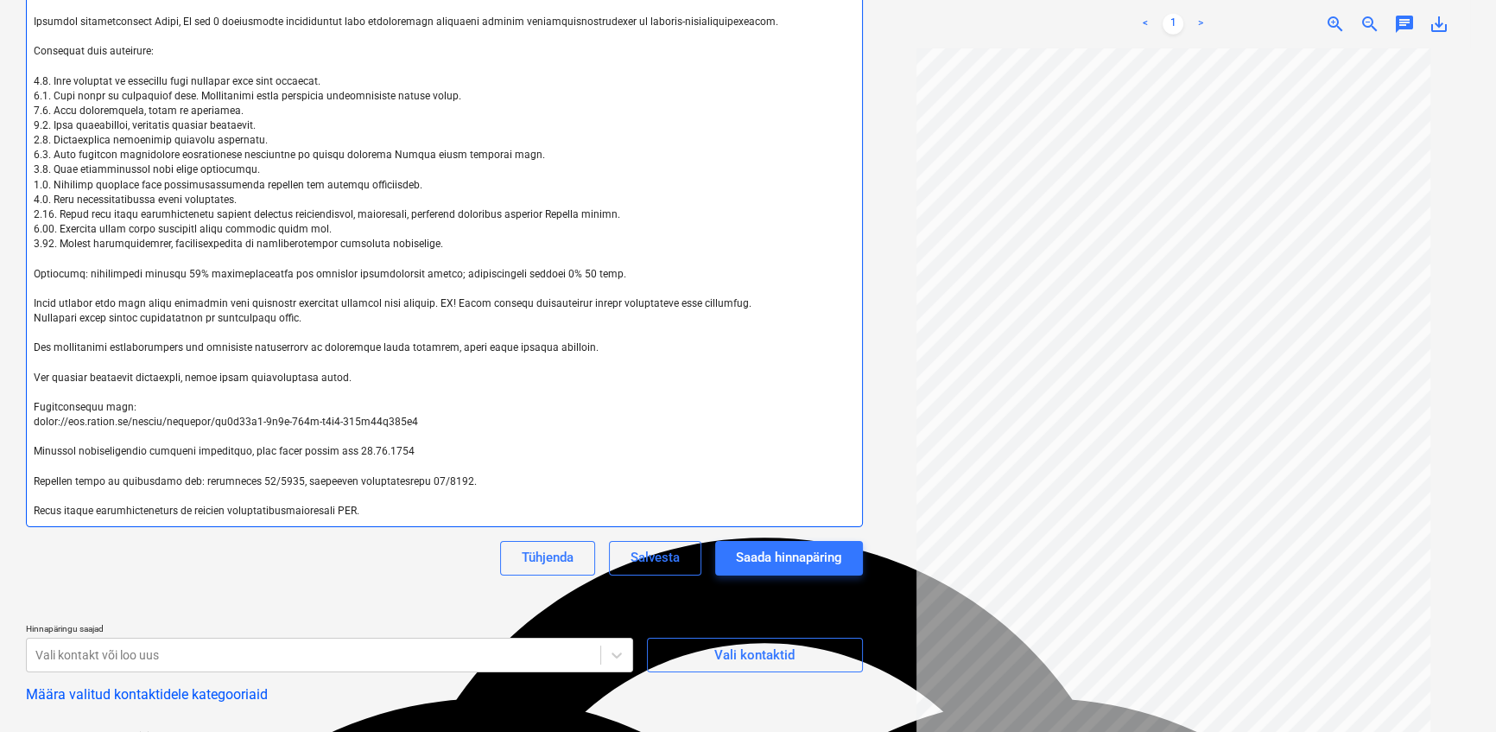
scroll to position [327, 0]
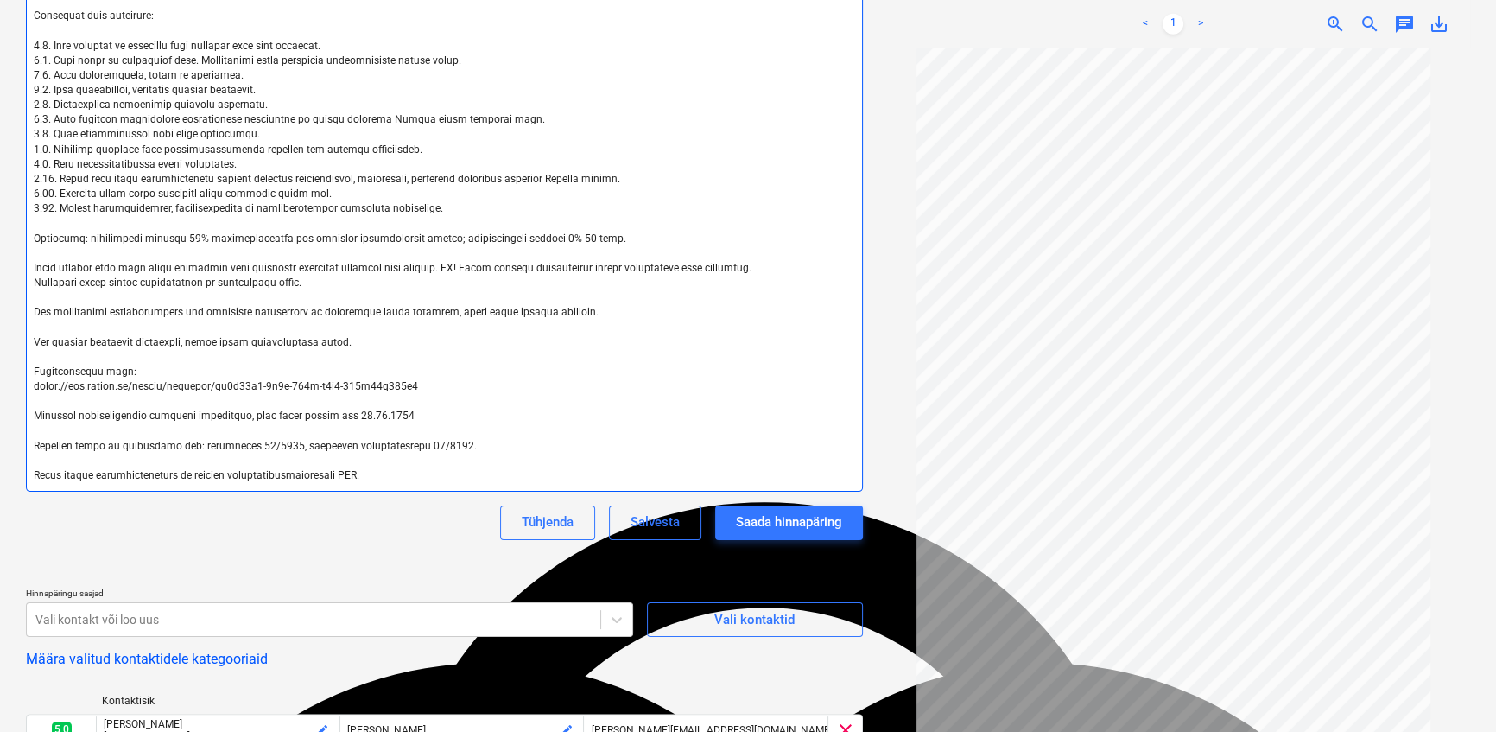
type textarea "Lore! Ipsumdol sitametconsect Adipi, El sed 8 doeiusmodte incididuntut labo etd…"
drag, startPoint x: 225, startPoint y: 443, endPoint x: 439, endPoint y: 450, distance: 214.3
click at [439, 450] on textarea at bounding box center [444, 216] width 837 height 549
paste textarea "ksed dets II pool, siseuksed märts"
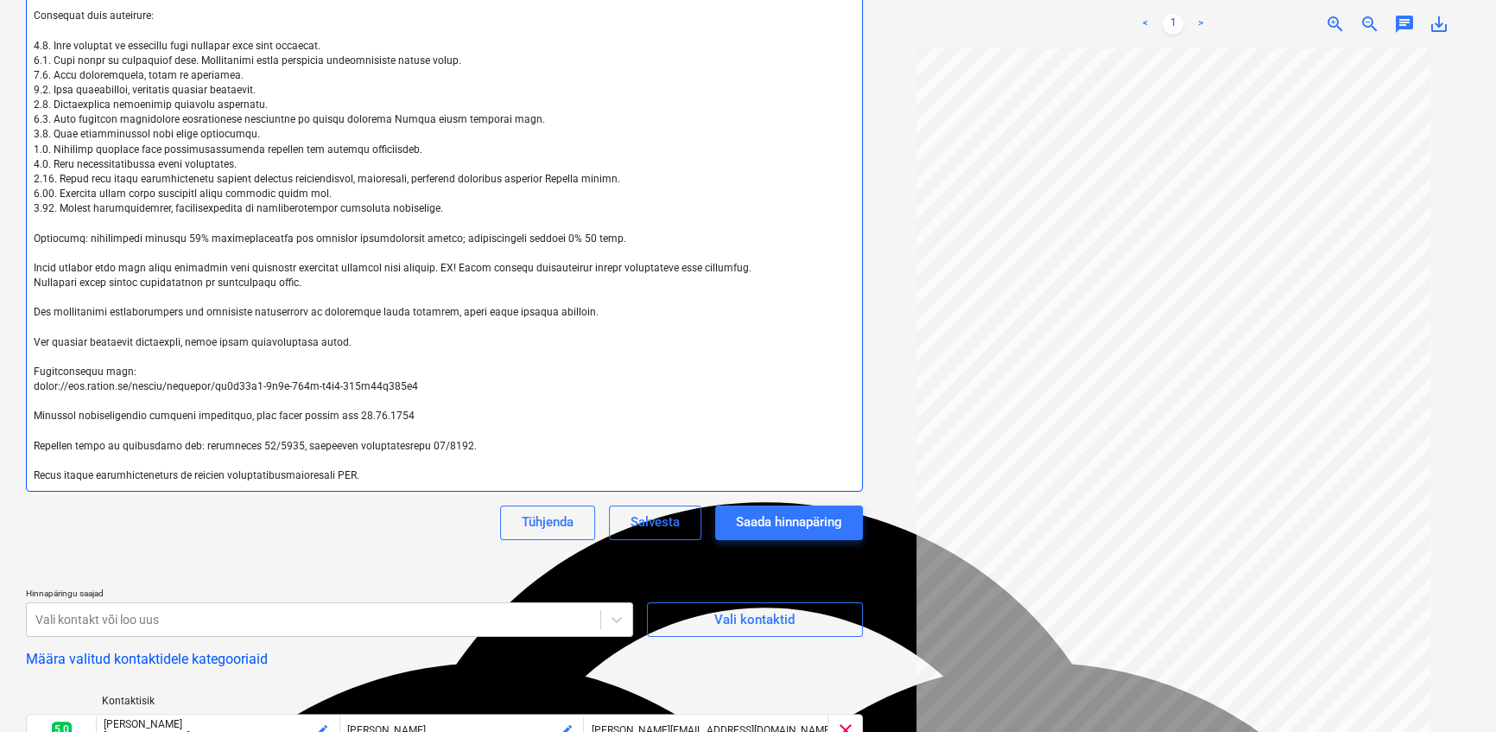
type textarea "x"
type textarea "Lore! Ipsumdol sitametconsect Adipi, El sed 8 doeiusmodte incididuntut labo etd…"
click at [288, 448] on textarea at bounding box center [444, 216] width 837 height 549
click at [289, 448] on textarea at bounding box center [444, 216] width 837 height 549
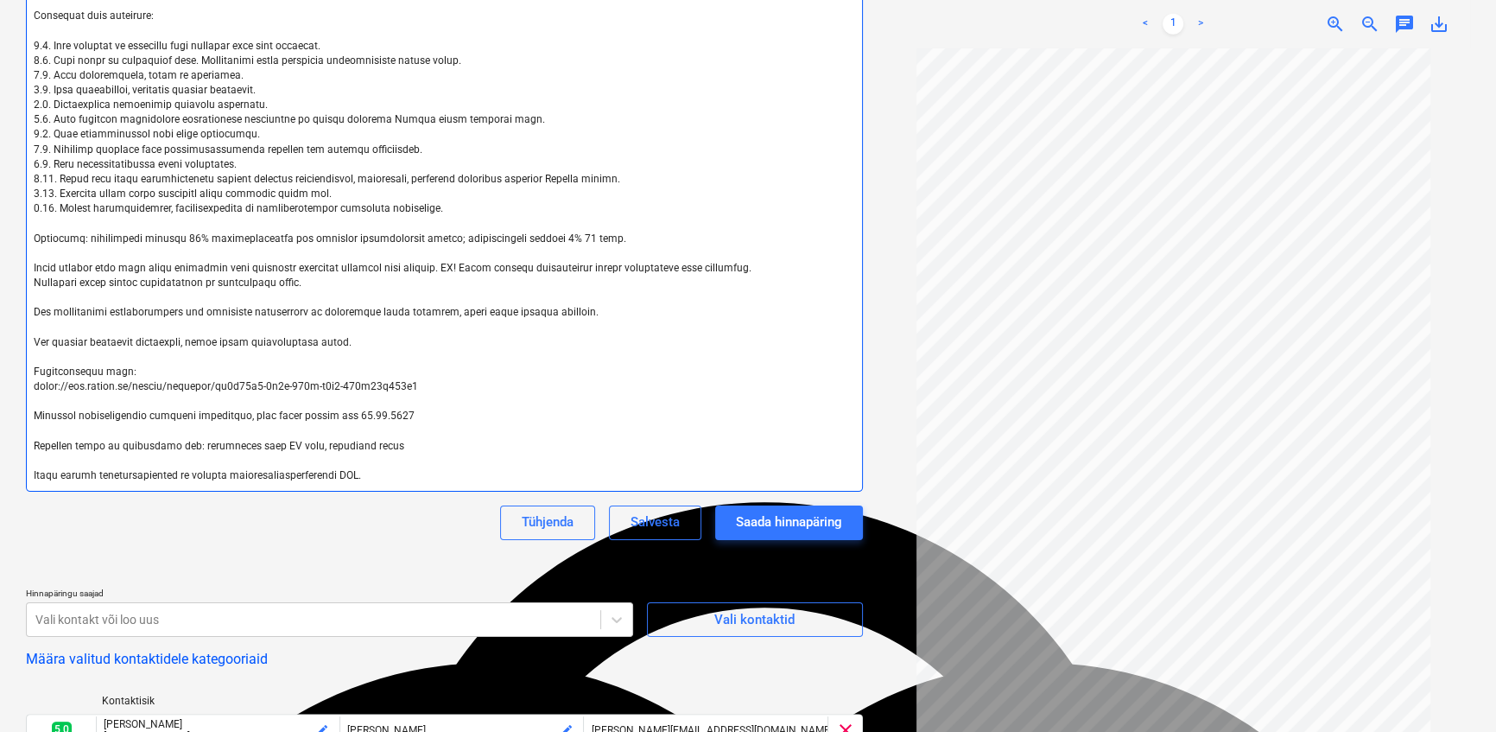
type textarea "x"
type textarea "Lore! Ipsumdol sitametconsect Adipi, El sed 8 doeiusmodte incididuntut labo etd…"
type textarea "x"
type textarea "Lore! Ipsumdol sitametconsect Adipi, El sed 8 doeiusmodte incididuntut labo etd…"
type textarea "x"
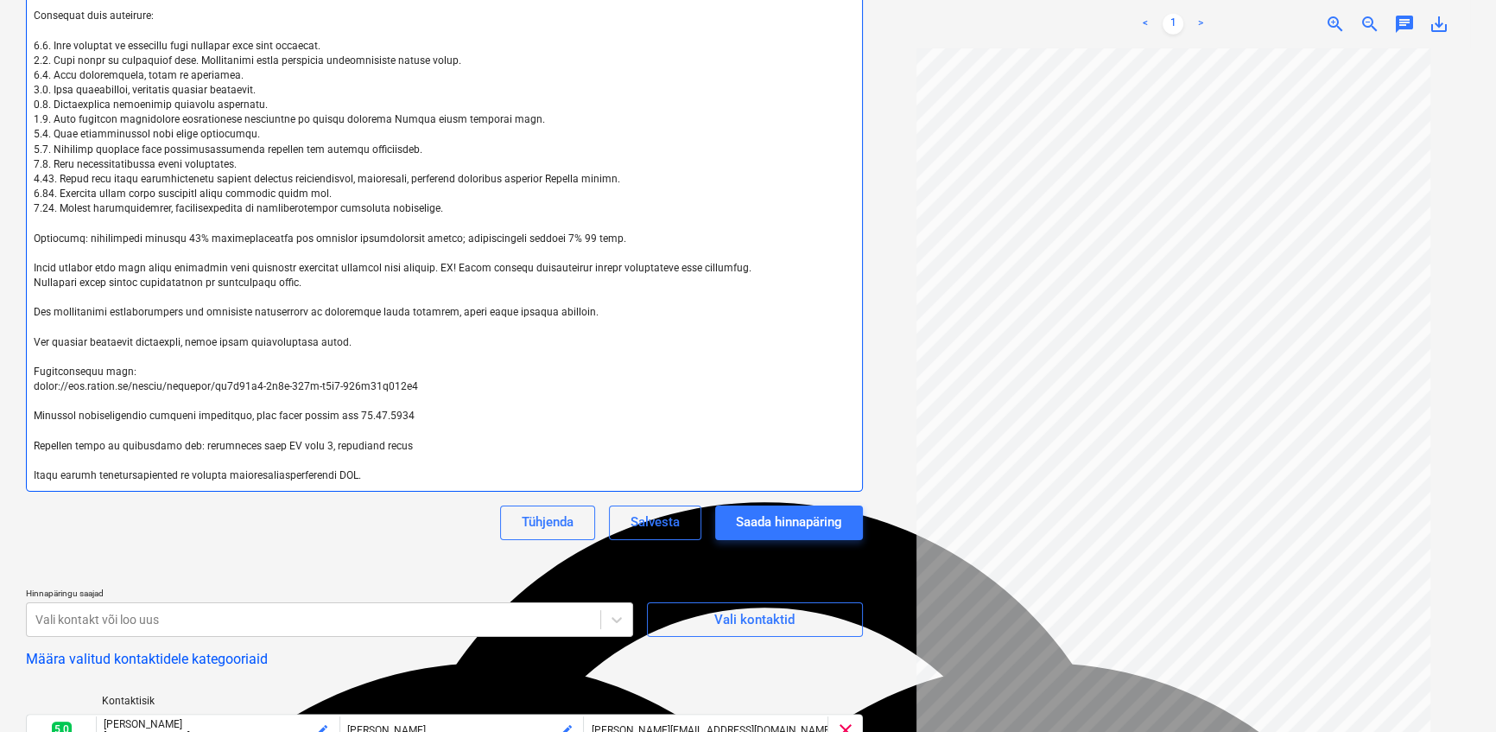
type textarea "Lore! Ipsumdol sitametconsect Adipi, El sed 8 doeiusmodte incididuntut labo etd…"
type textarea "x"
click at [394, 447] on textarea at bounding box center [444, 216] width 837 height 549
click at [373, 479] on textarea at bounding box center [444, 216] width 837 height 549
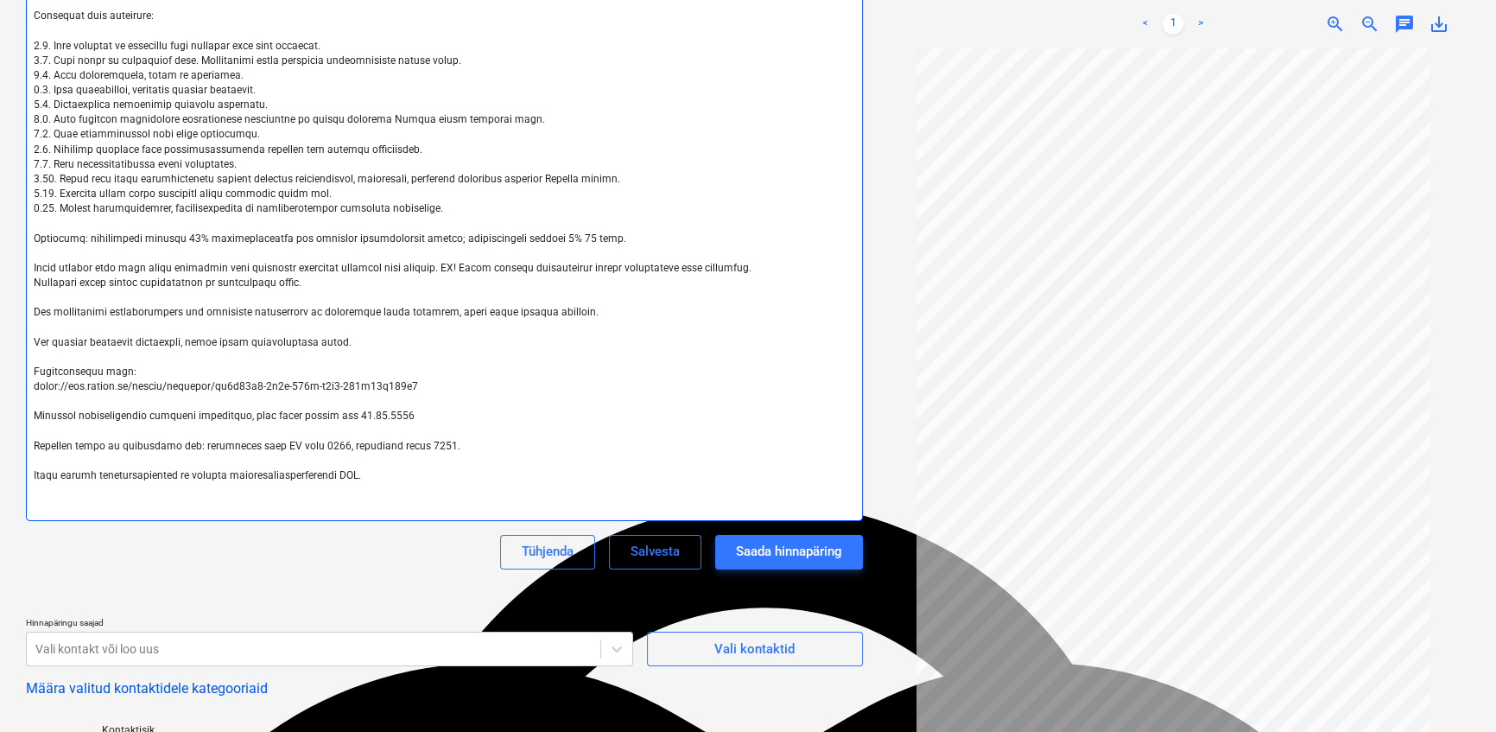
click at [97, 487] on textarea at bounding box center [444, 231] width 837 height 579
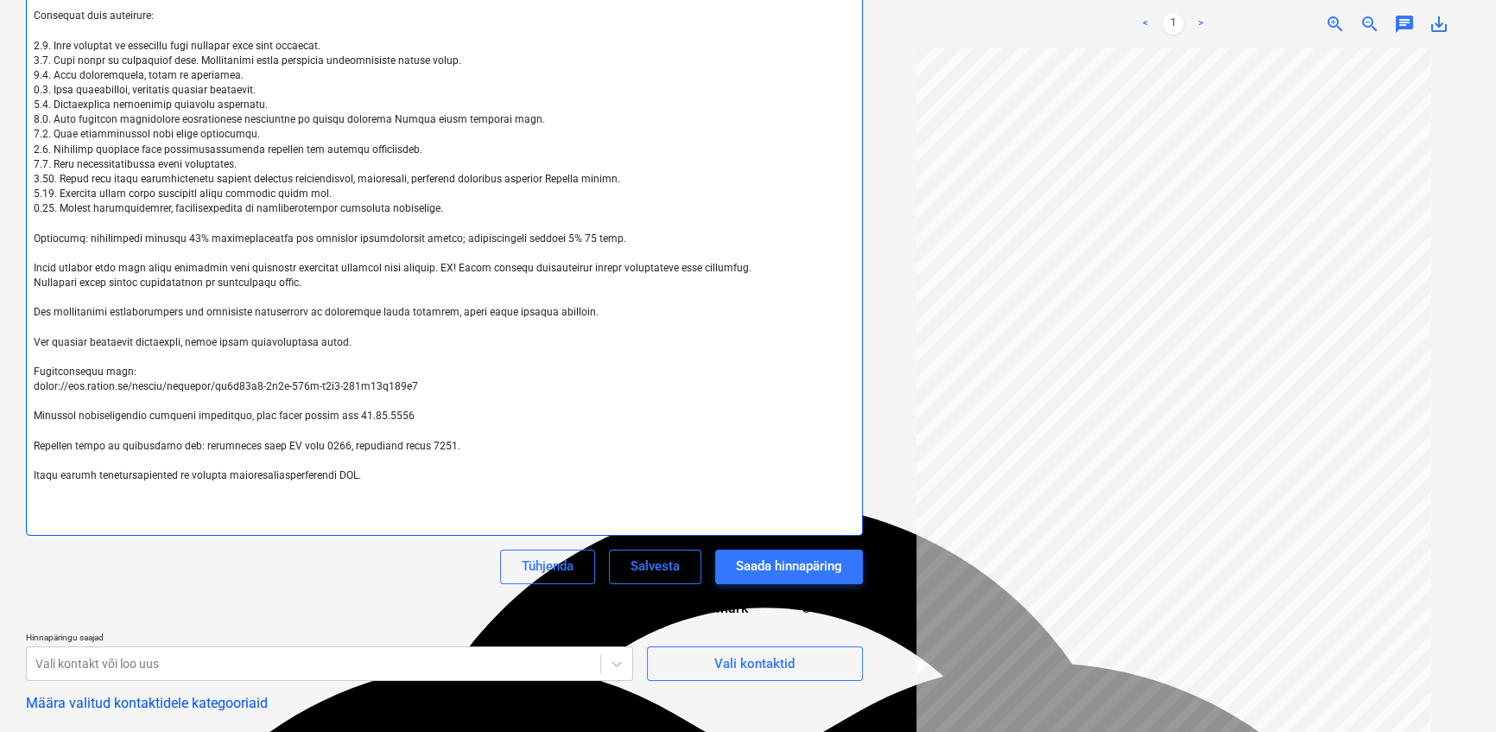
paste textarea "[PERSON_NAME] hankespetsialist M: [PHONE_NUMBER]"
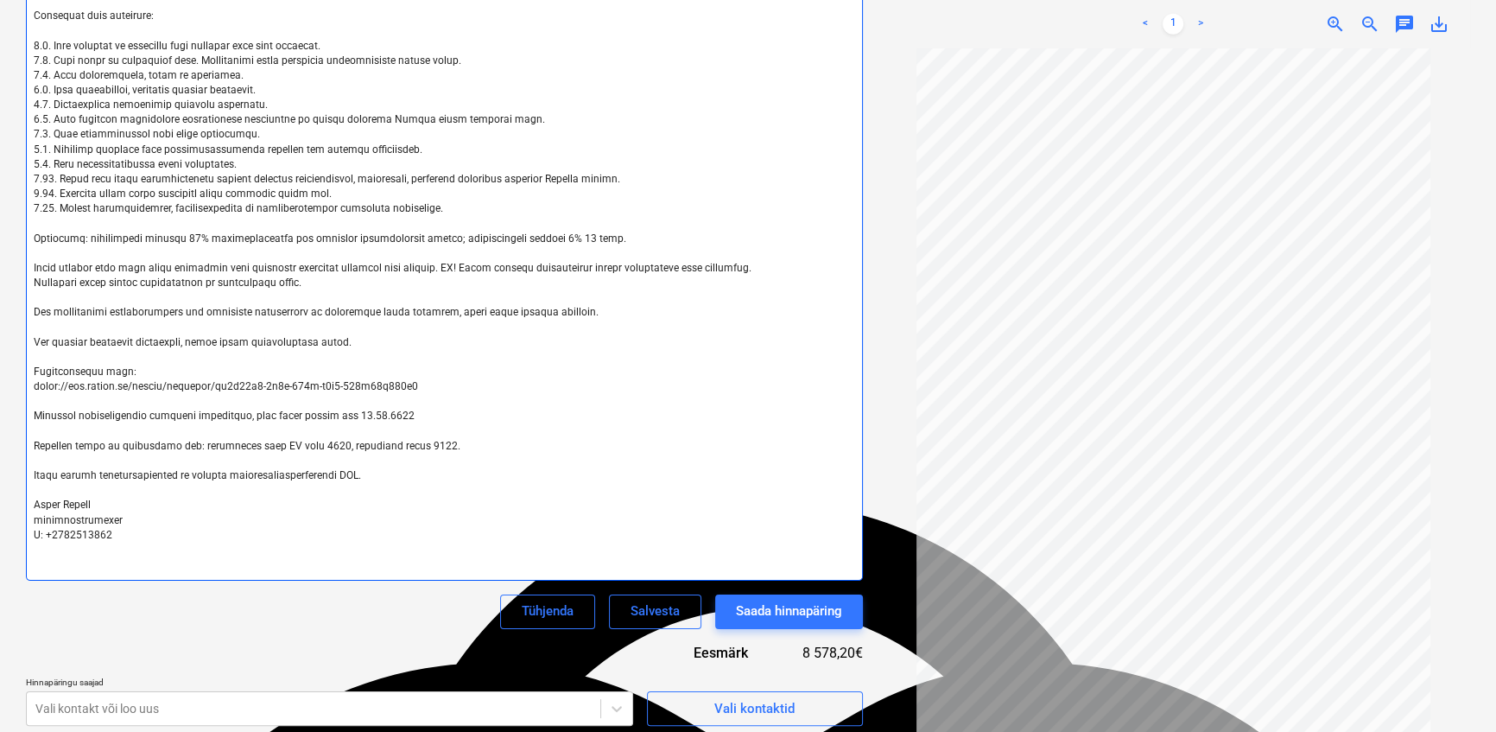
drag, startPoint x: 30, startPoint y: 504, endPoint x: 43, endPoint y: 515, distance: 17.1
click at [30, 504] on textarea at bounding box center [444, 261] width 837 height 638
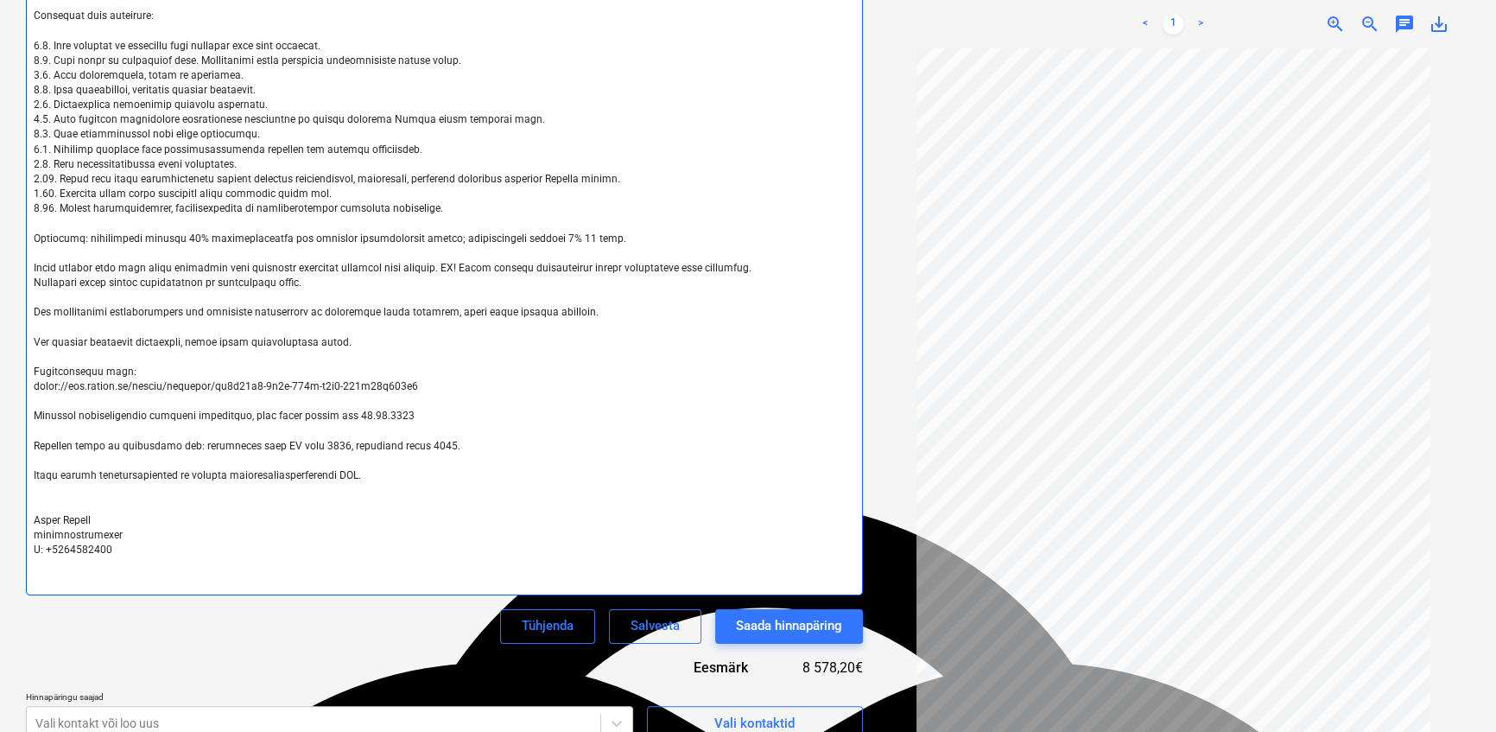
paste textarea
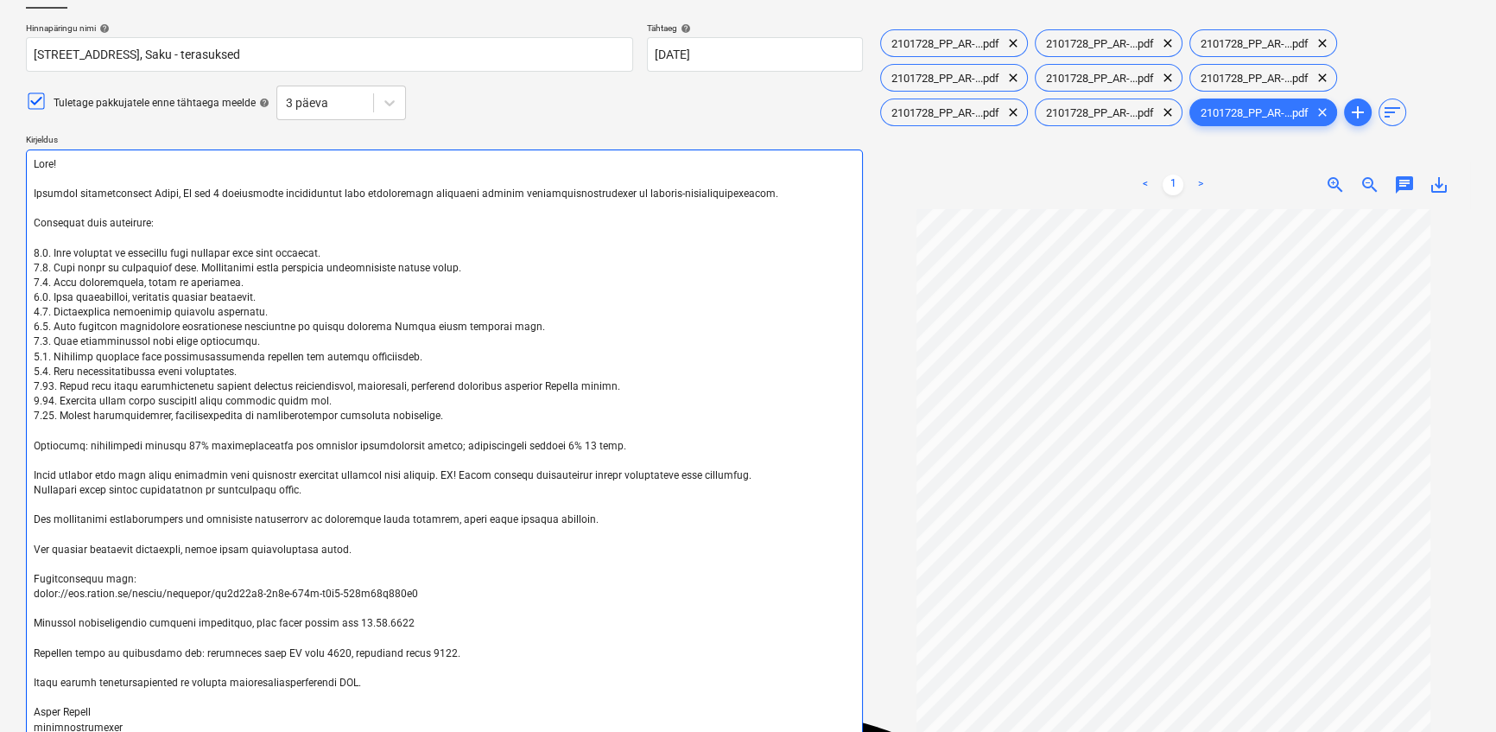
scroll to position [91, 0]
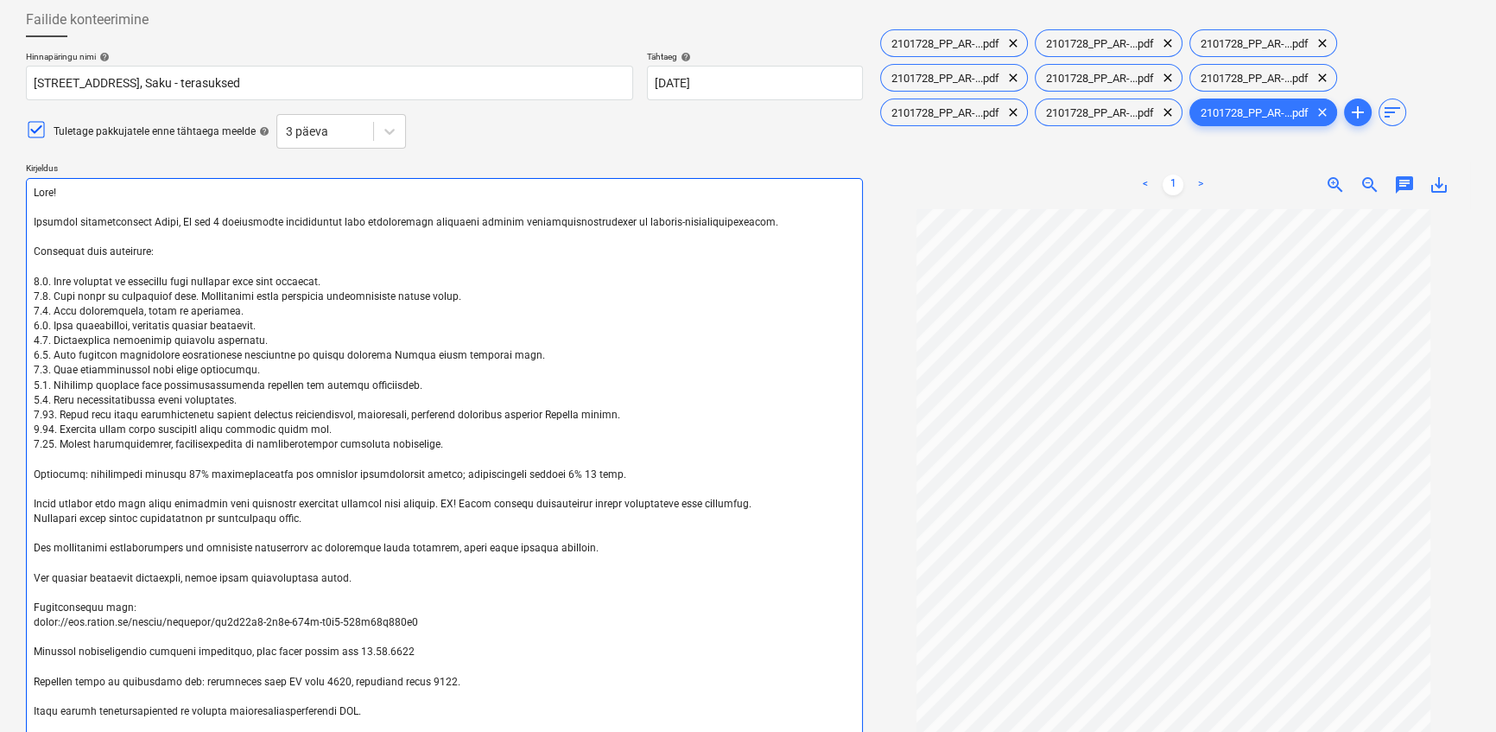
click at [189, 223] on textarea at bounding box center [444, 497] width 837 height 638
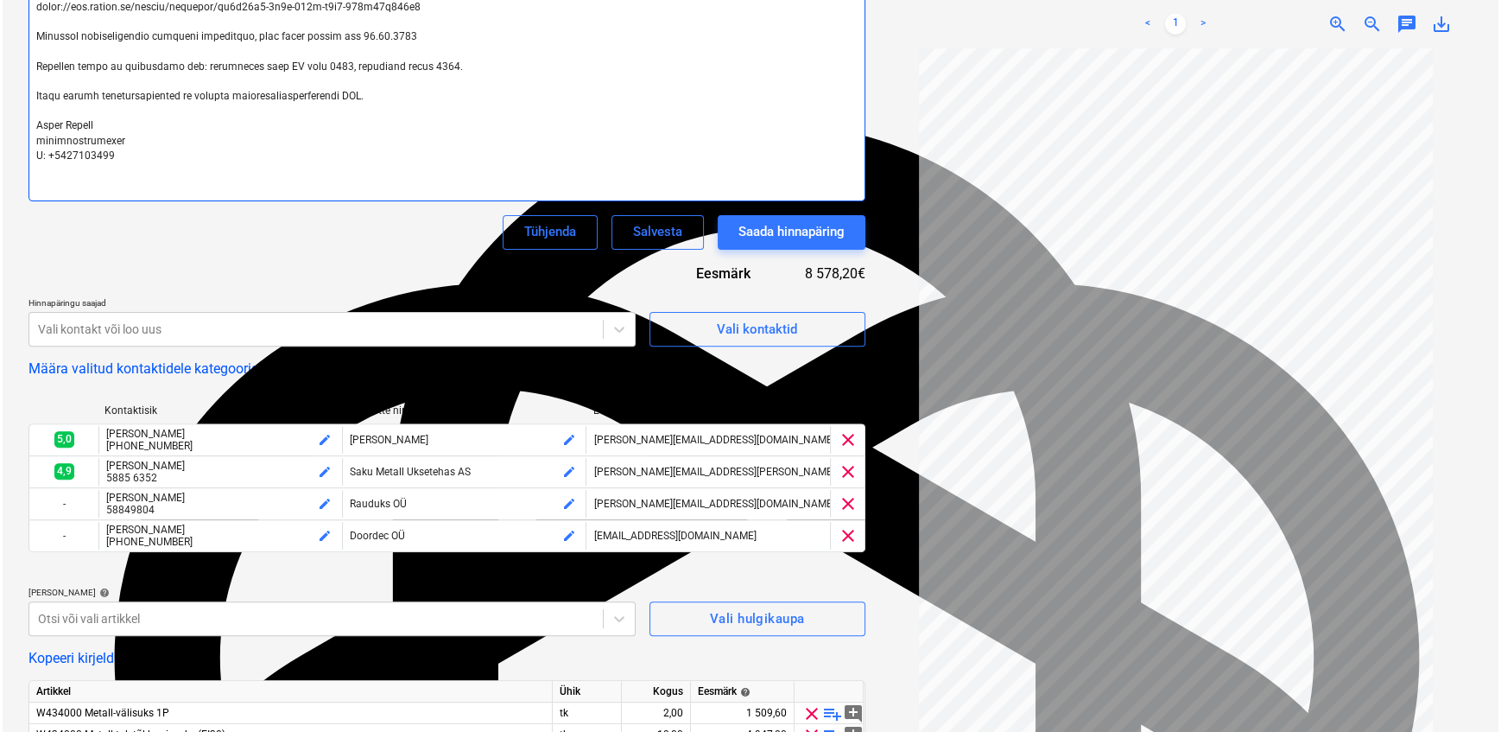
scroll to position [719, 0]
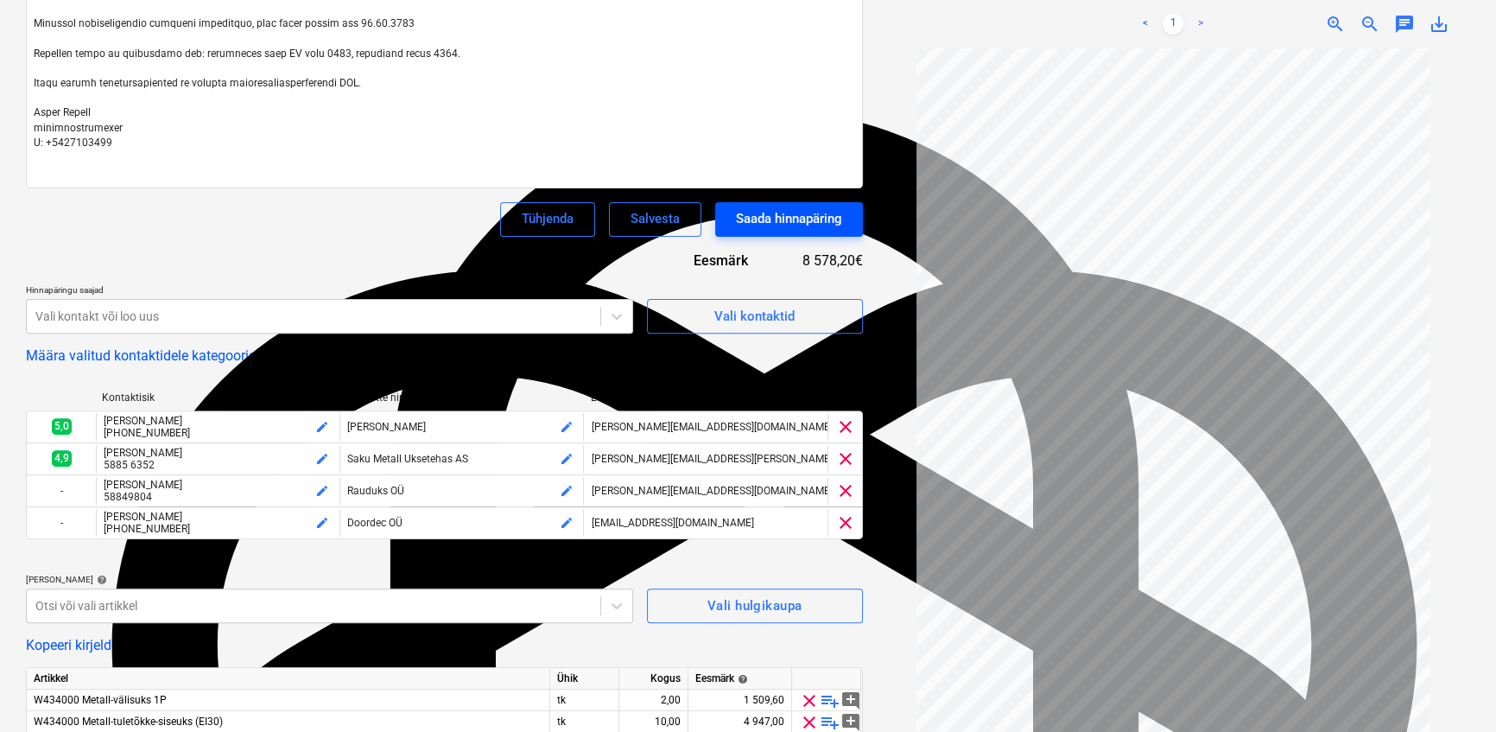
click at [783, 204] on button "Saada hinnapäring" at bounding box center [789, 219] width 148 height 35
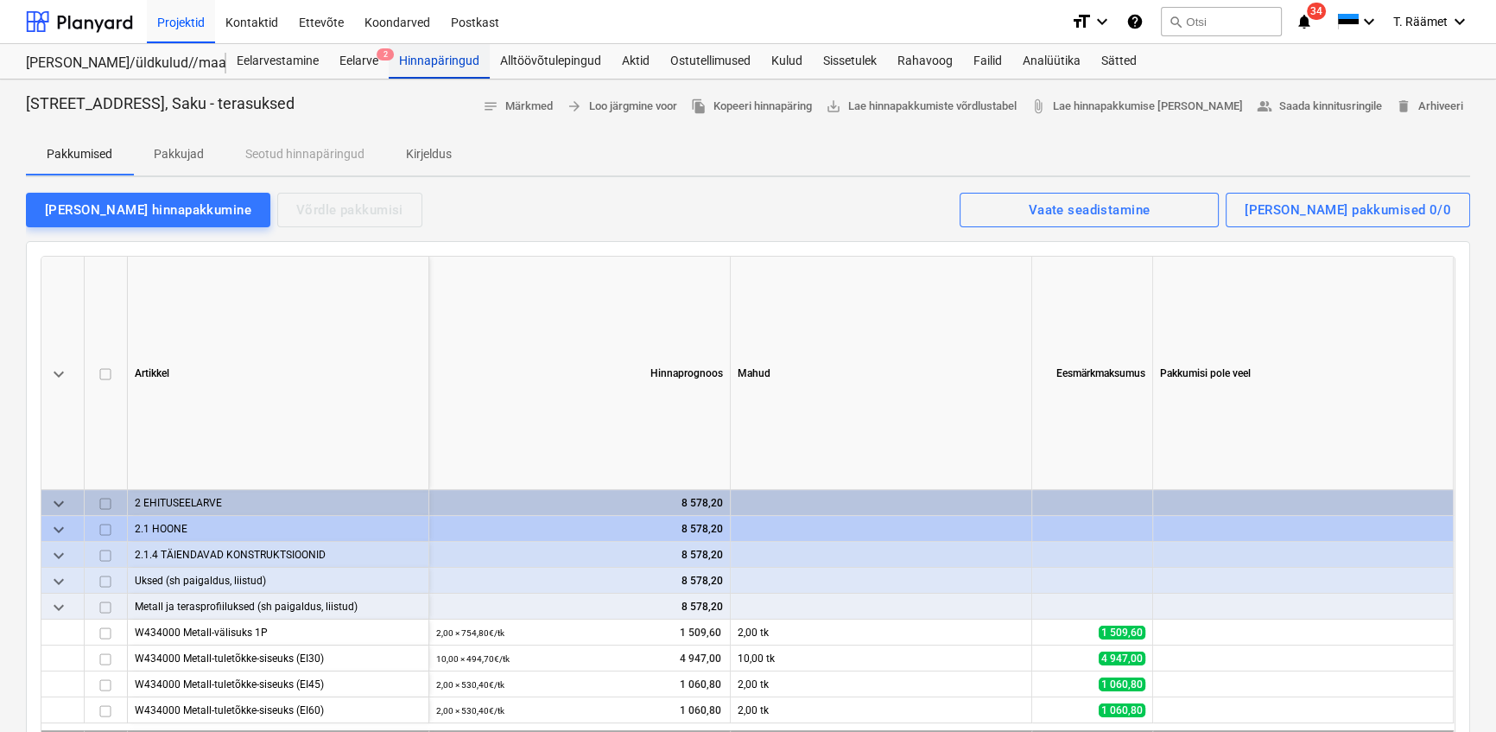
click at [440, 68] on div "Hinnapäringud" at bounding box center [439, 61] width 101 height 35
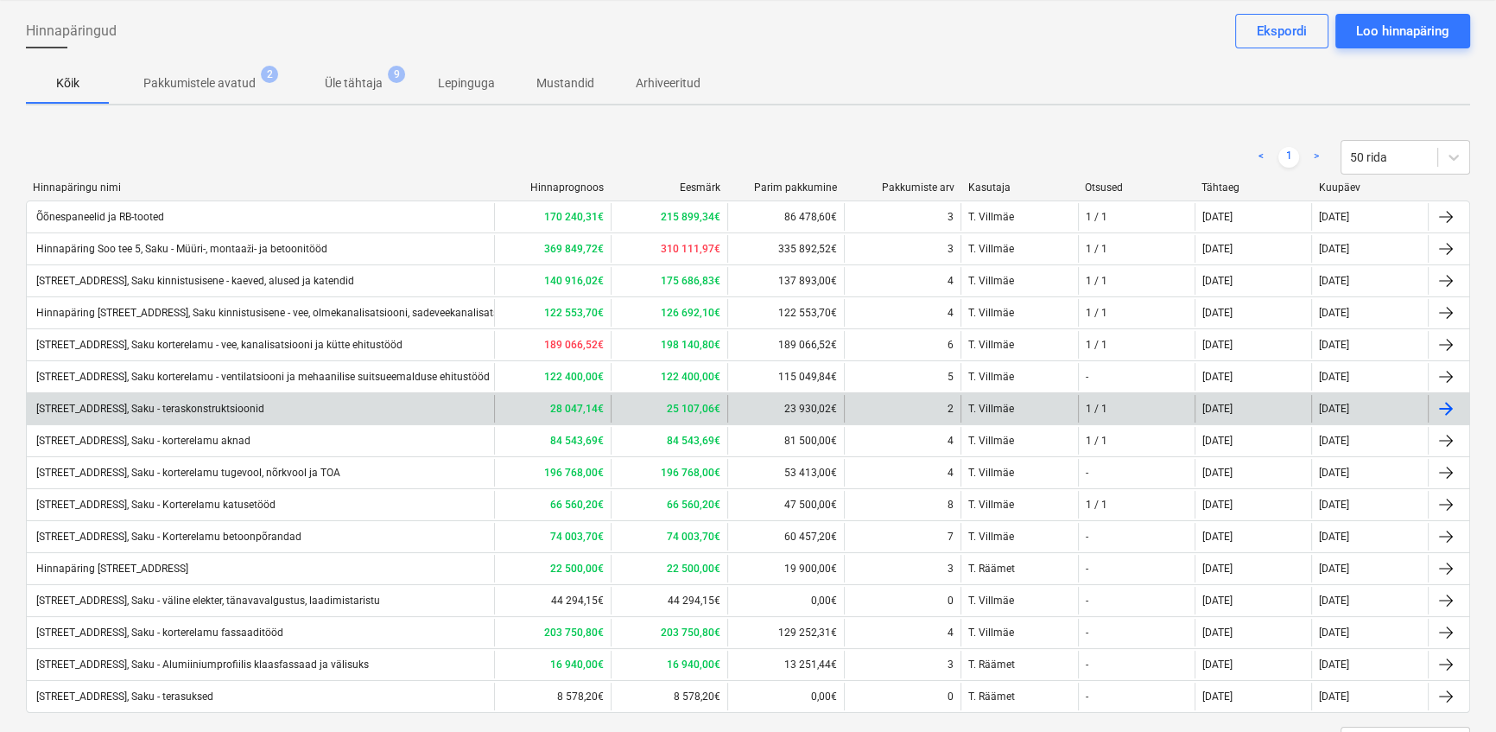
scroll to position [155, 0]
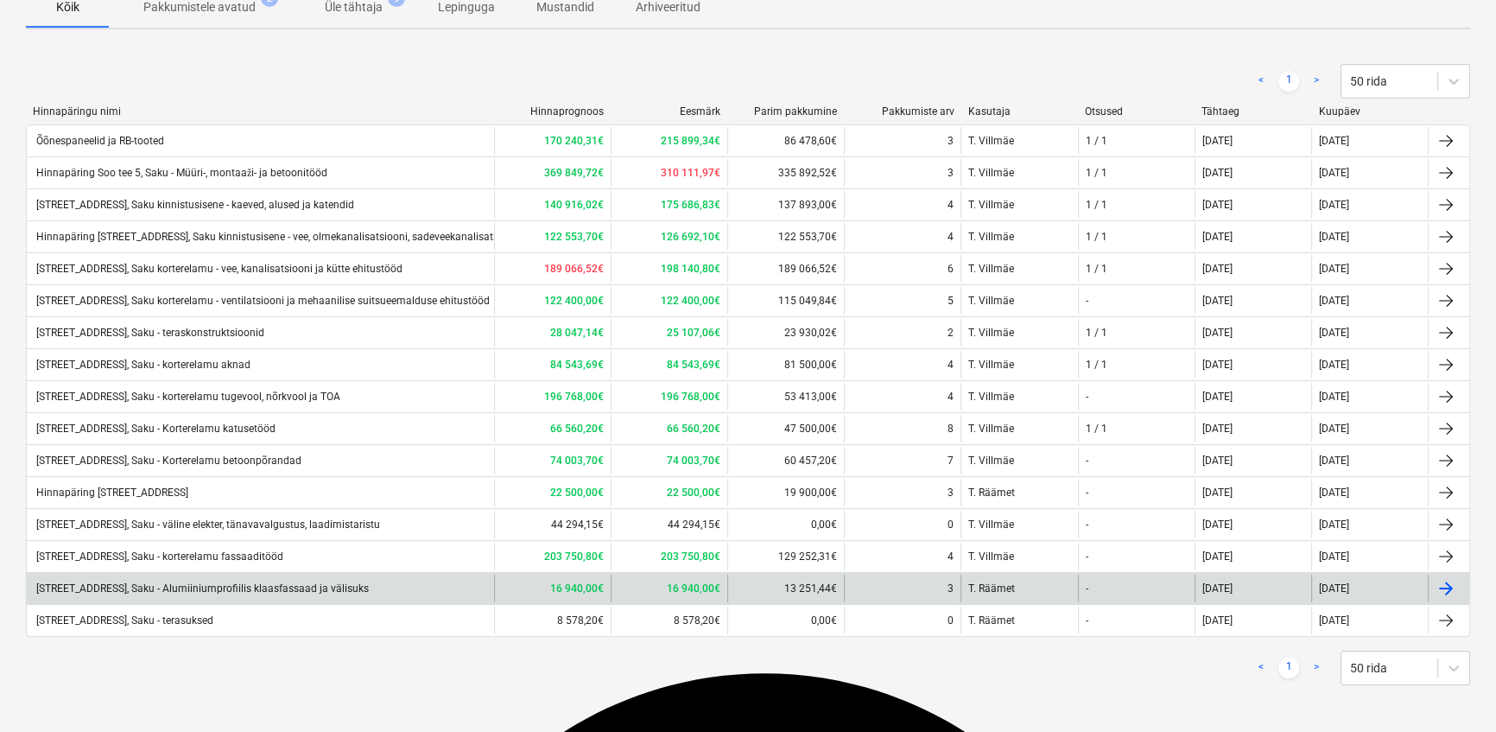
click at [259, 582] on div "[STREET_ADDRESS], Saku - Alumiiniumprofiilis klaasfassaad ja välisuks" at bounding box center [201, 588] width 335 height 12
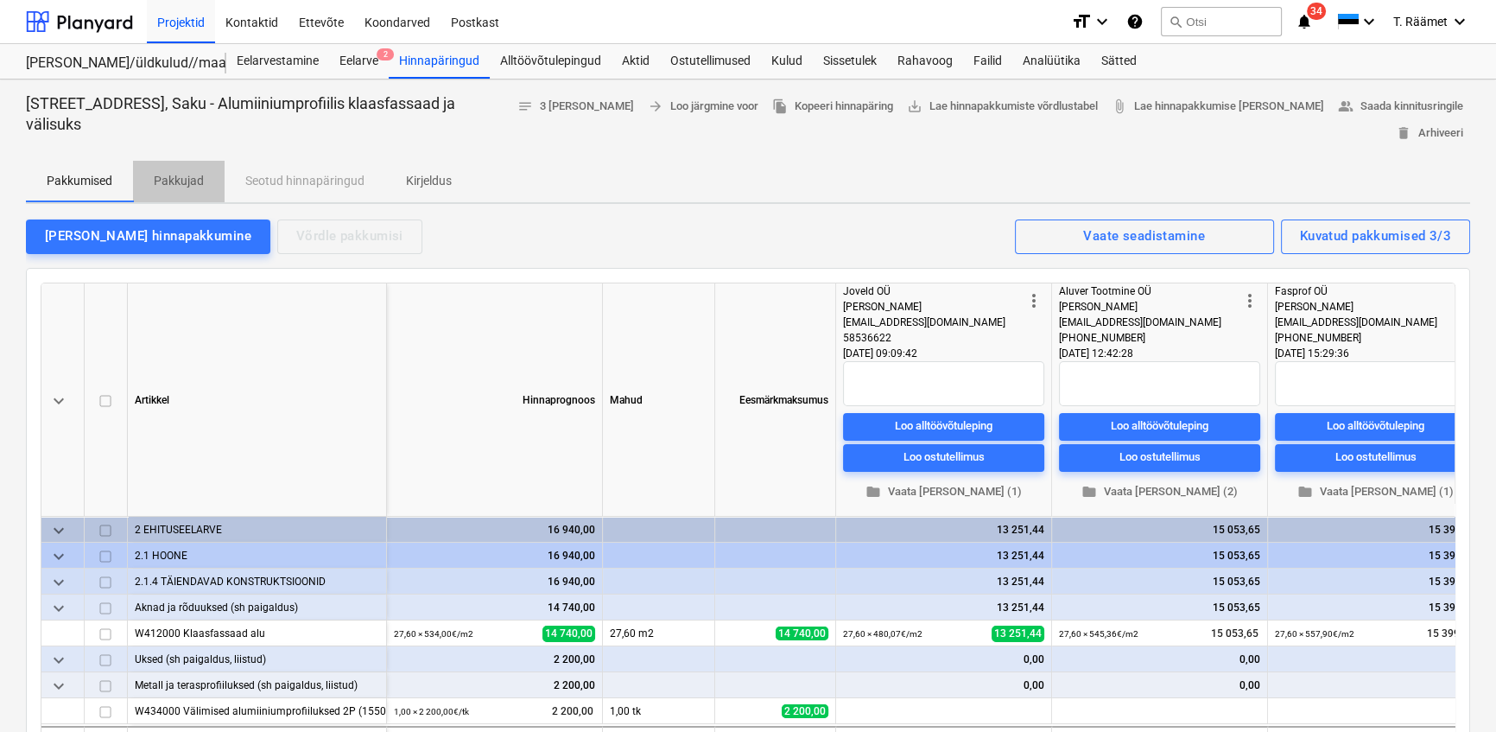
click at [187, 174] on p "Pakkujad" at bounding box center [179, 181] width 50 height 18
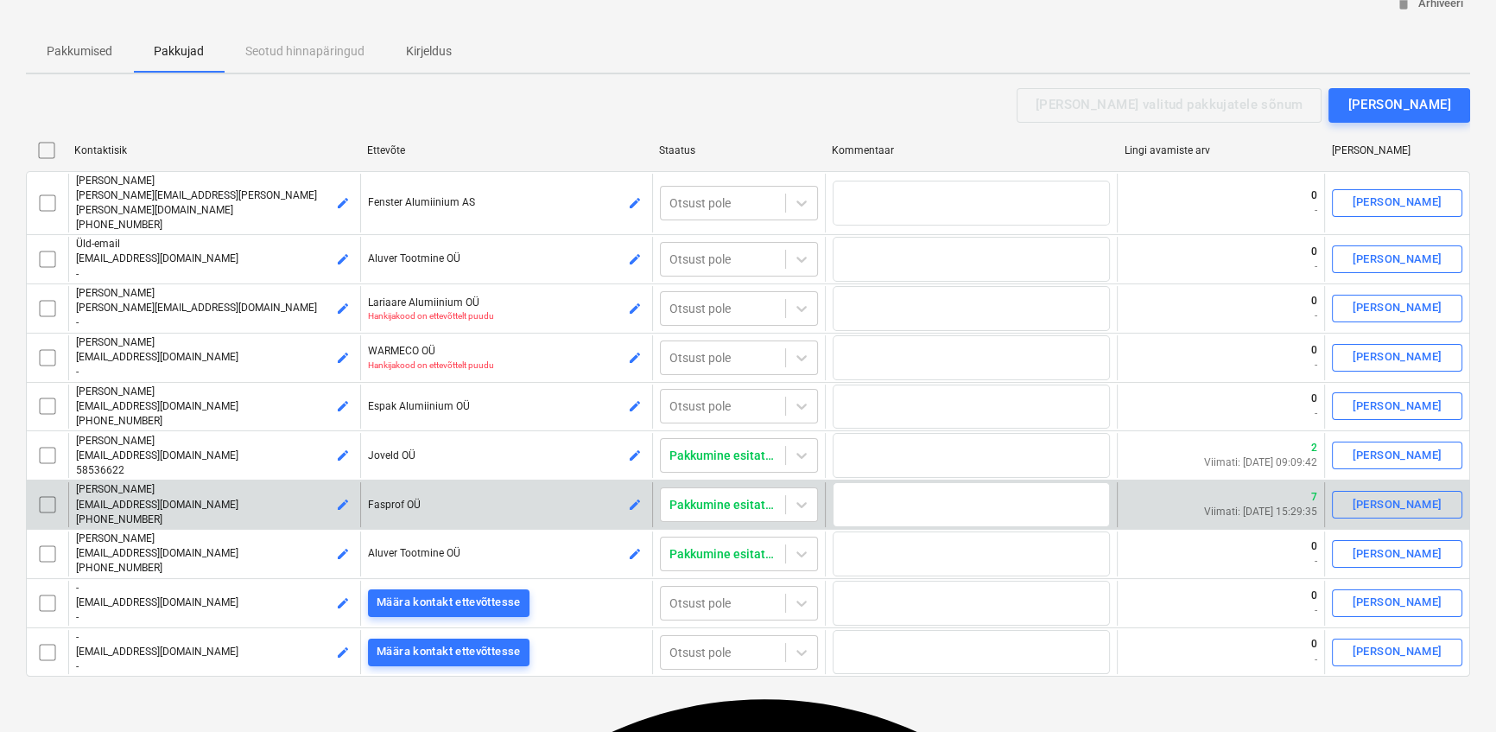
scroll to position [156, 0]
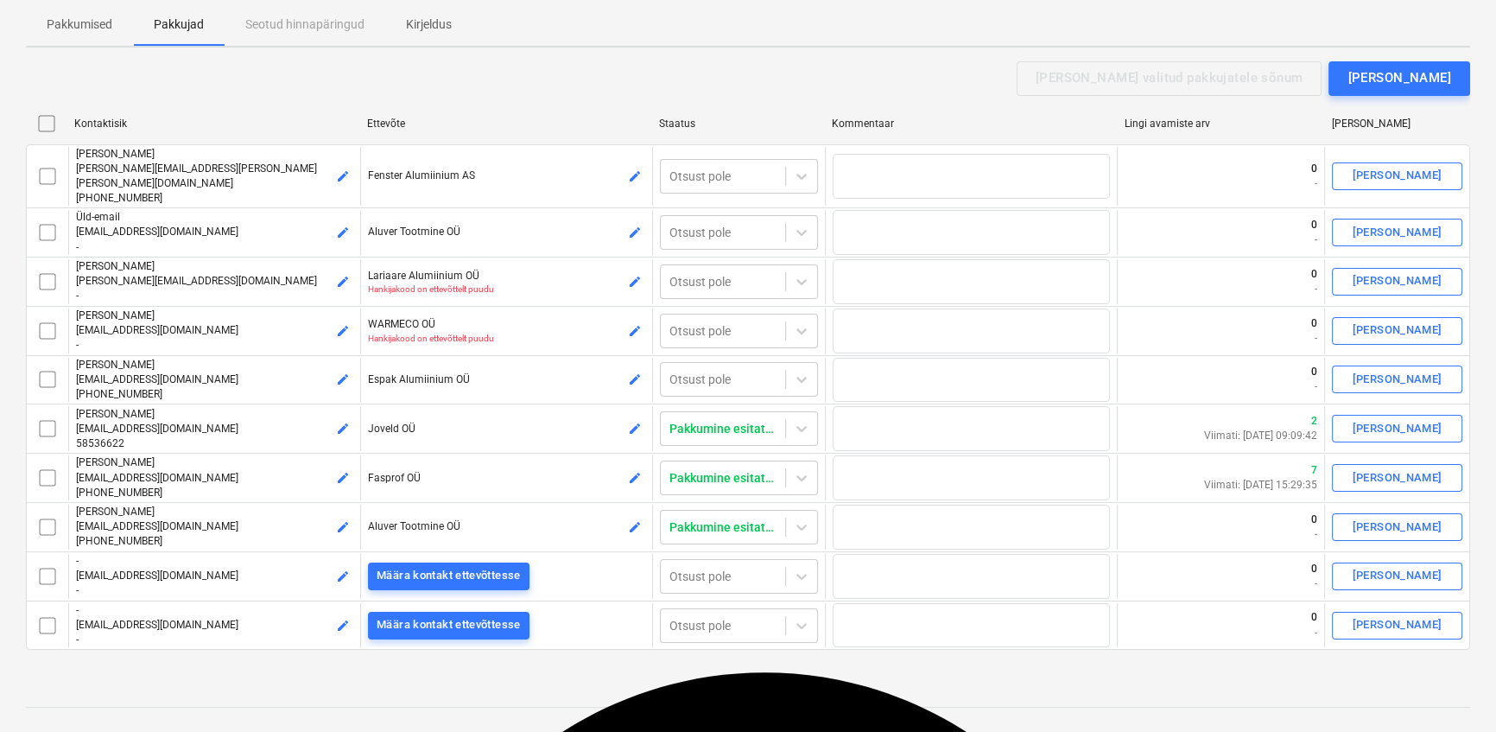
click at [983, 54] on div "Hinnapäring Soo tee 5, Saku - Alumiiniumprofiilis klaasfassaad ja välisuks note…" at bounding box center [748, 670] width 1496 height 1494
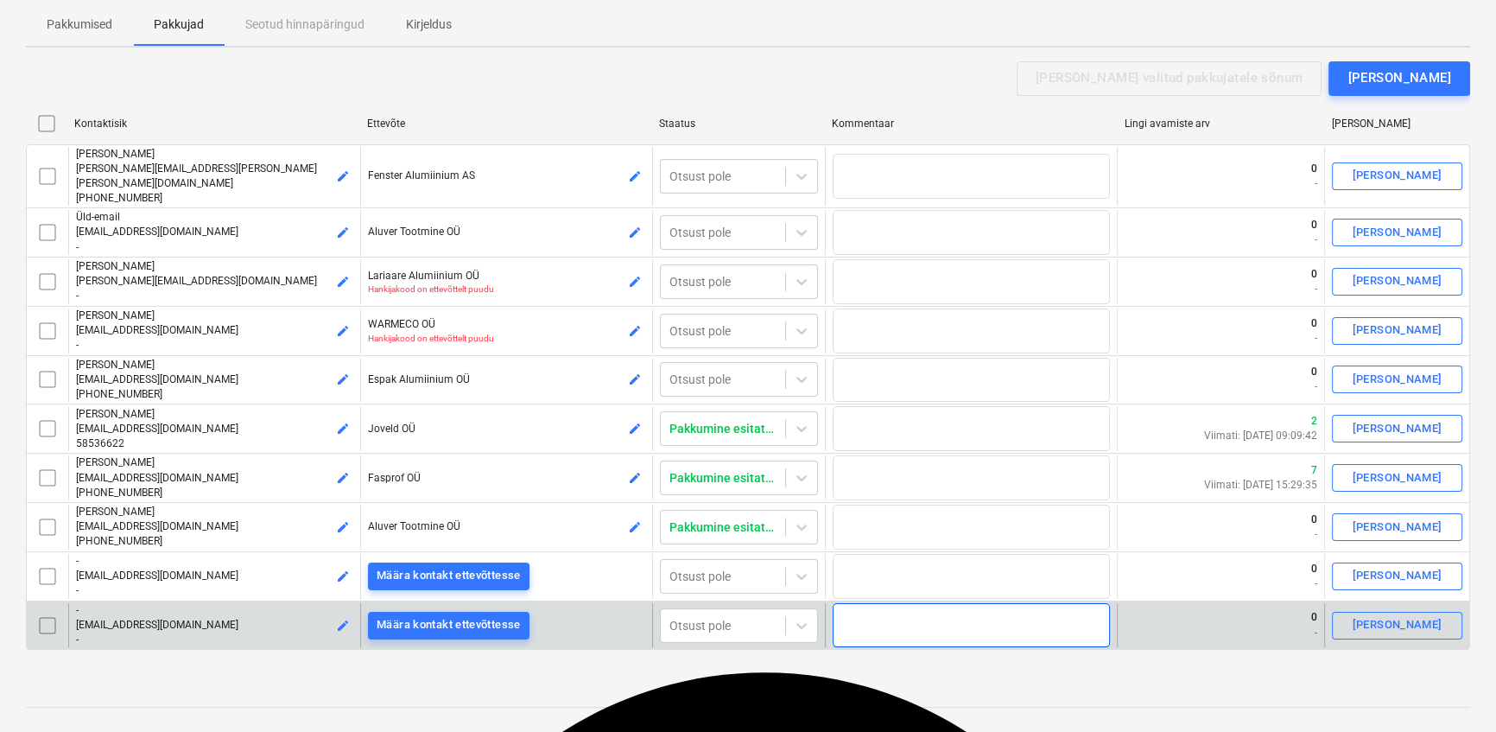
click at [862, 609] on textarea at bounding box center [971, 625] width 277 height 45
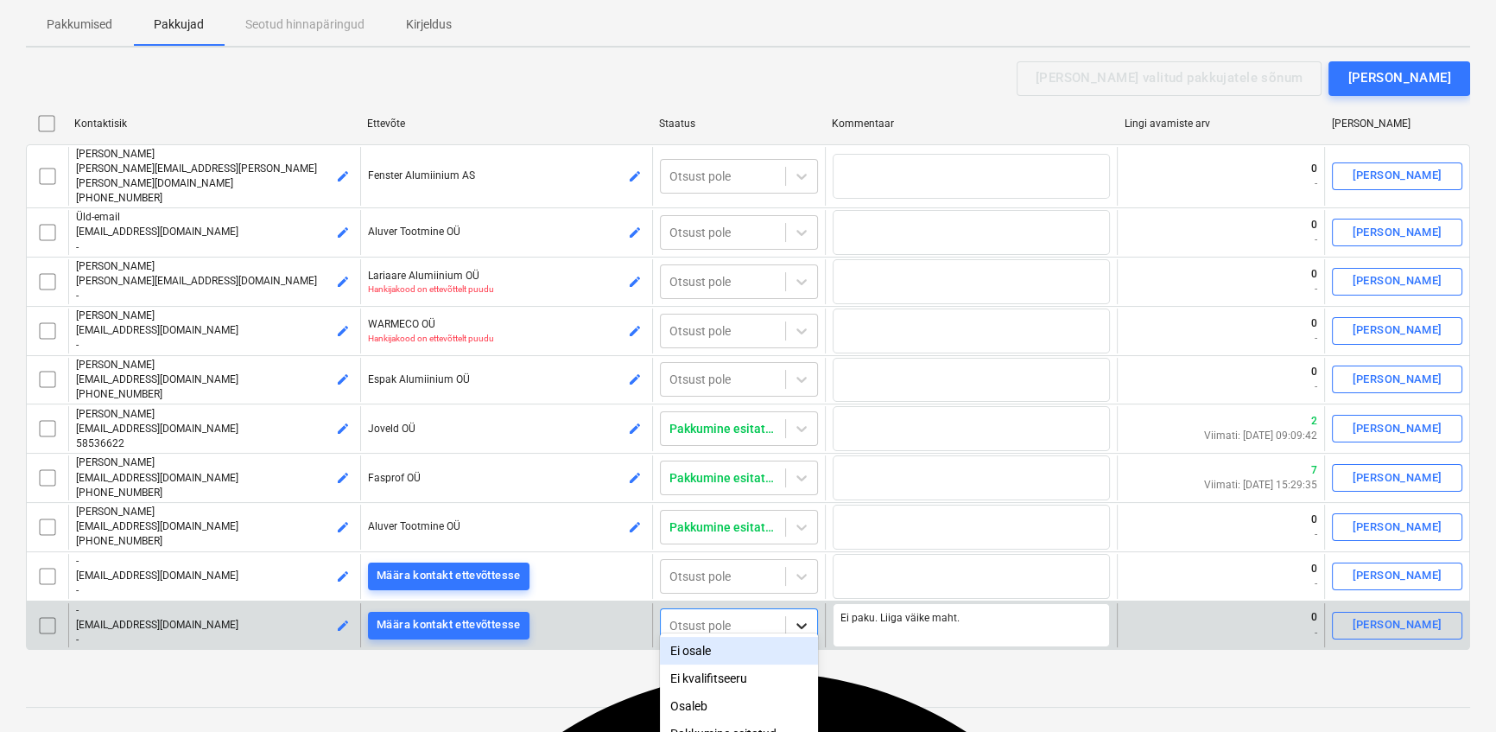
click at [803, 575] on body "Projektid Kontaktid Ettevõte Koondarved Postkast format_size keyboard_arrow_dow…" at bounding box center [748, 210] width 1496 height 732
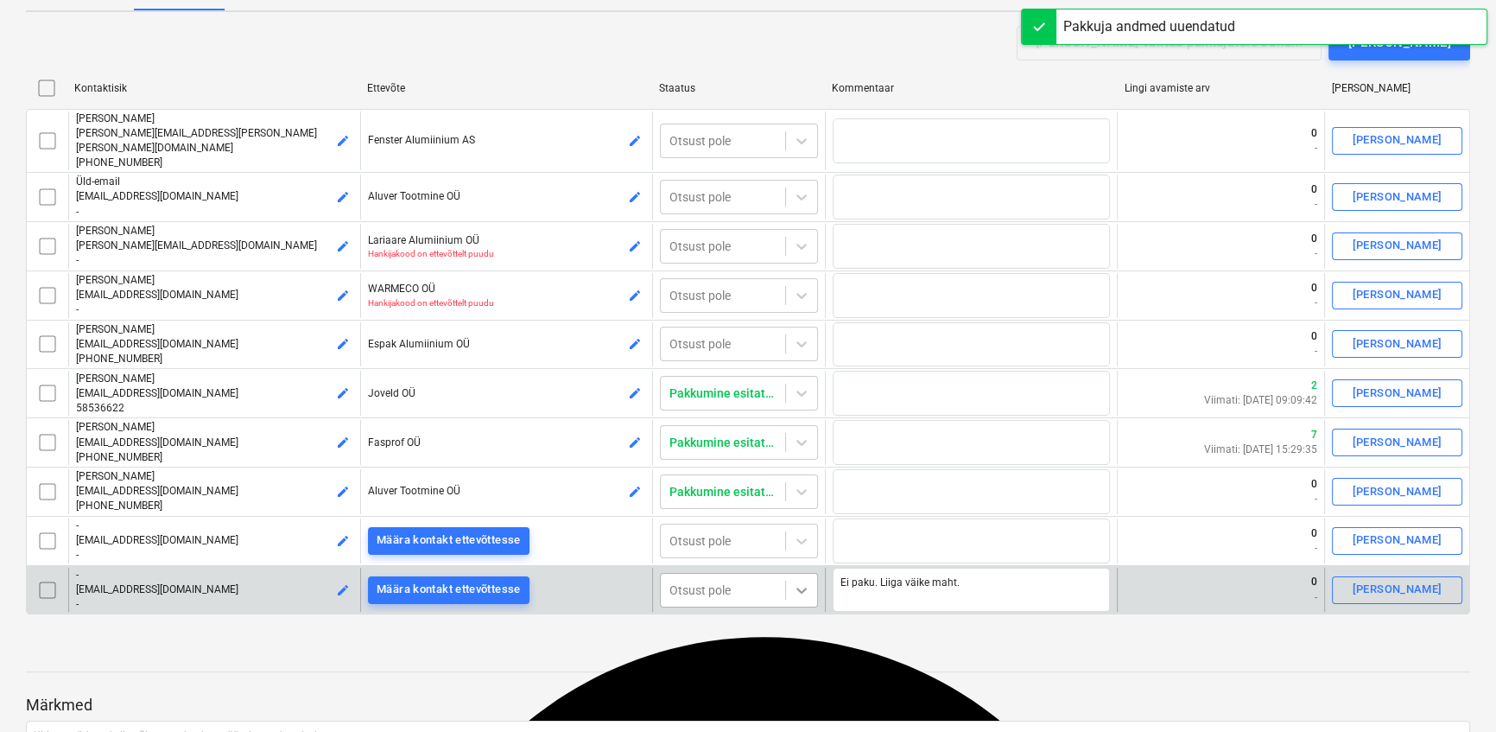
click at [786, 578] on div at bounding box center [801, 589] width 31 height 31
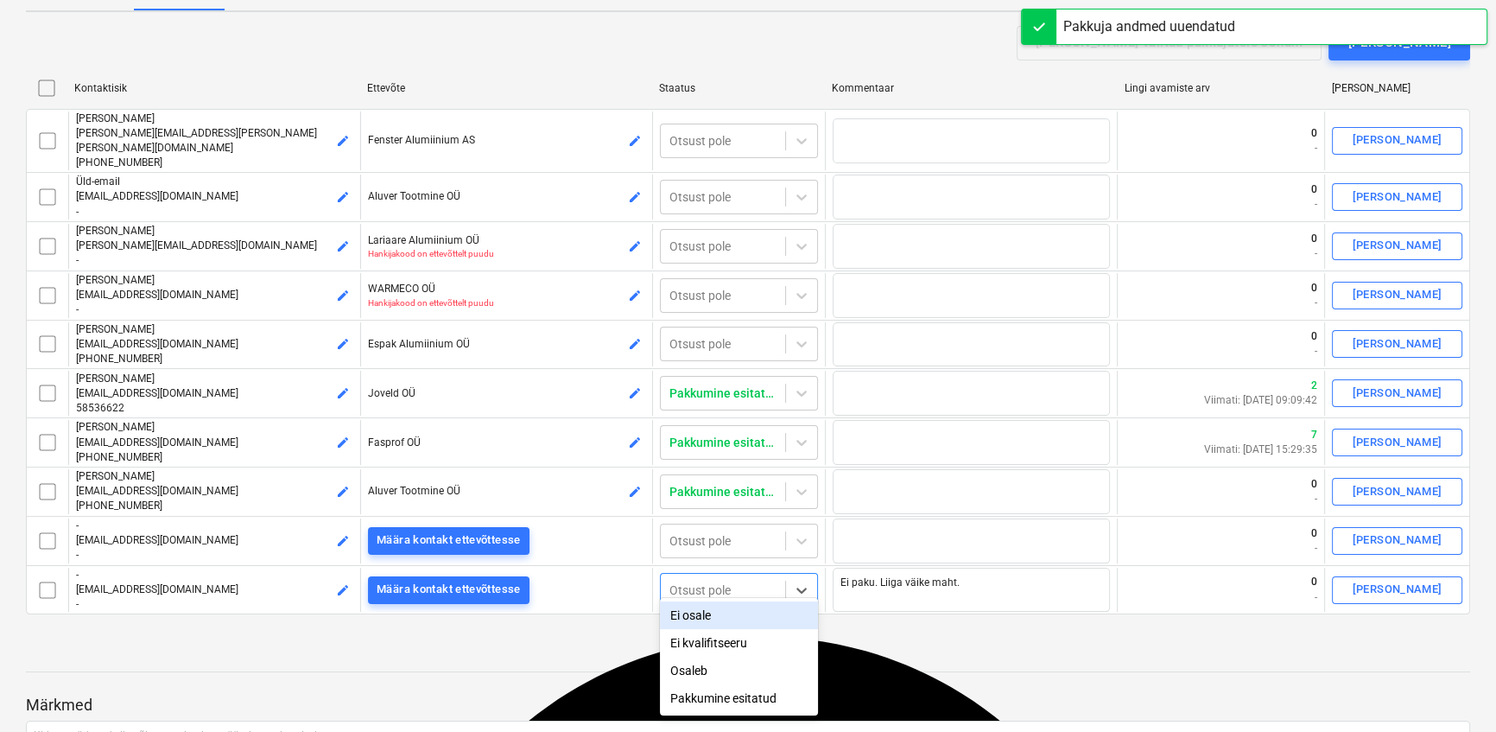
click at [706, 628] on div "Ei osale" at bounding box center [739, 615] width 158 height 28
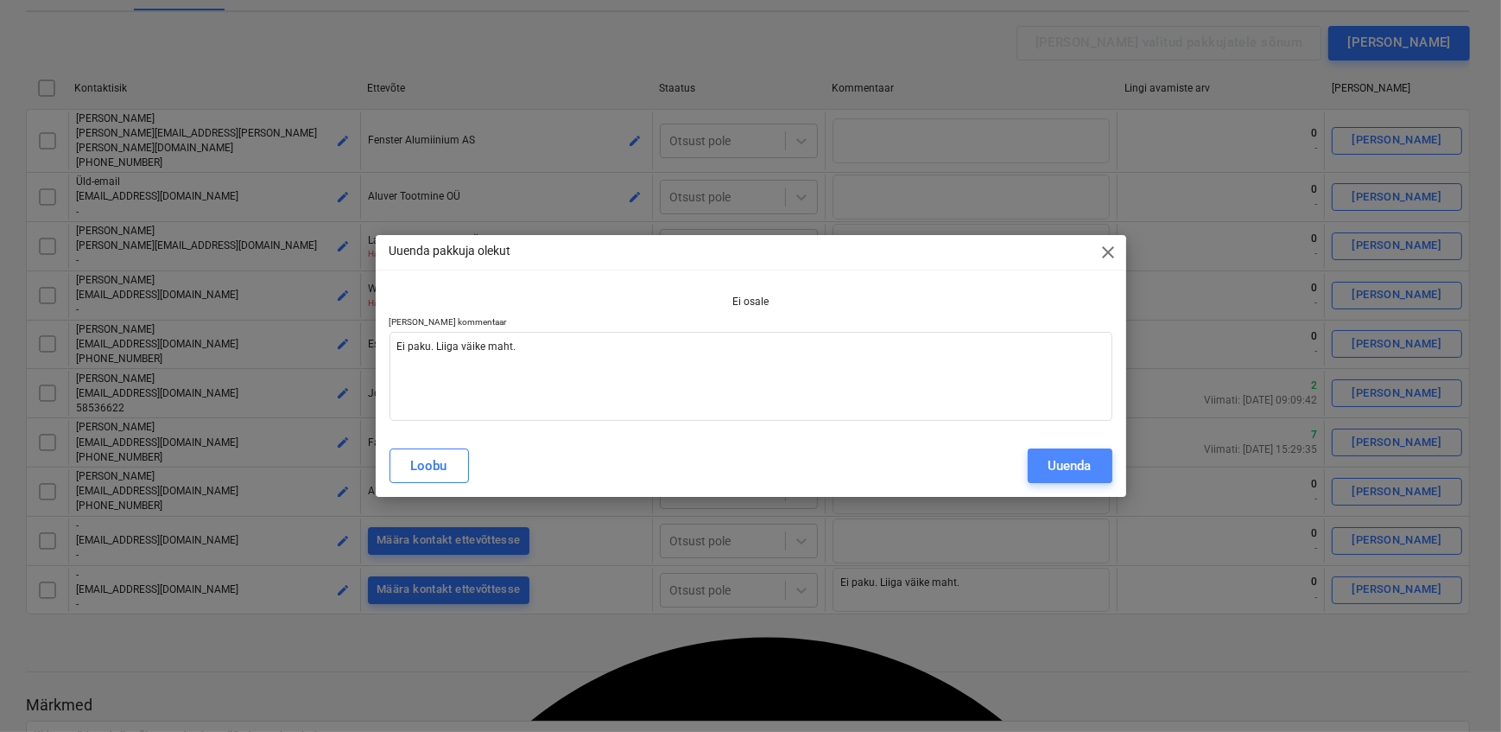
click at [1079, 466] on div "Uuenda" at bounding box center [1070, 465] width 43 height 22
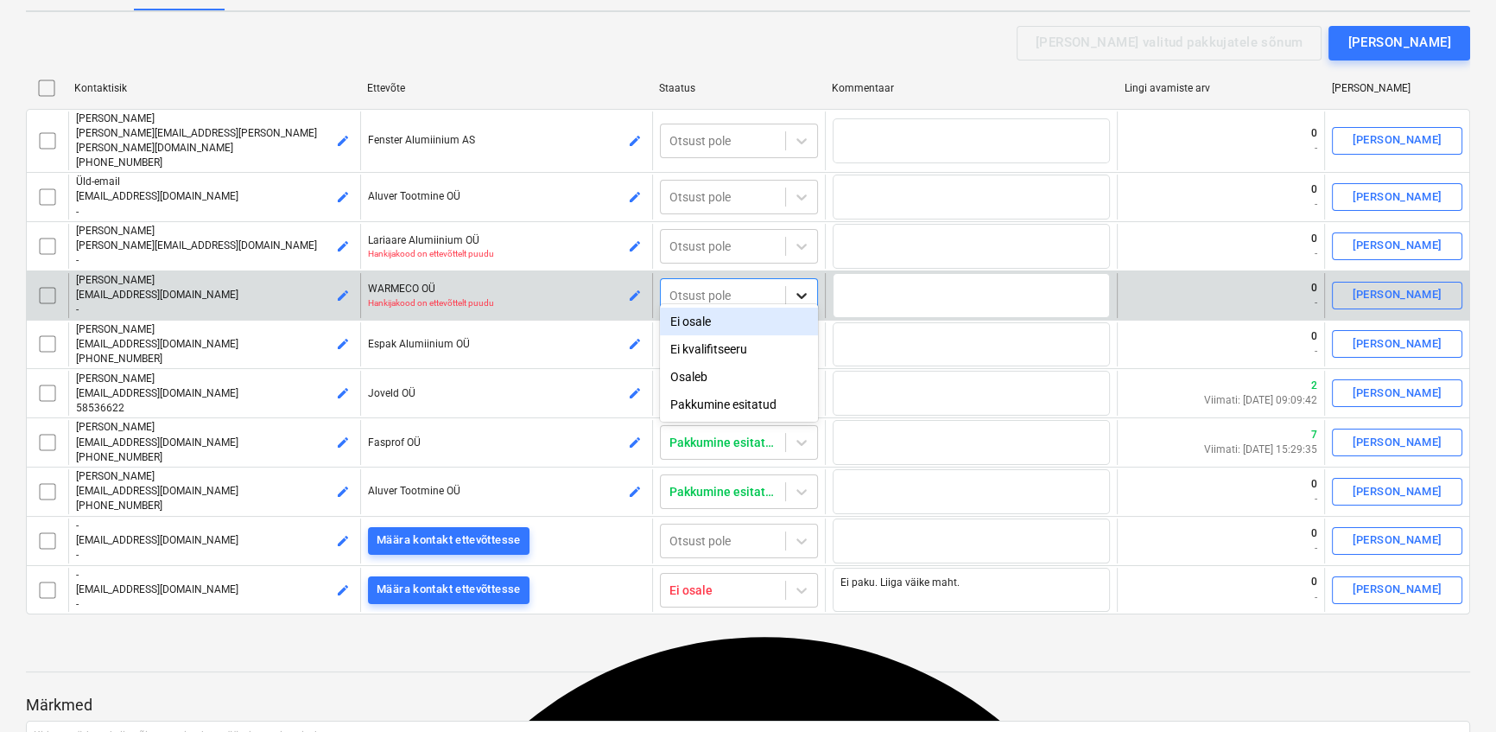
click at [794, 287] on icon at bounding box center [801, 295] width 17 height 17
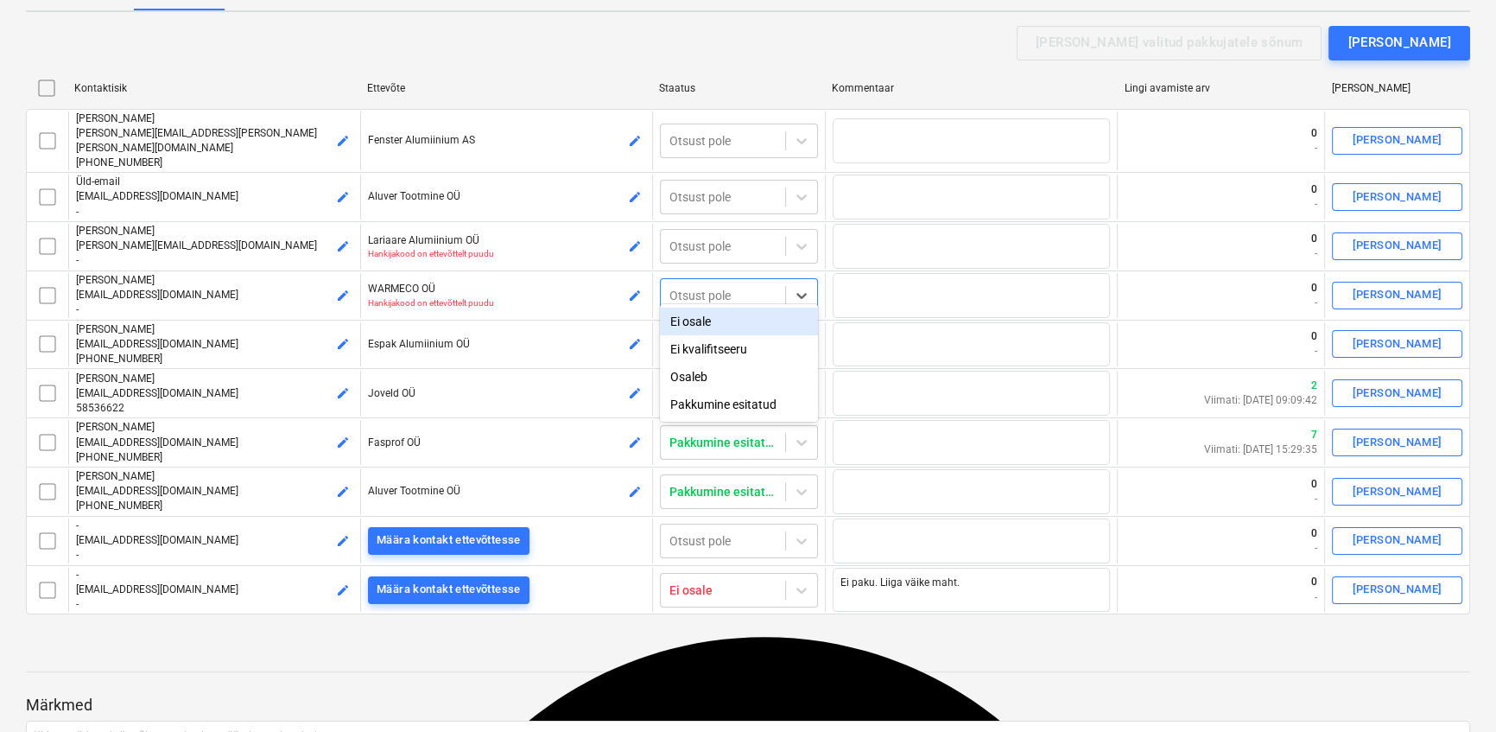
click at [707, 326] on div "Ei osale" at bounding box center [739, 321] width 158 height 28
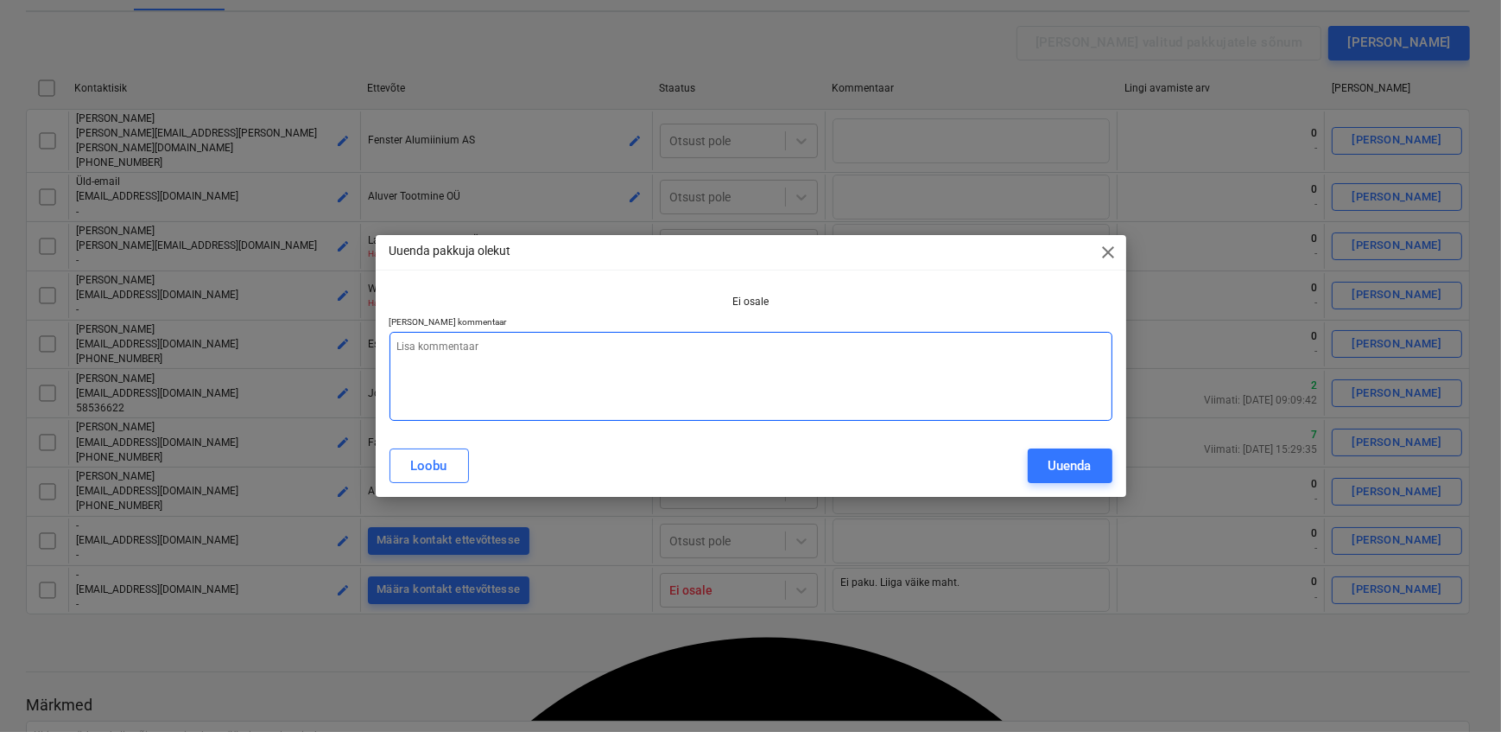
click at [580, 367] on textarea at bounding box center [751, 376] width 723 height 89
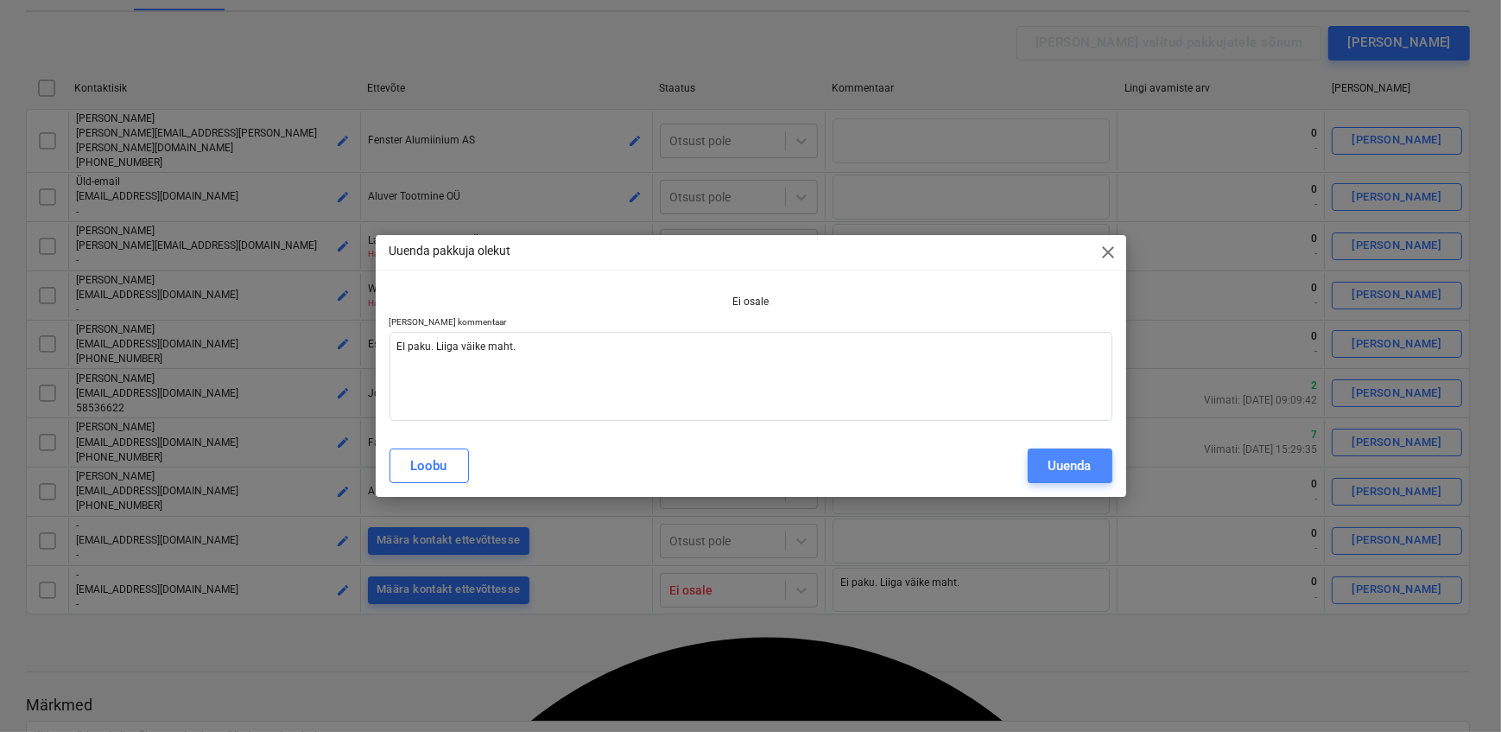
click at [1034, 457] on button "Uuenda" at bounding box center [1070, 465] width 85 height 35
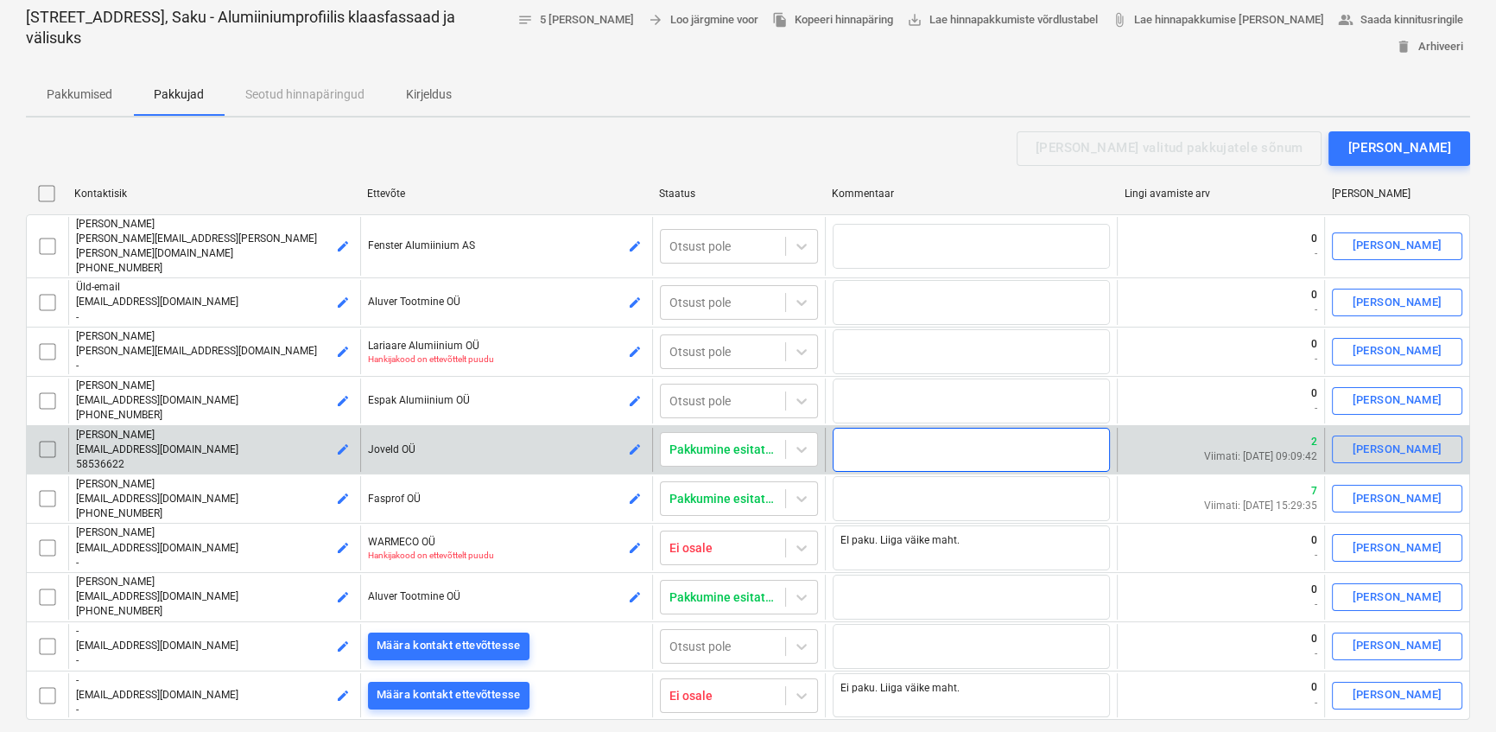
scroll to position [113, 0]
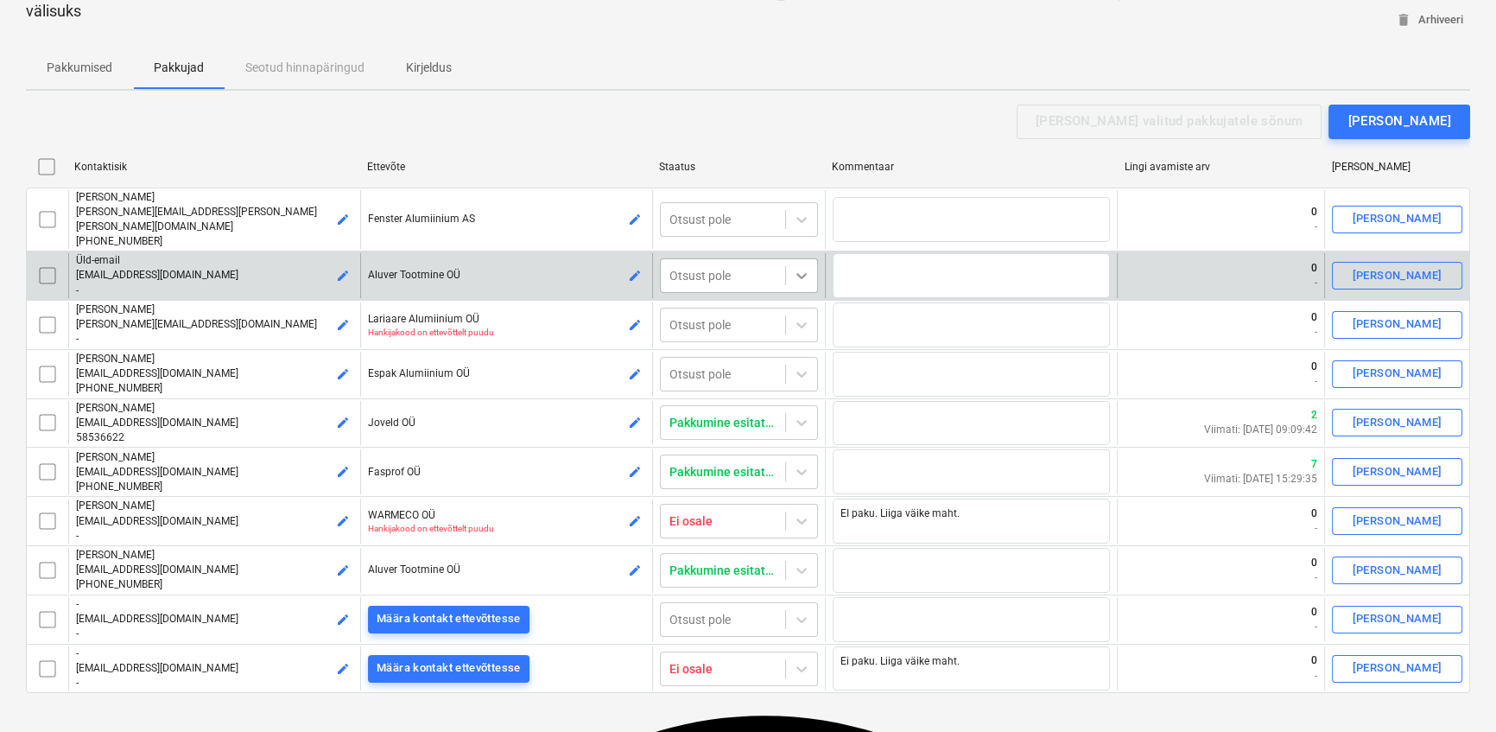
click at [808, 267] on icon at bounding box center [801, 275] width 17 height 17
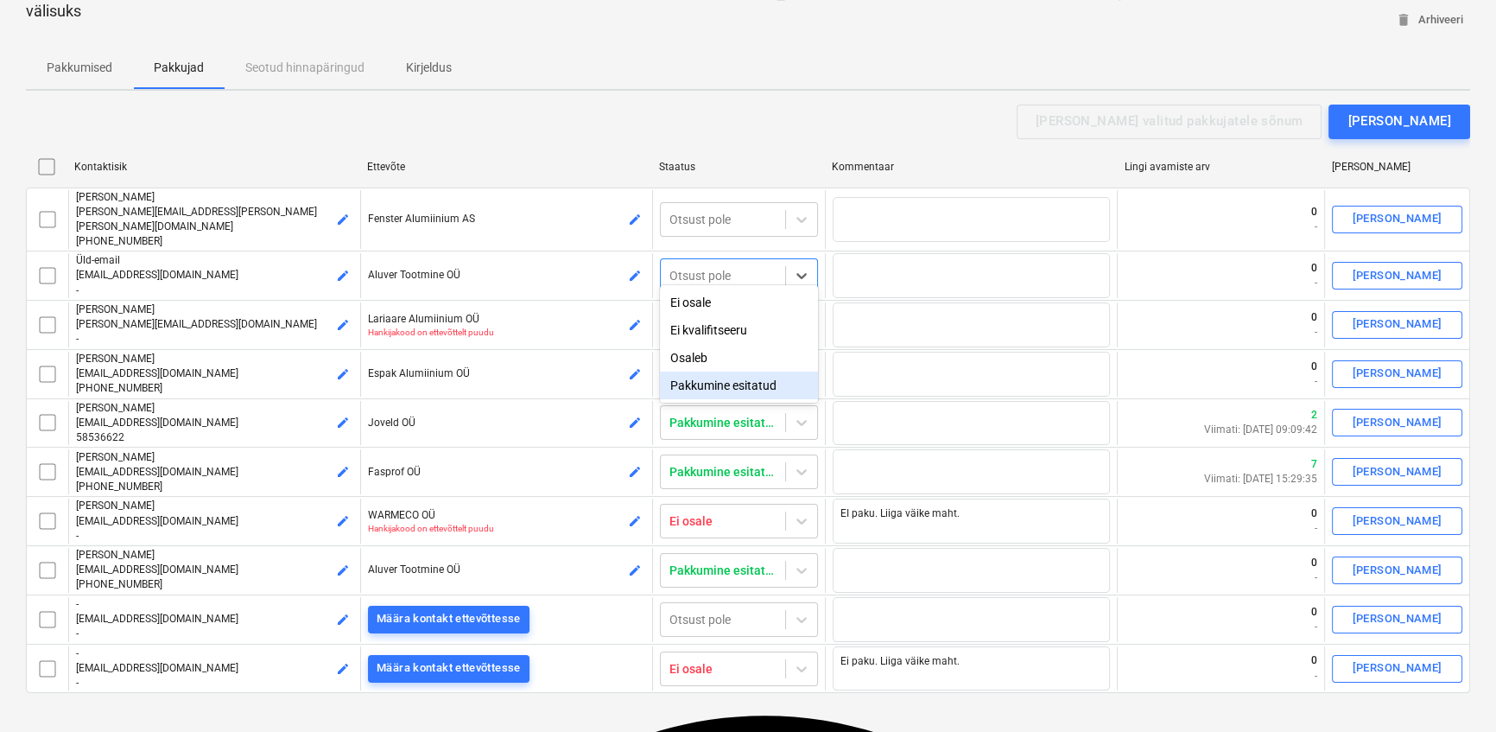
click at [721, 390] on div "Pakkumine esitatud" at bounding box center [739, 385] width 158 height 28
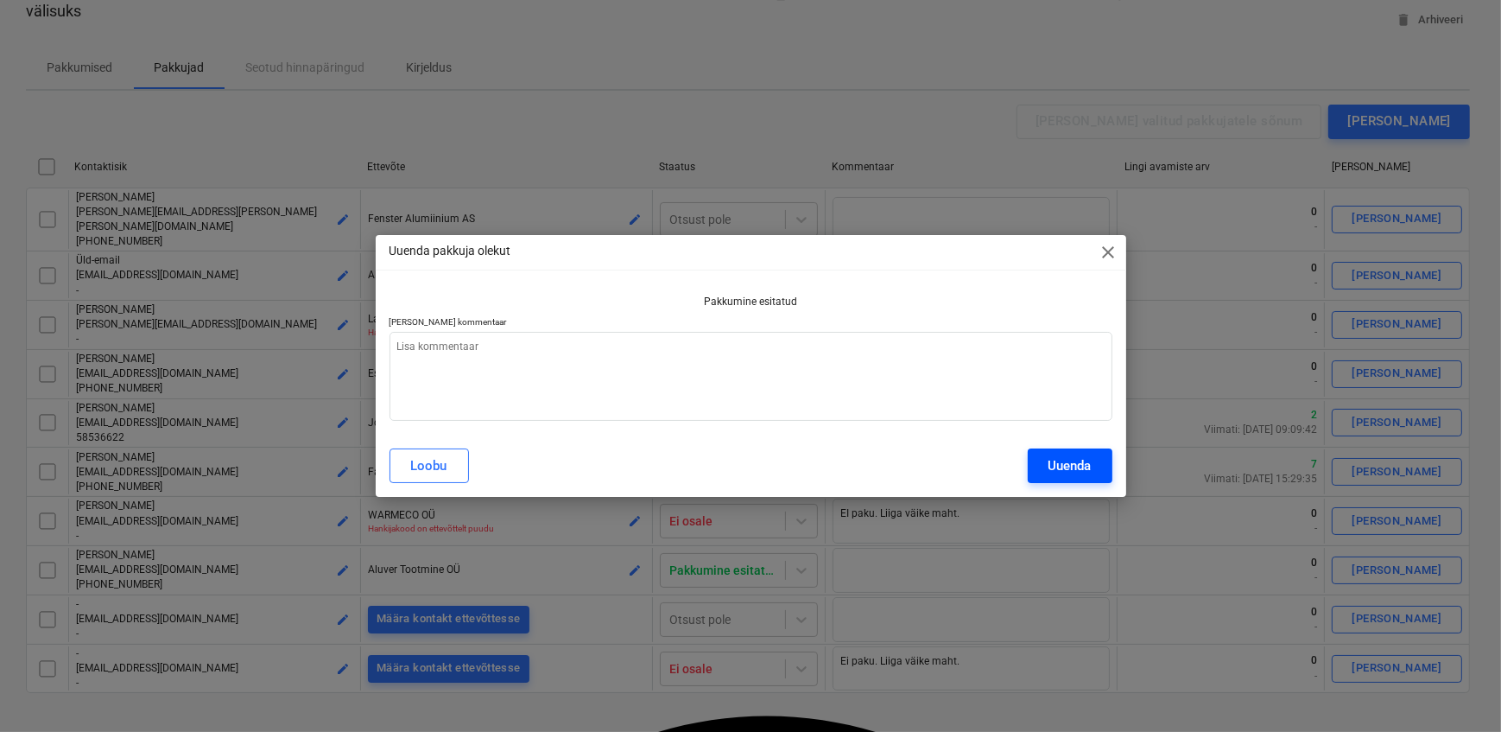
click at [1042, 468] on button "Uuenda" at bounding box center [1070, 465] width 85 height 35
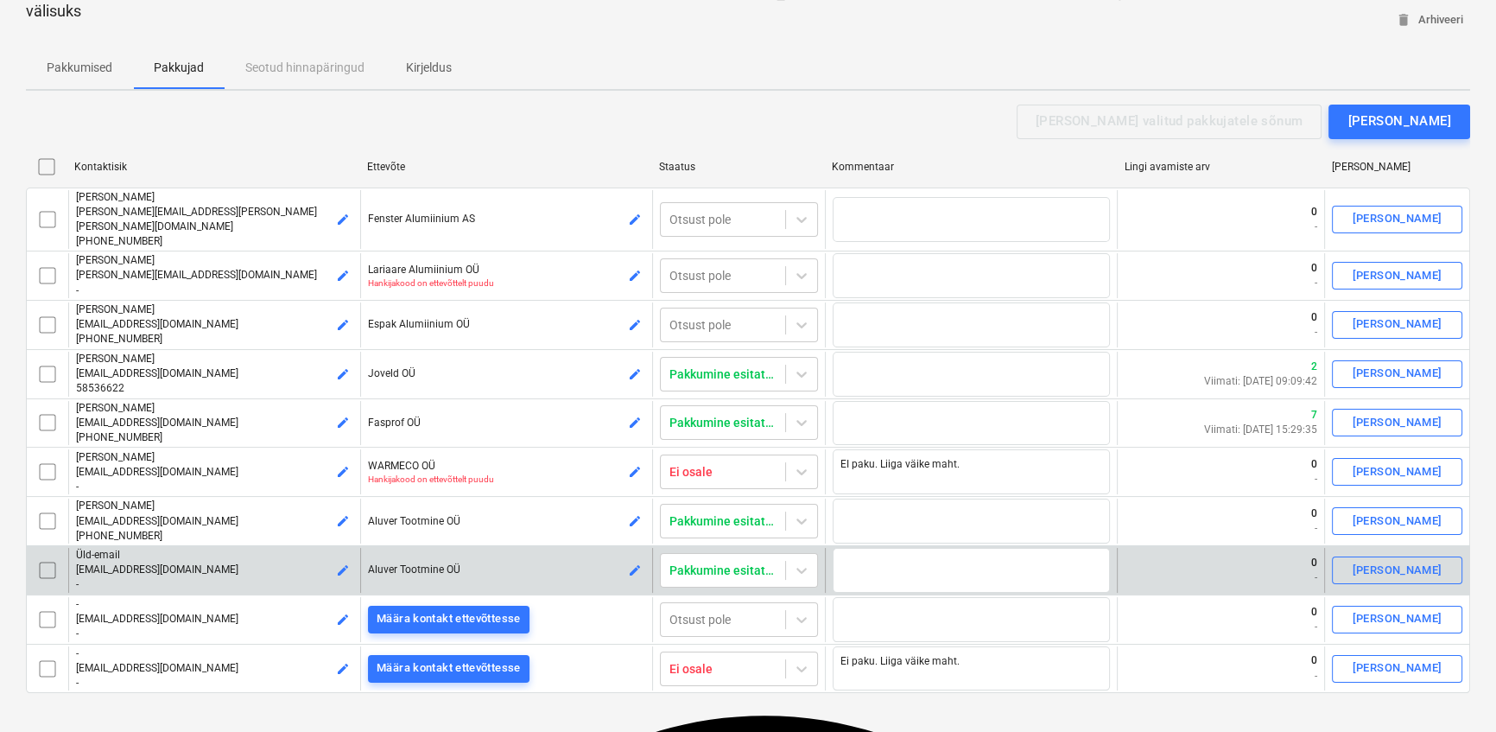
click at [43, 556] on input "checkbox" at bounding box center [48, 570] width 28 height 28
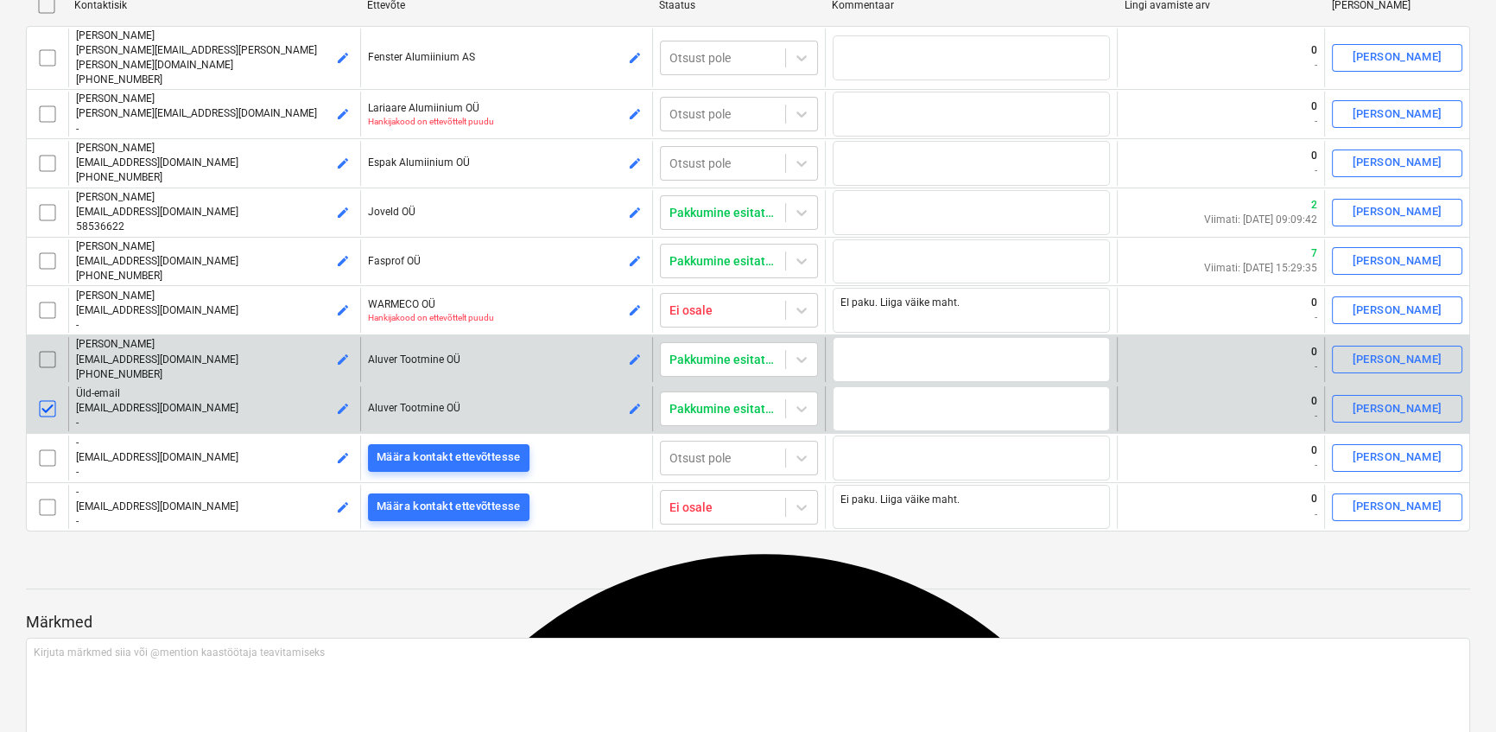
scroll to position [235, 0]
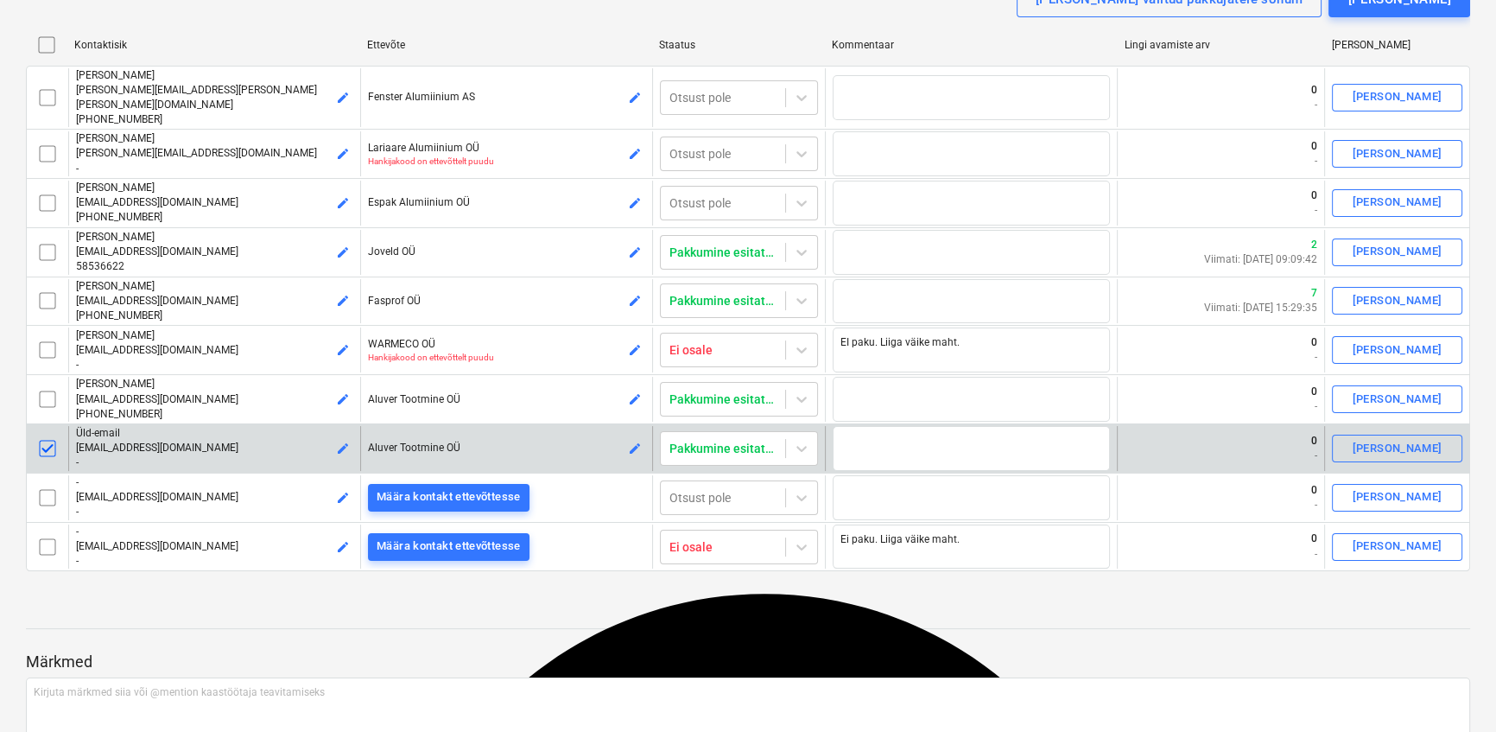
click at [51, 434] on input "checkbox" at bounding box center [48, 448] width 28 height 28
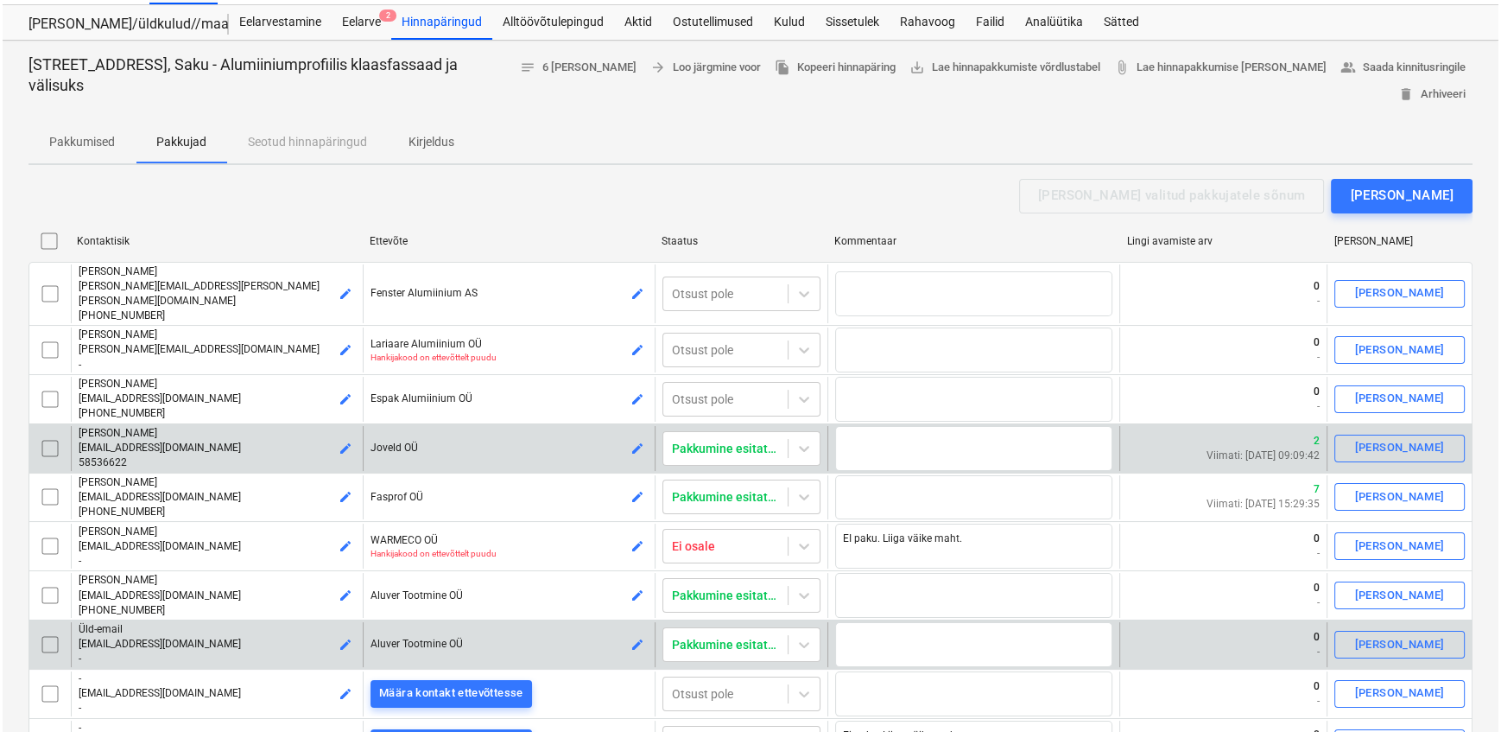
scroll to position [0, 0]
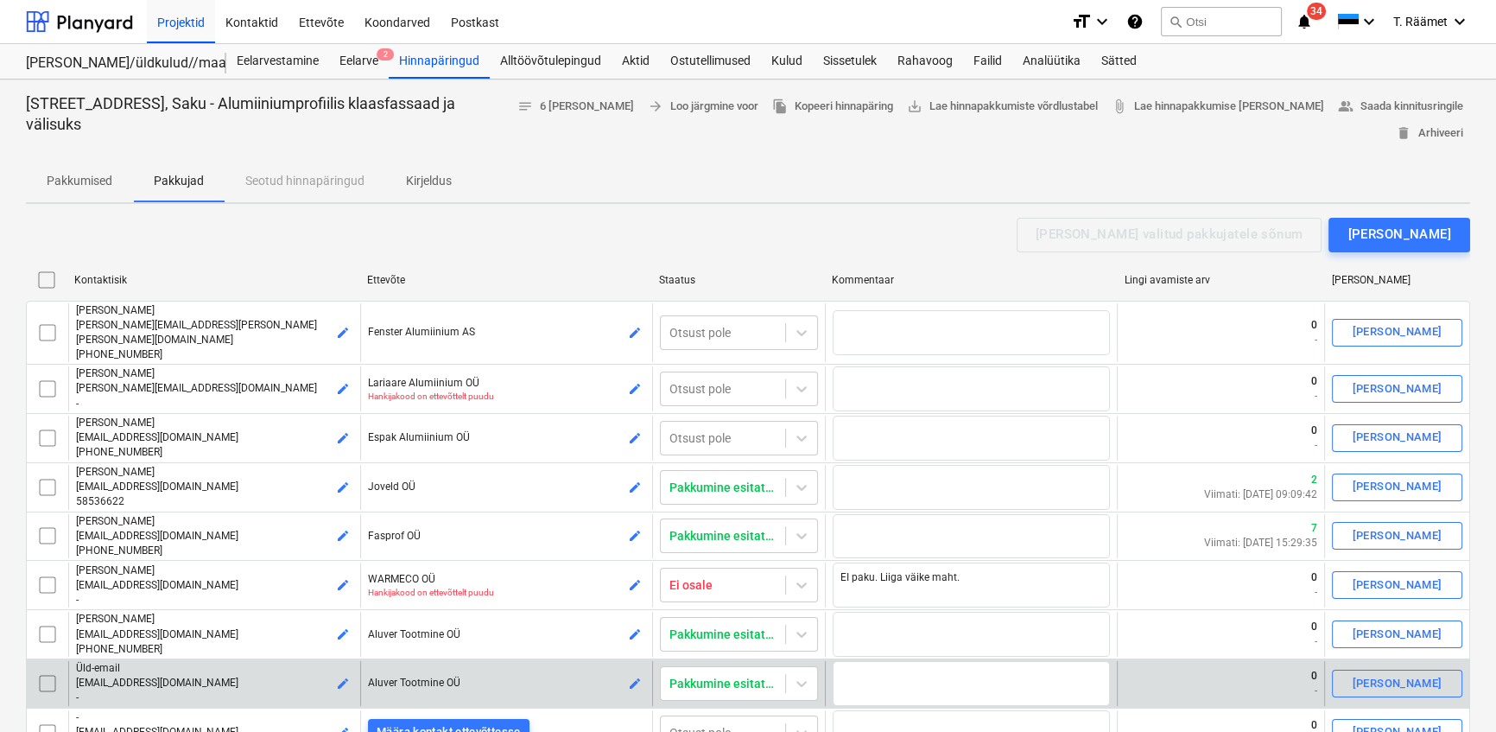
click at [90, 181] on p "Pakkumised" at bounding box center [80, 181] width 66 height 18
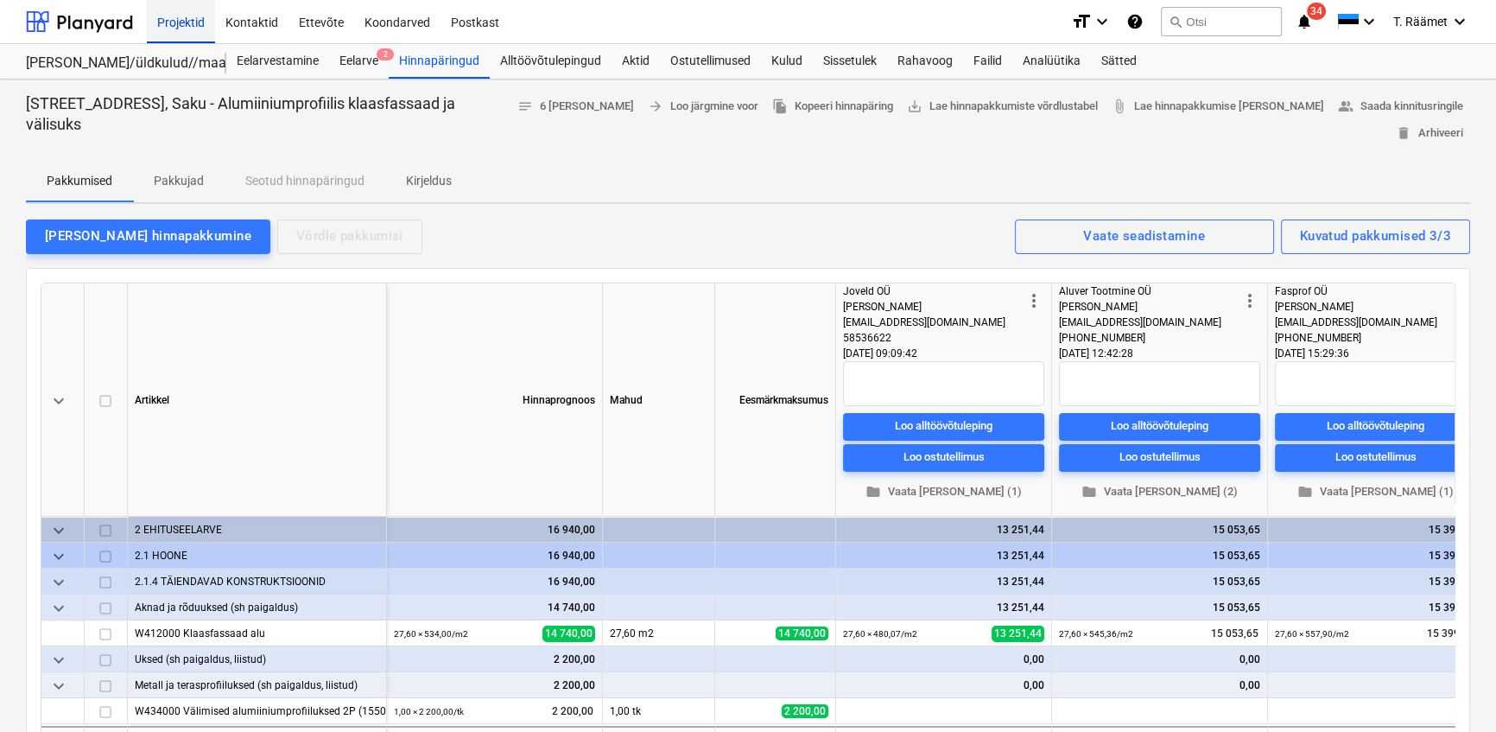
click at [167, 19] on div "Projektid" at bounding box center [181, 21] width 68 height 44
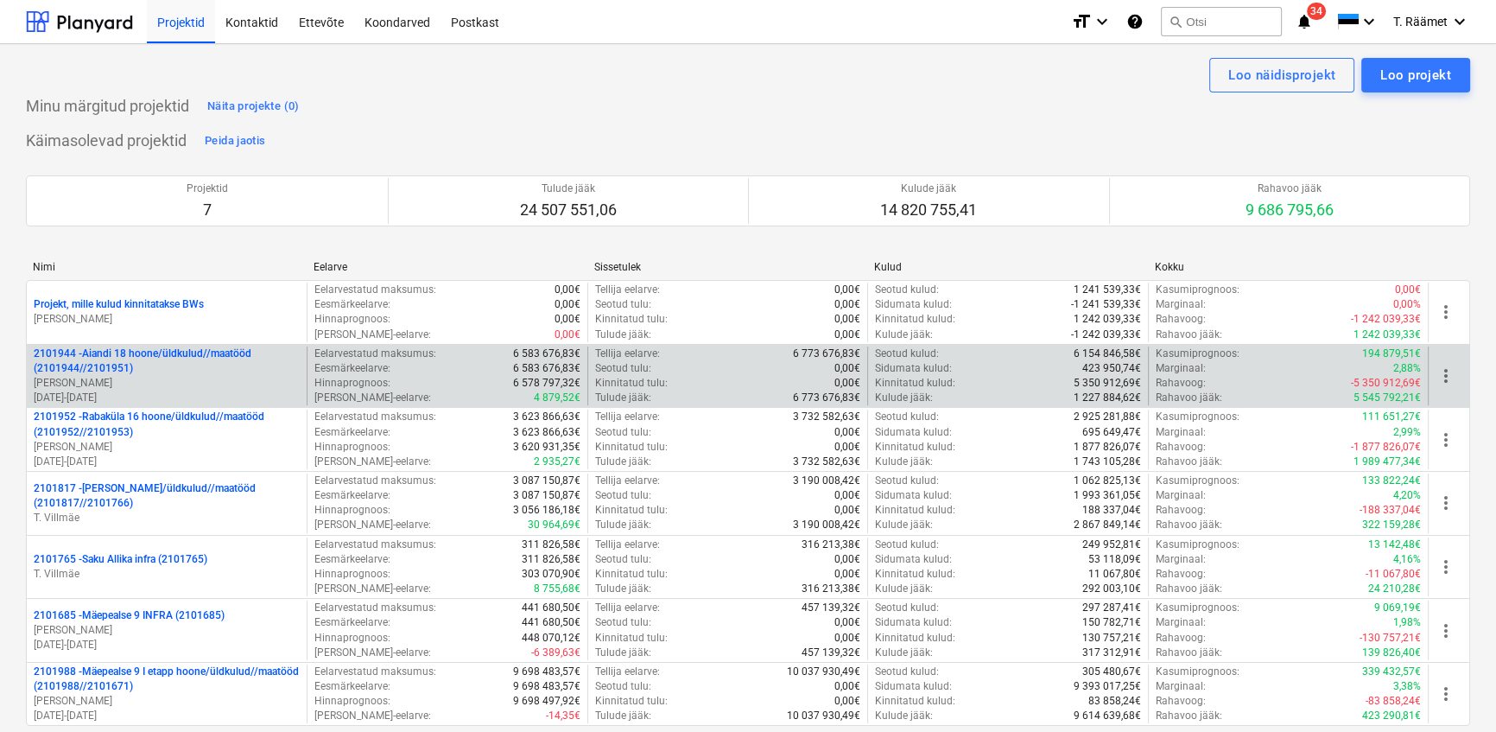
click at [142, 344] on div "2101944 - Aiandi 18 hoone/üldkulud//maatööd (2101944//2101951) [PERSON_NAME] [D…" at bounding box center [748, 376] width 1444 height 64
click at [139, 350] on p "2101944 - Aiandi 18 hoone/üldkulud//maatööd (2101944//2101951)" at bounding box center [167, 360] width 266 height 29
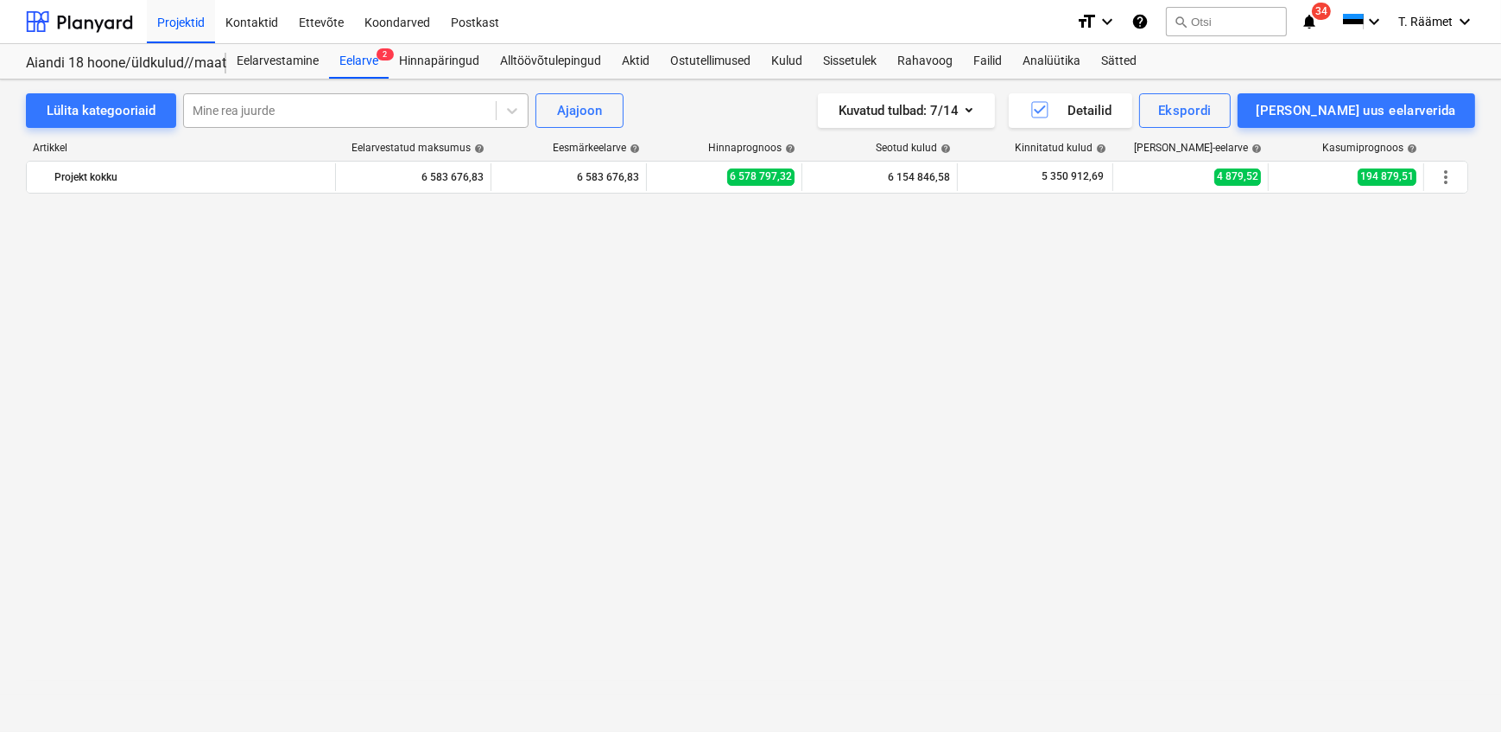
scroll to position [1814, 0]
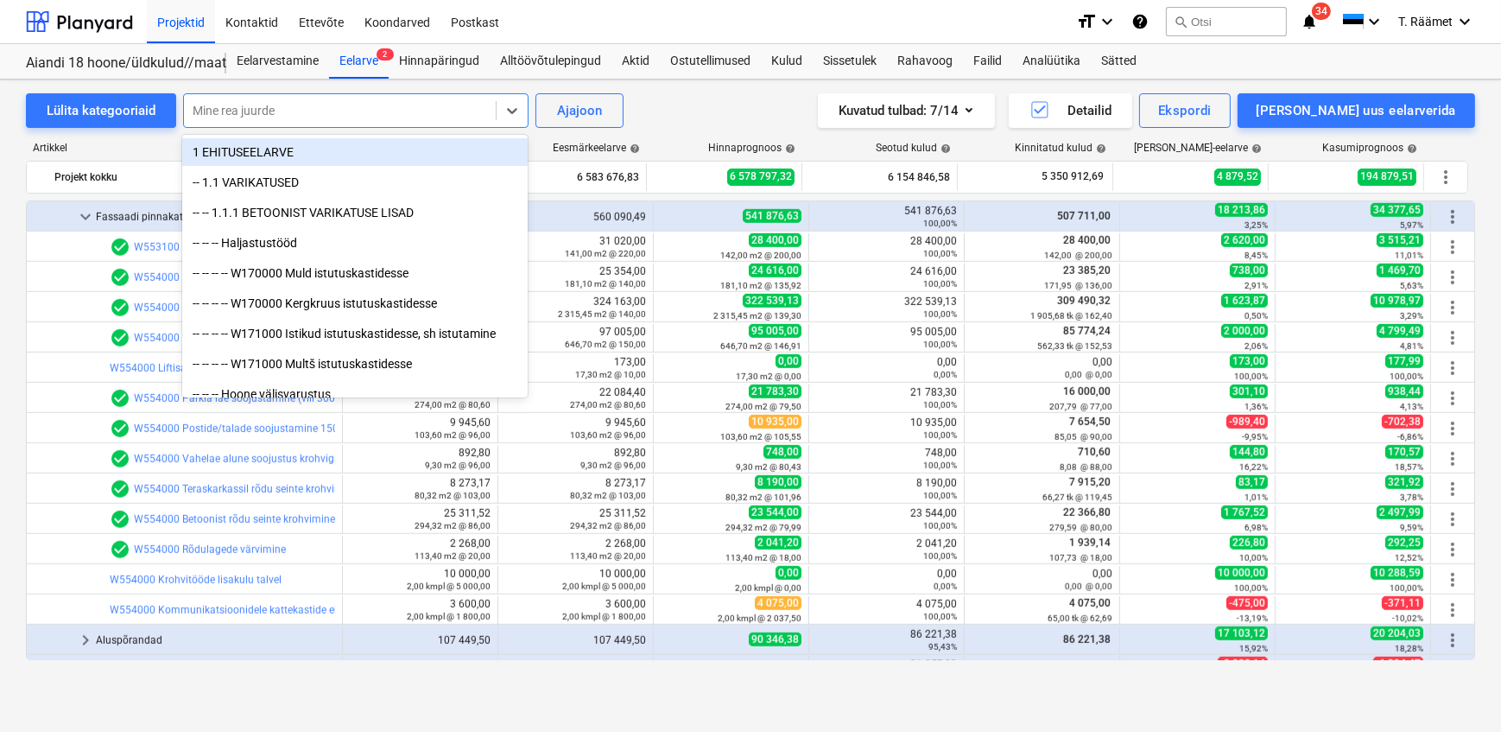
click at [276, 115] on div at bounding box center [340, 110] width 295 height 17
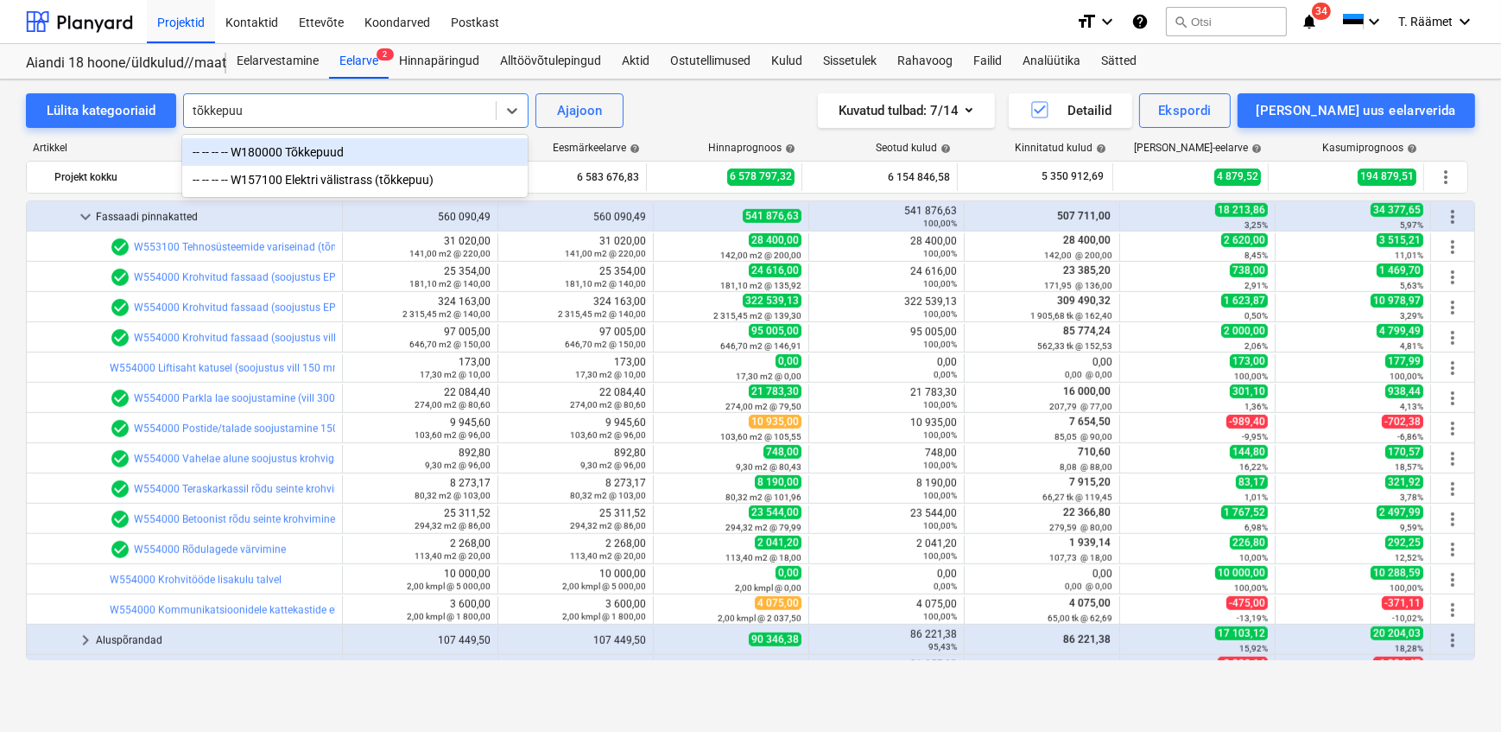
click at [275, 147] on div "-- -- -- -- W180000 Tõkkepuud" at bounding box center [355, 152] width 346 height 28
click at [275, 147] on div "Artikkel" at bounding box center [181, 148] width 311 height 12
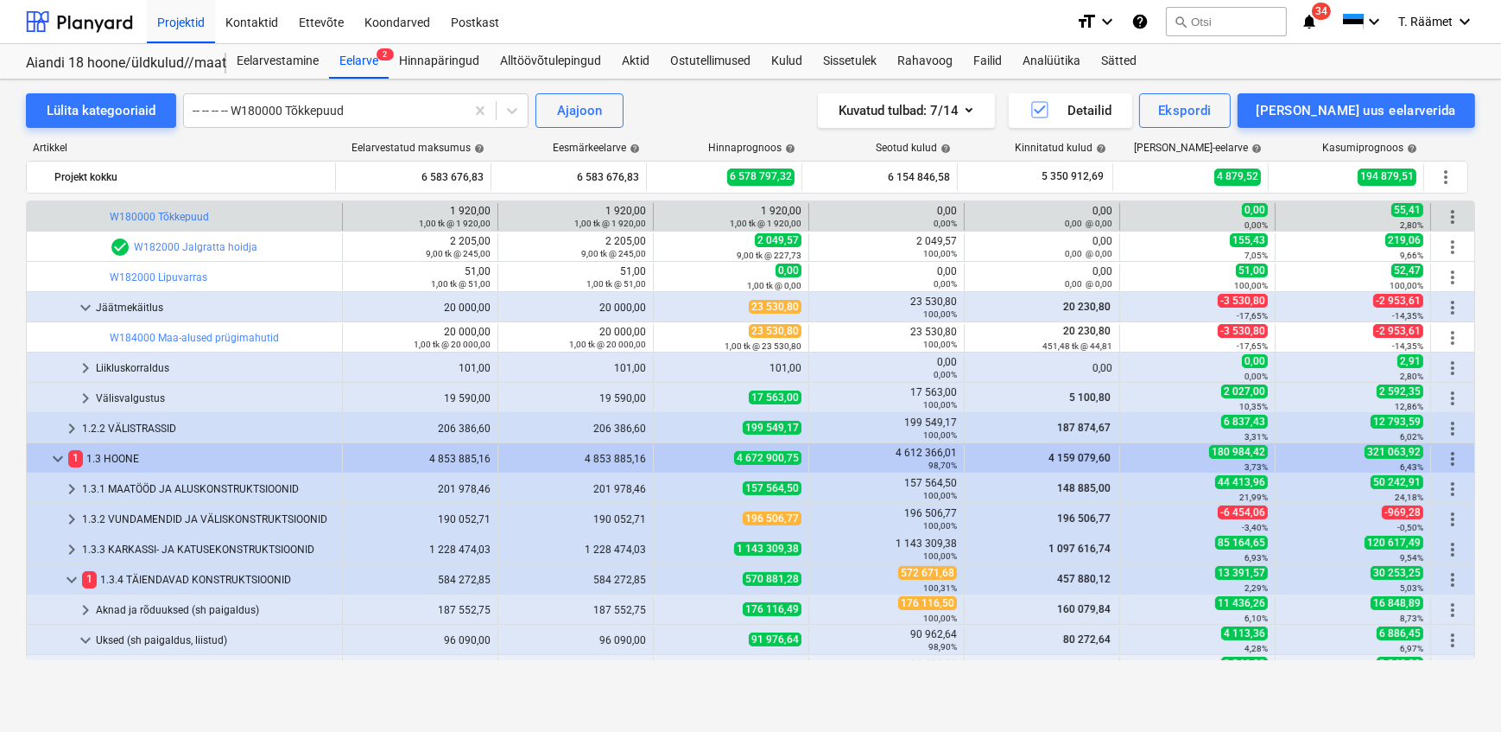
scroll to position [206, 0]
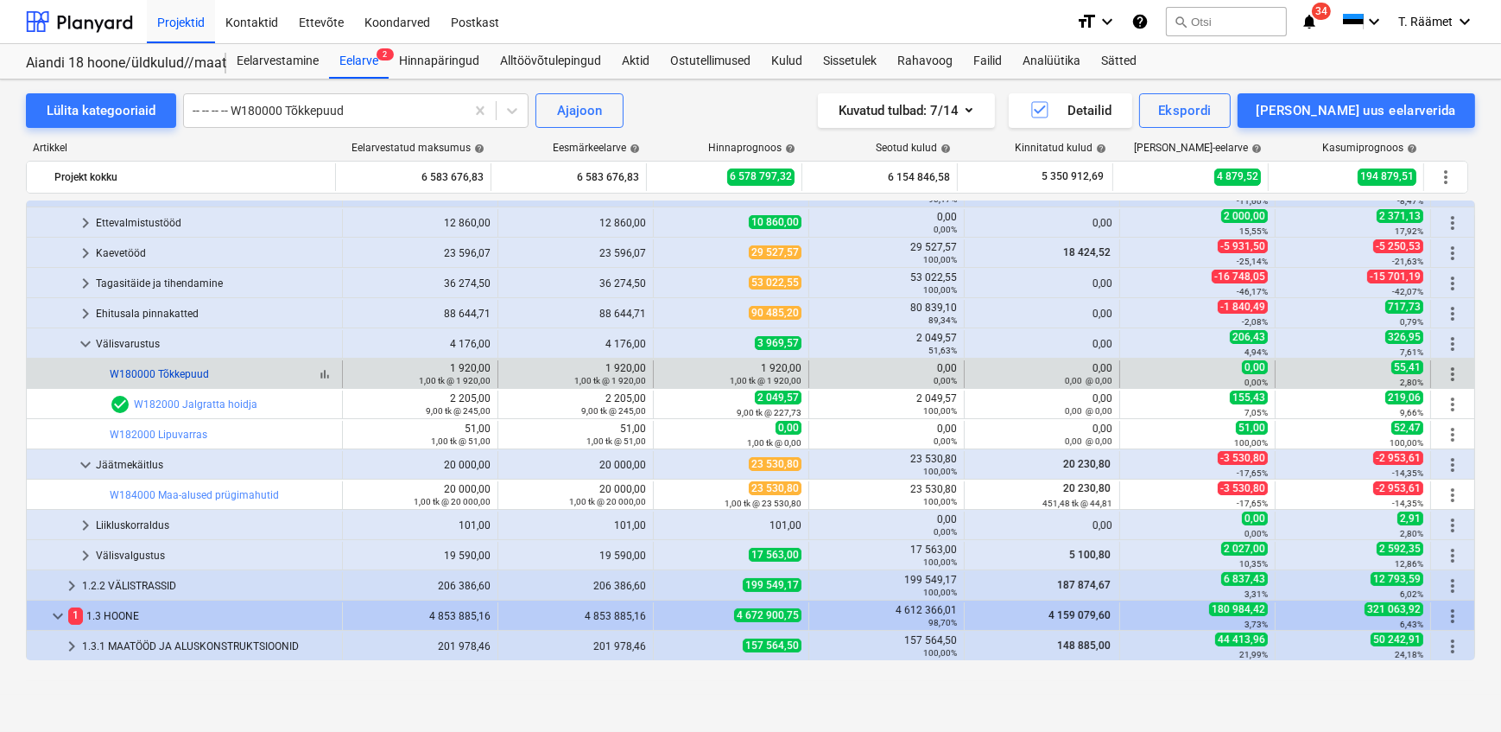
click at [181, 373] on link "W180000 Tõkkepuud" at bounding box center [159, 374] width 99 height 12
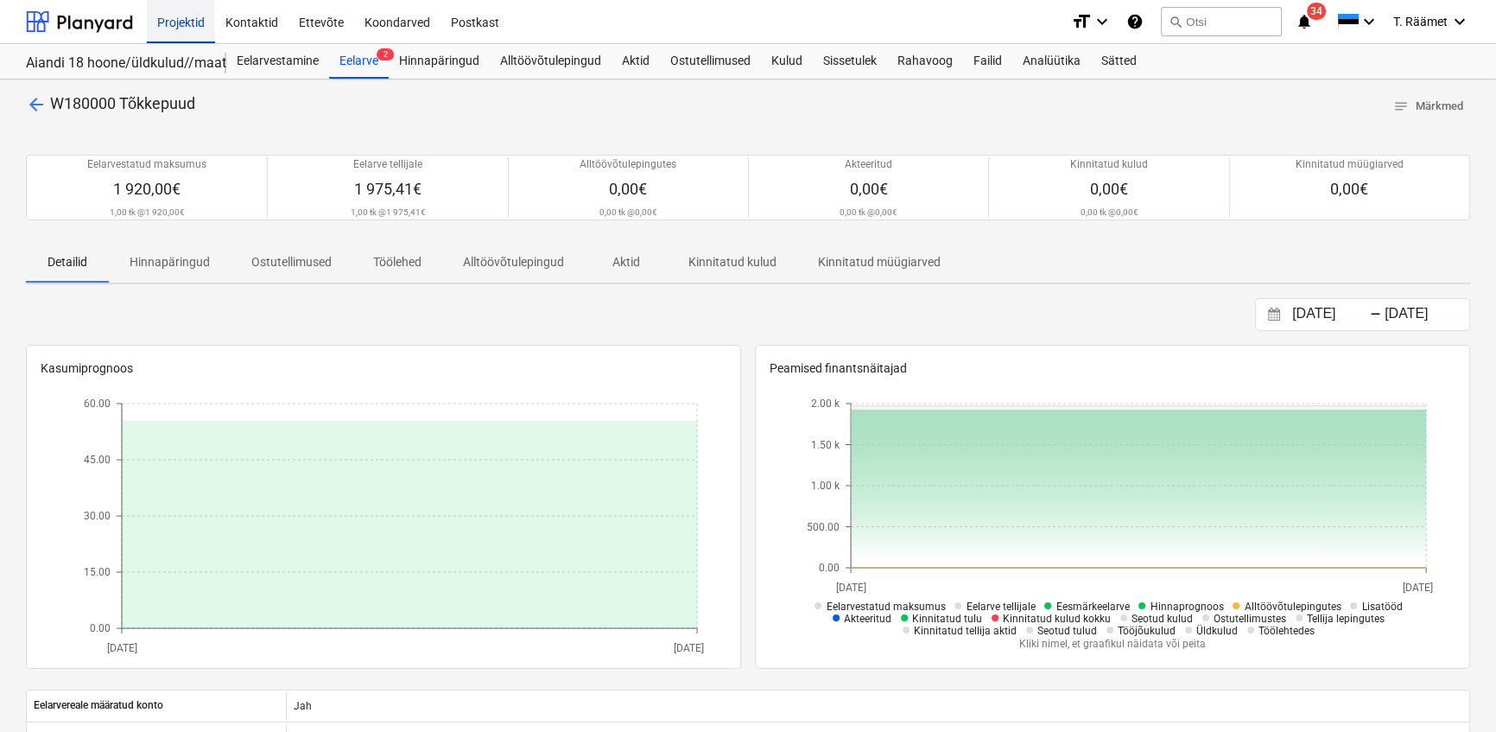
click at [187, 20] on div "Projektid" at bounding box center [181, 21] width 68 height 44
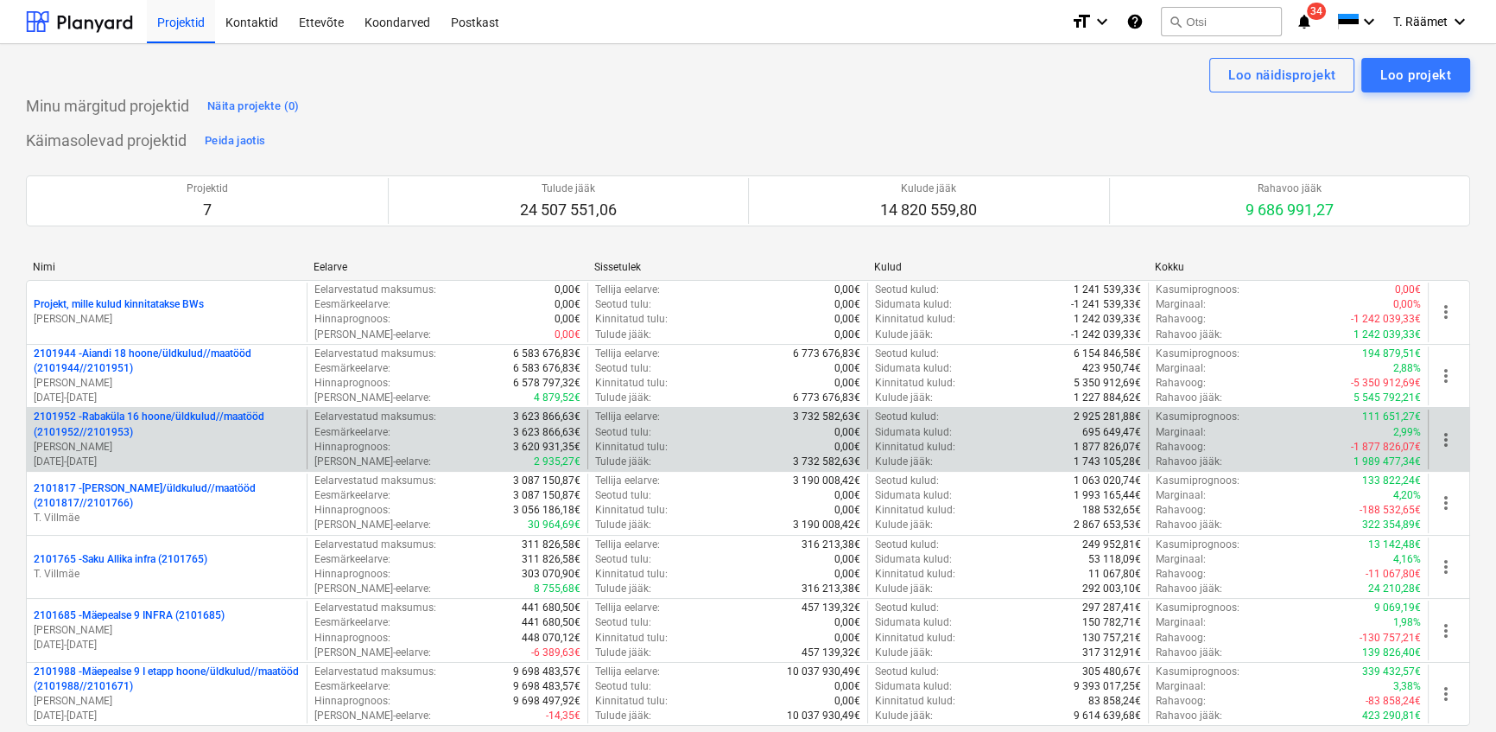
click at [143, 422] on p "2101952 - [GEOGRAPHIC_DATA] 16 hoone/üldkulud//maatööd (2101952//2101953)" at bounding box center [167, 423] width 266 height 29
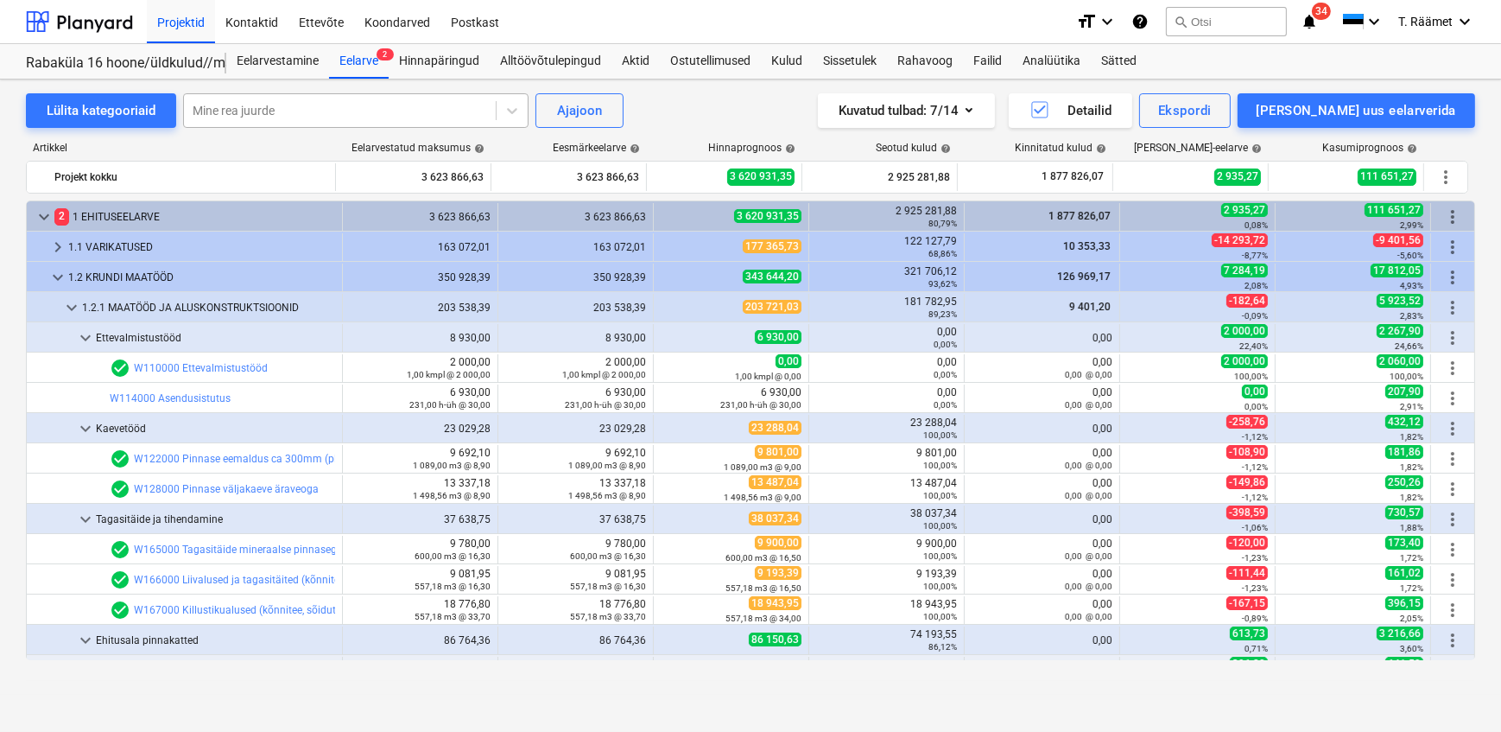
click at [254, 107] on div at bounding box center [340, 110] width 295 height 17
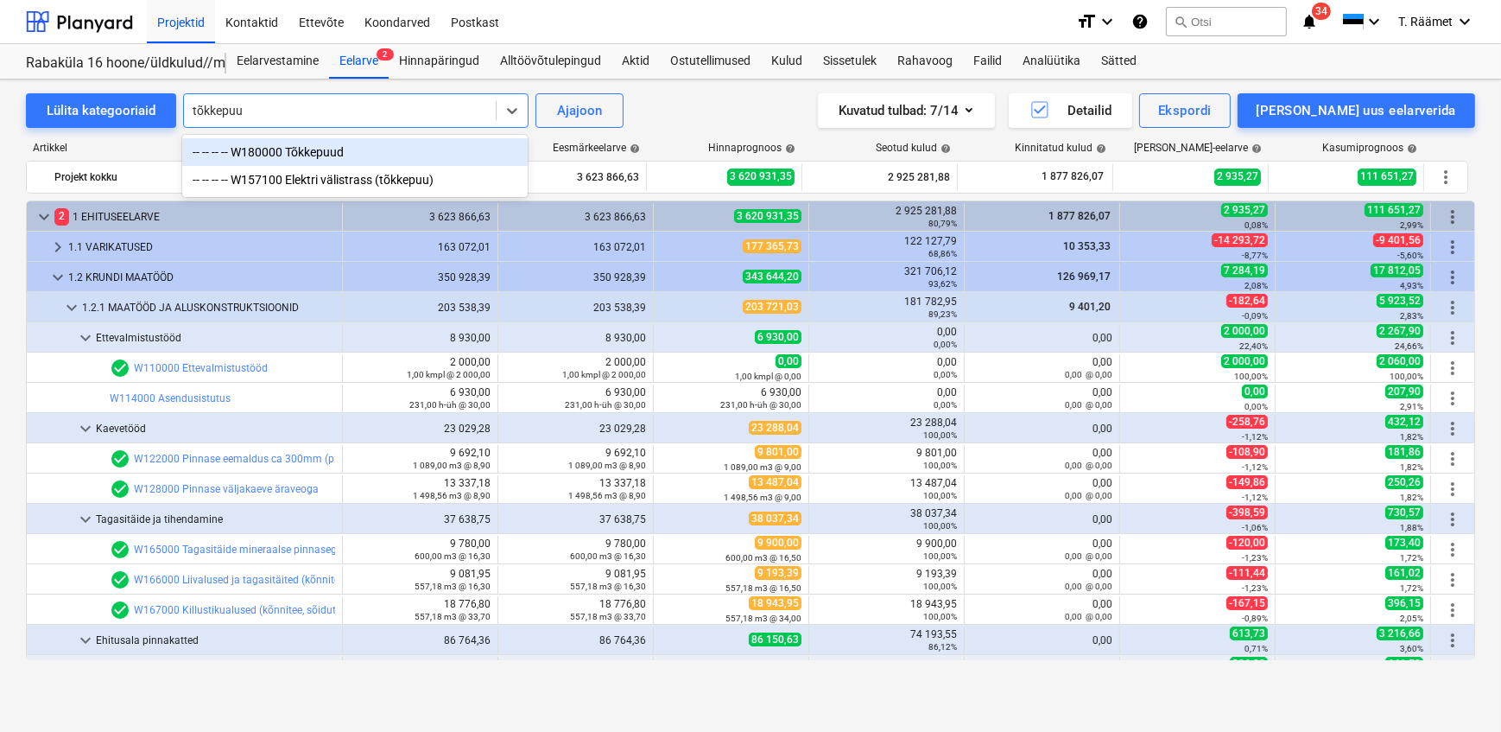
click at [284, 149] on div "-- -- -- -- W180000 Tõkkepuud" at bounding box center [355, 152] width 346 height 28
click at [284, 149] on div "Artikkel" at bounding box center [181, 148] width 311 height 12
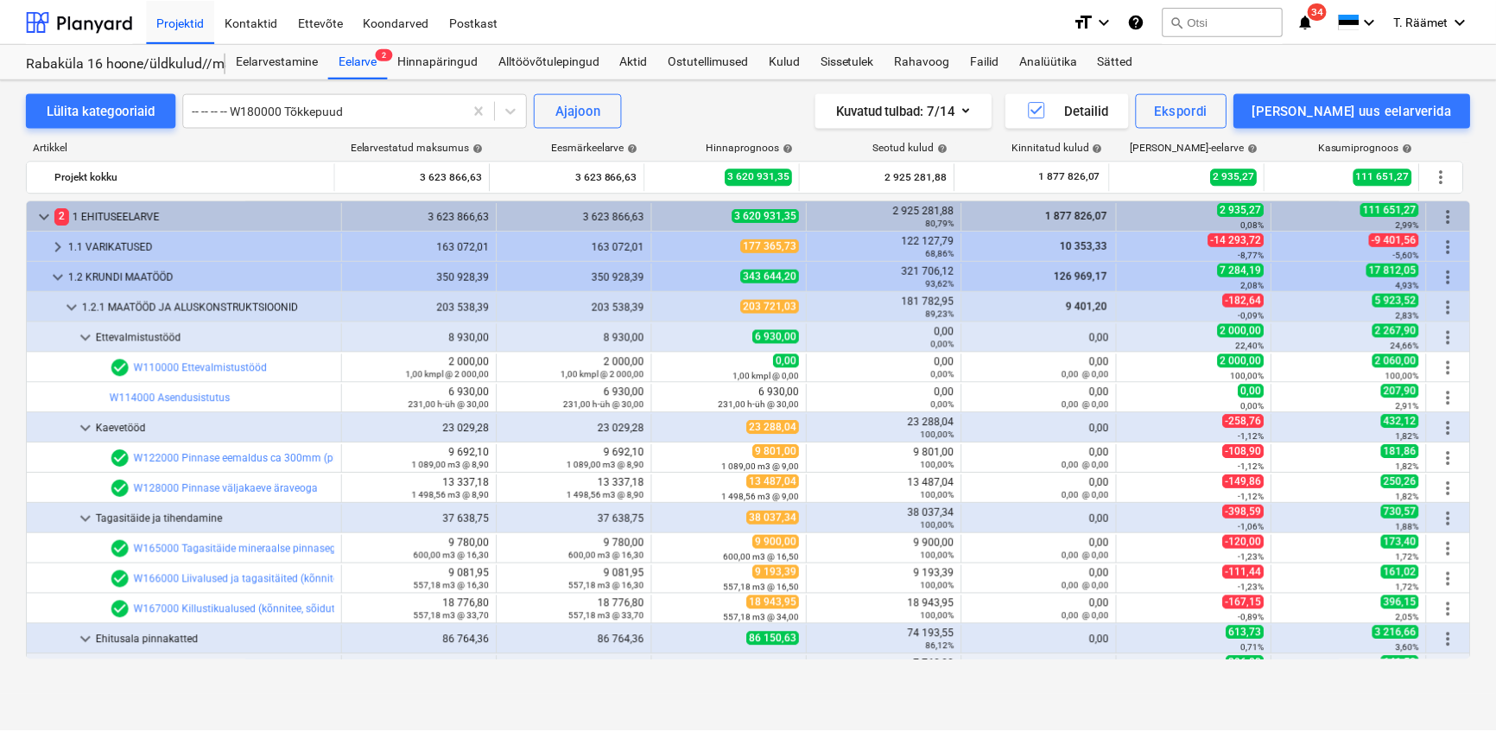
scroll to position [605, 0]
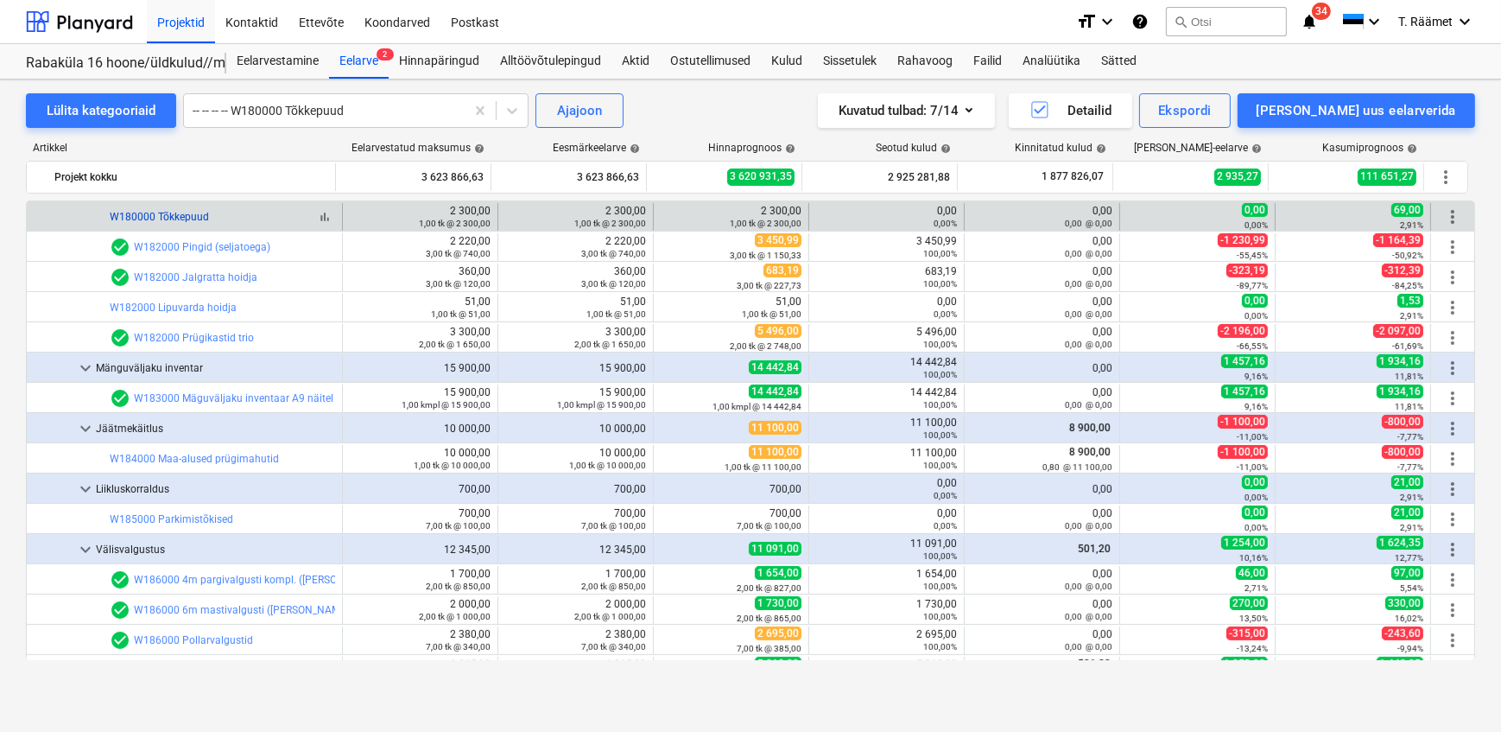
click at [187, 218] on link "W180000 Tõkkepuud" at bounding box center [159, 217] width 99 height 12
